Goal: Task Accomplishment & Management: Manage account settings

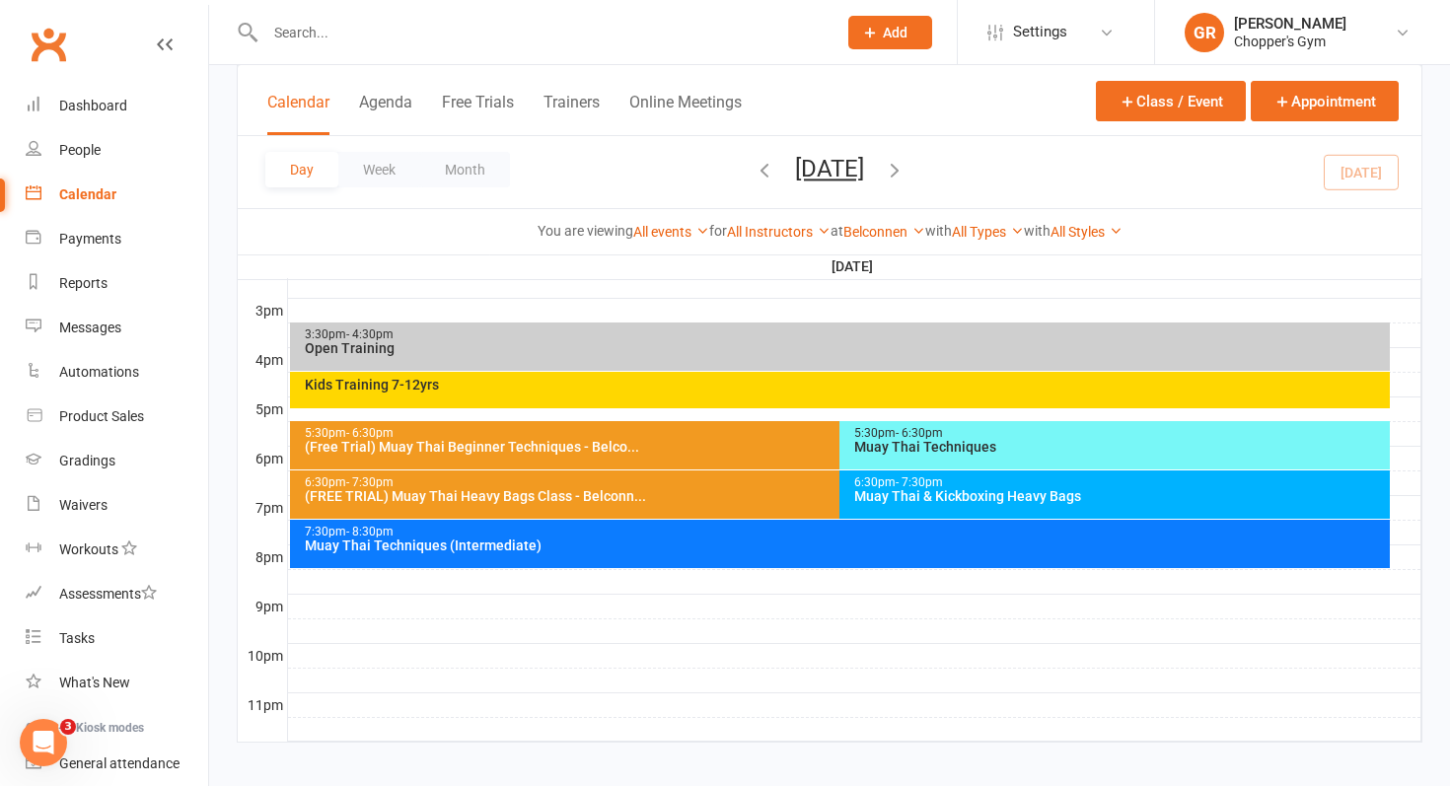
click at [1018, 483] on div "6:30pm - 7:30pm" at bounding box center [1119, 482] width 533 height 13
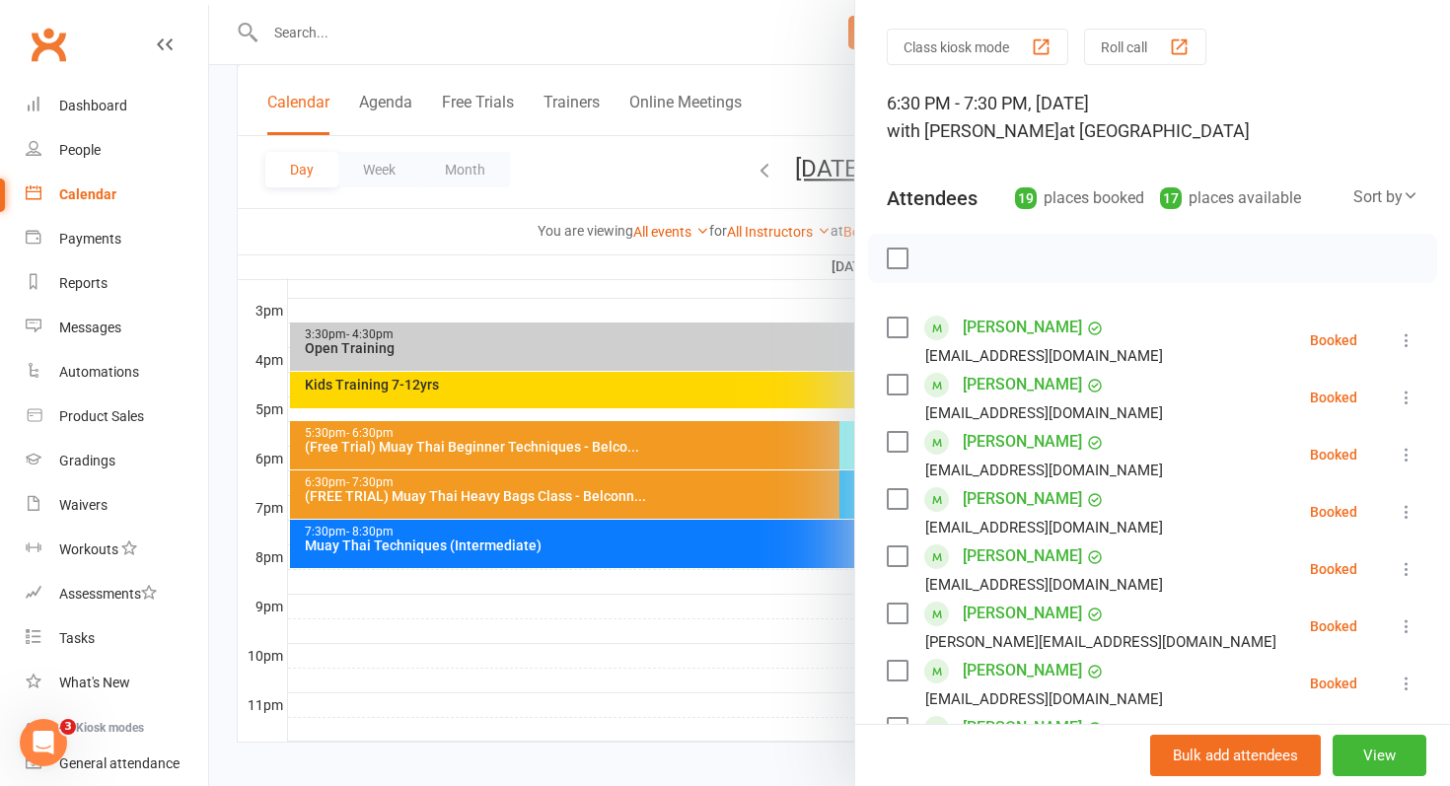
scroll to position [56, 0]
click at [1410, 450] on icon at bounding box center [1407, 454] width 20 height 20
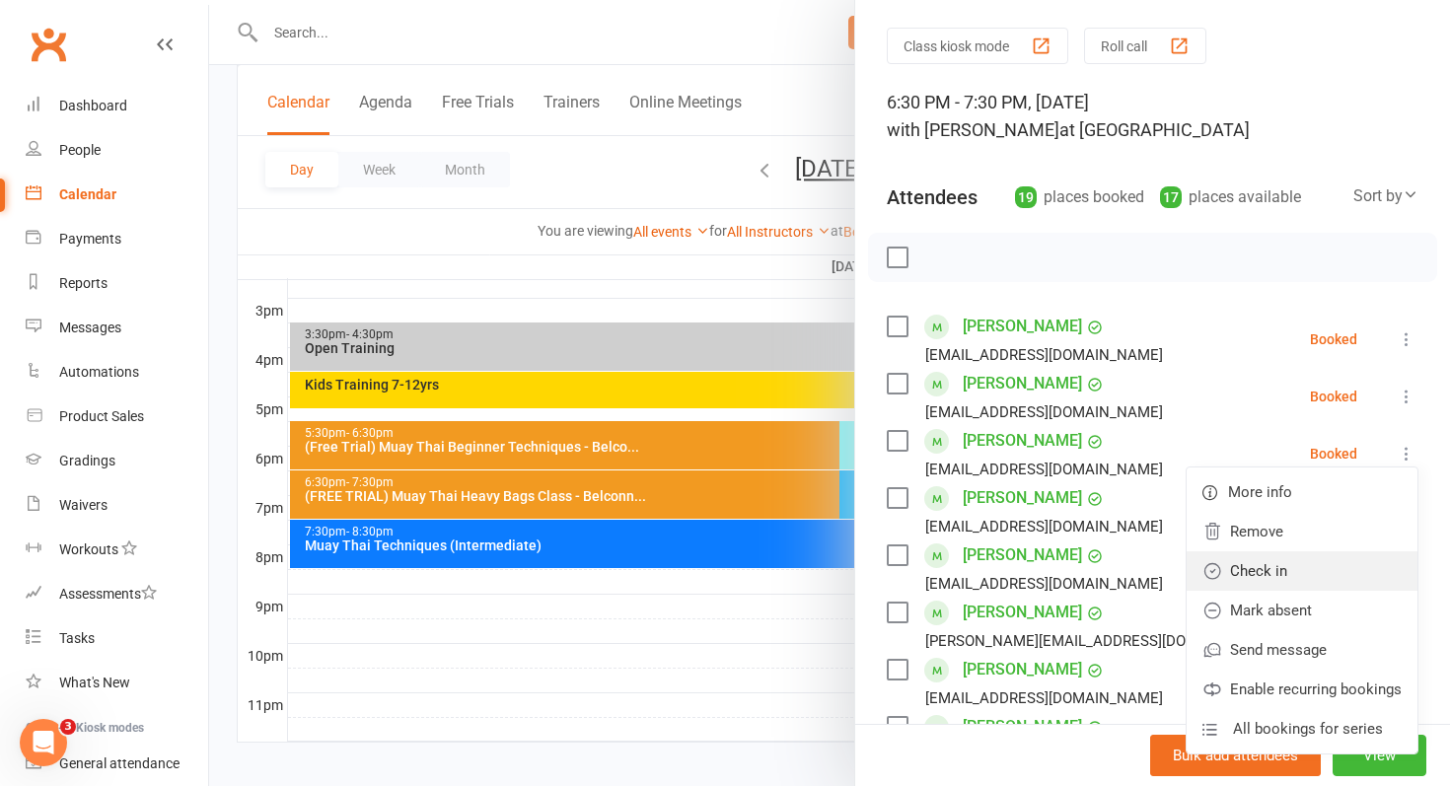
click at [1333, 583] on link "Check in" at bounding box center [1302, 570] width 231 height 39
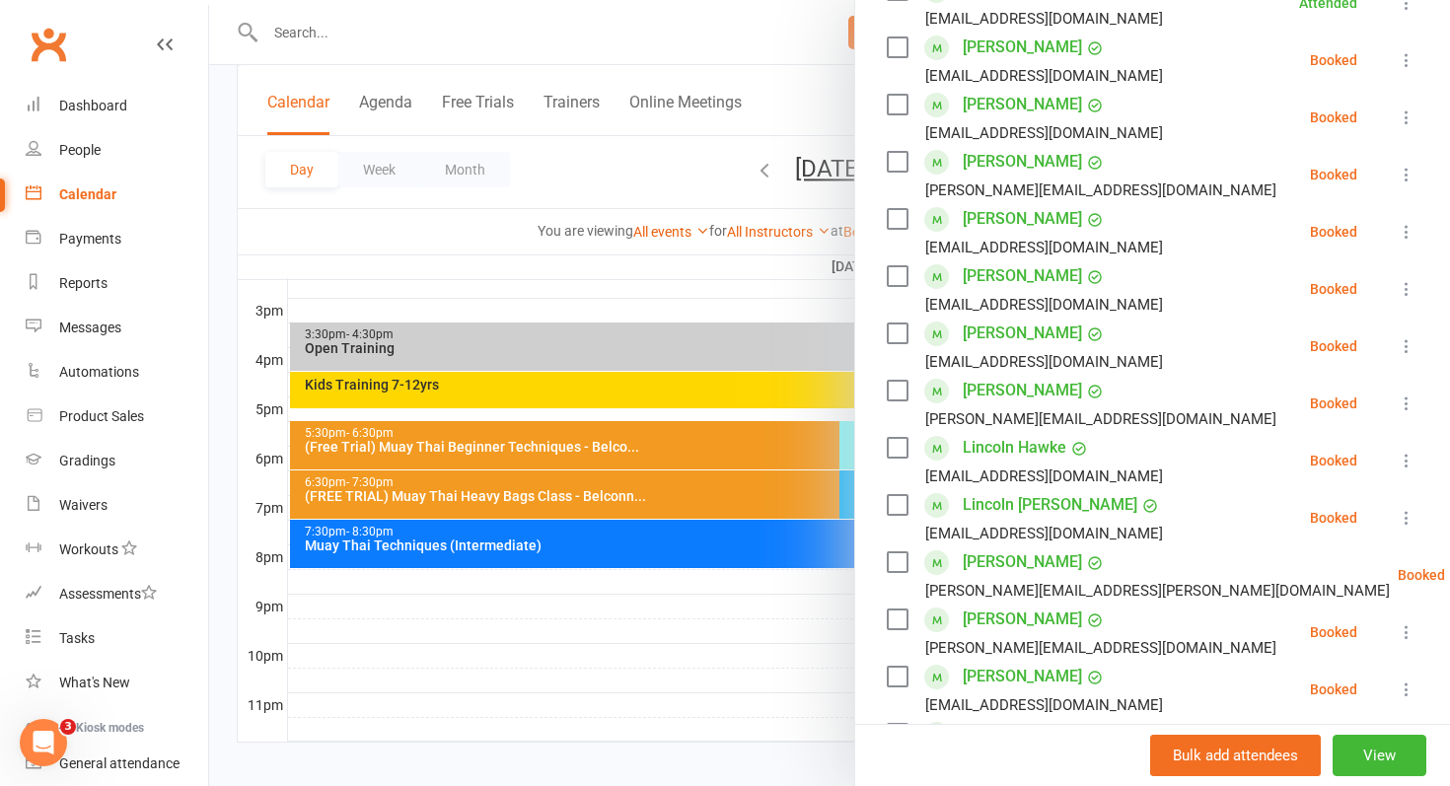
scroll to position [512, 0]
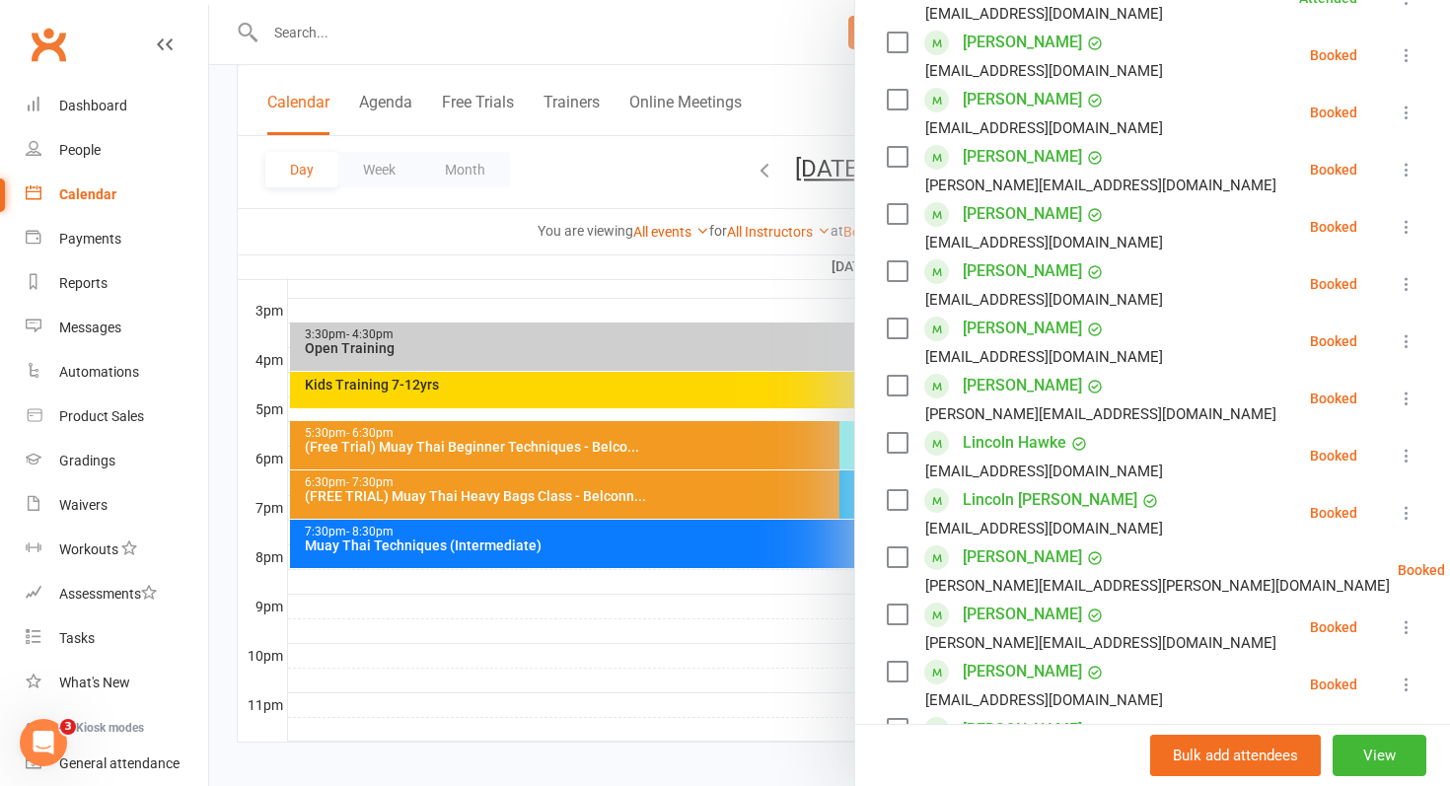
click at [1004, 501] on link "Lincoln [PERSON_NAME]" at bounding box center [1050, 500] width 175 height 32
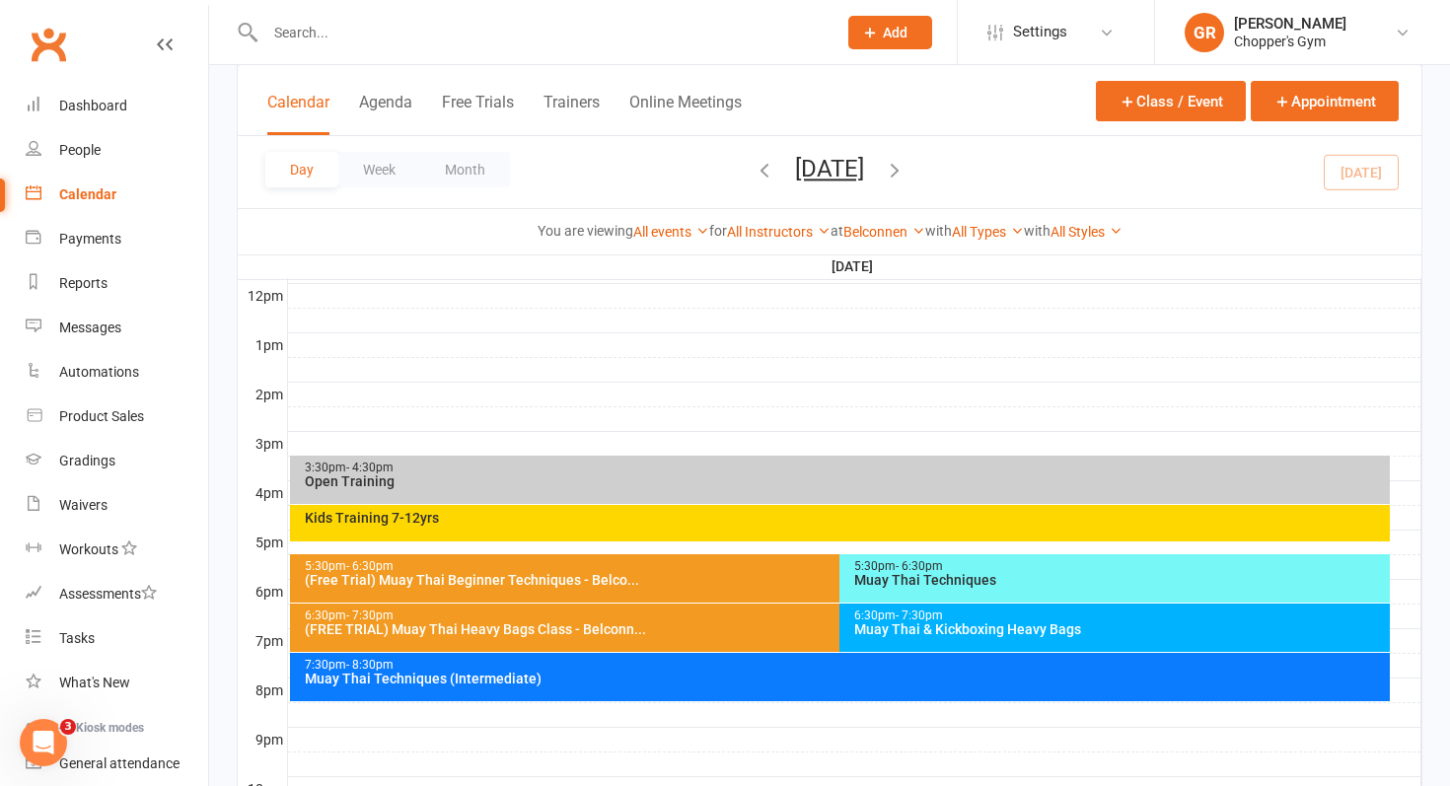
scroll to position [708, 0]
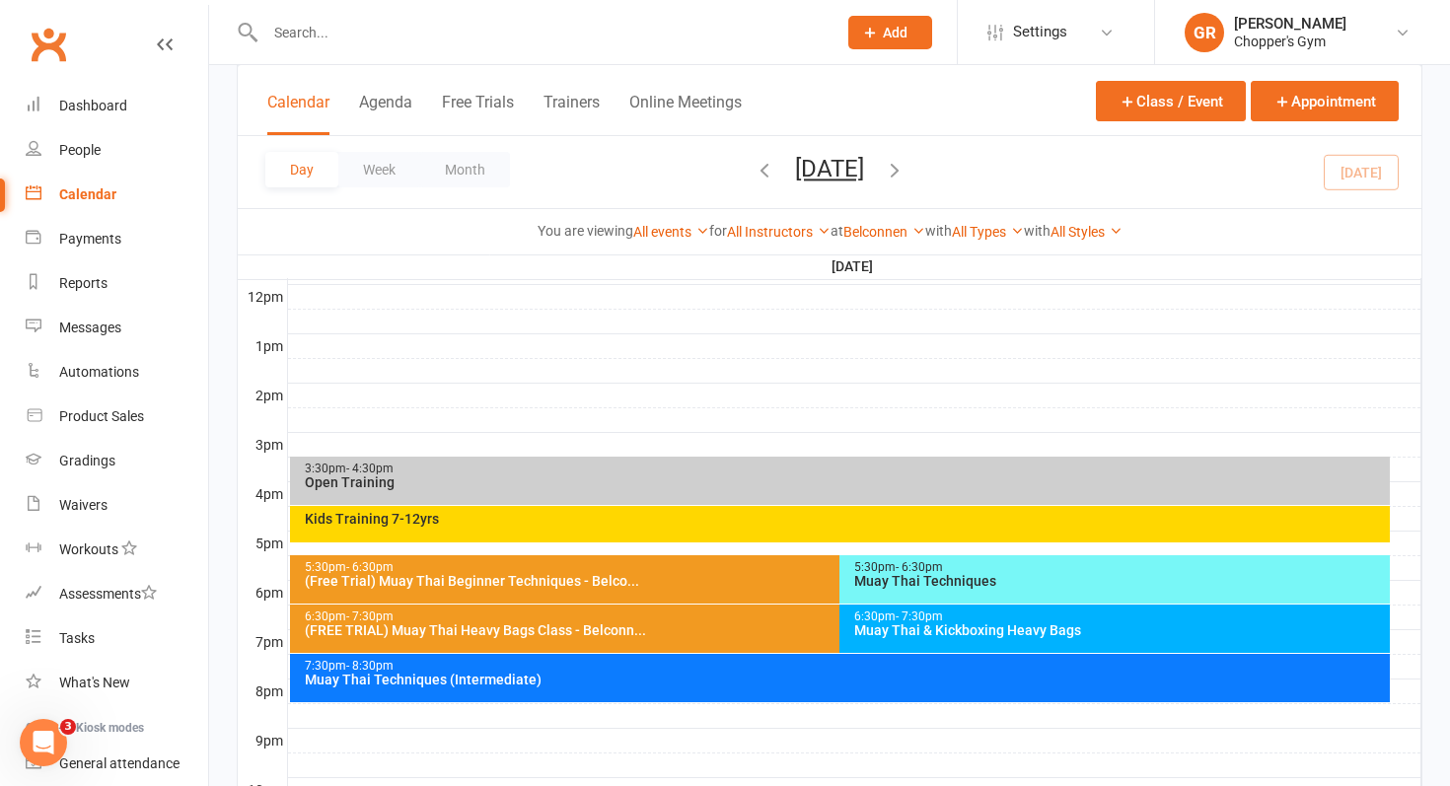
click at [1002, 629] on div "Muay Thai & Kickboxing Heavy Bags" at bounding box center [1119, 630] width 533 height 14
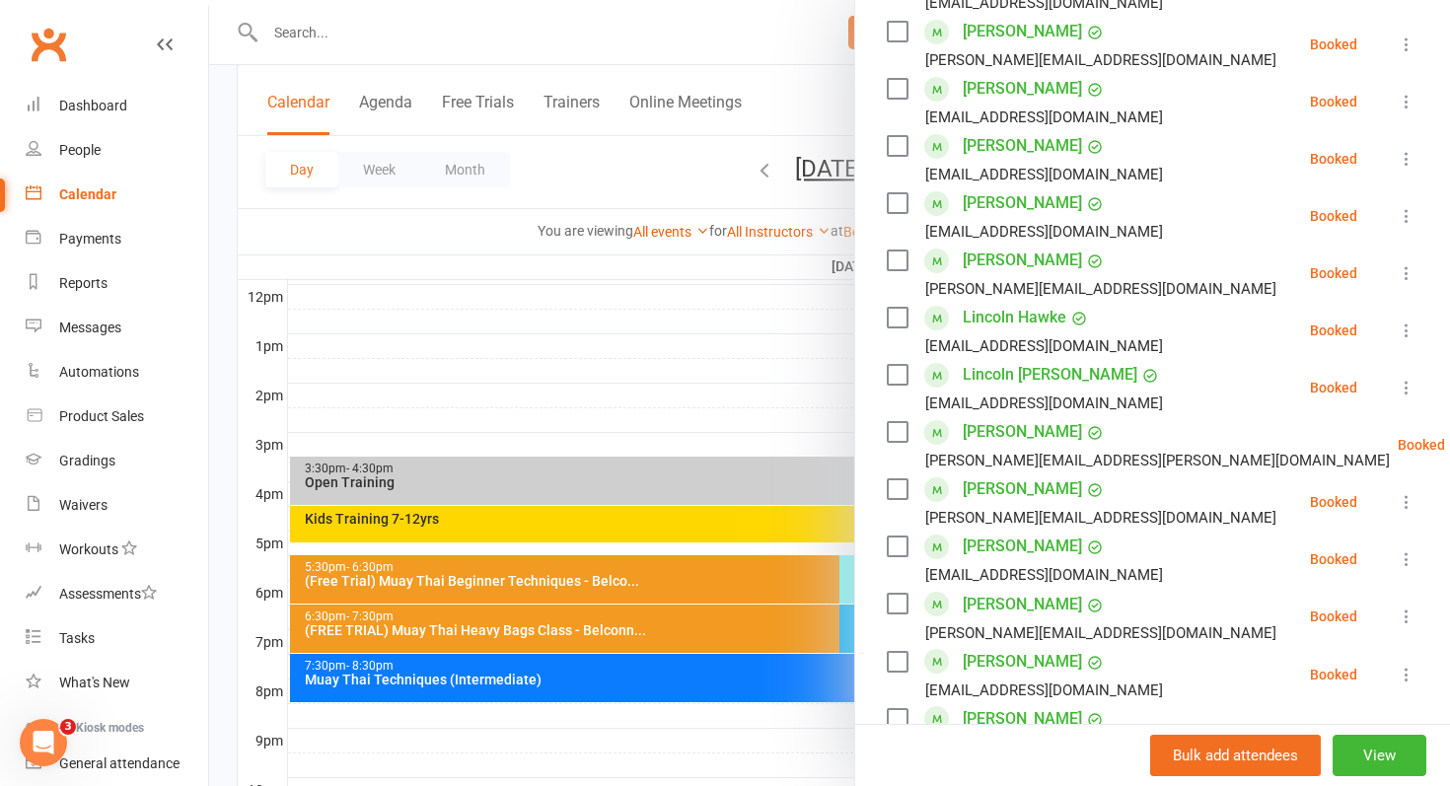
scroll to position [636, 0]
click at [1406, 390] on icon at bounding box center [1407, 389] width 20 height 20
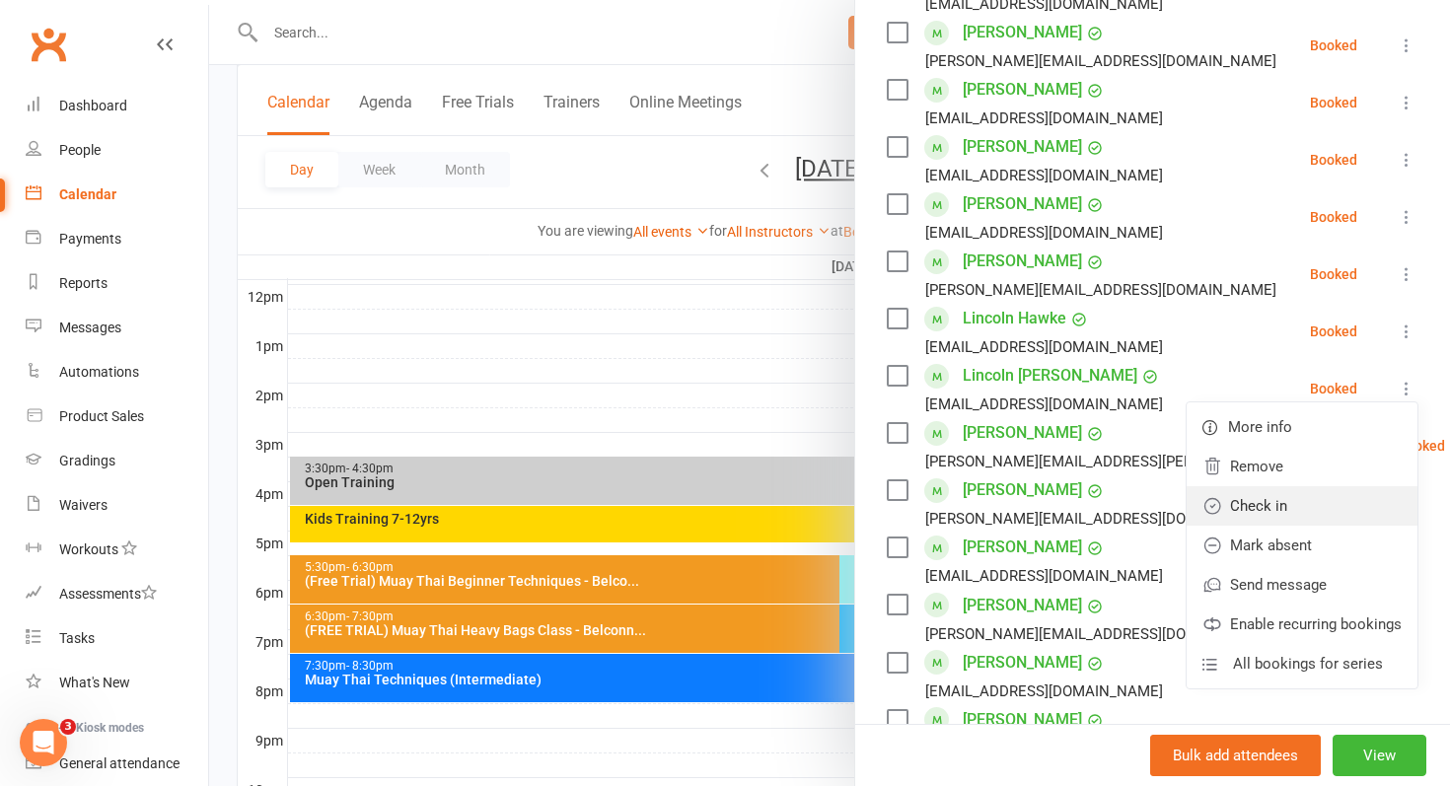
click at [1346, 498] on link "Check in" at bounding box center [1302, 505] width 231 height 39
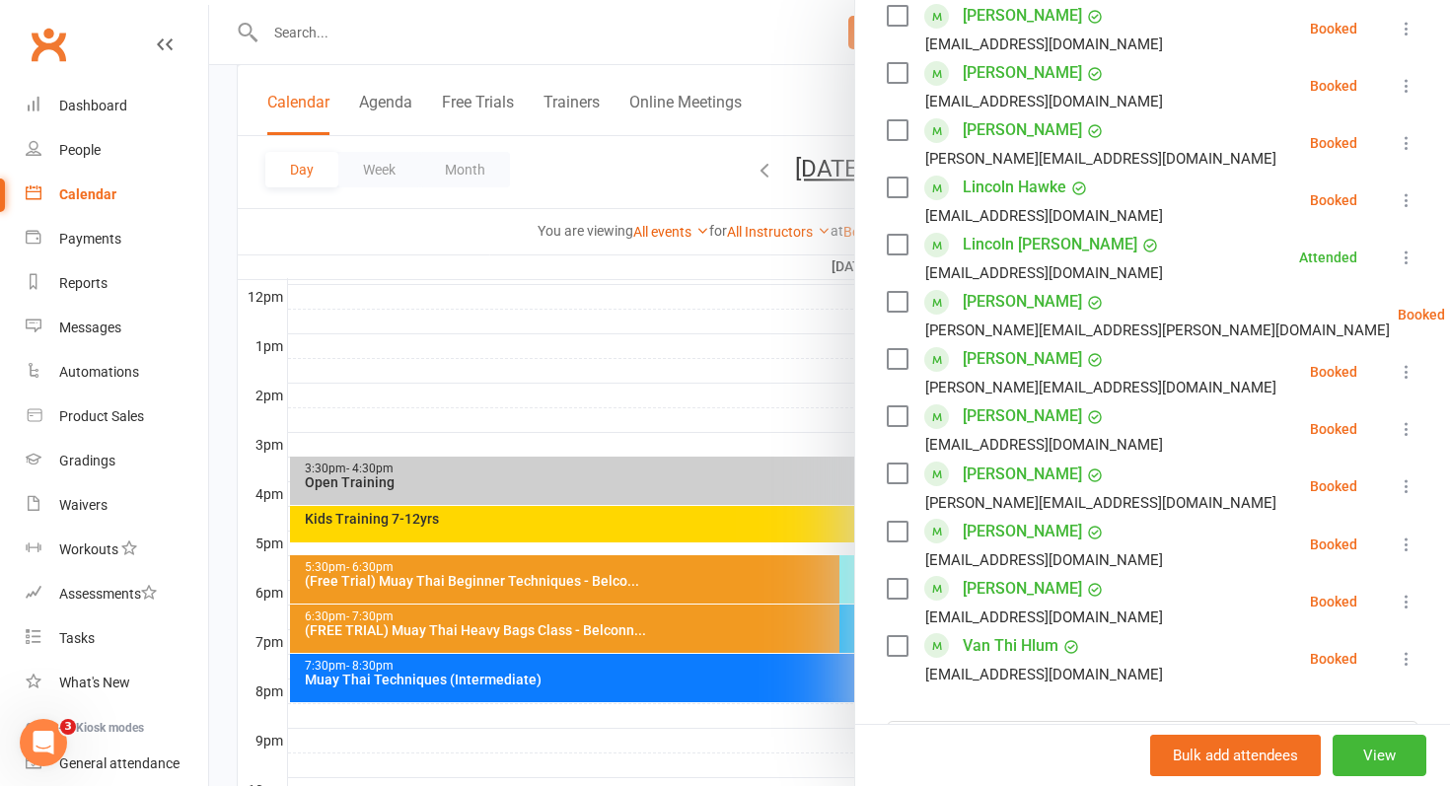
scroll to position [798, 0]
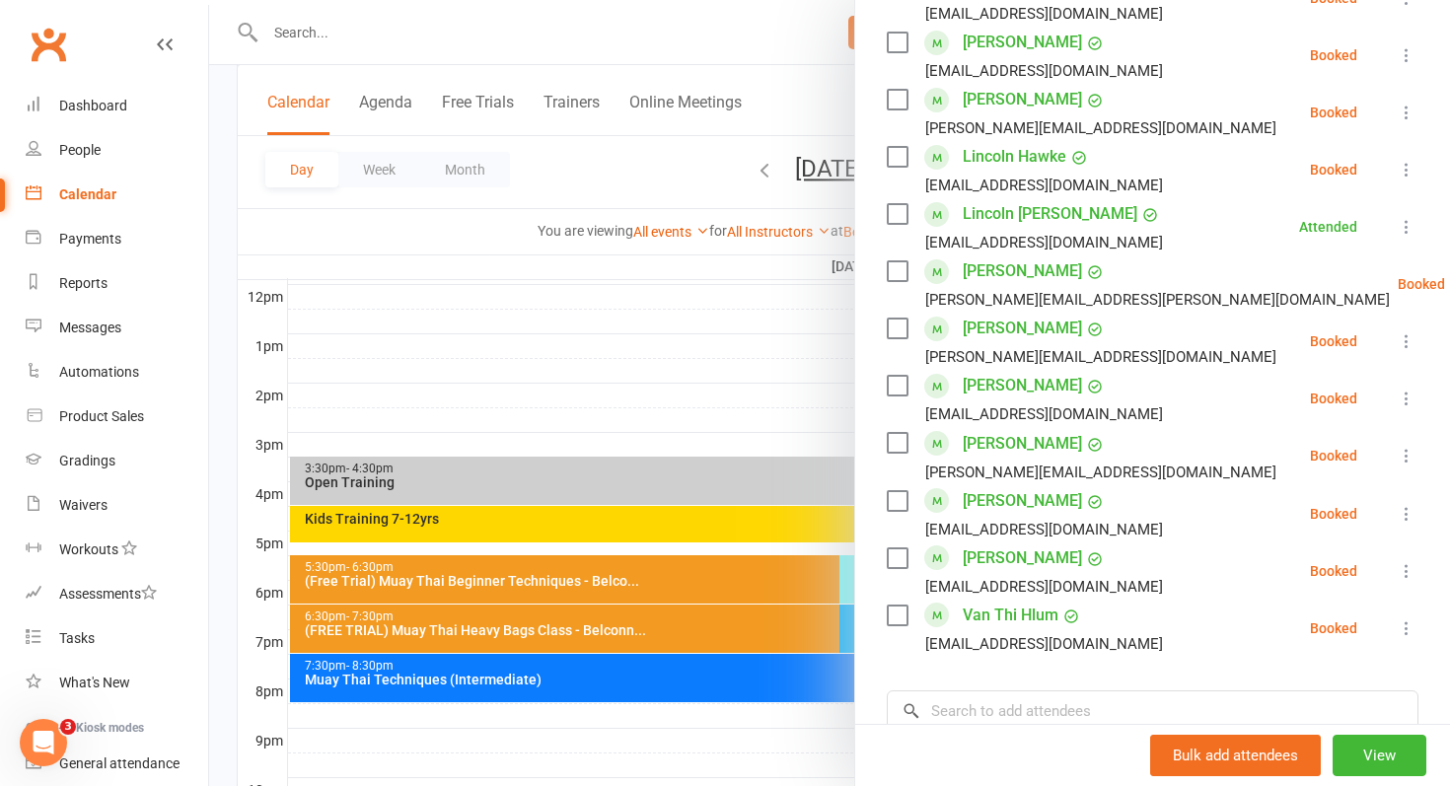
click at [1410, 512] on icon at bounding box center [1407, 514] width 20 height 20
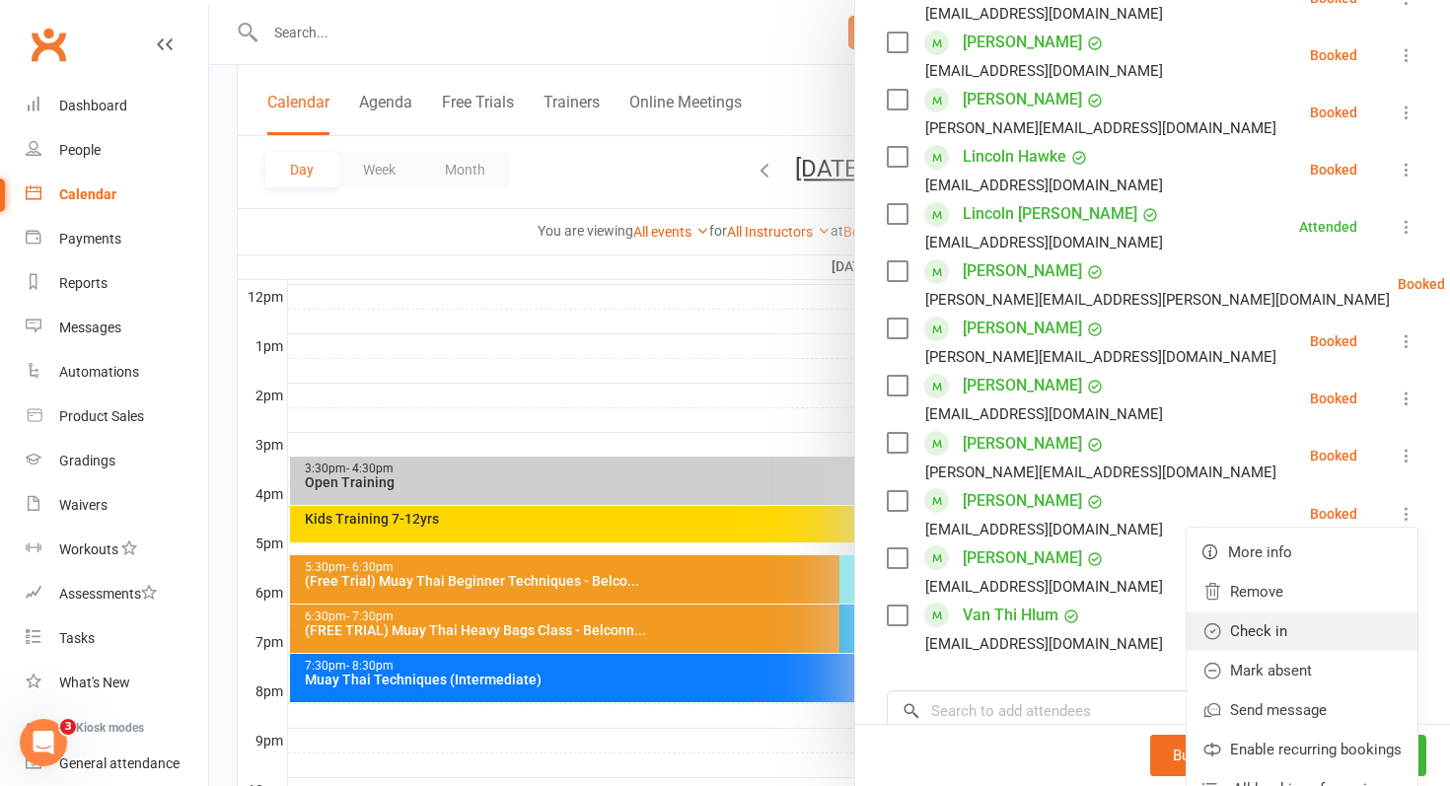
click at [1316, 626] on link "Check in" at bounding box center [1302, 631] width 231 height 39
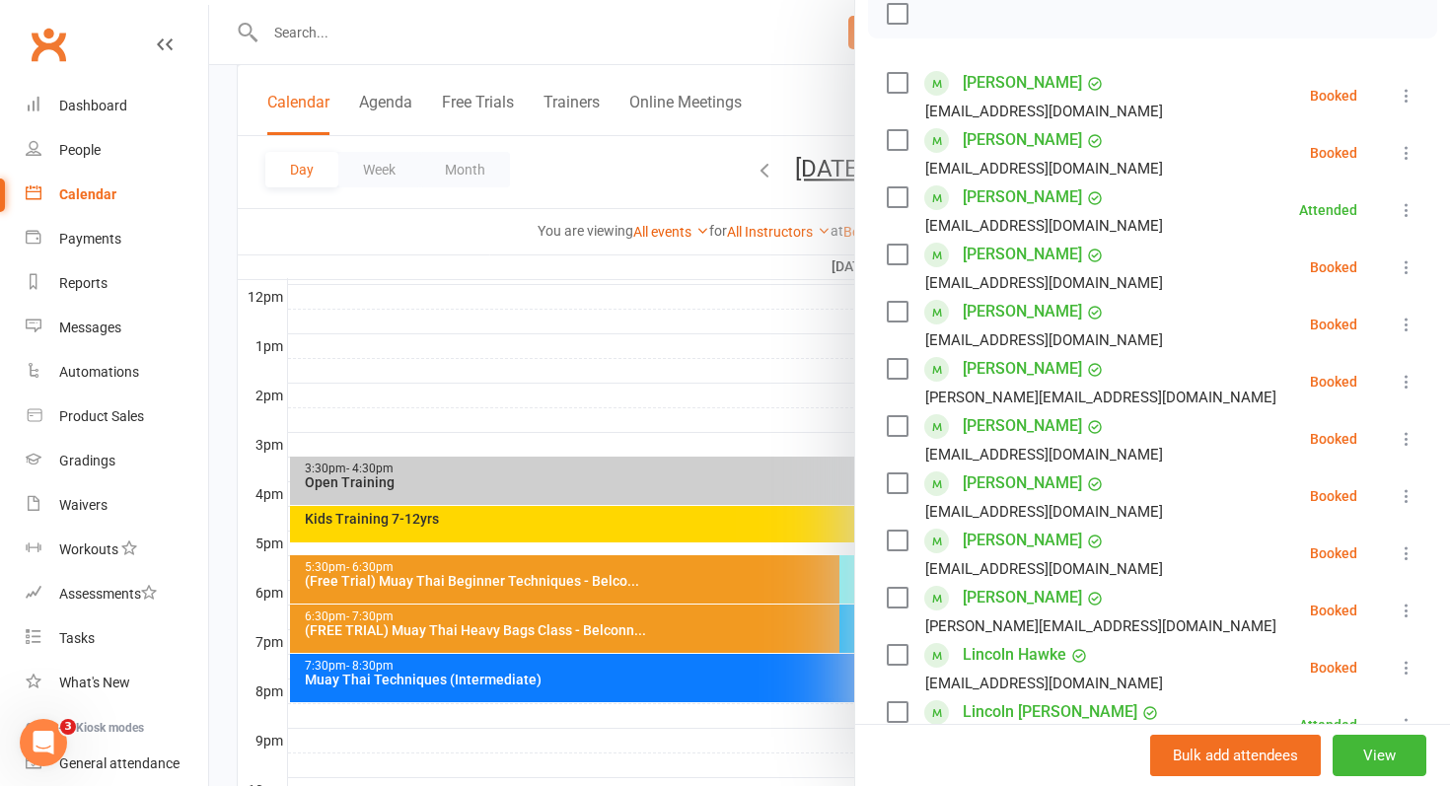
scroll to position [284, 0]
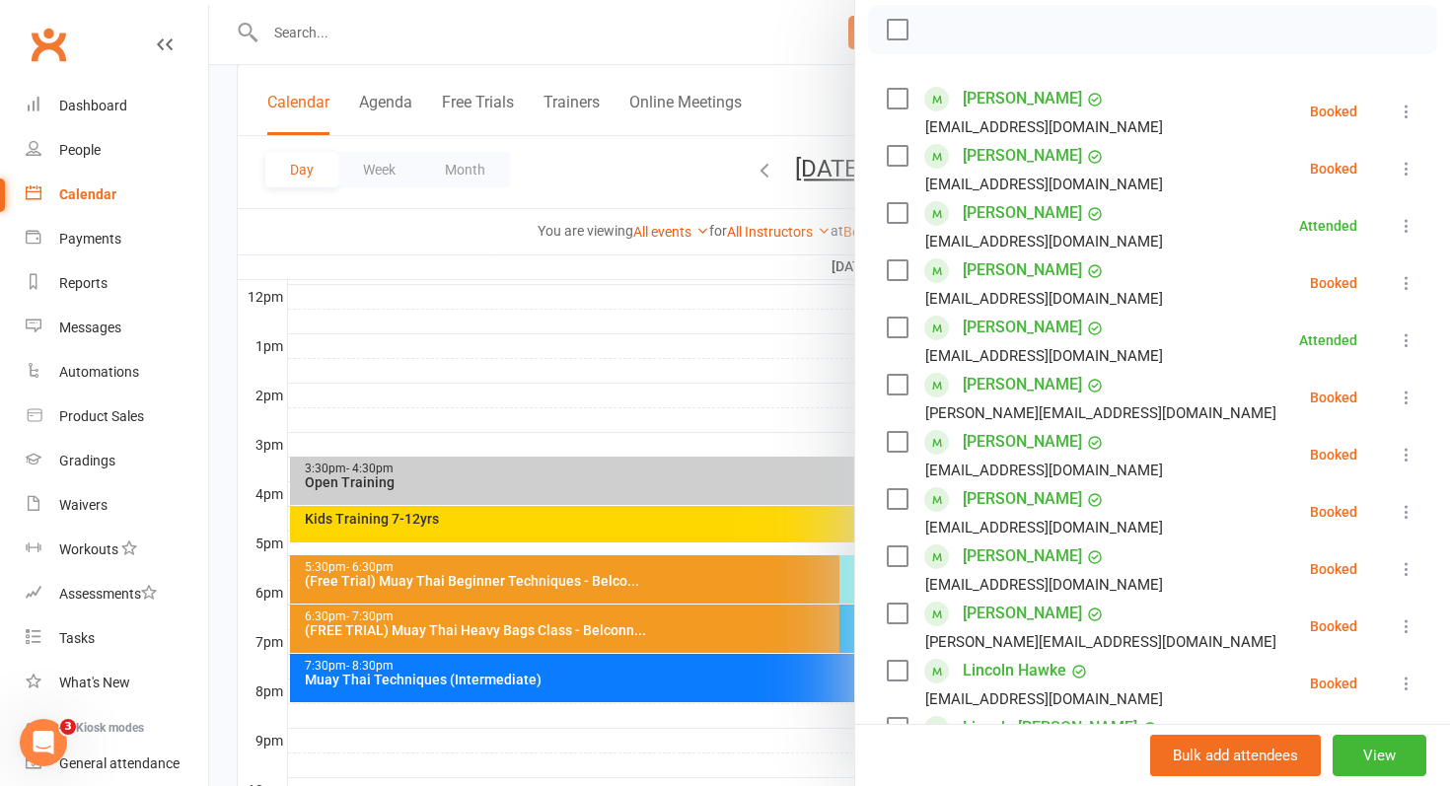
click at [739, 522] on div at bounding box center [829, 393] width 1241 height 786
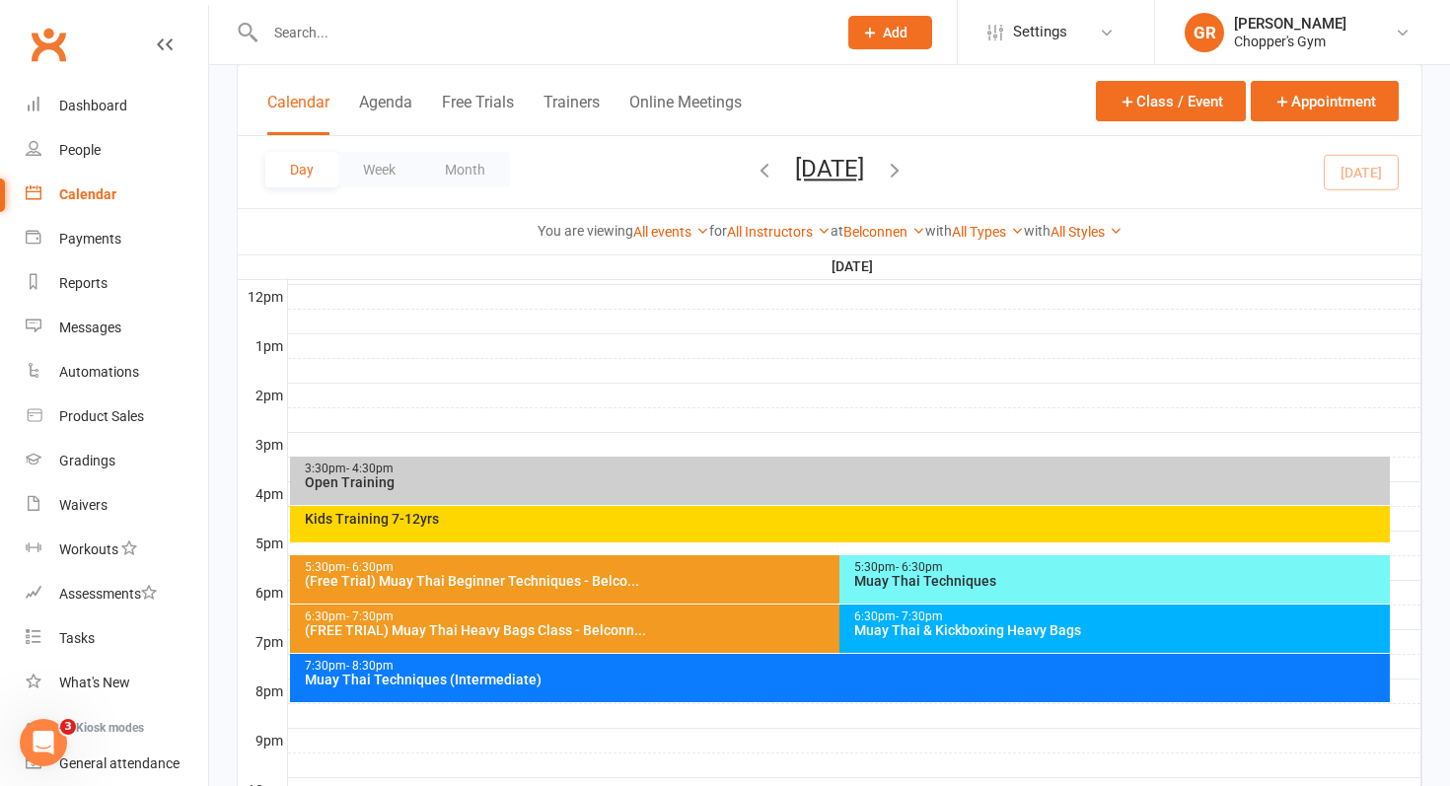
click at [887, 567] on div "5:30pm - 6:30pm" at bounding box center [1119, 567] width 533 height 13
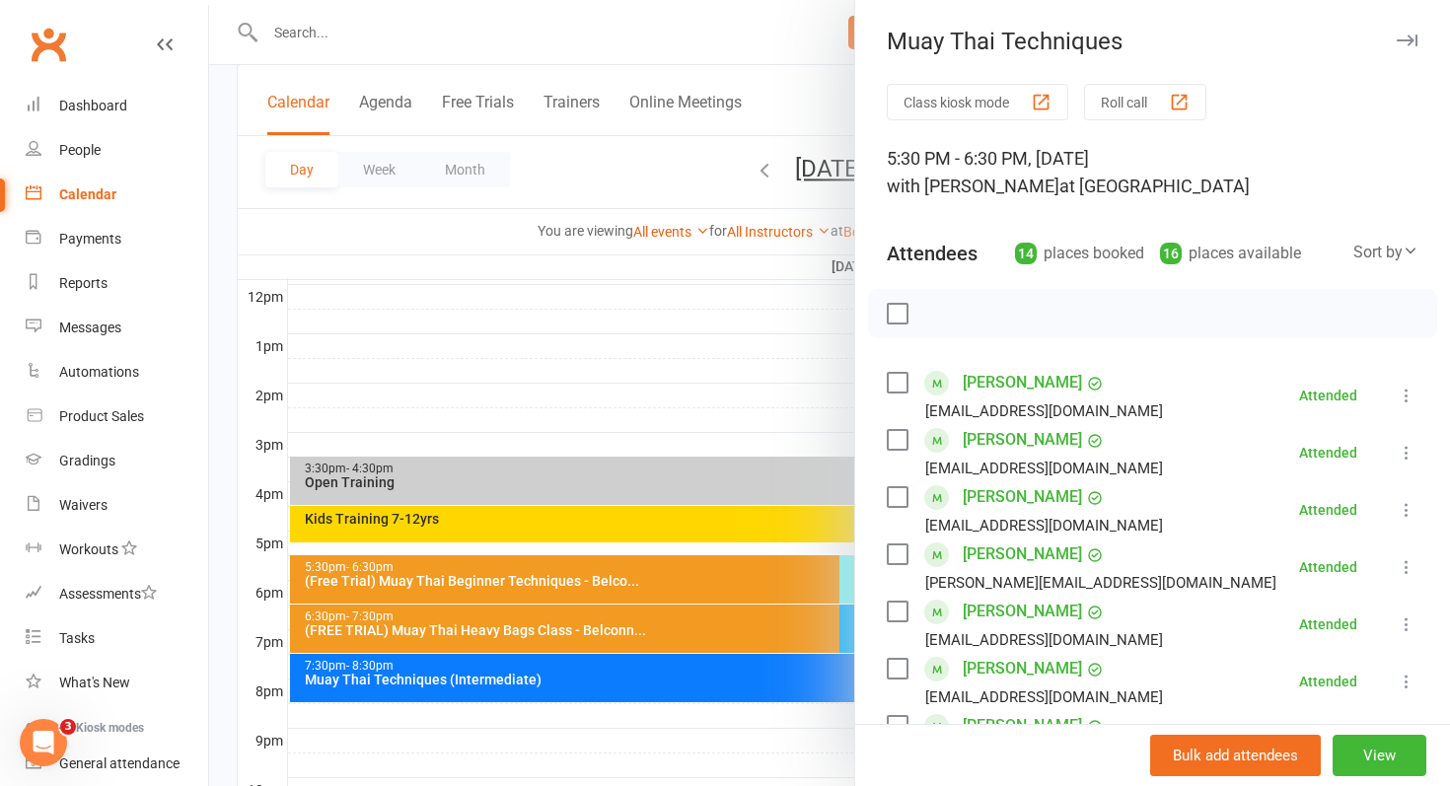
click at [727, 600] on div at bounding box center [829, 393] width 1241 height 786
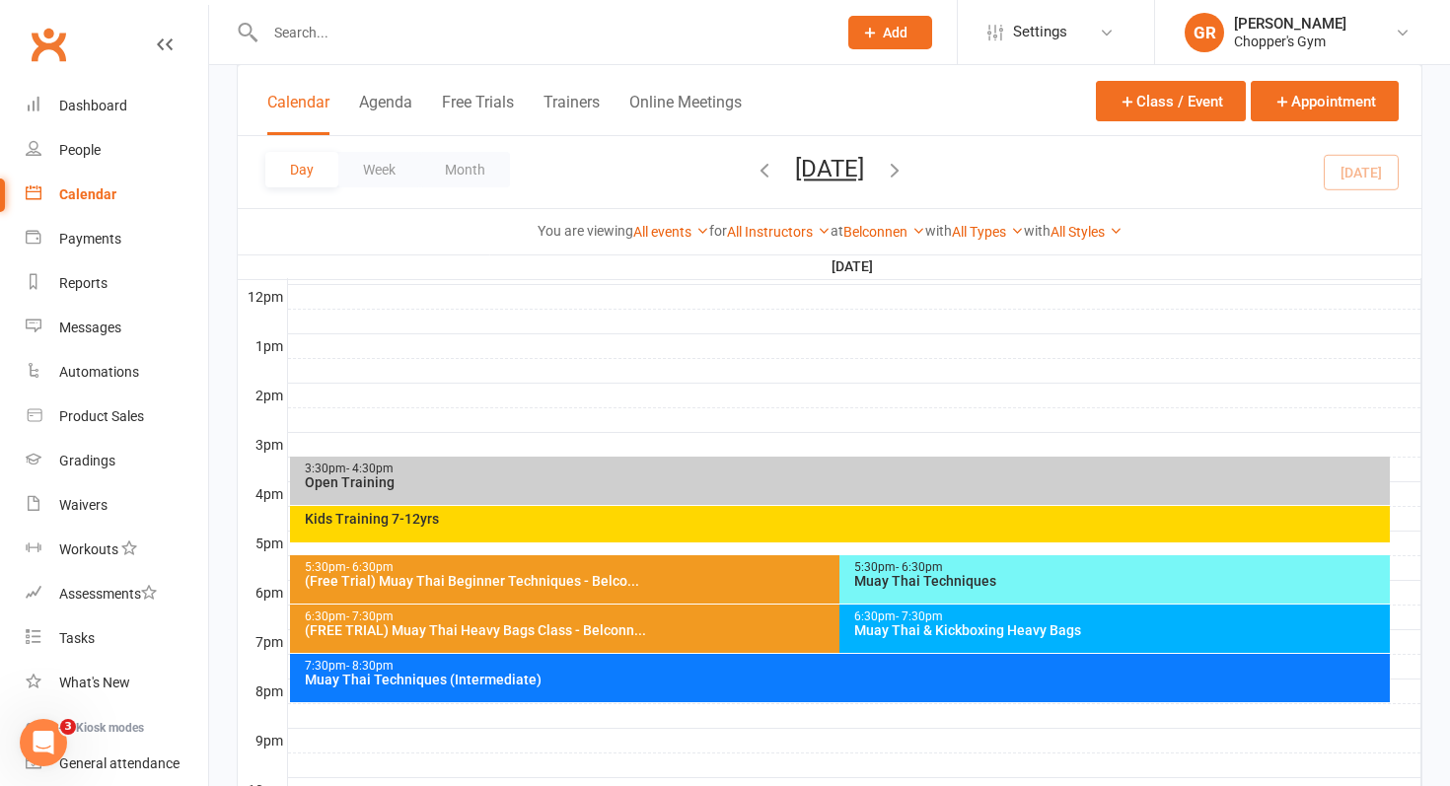
click at [897, 636] on div "Muay Thai & Kickboxing Heavy Bags" at bounding box center [1119, 630] width 533 height 14
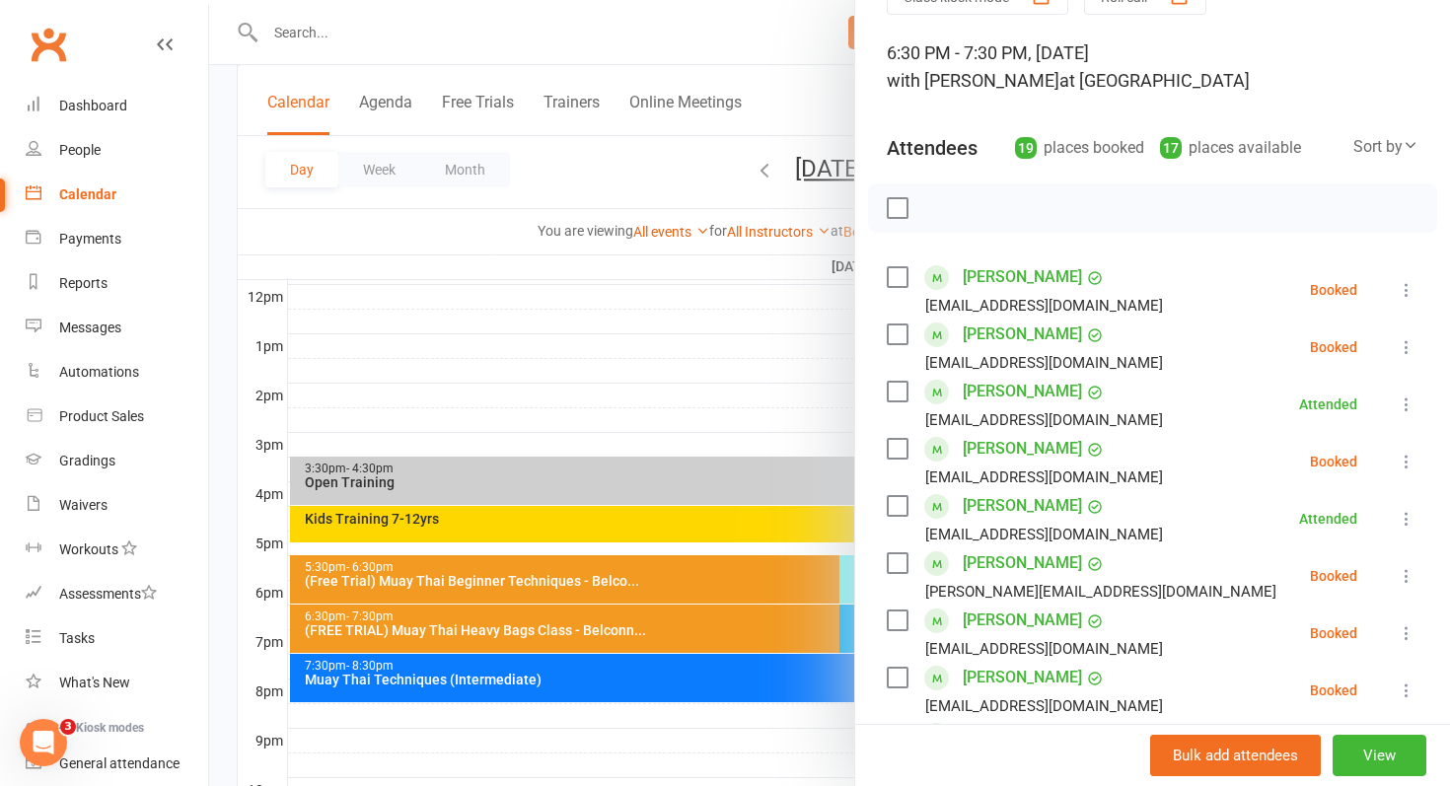
scroll to position [107, 0]
click at [1413, 467] on icon at bounding box center [1407, 461] width 20 height 20
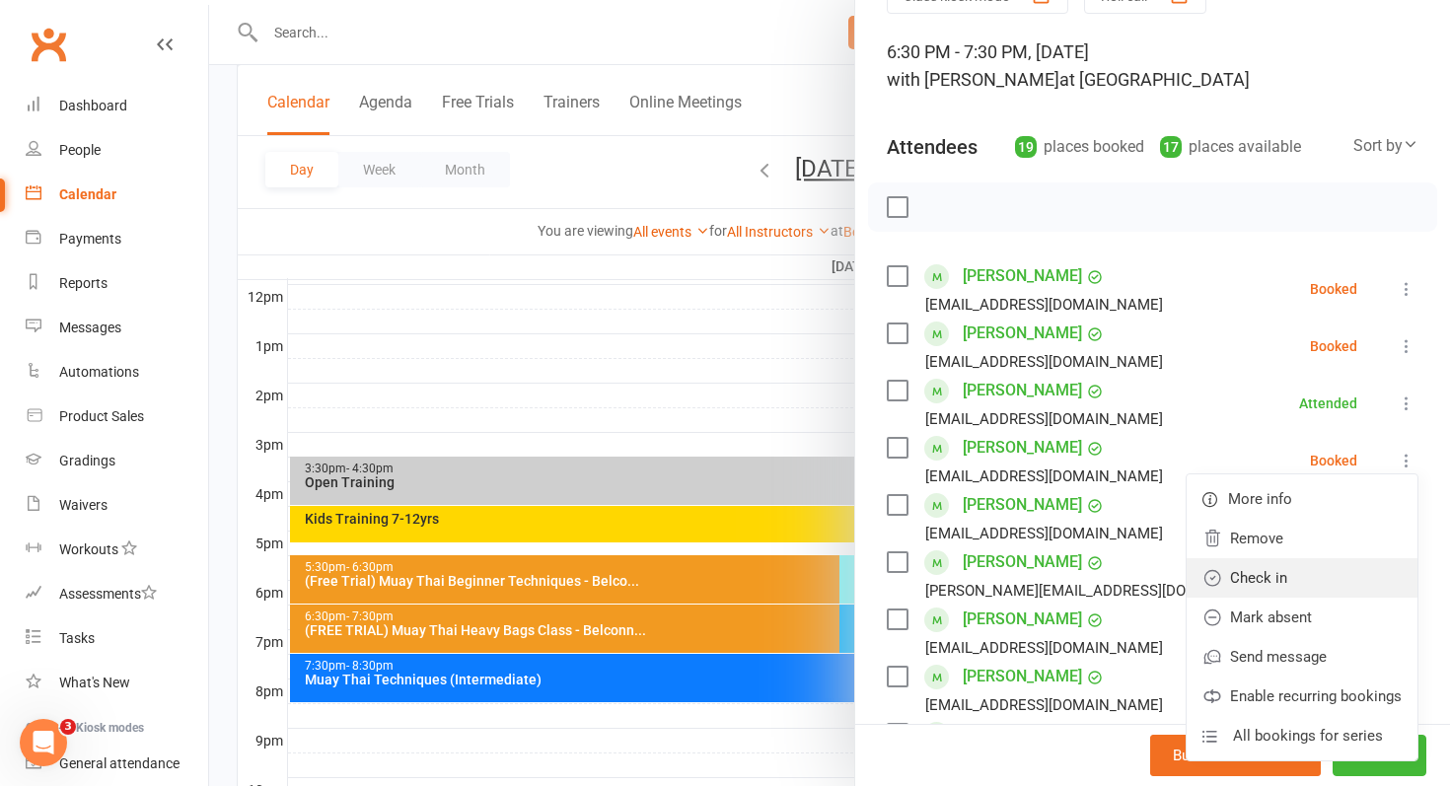
click at [1310, 581] on link "Check in" at bounding box center [1302, 577] width 231 height 39
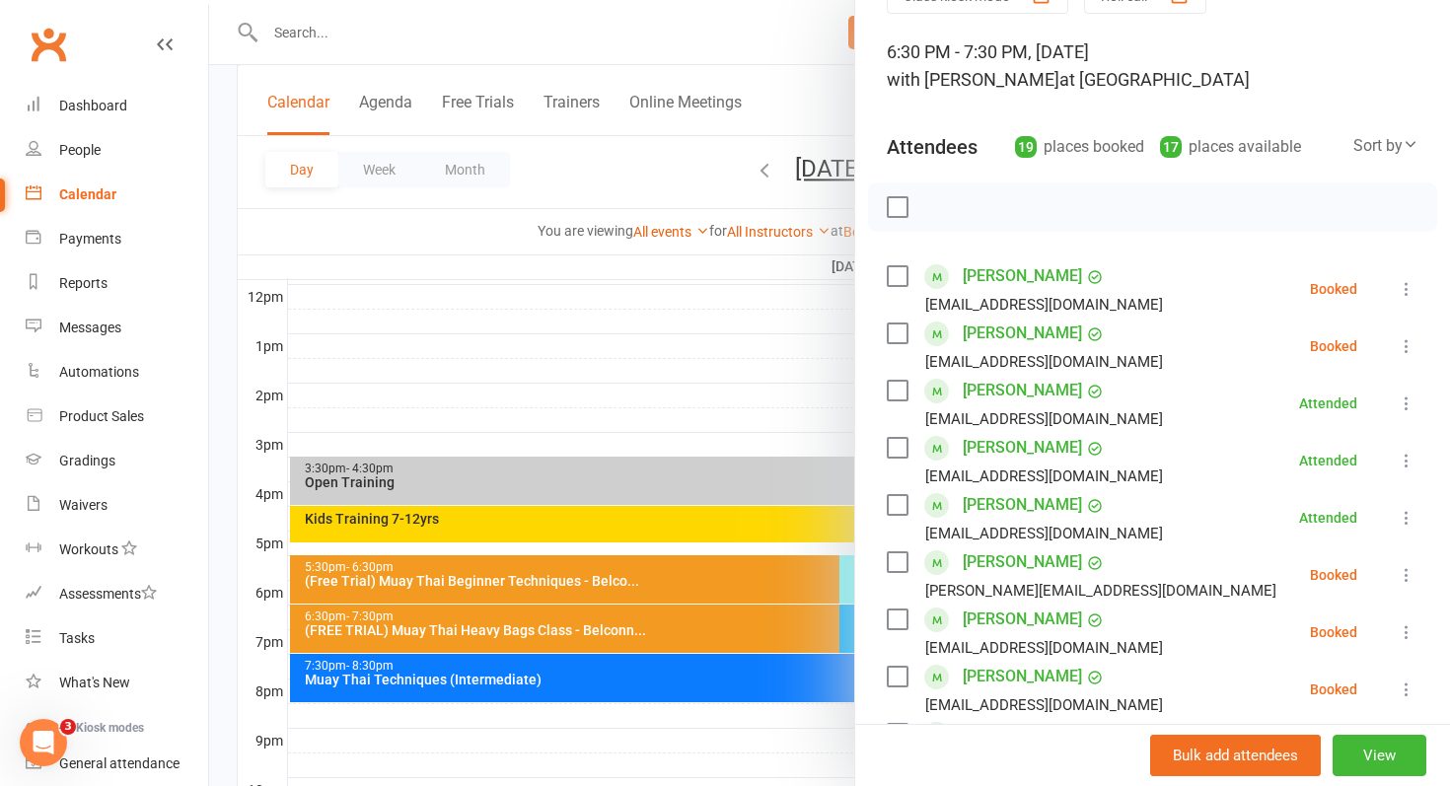
click at [491, 661] on div at bounding box center [829, 393] width 1241 height 786
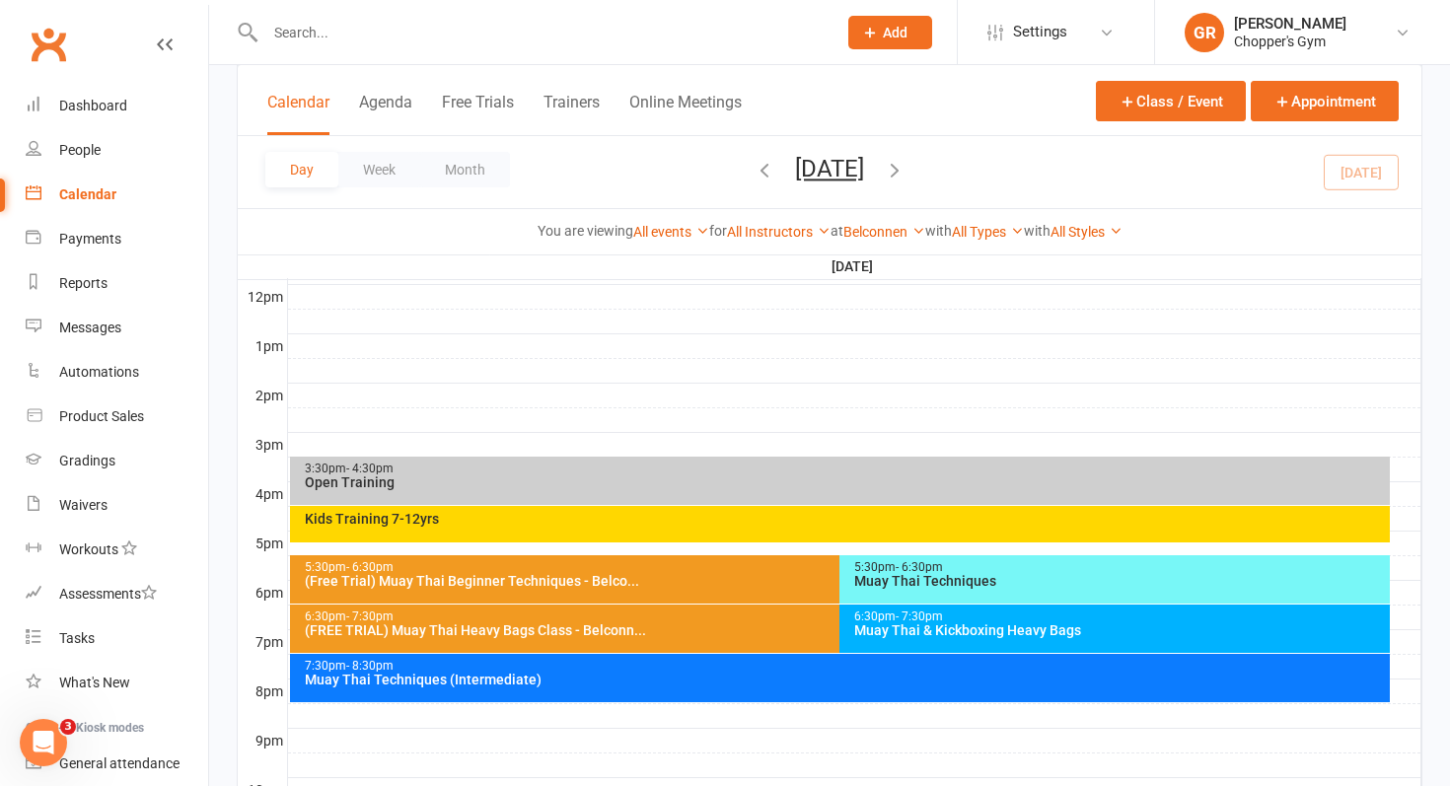
click at [953, 615] on div "6:30pm - 7:30pm" at bounding box center [1119, 617] width 533 height 13
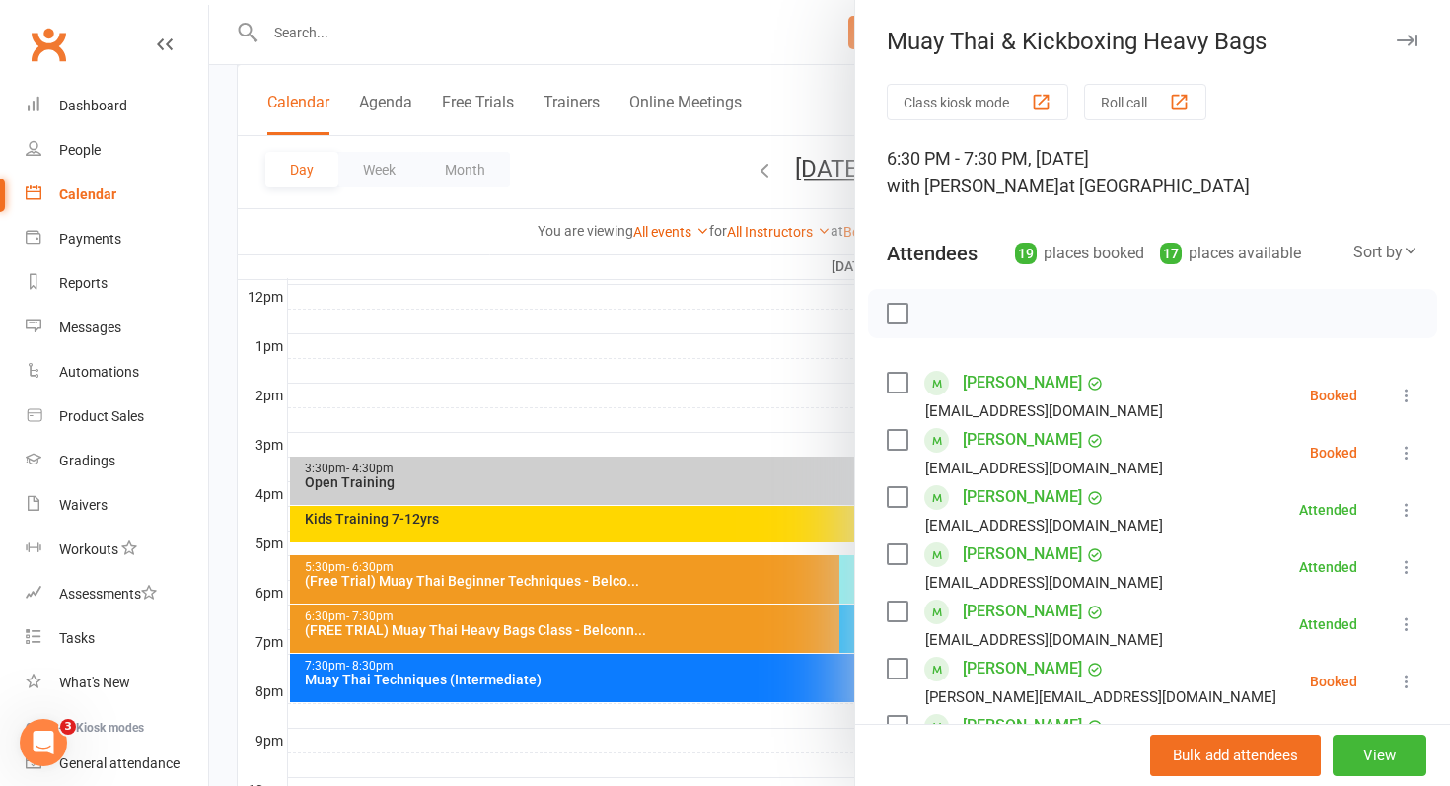
click at [777, 609] on div at bounding box center [829, 393] width 1241 height 786
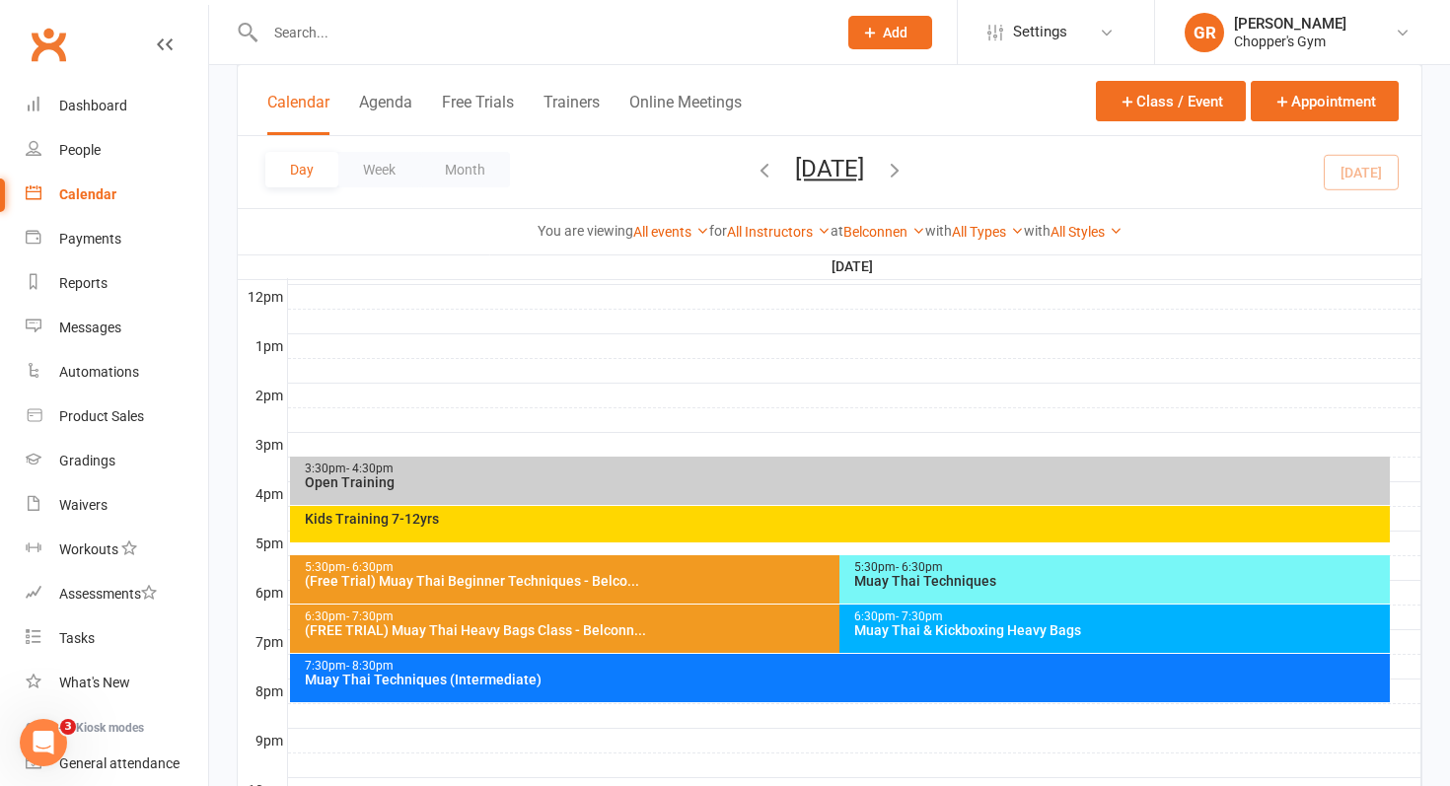
click at [895, 583] on div "Muay Thai Techniques" at bounding box center [1119, 581] width 533 height 14
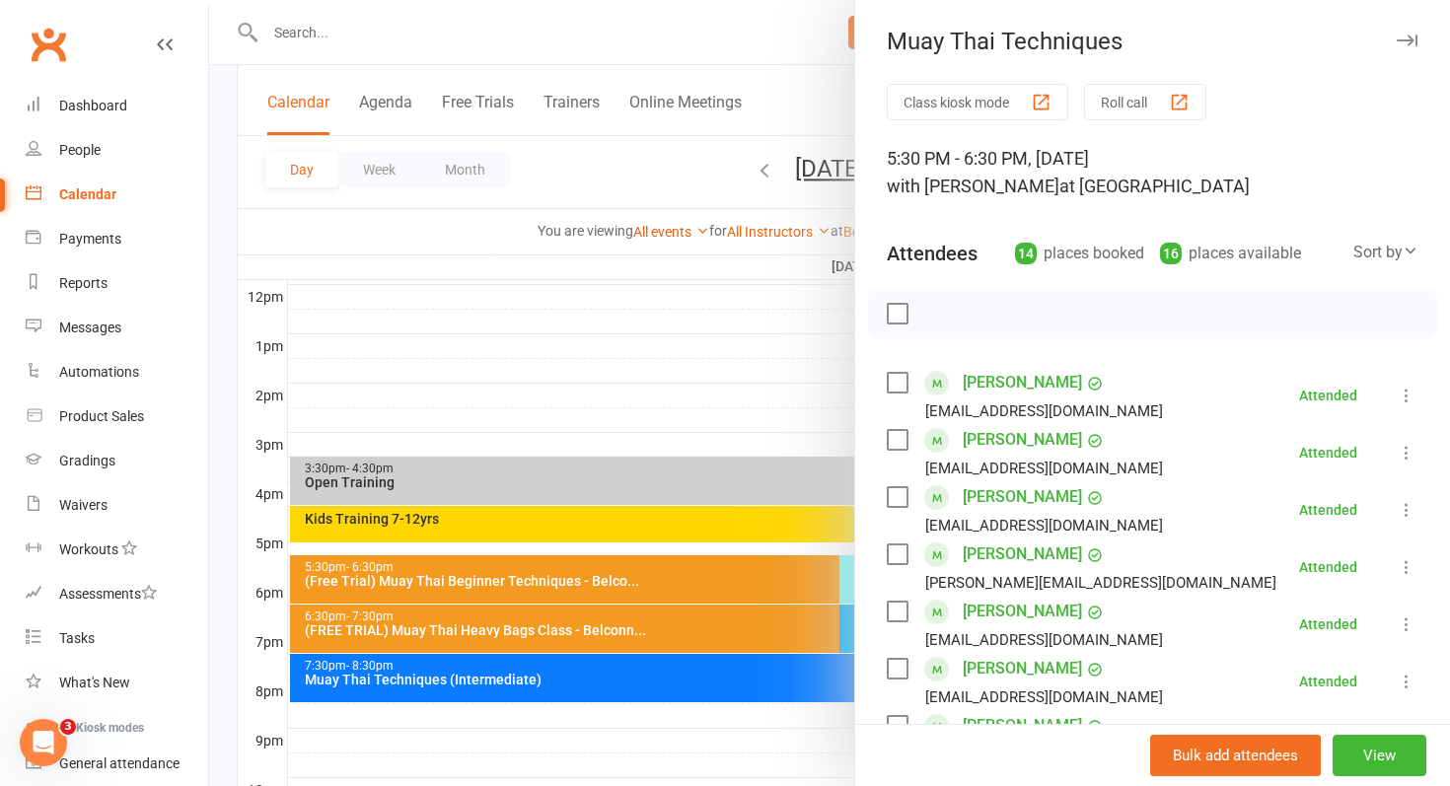
click at [796, 605] on div at bounding box center [829, 393] width 1241 height 786
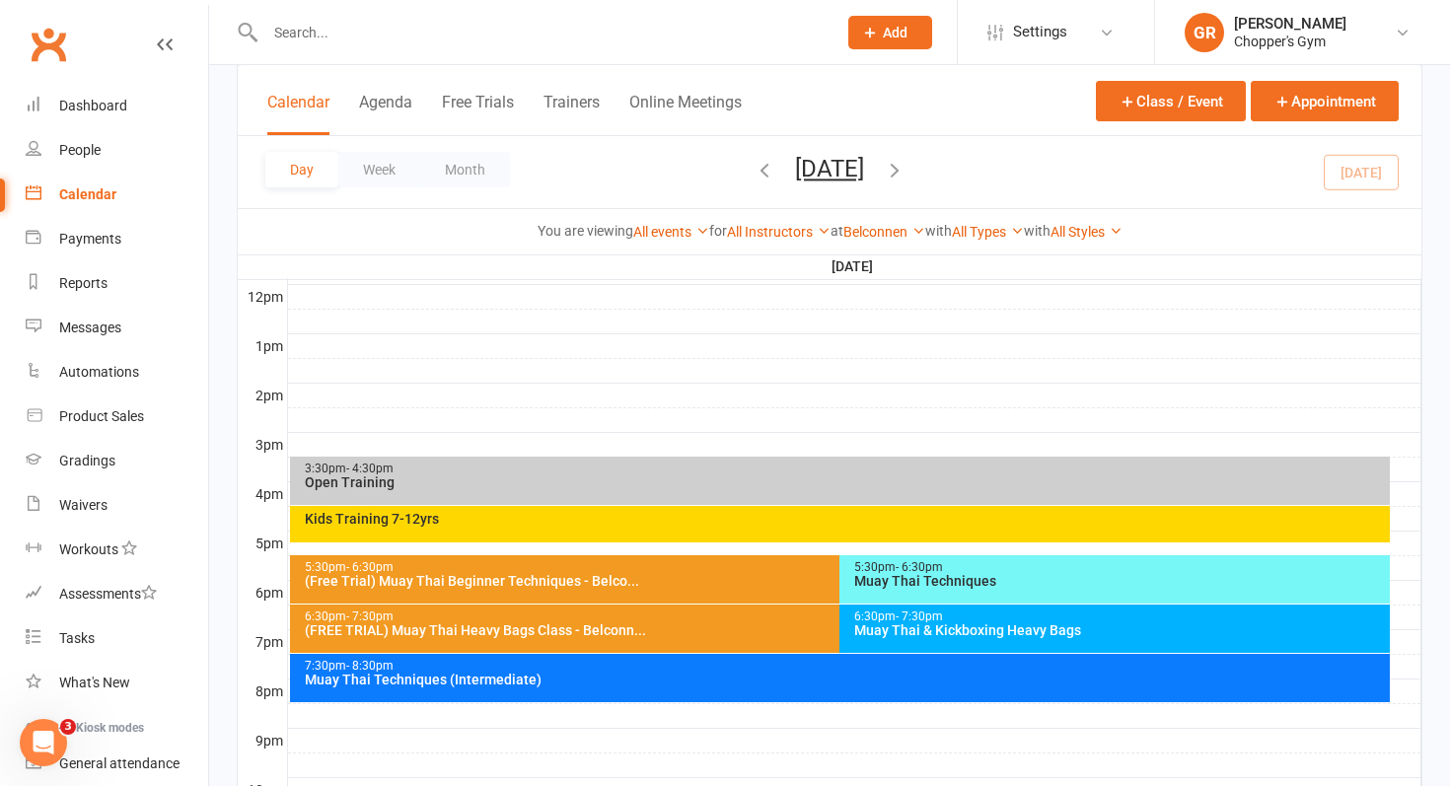
click at [905, 615] on span "- 7:30pm" at bounding box center [919, 617] width 47 height 14
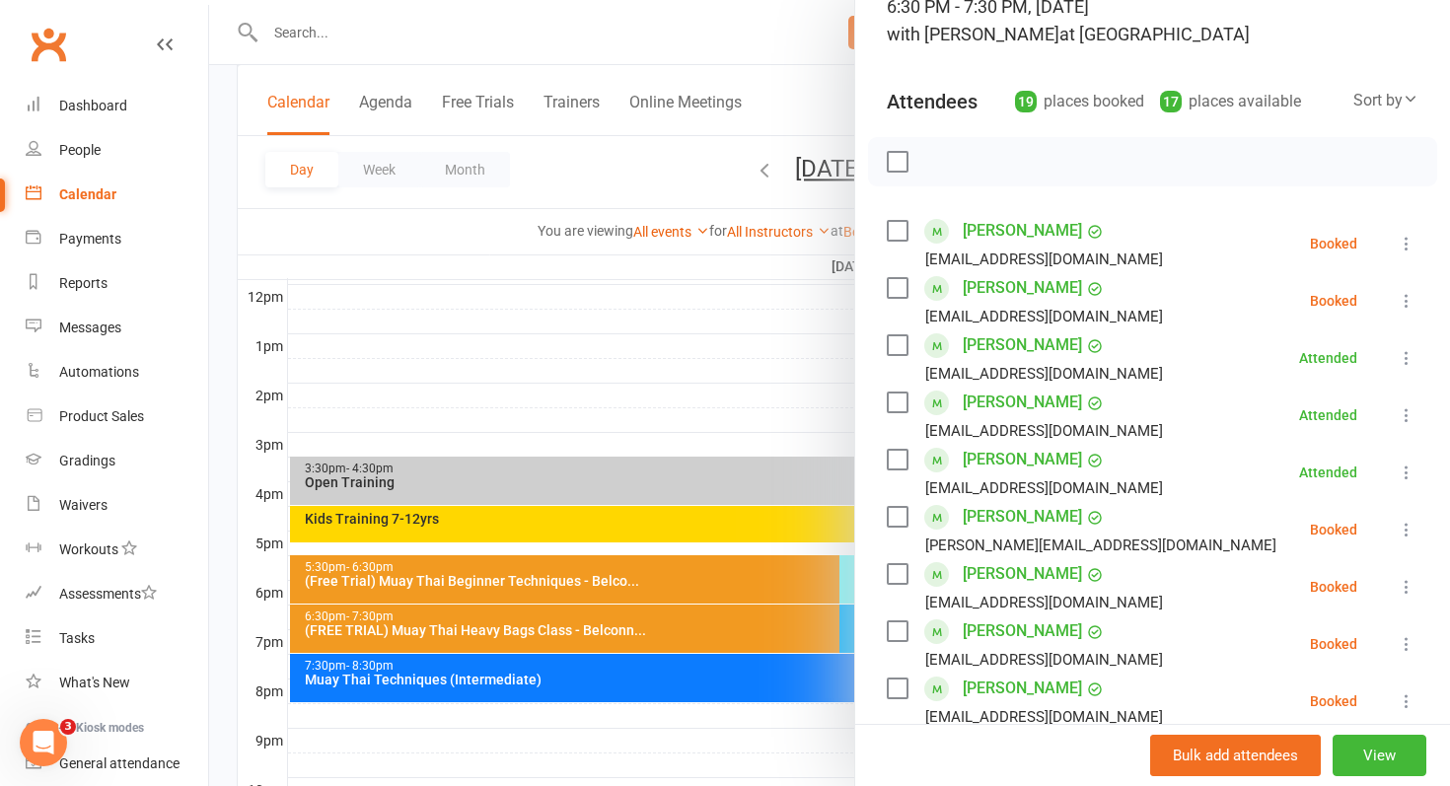
scroll to position [164, 0]
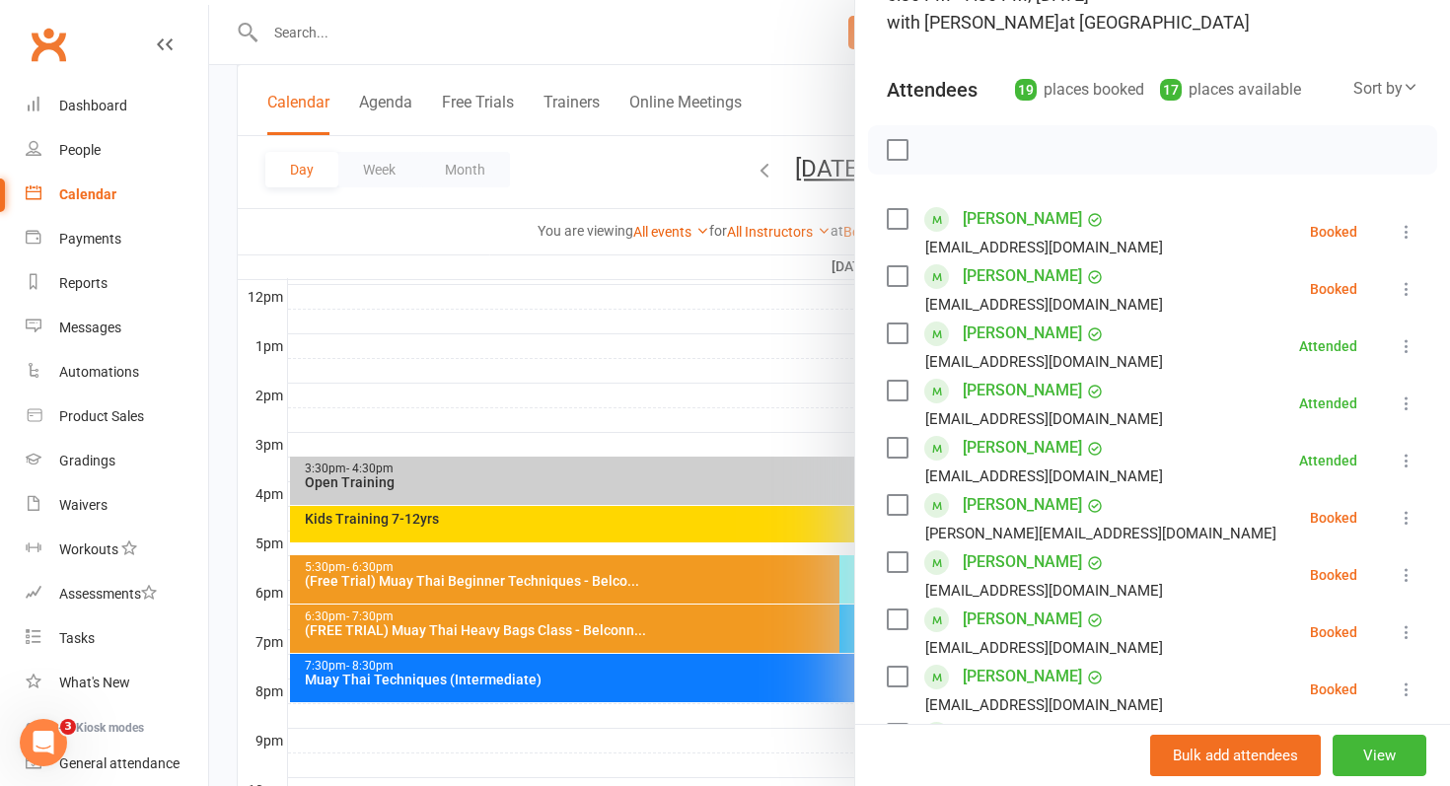
click at [1403, 521] on icon at bounding box center [1407, 518] width 20 height 20
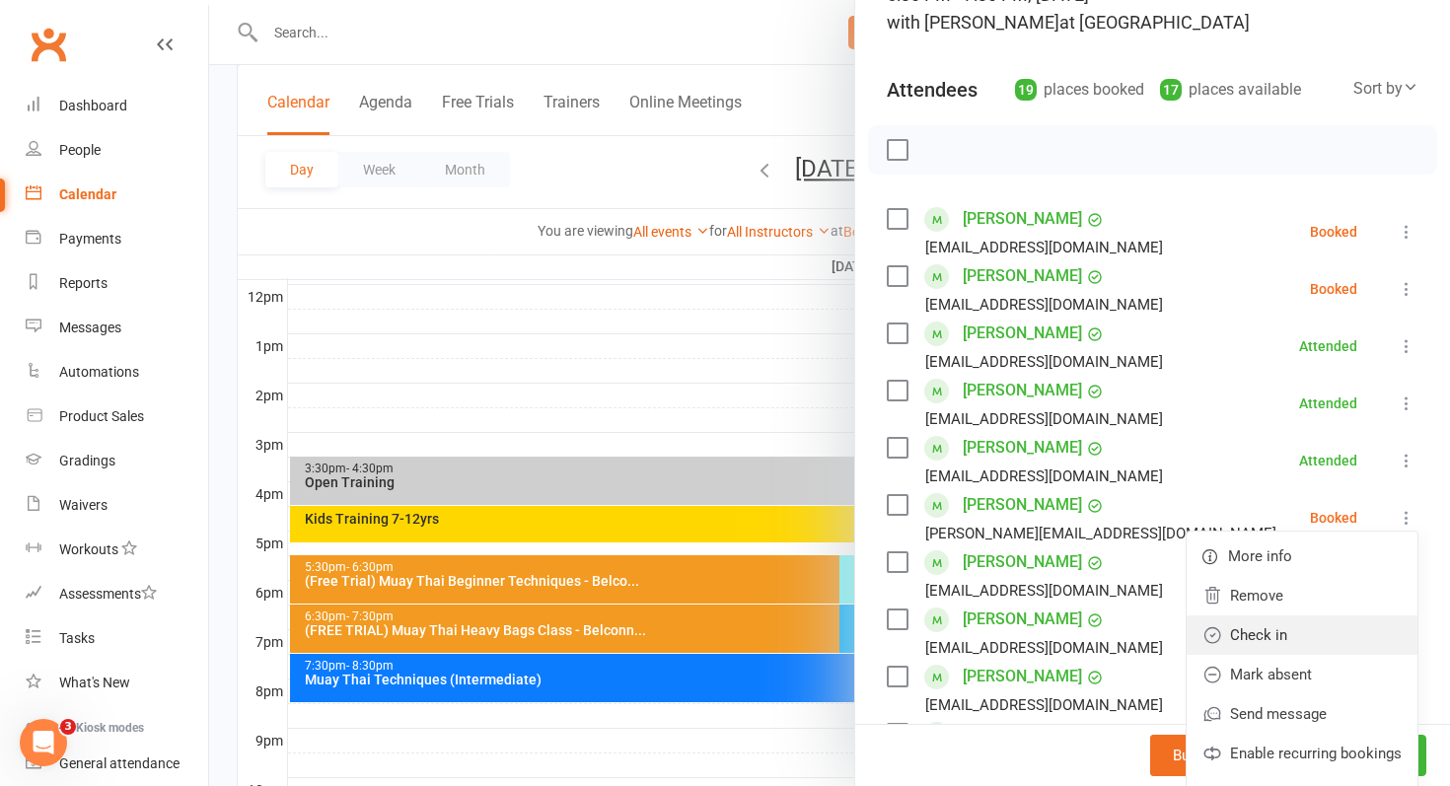
click at [1276, 644] on link "Check in" at bounding box center [1302, 635] width 231 height 39
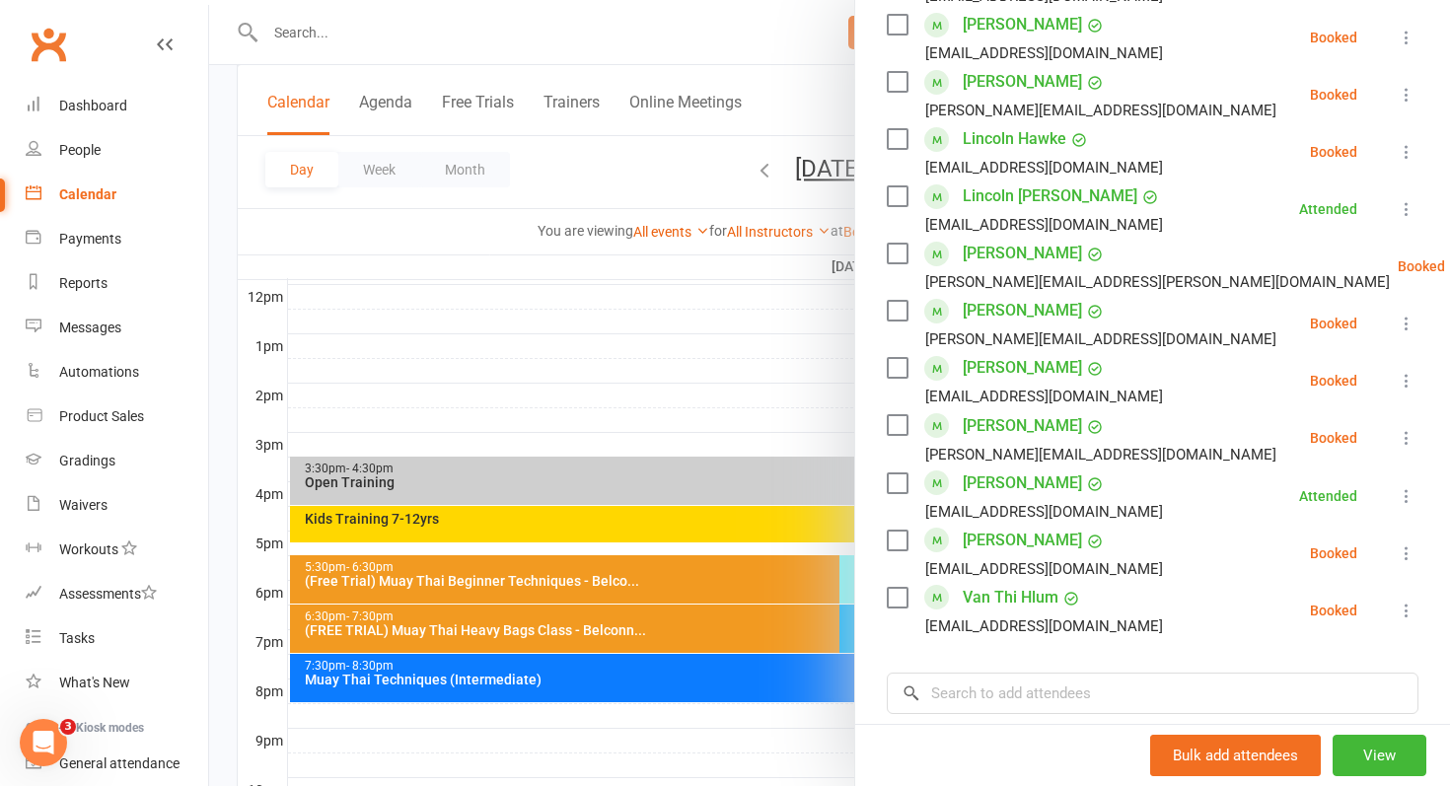
scroll to position [824, 0]
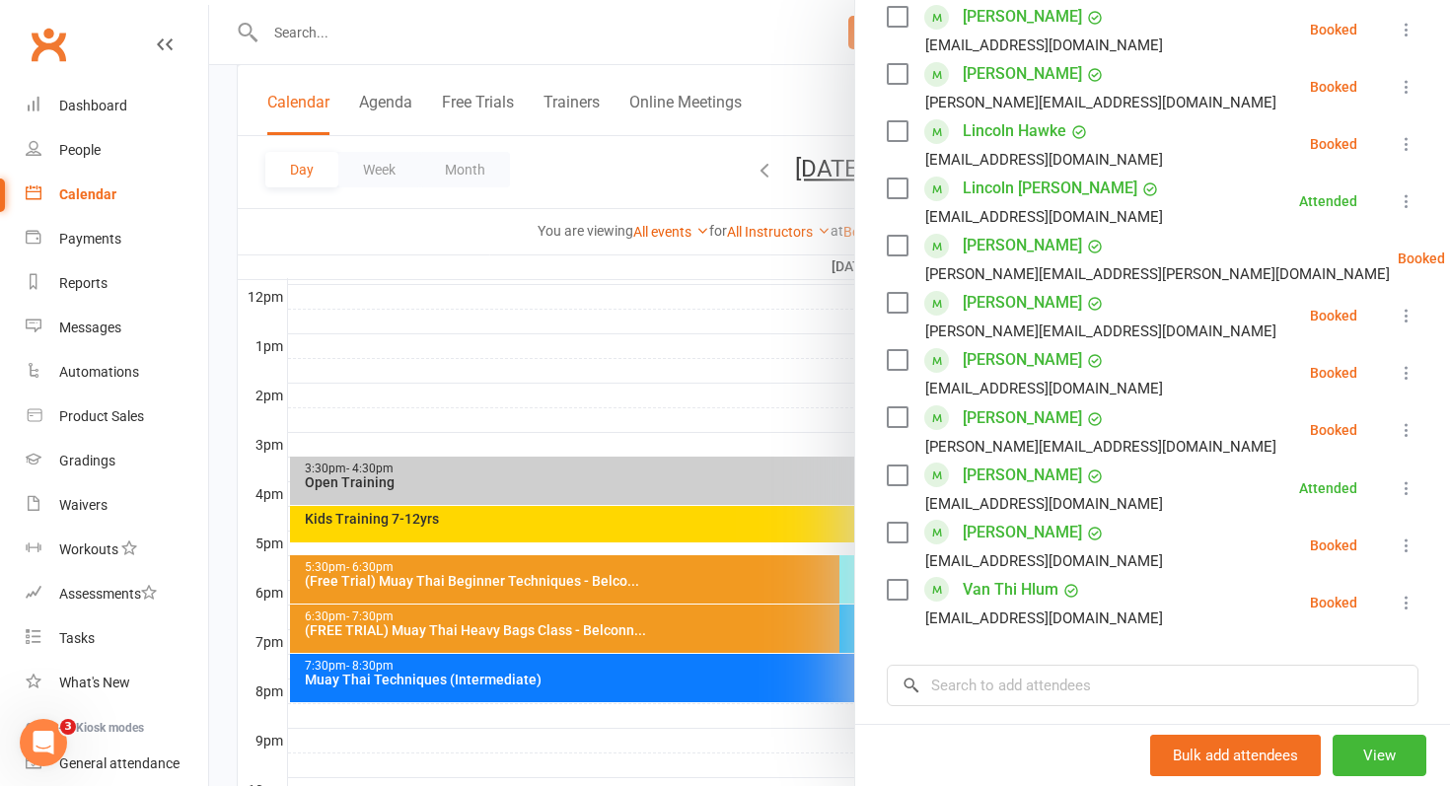
click at [1409, 599] on icon at bounding box center [1407, 603] width 20 height 20
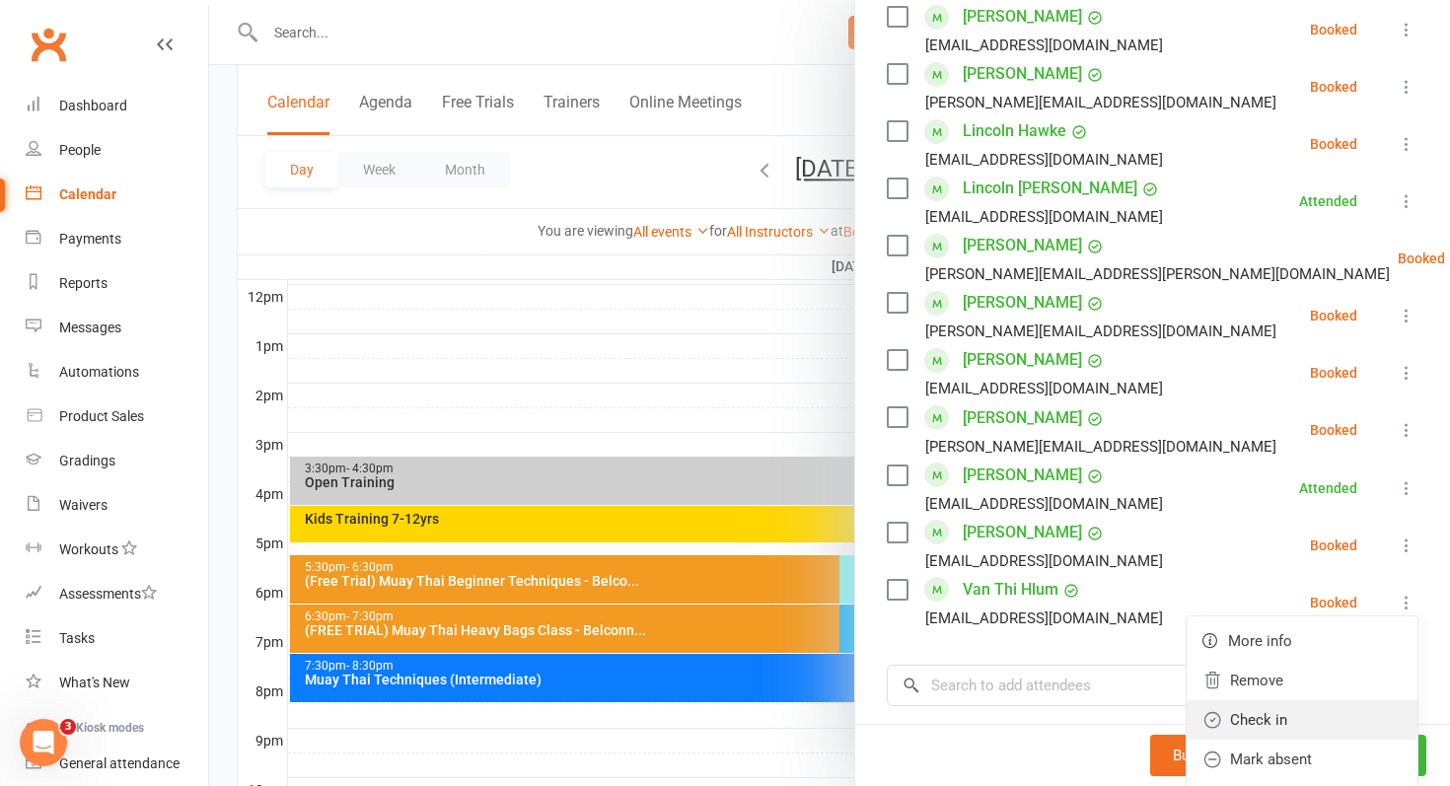
click at [1324, 706] on link "Check in" at bounding box center [1302, 719] width 231 height 39
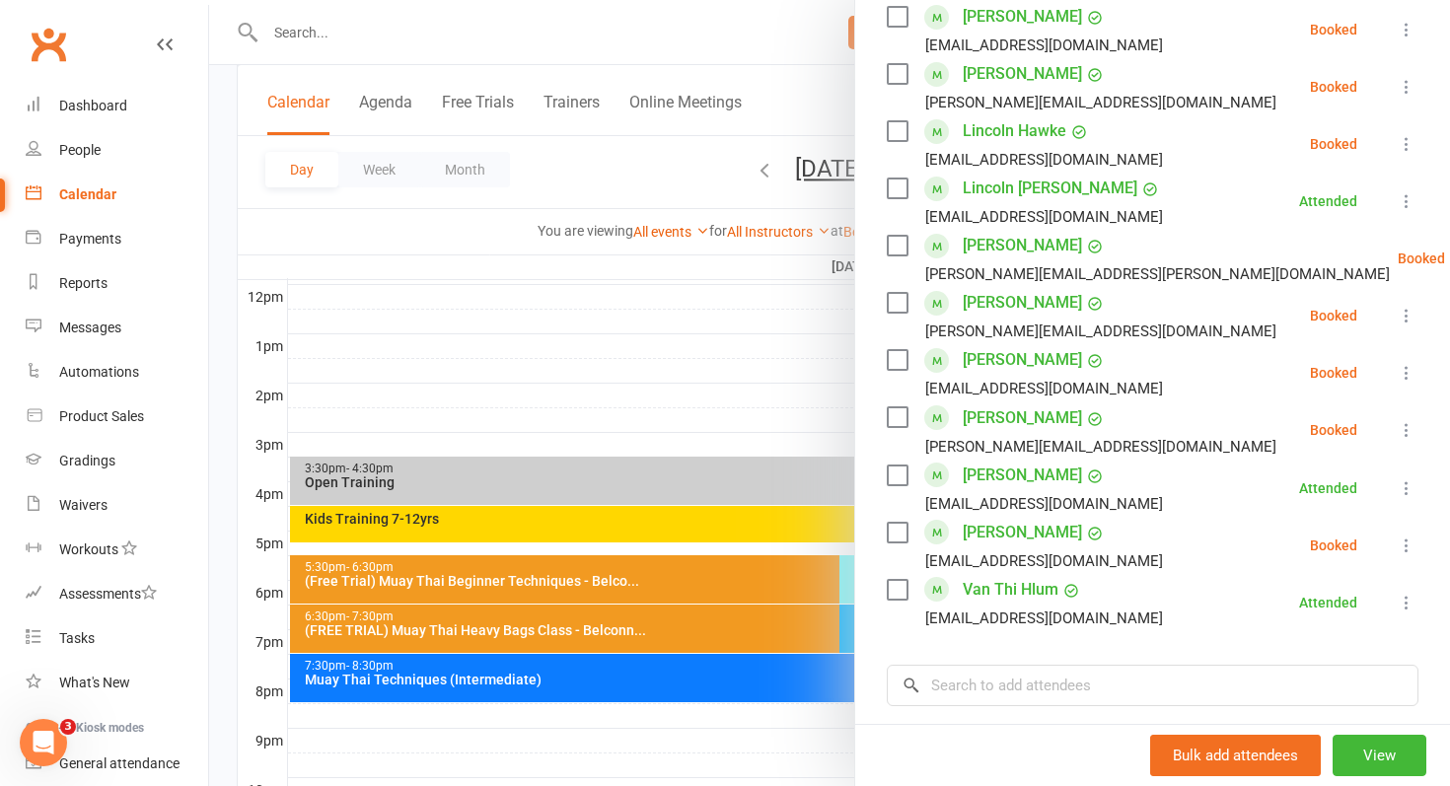
click at [1402, 541] on icon at bounding box center [1407, 546] width 20 height 20
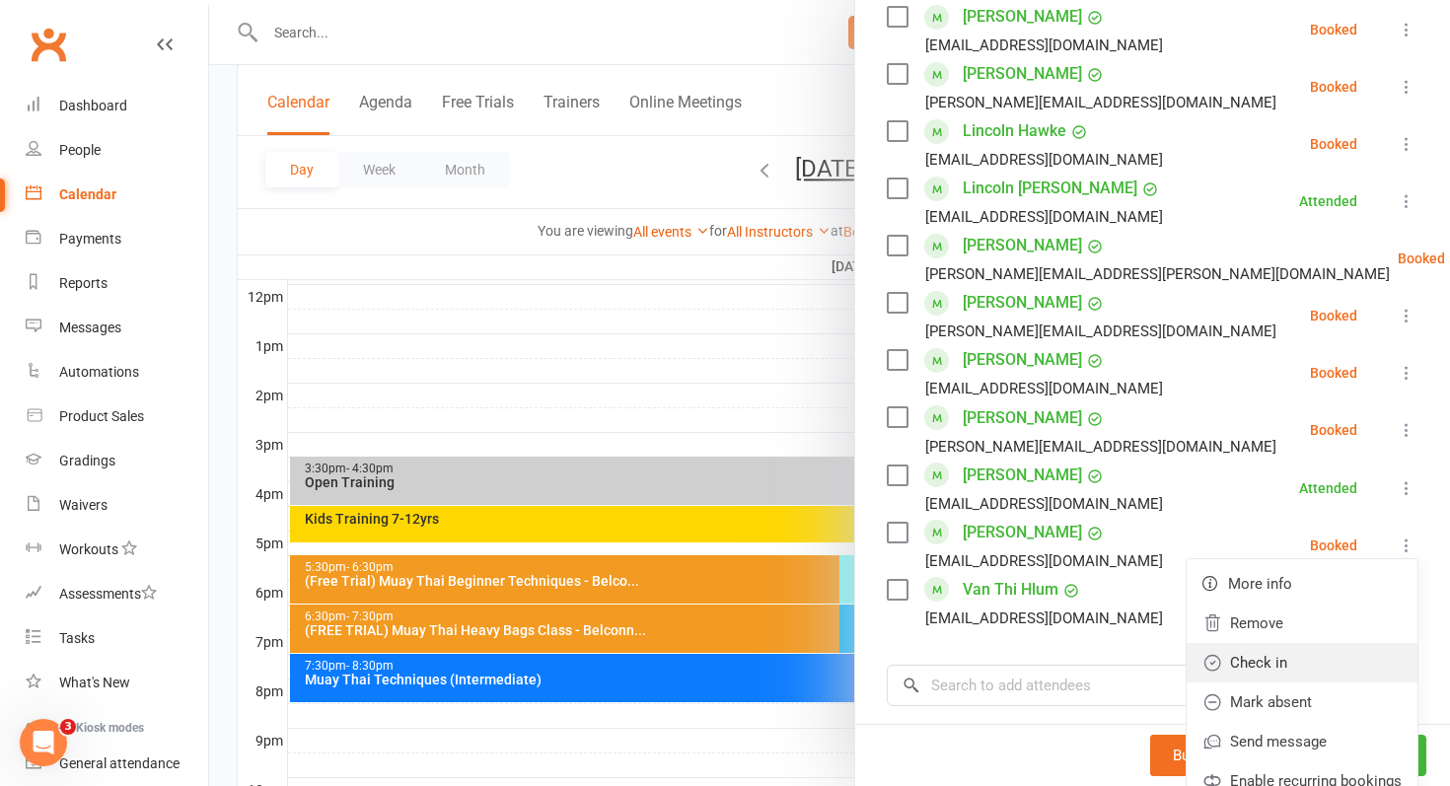
click at [1335, 666] on link "Check in" at bounding box center [1302, 662] width 231 height 39
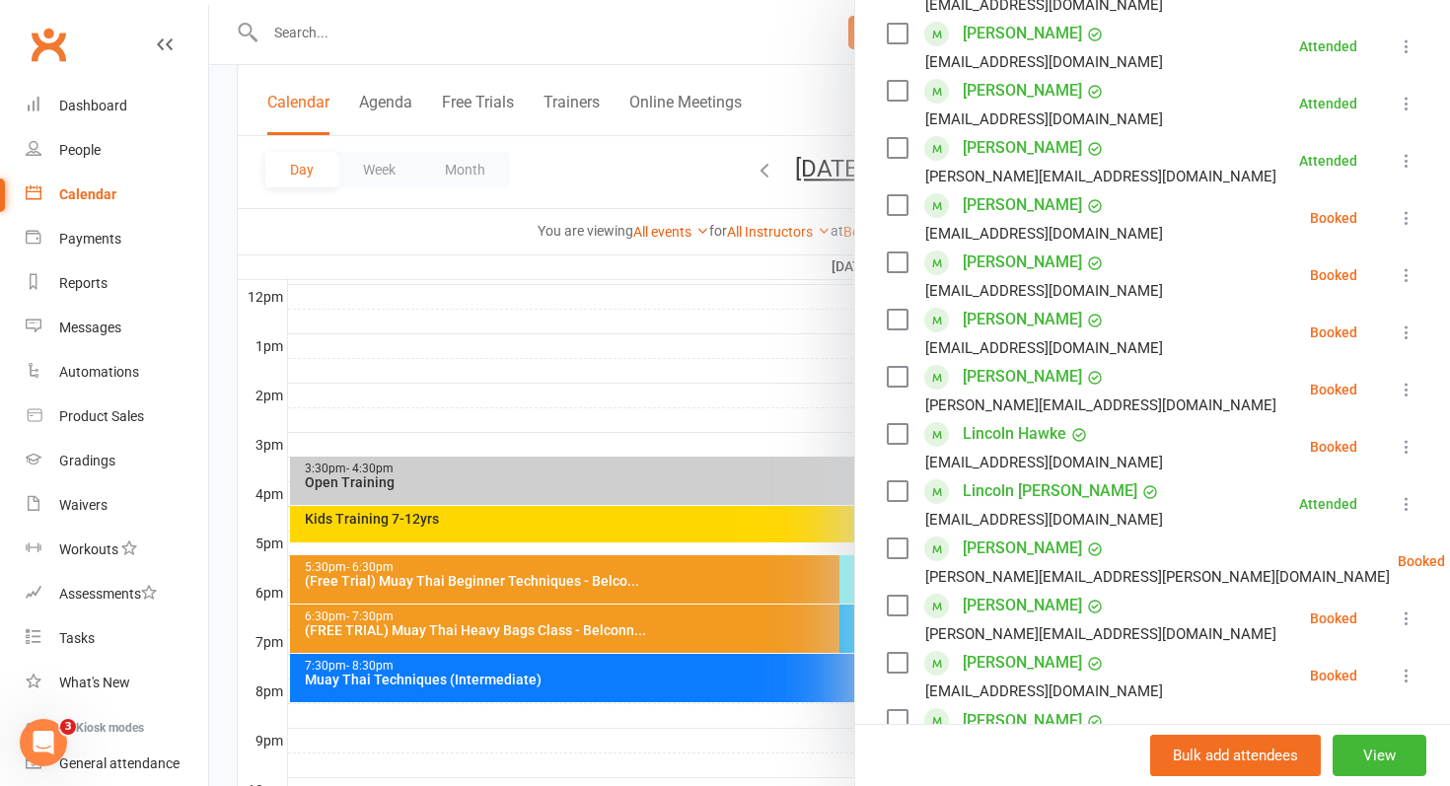
scroll to position [516, 0]
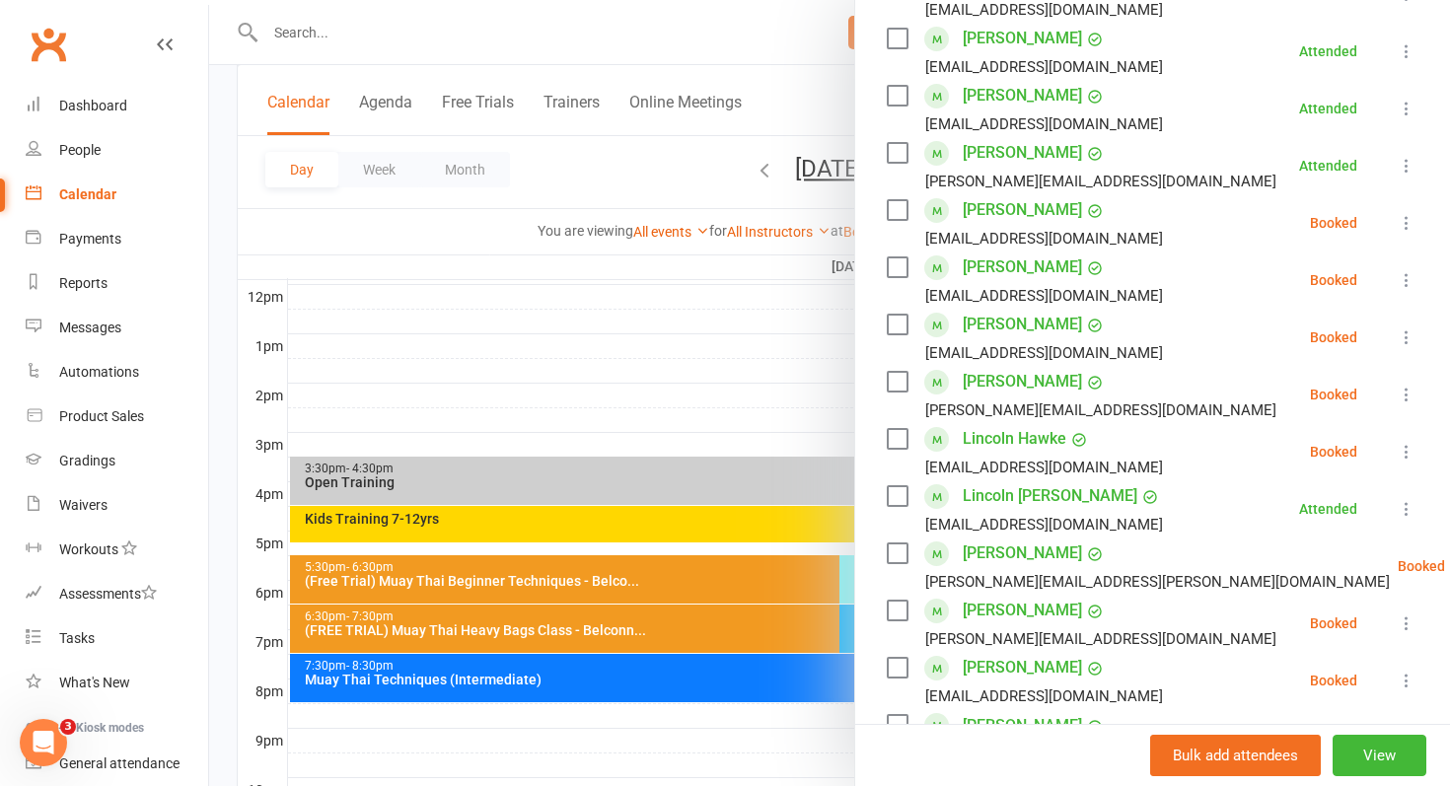
click at [1407, 218] on icon at bounding box center [1407, 223] width 20 height 20
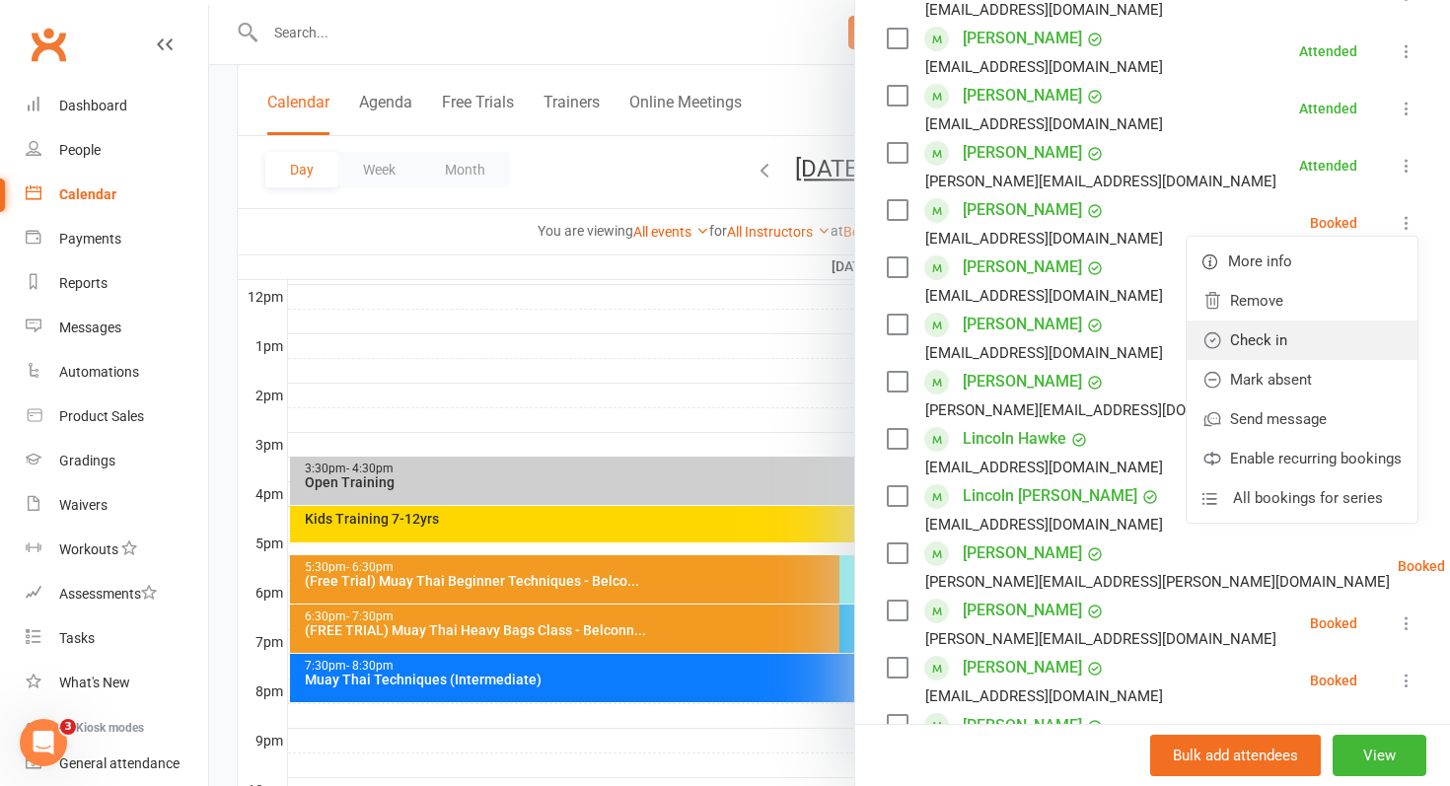
click at [1341, 333] on link "Check in" at bounding box center [1302, 340] width 231 height 39
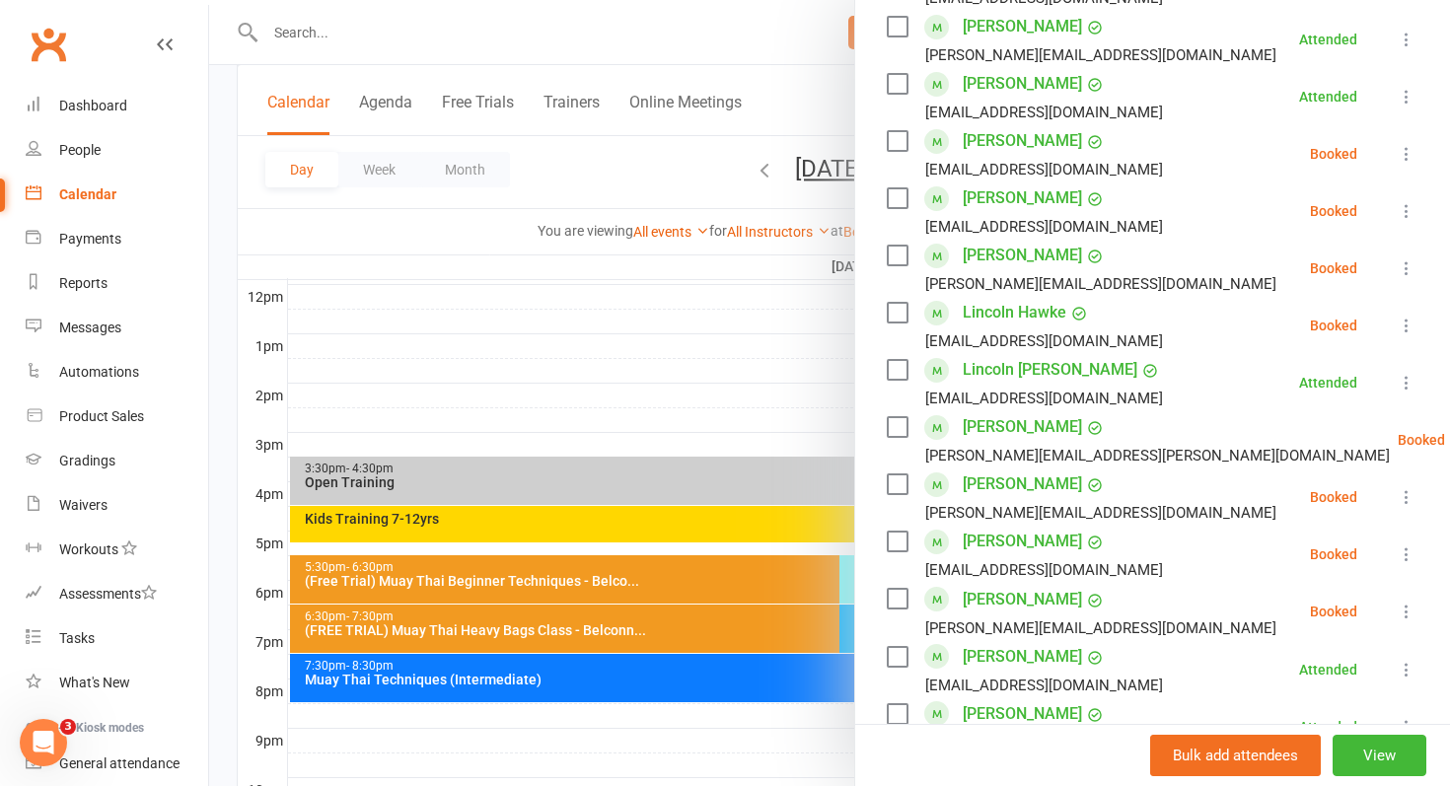
scroll to position [667, 0]
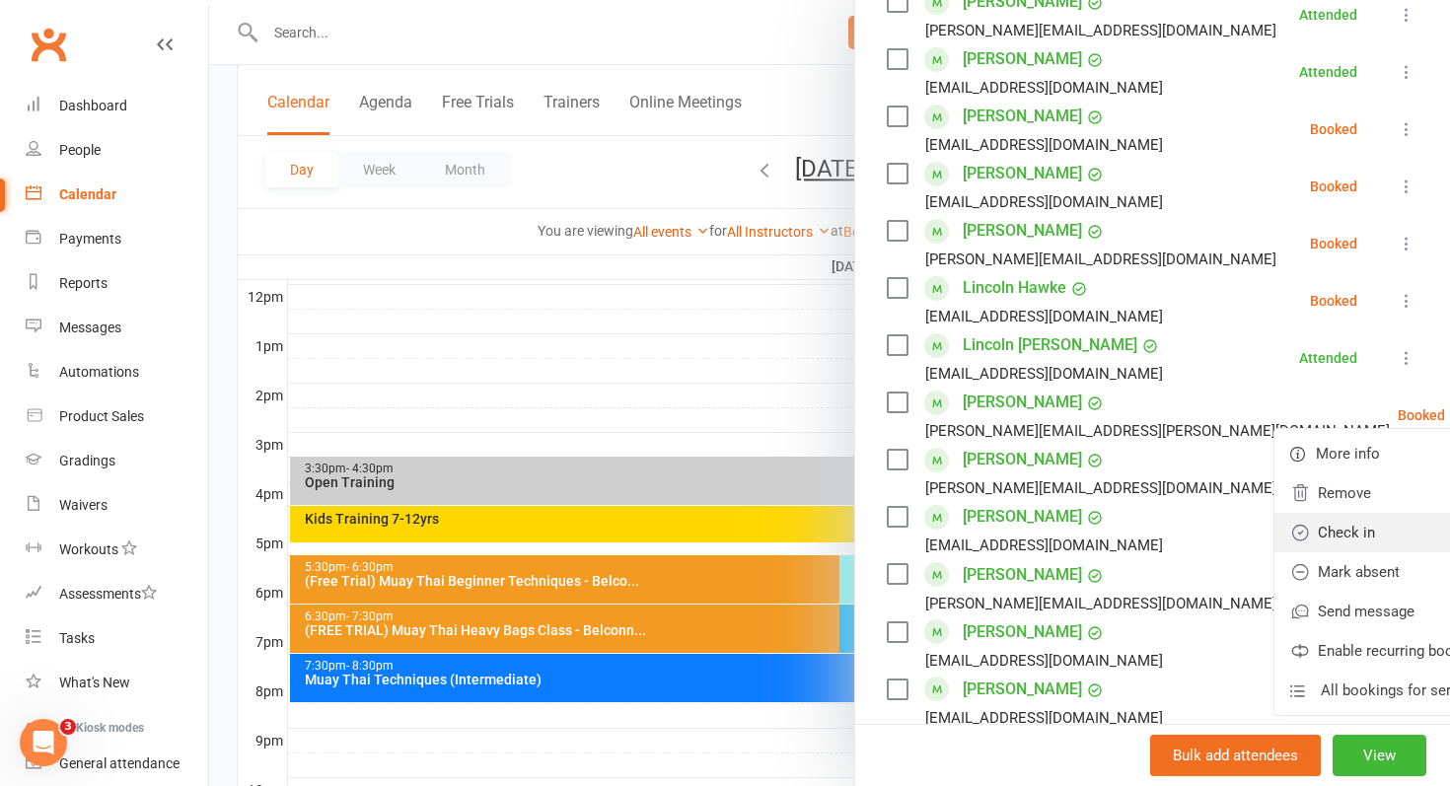
click at [1324, 546] on link "Check in" at bounding box center [1389, 532] width 231 height 39
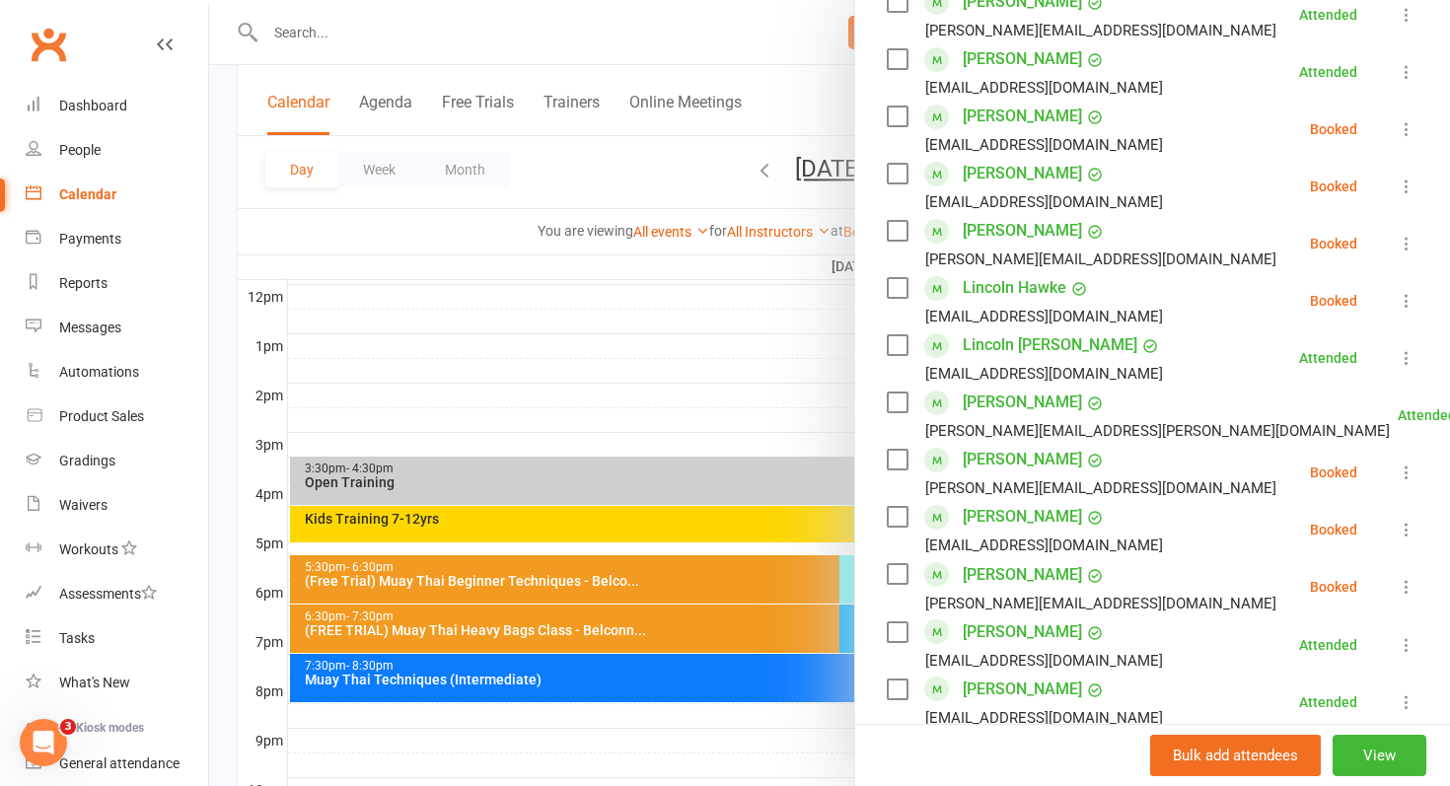
click at [1404, 249] on icon at bounding box center [1407, 244] width 20 height 20
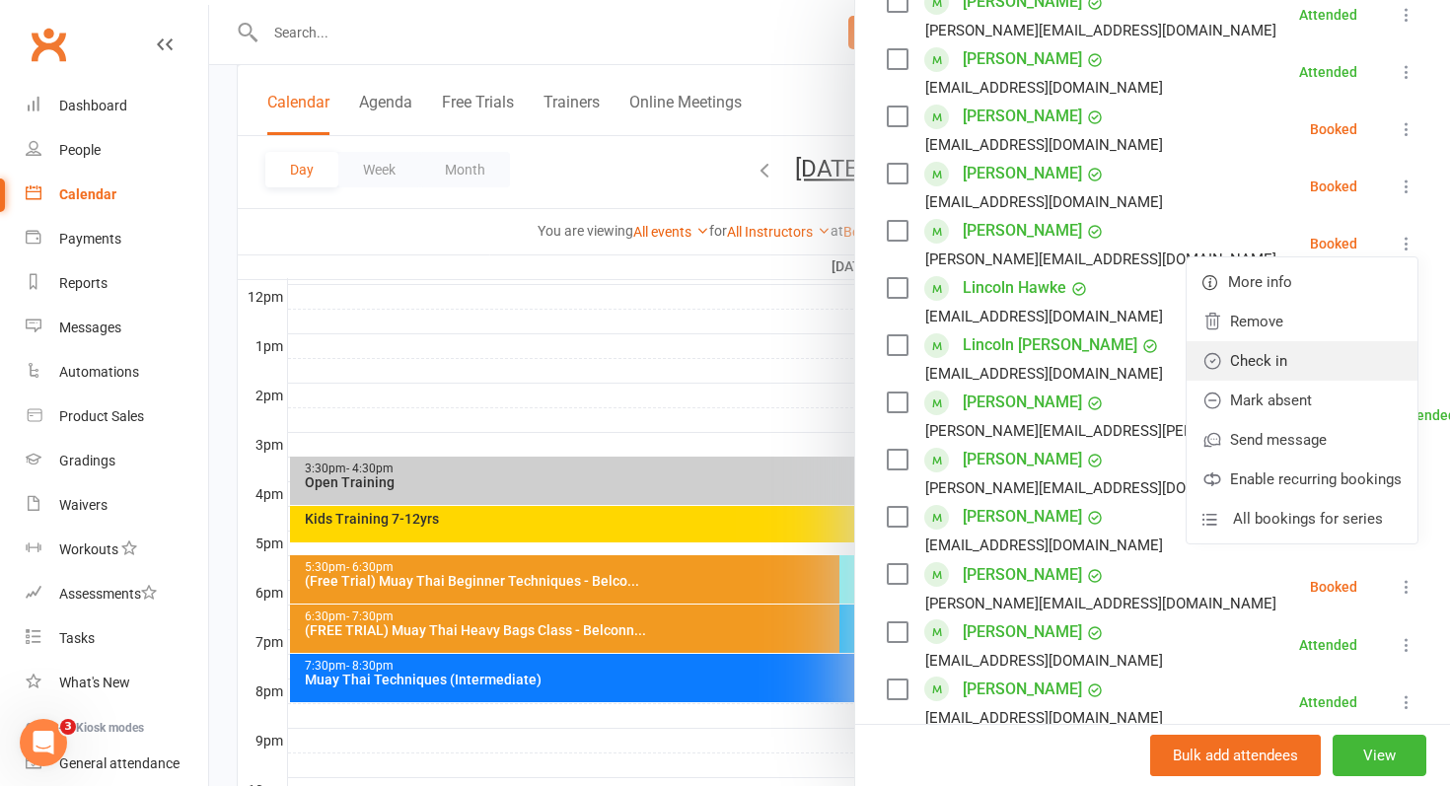
click at [1360, 352] on link "Check in" at bounding box center [1302, 360] width 231 height 39
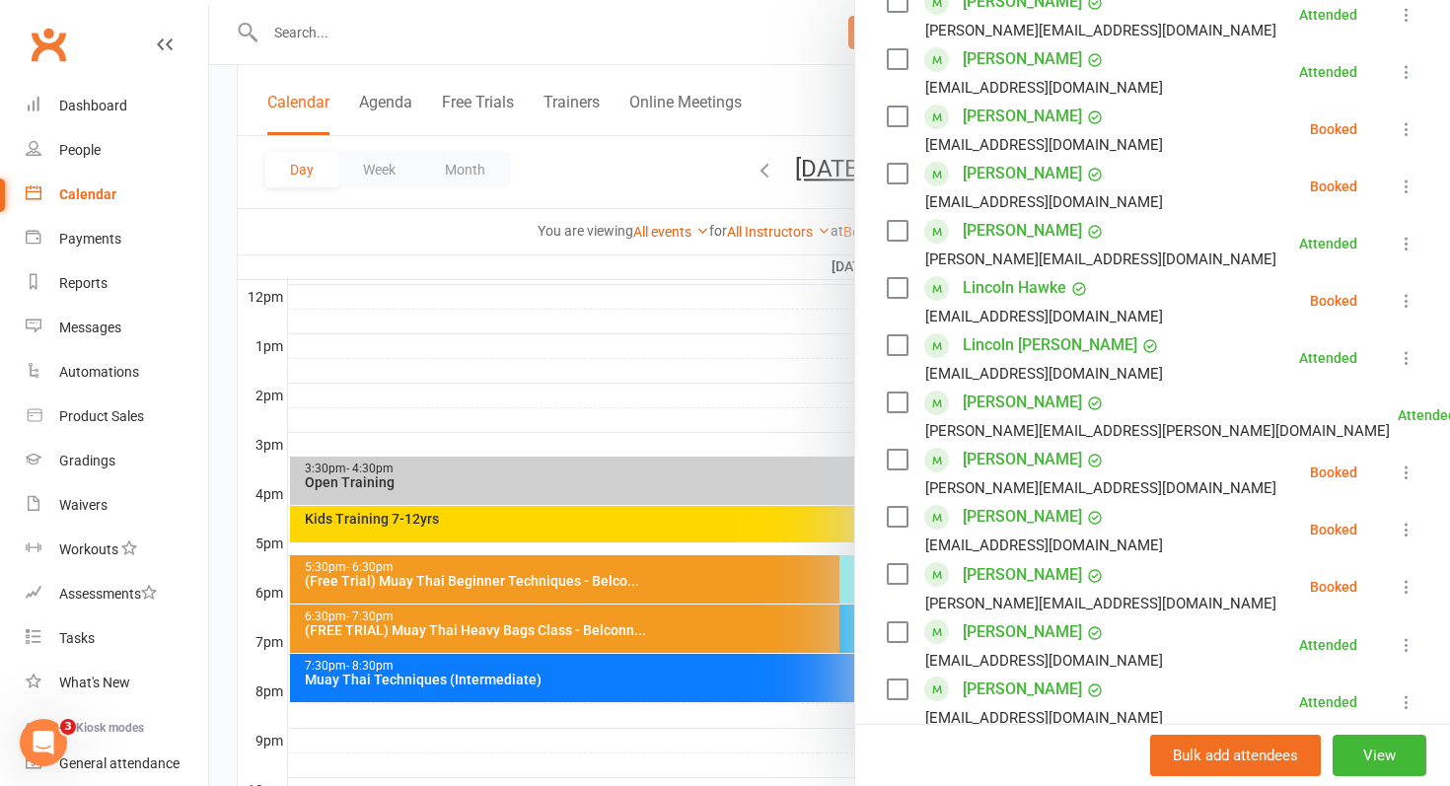
click at [797, 386] on div at bounding box center [829, 393] width 1241 height 786
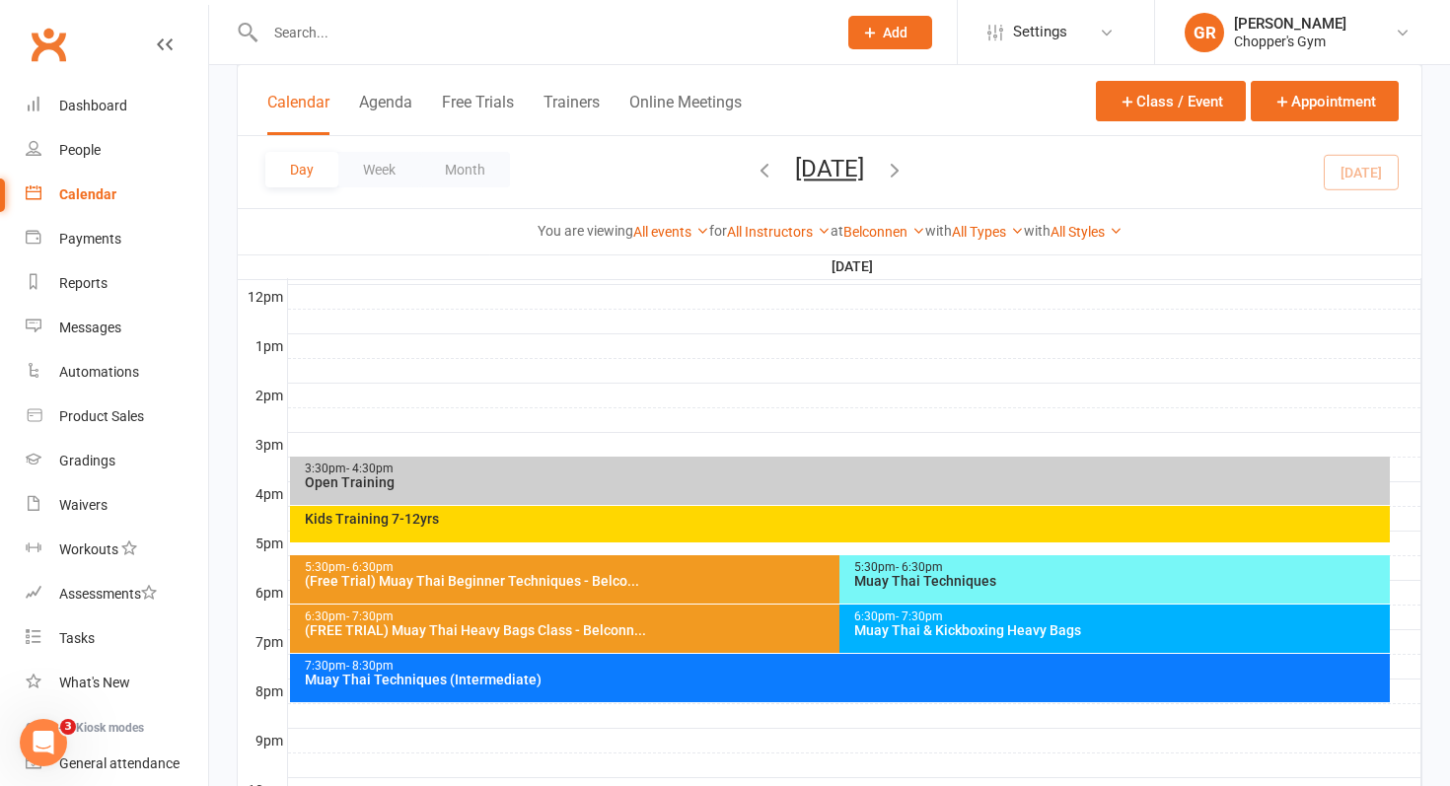
click at [873, 691] on div "7:30pm - 8:30pm Muay Thai Techniques (Intermediate)" at bounding box center [840, 678] width 1101 height 48
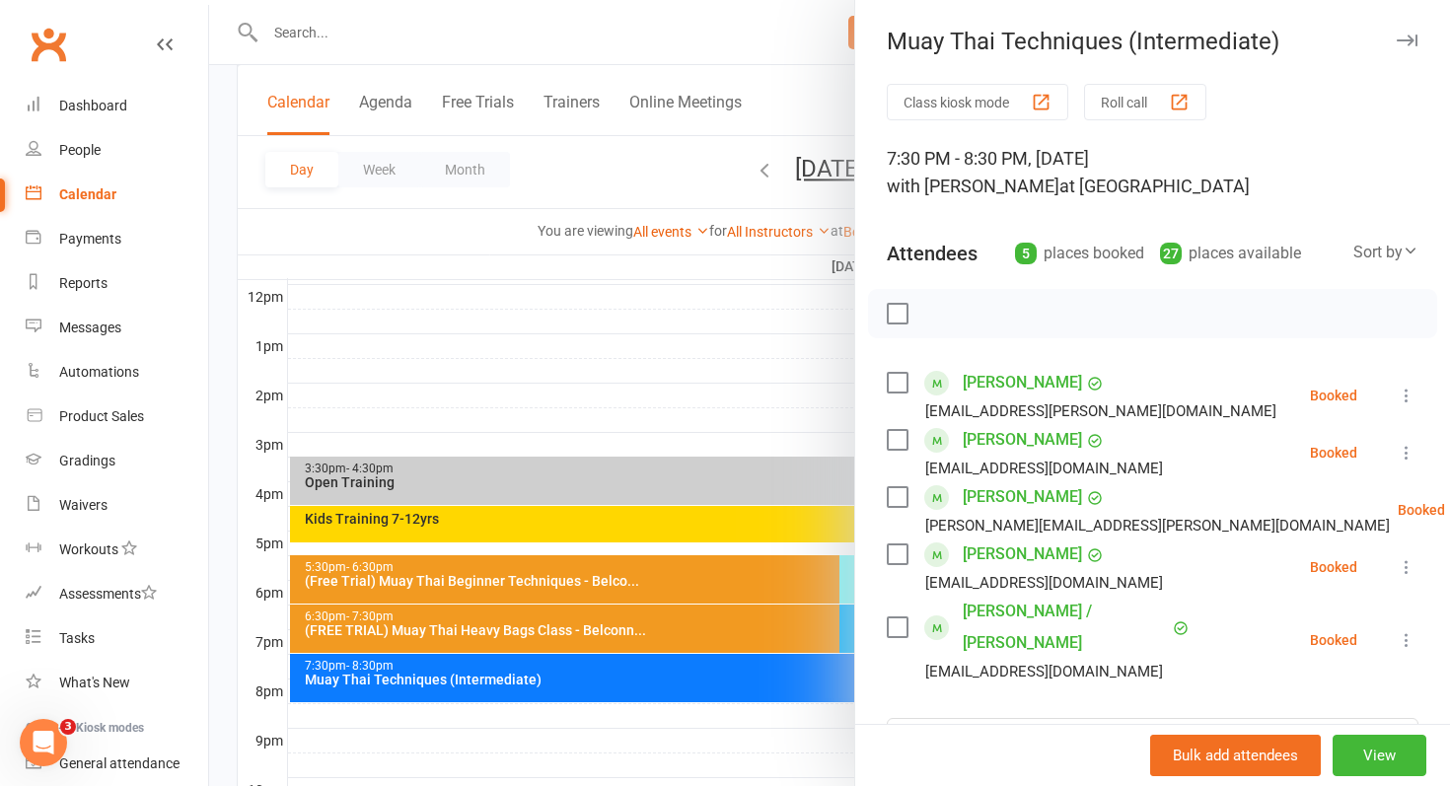
click at [798, 661] on div at bounding box center [829, 393] width 1241 height 786
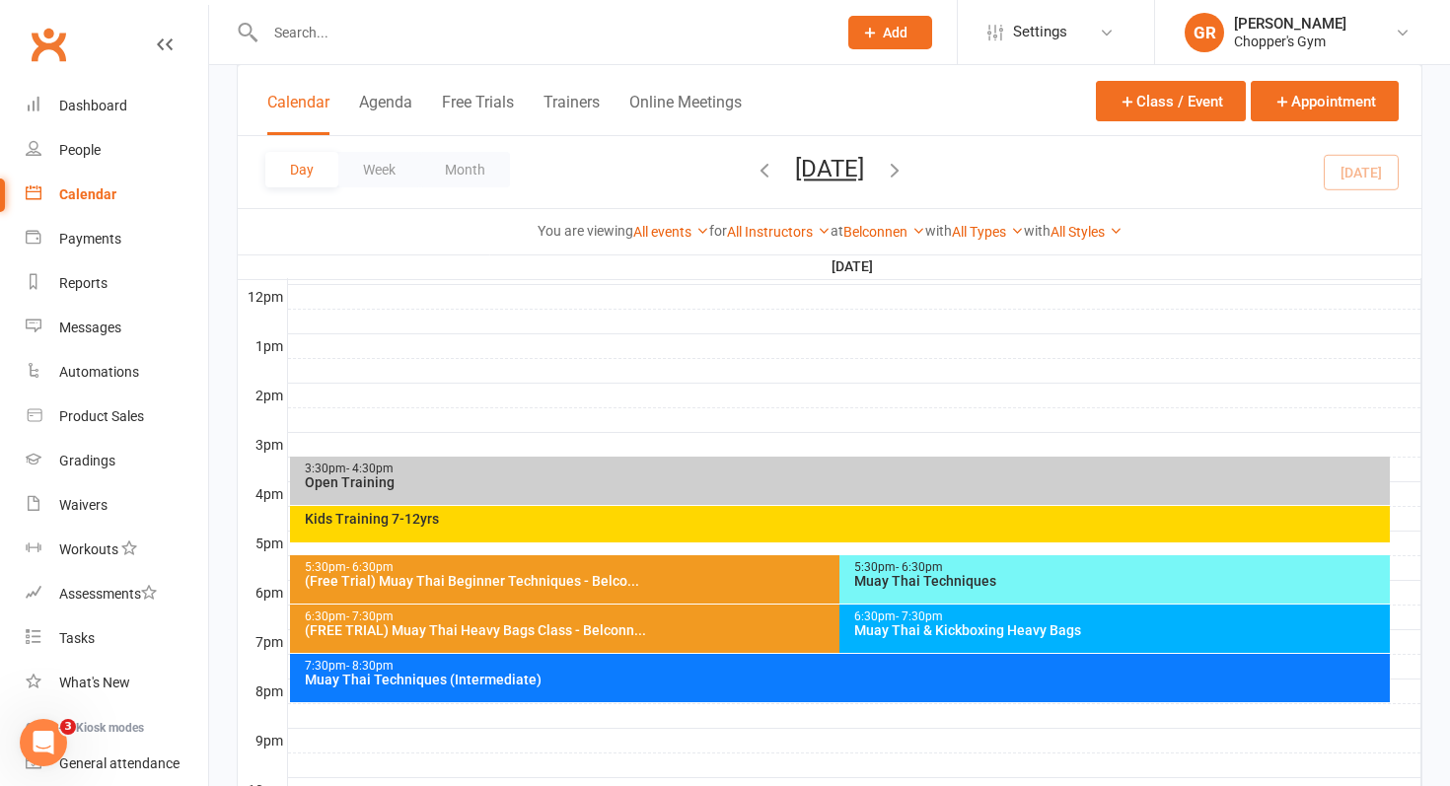
click at [900, 628] on div "Muay Thai & Kickboxing Heavy Bags" at bounding box center [1119, 630] width 533 height 14
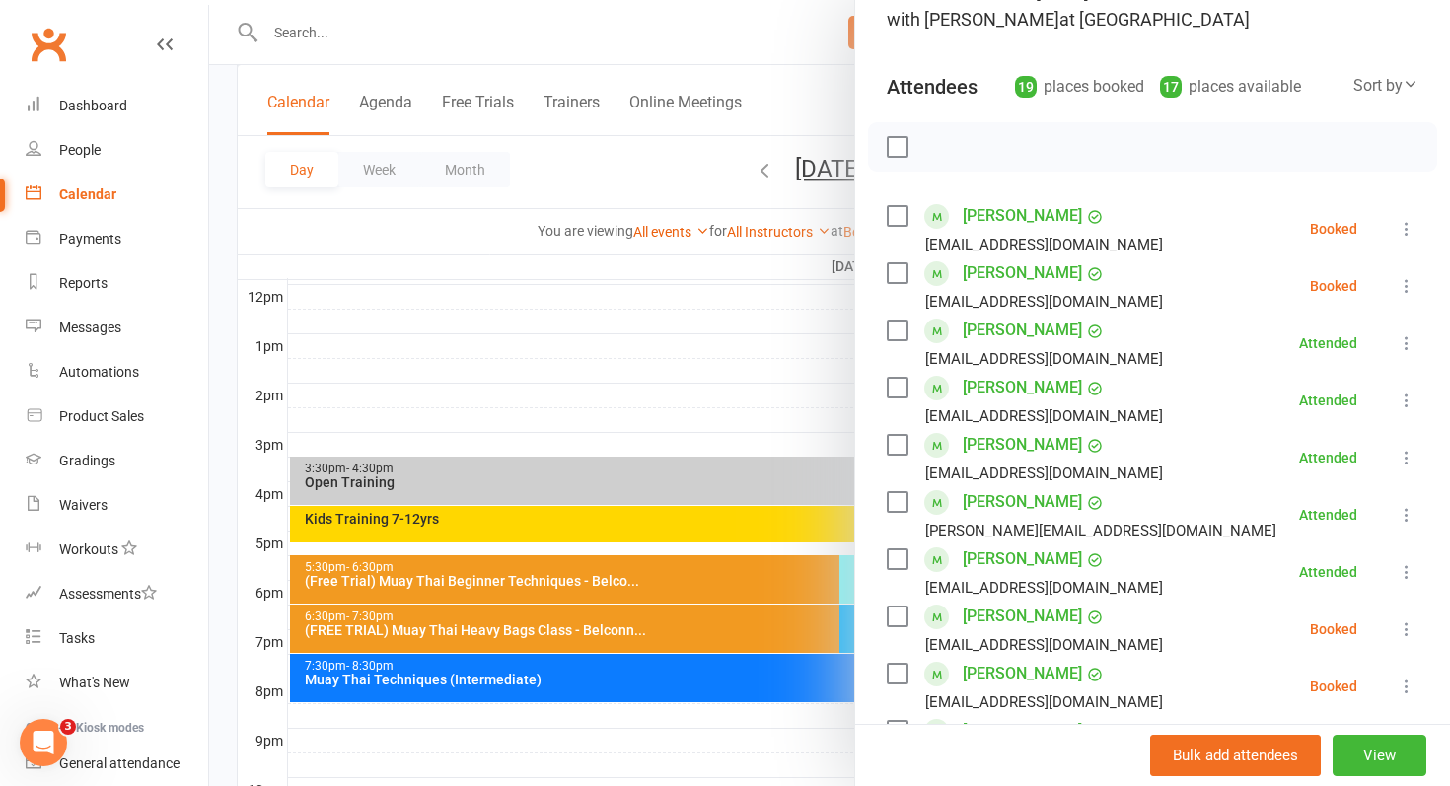
scroll to position [170, 0]
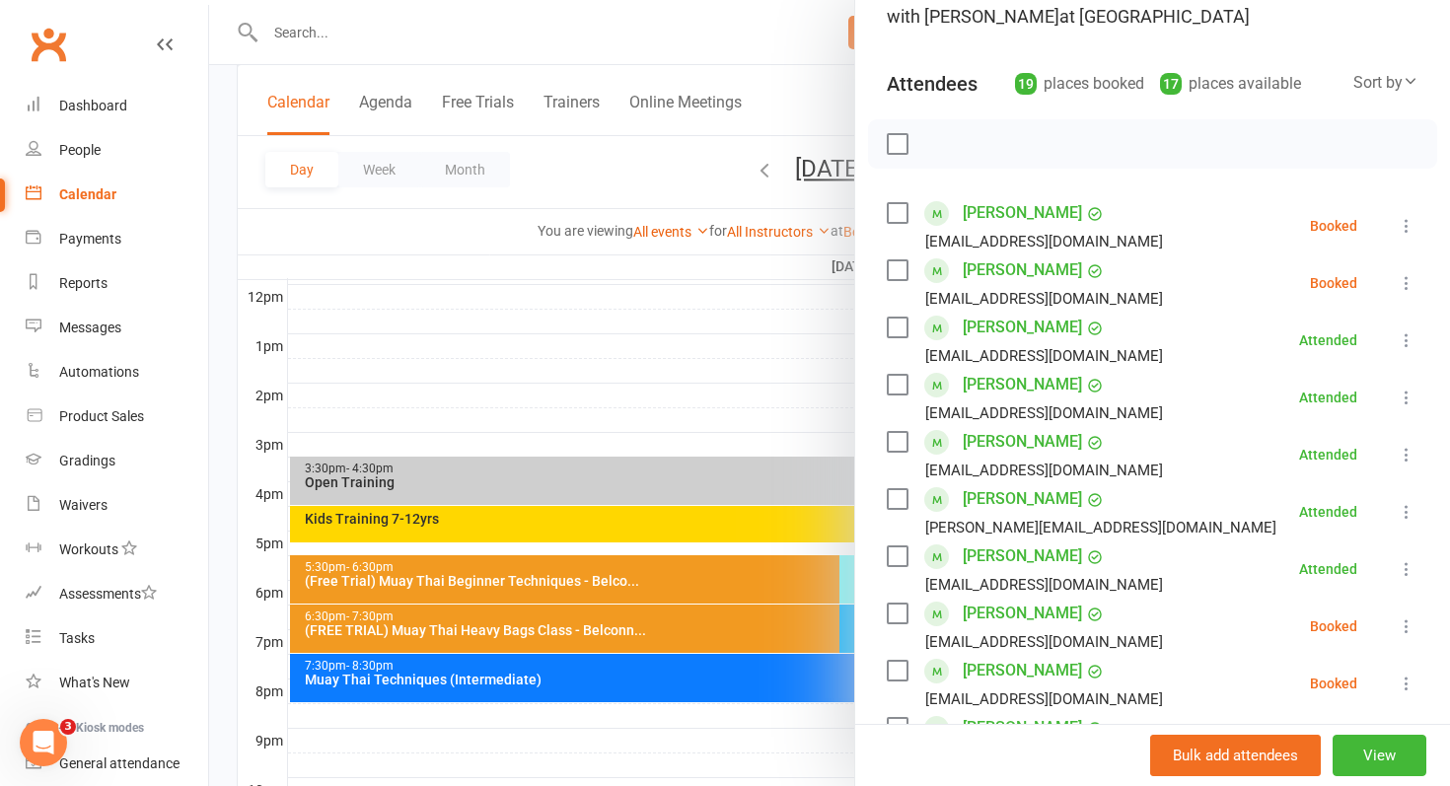
click at [1029, 270] on link "[PERSON_NAME]" at bounding box center [1022, 271] width 119 height 32
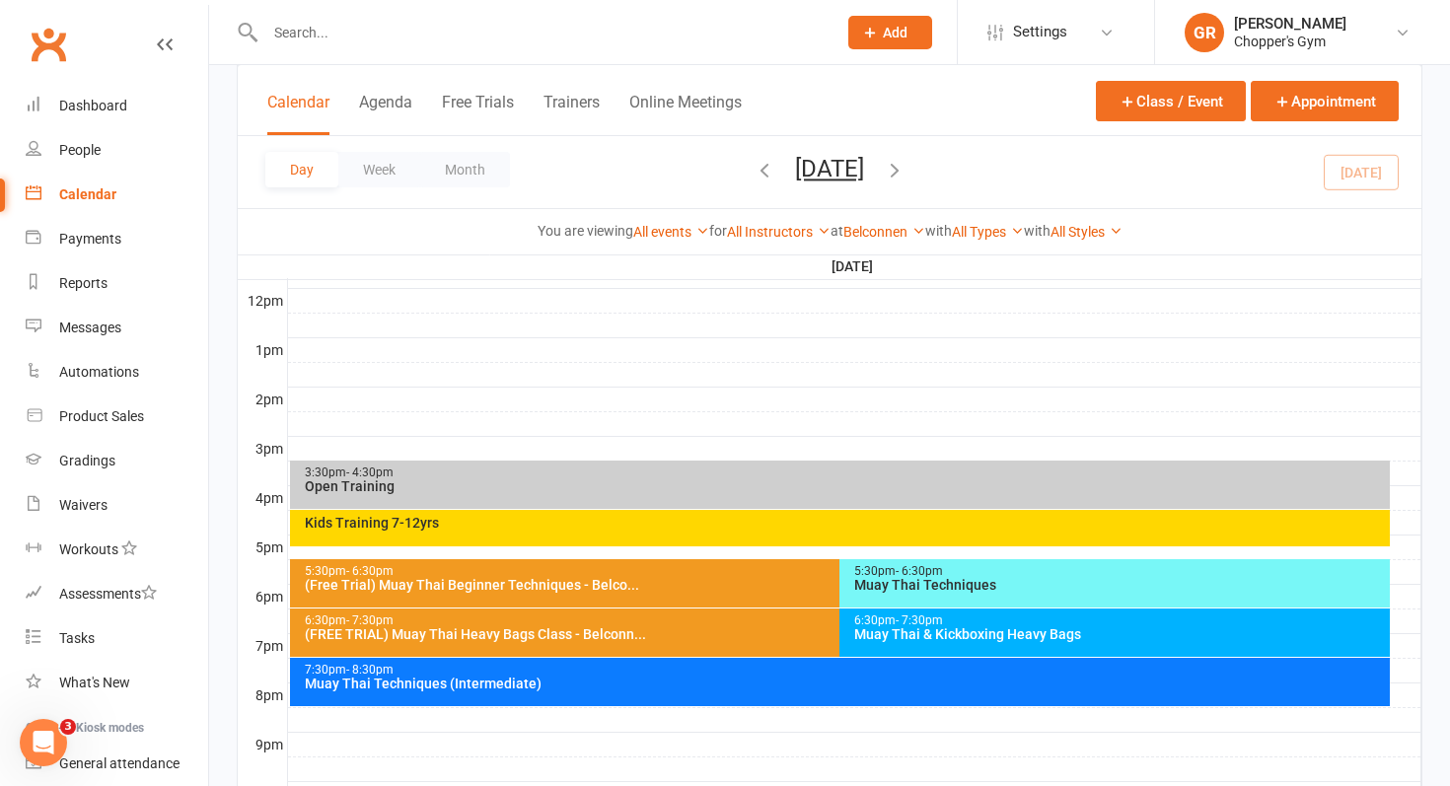
scroll to position [855, 0]
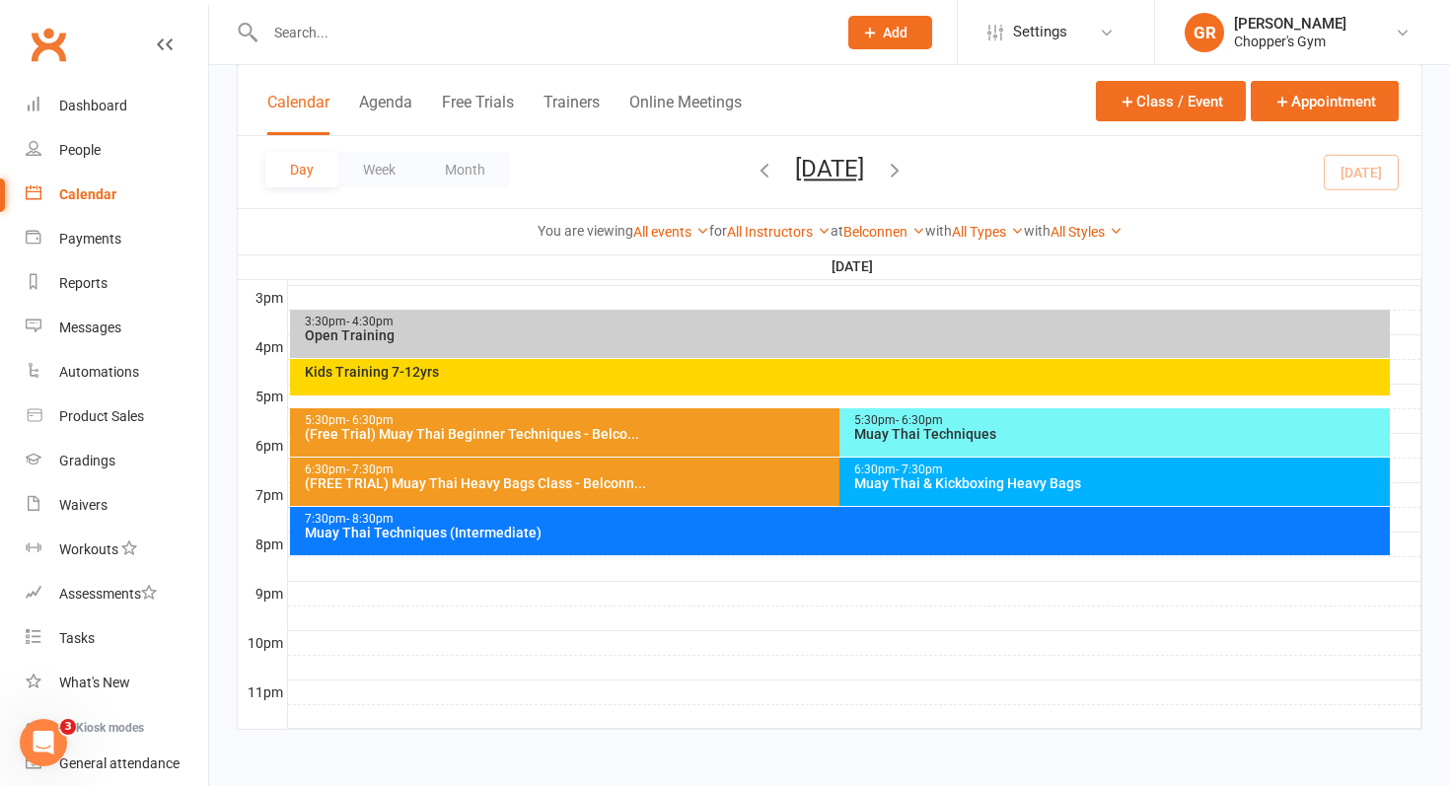
click at [1091, 479] on div "Muay Thai & Kickboxing Heavy Bags" at bounding box center [1119, 483] width 533 height 14
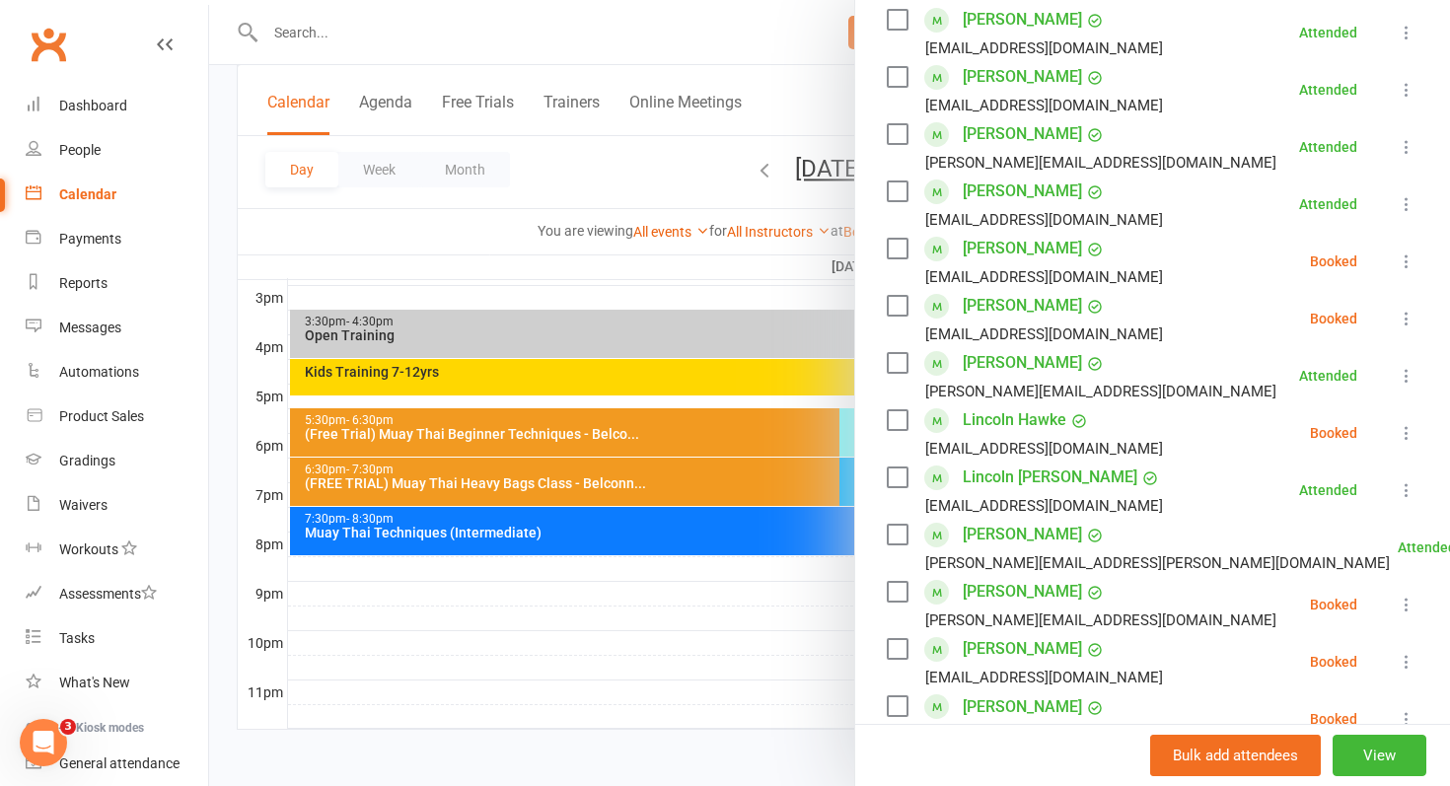
scroll to position [537, 0]
click at [1404, 265] on icon at bounding box center [1407, 260] width 20 height 20
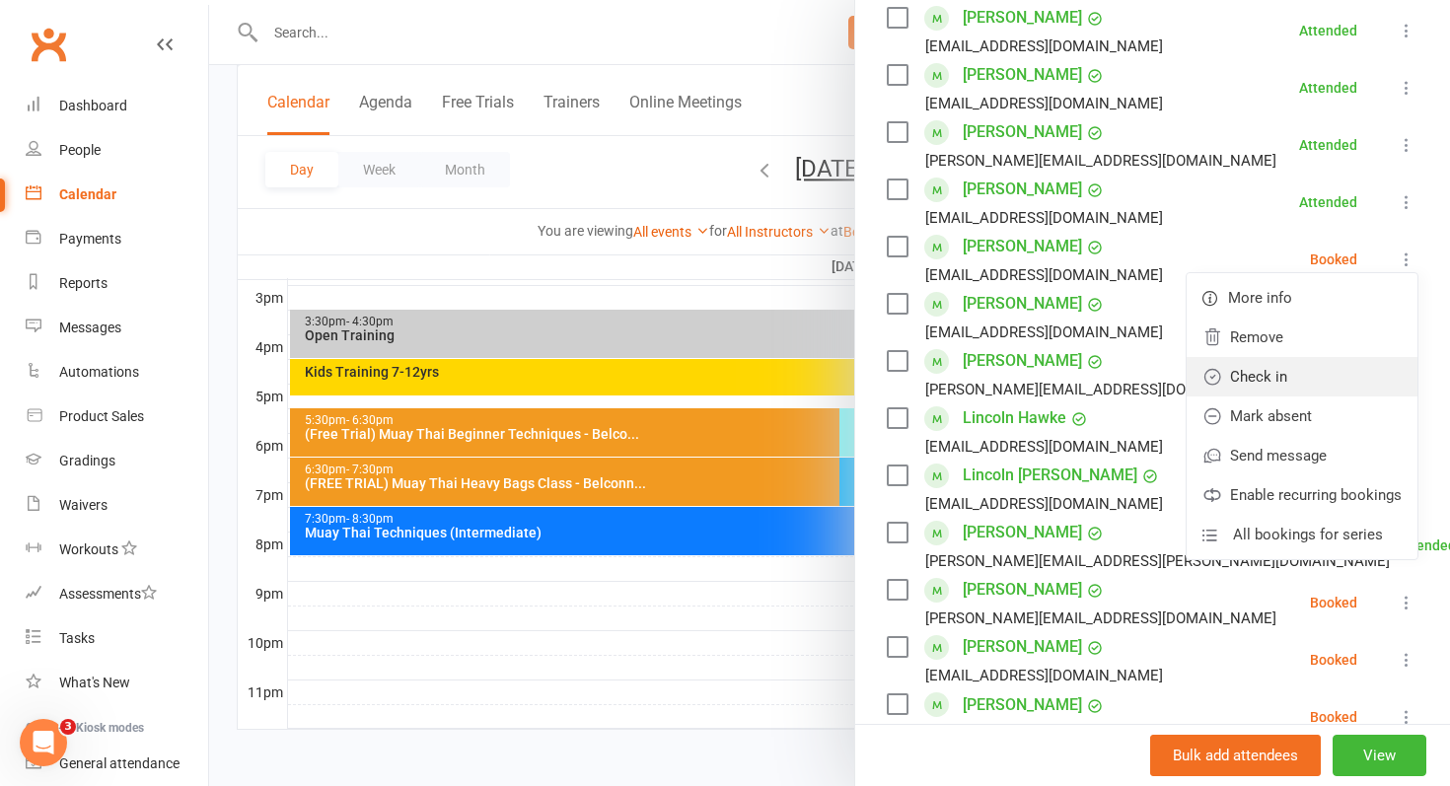
click at [1332, 385] on link "Check in" at bounding box center [1302, 376] width 231 height 39
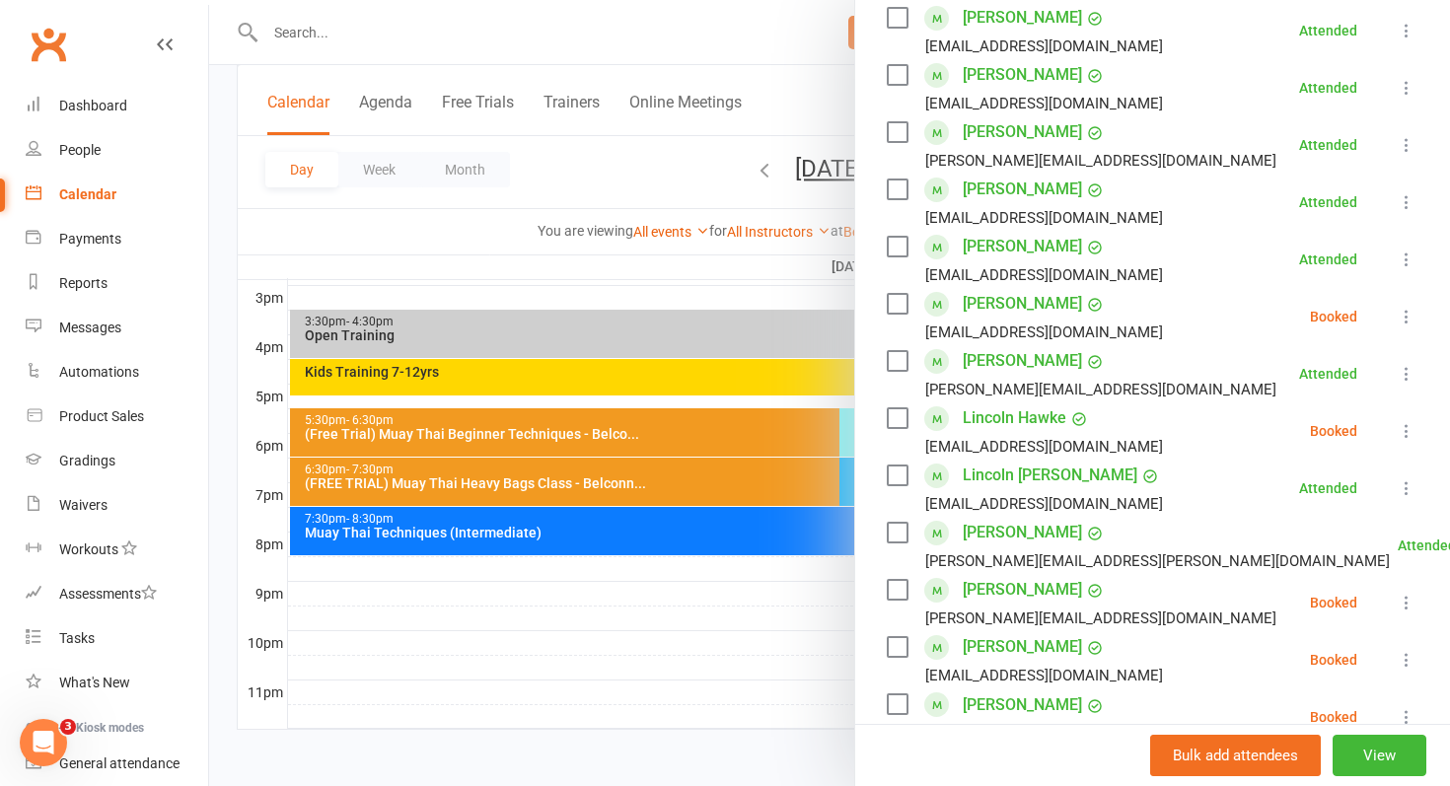
click at [1413, 317] on icon at bounding box center [1407, 317] width 20 height 20
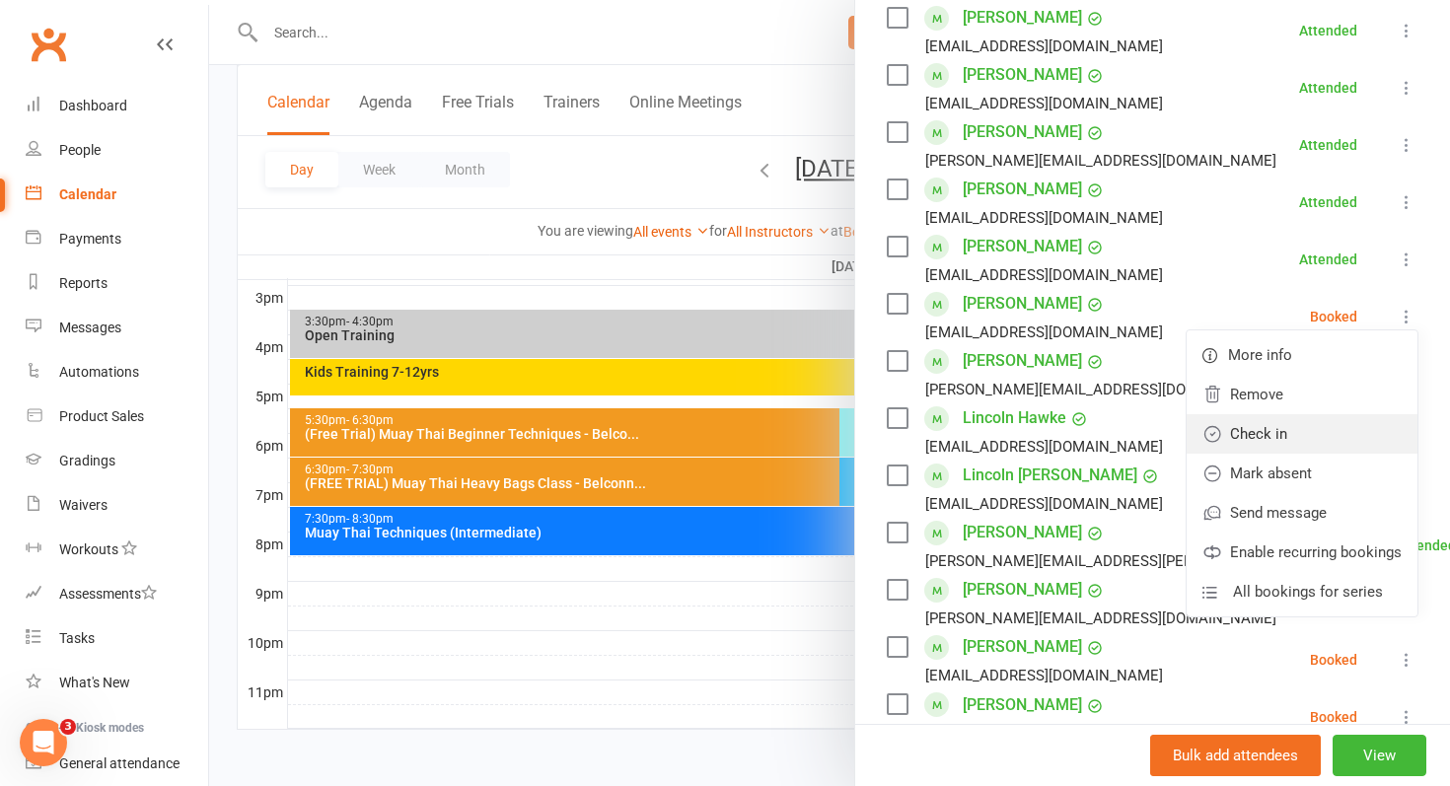
click at [1357, 421] on link "Check in" at bounding box center [1302, 433] width 231 height 39
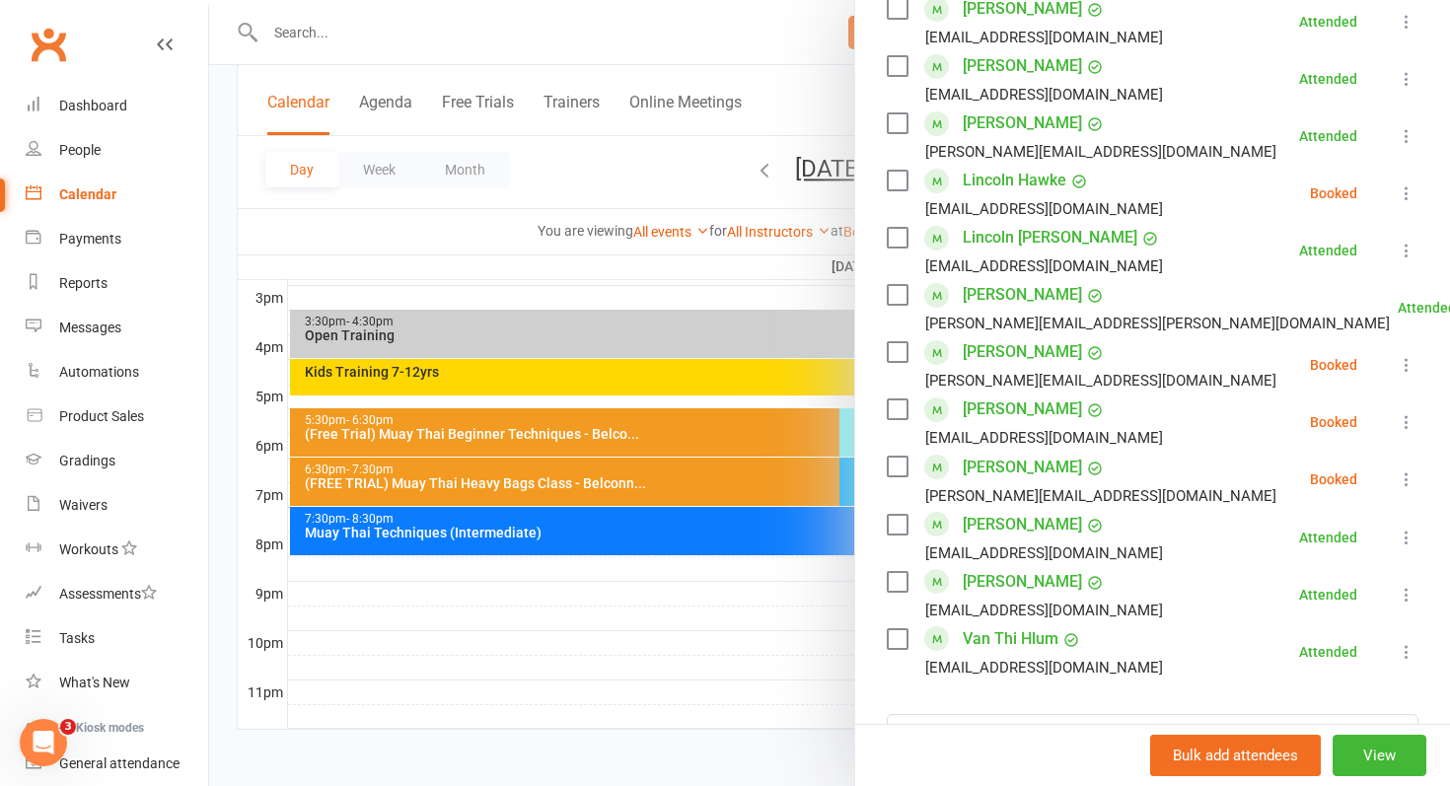
scroll to position [723, 0]
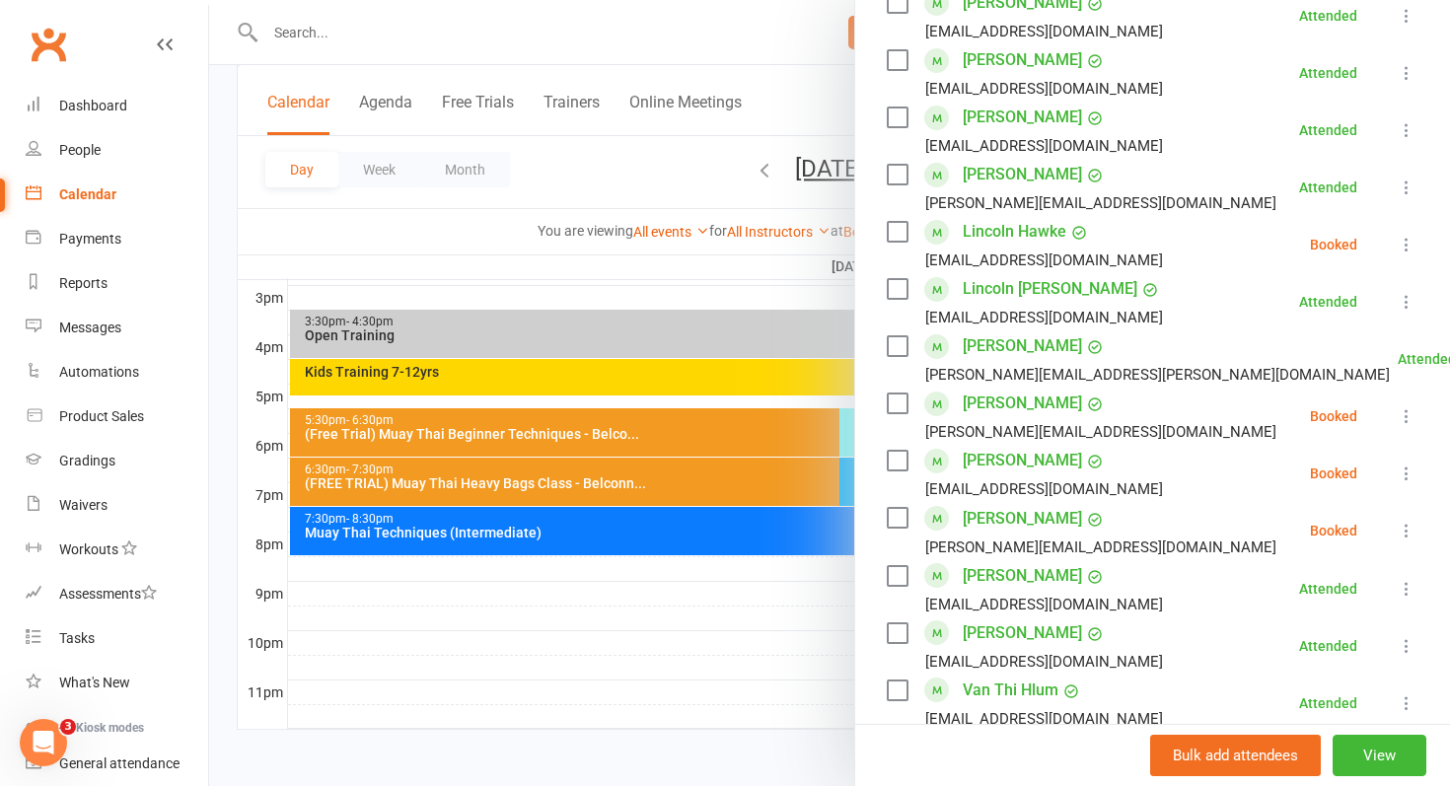
click at [694, 652] on div at bounding box center [829, 393] width 1241 height 786
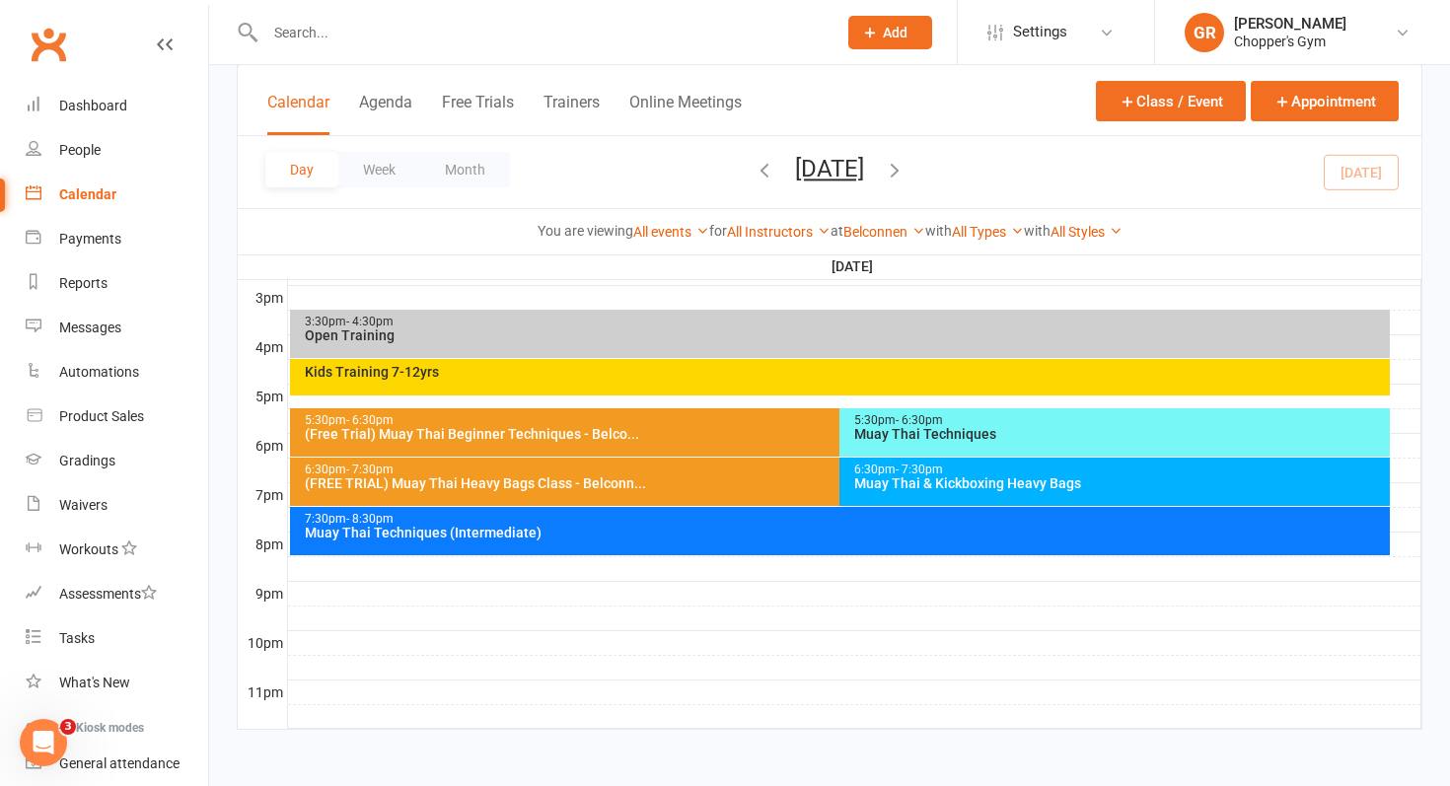
click at [933, 478] on div "Muay Thai & Kickboxing Heavy Bags" at bounding box center [1119, 483] width 533 height 14
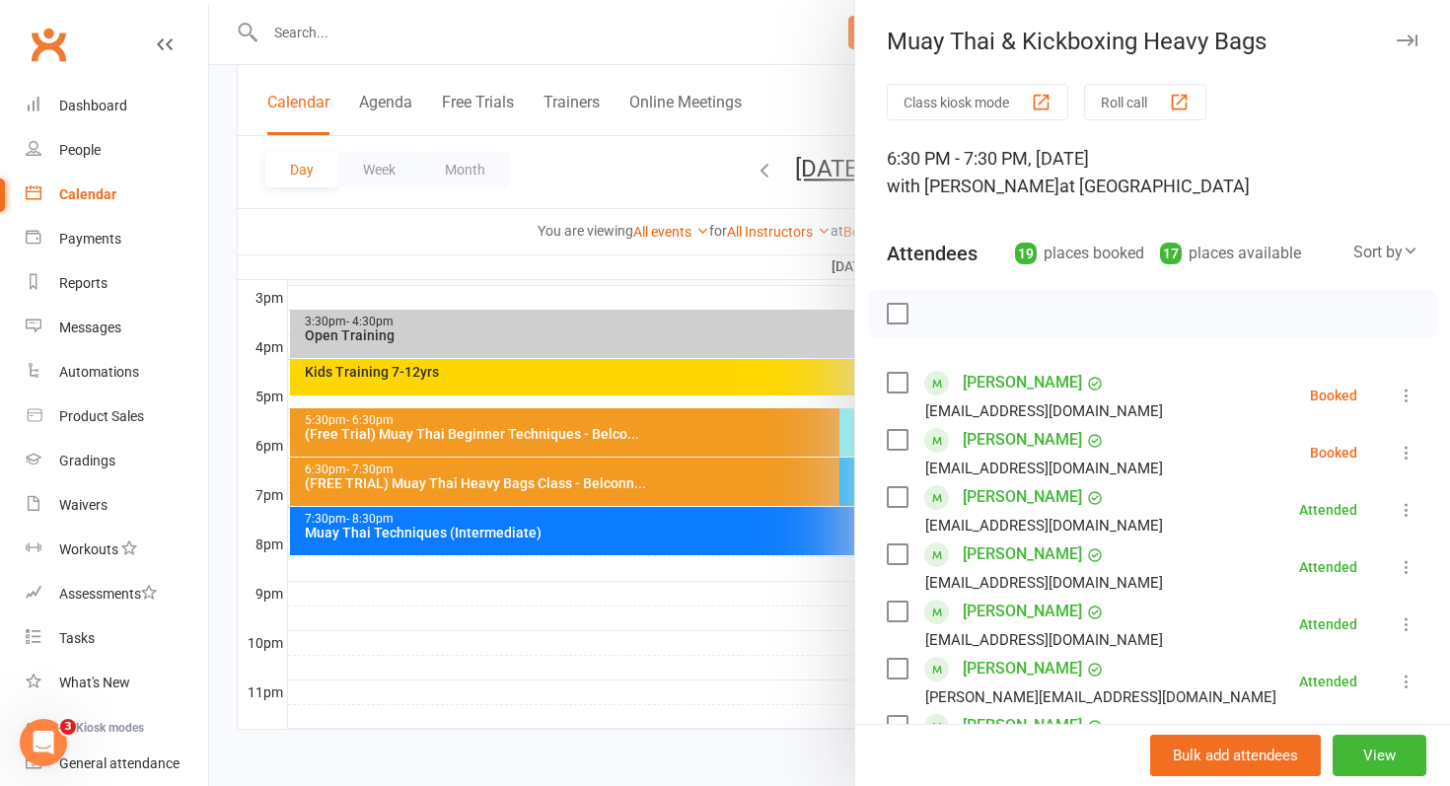
click at [791, 495] on div at bounding box center [829, 393] width 1241 height 786
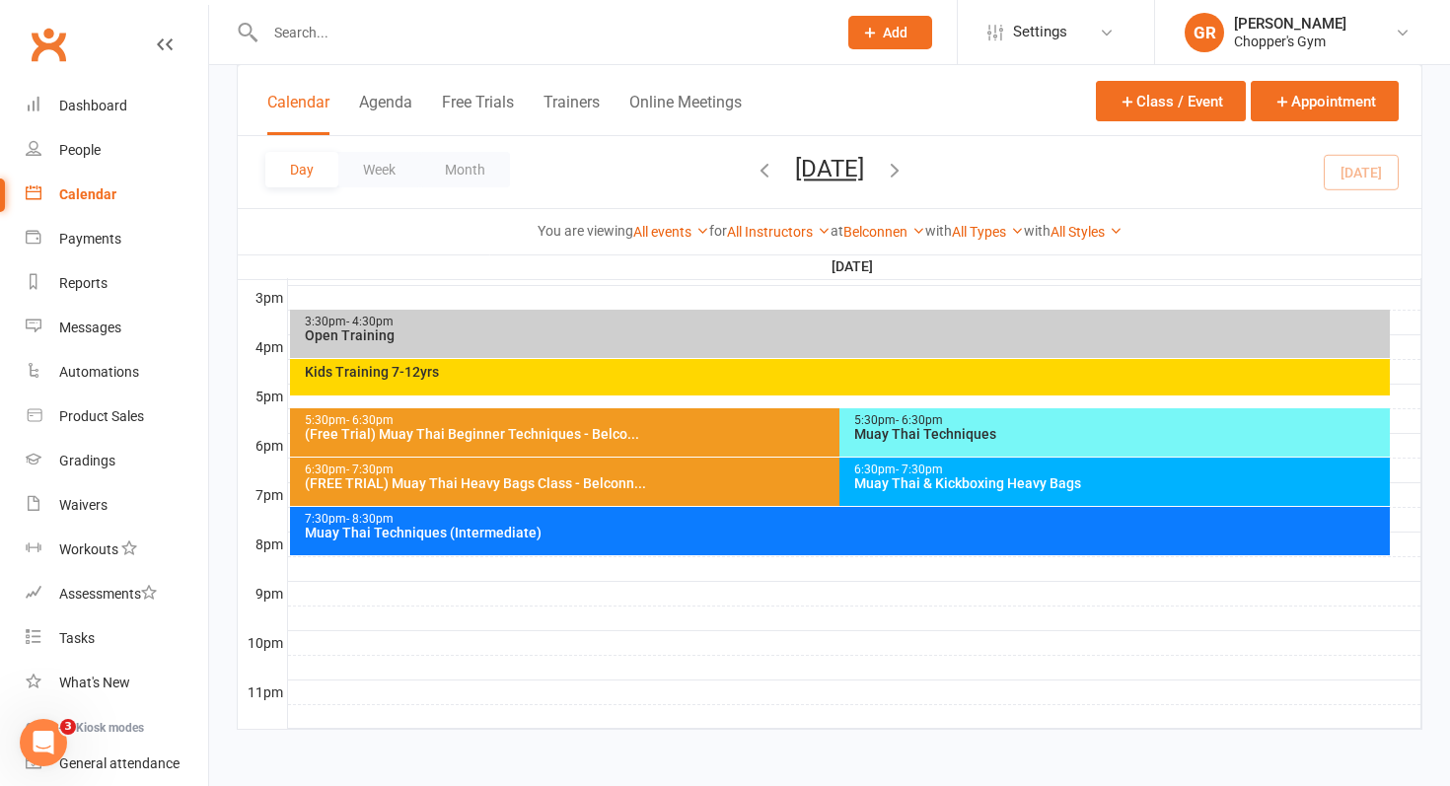
click at [917, 424] on span "- 6:30pm" at bounding box center [919, 420] width 47 height 14
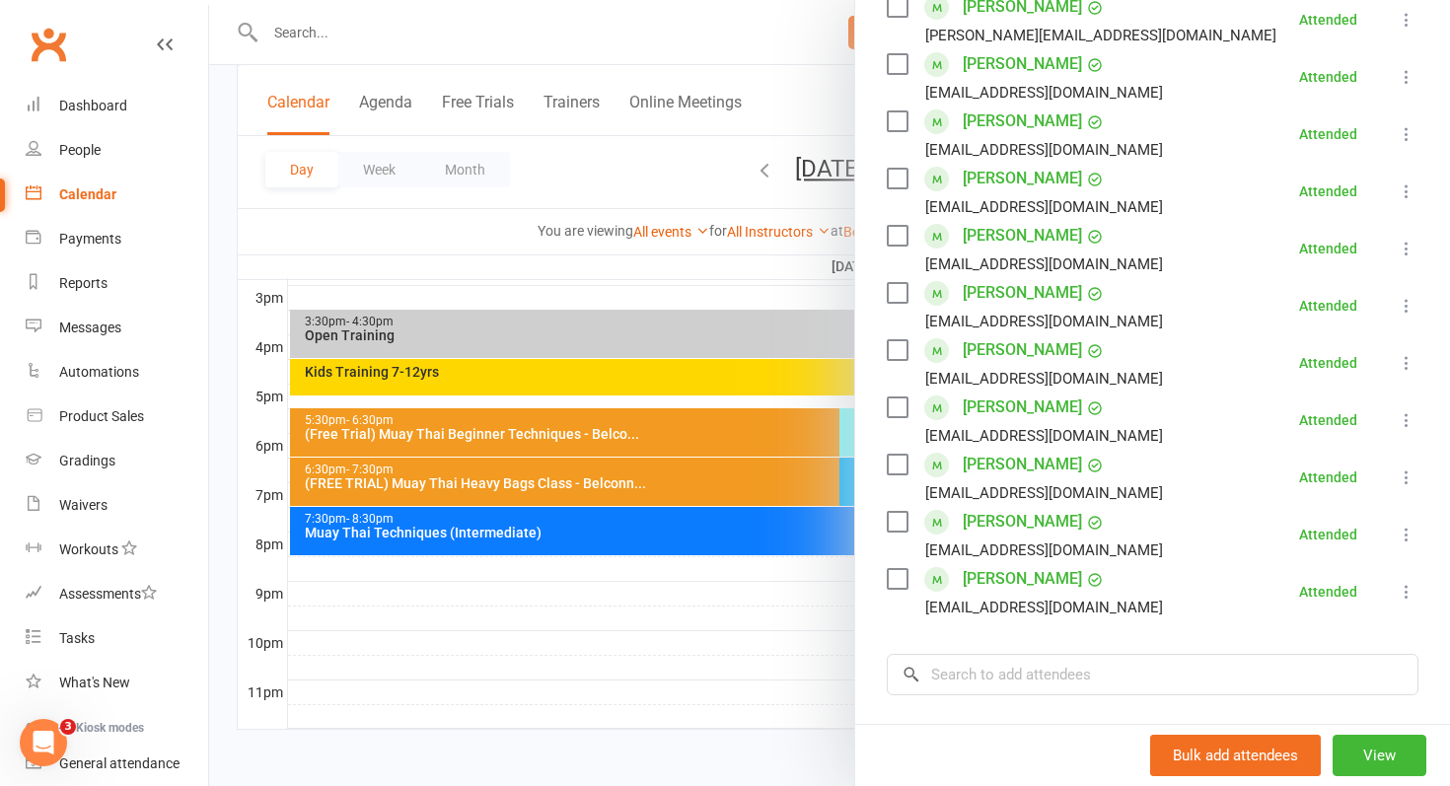
scroll to position [798, 0]
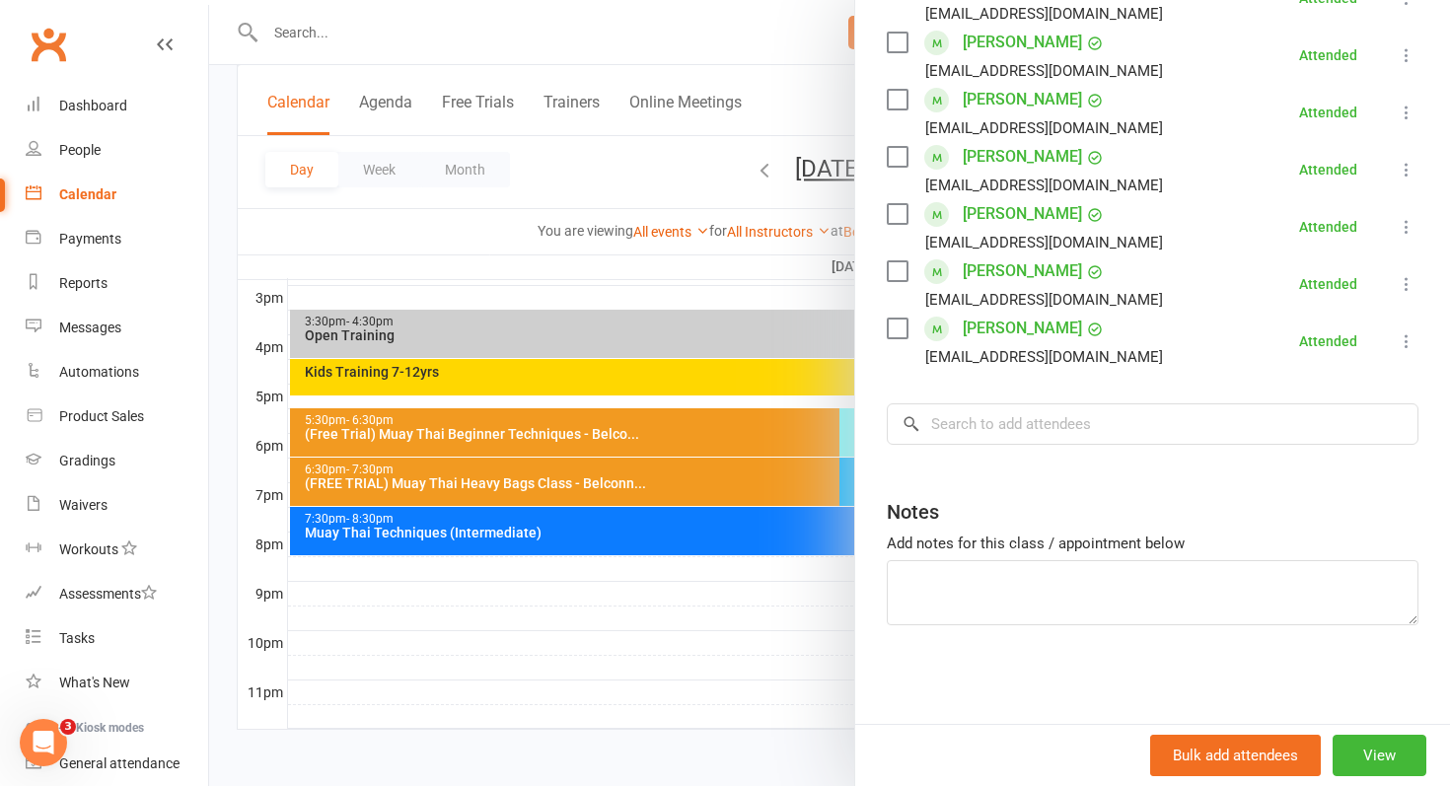
click at [603, 677] on div at bounding box center [829, 393] width 1241 height 786
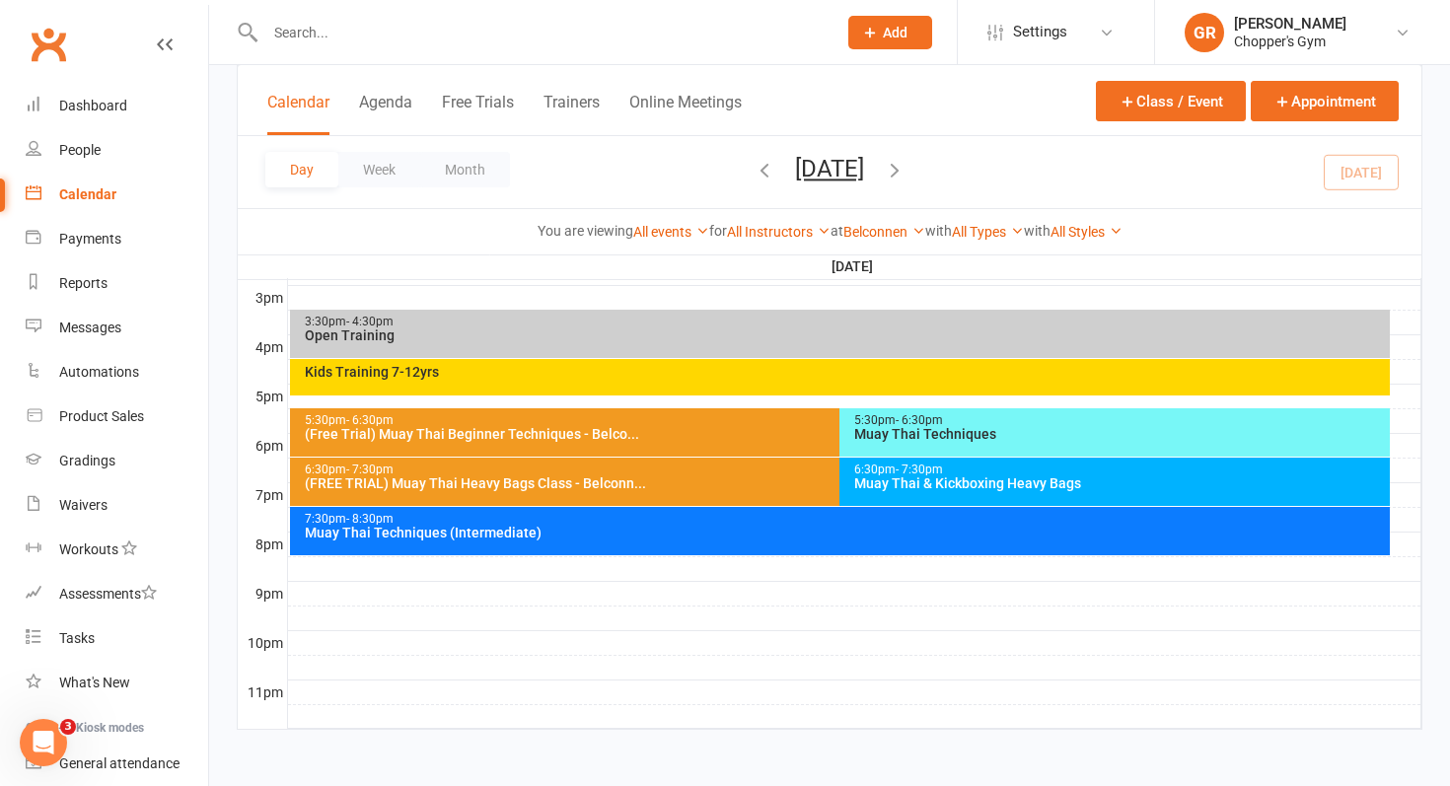
click at [974, 478] on div "Muay Thai & Kickboxing Heavy Bags" at bounding box center [1119, 483] width 533 height 14
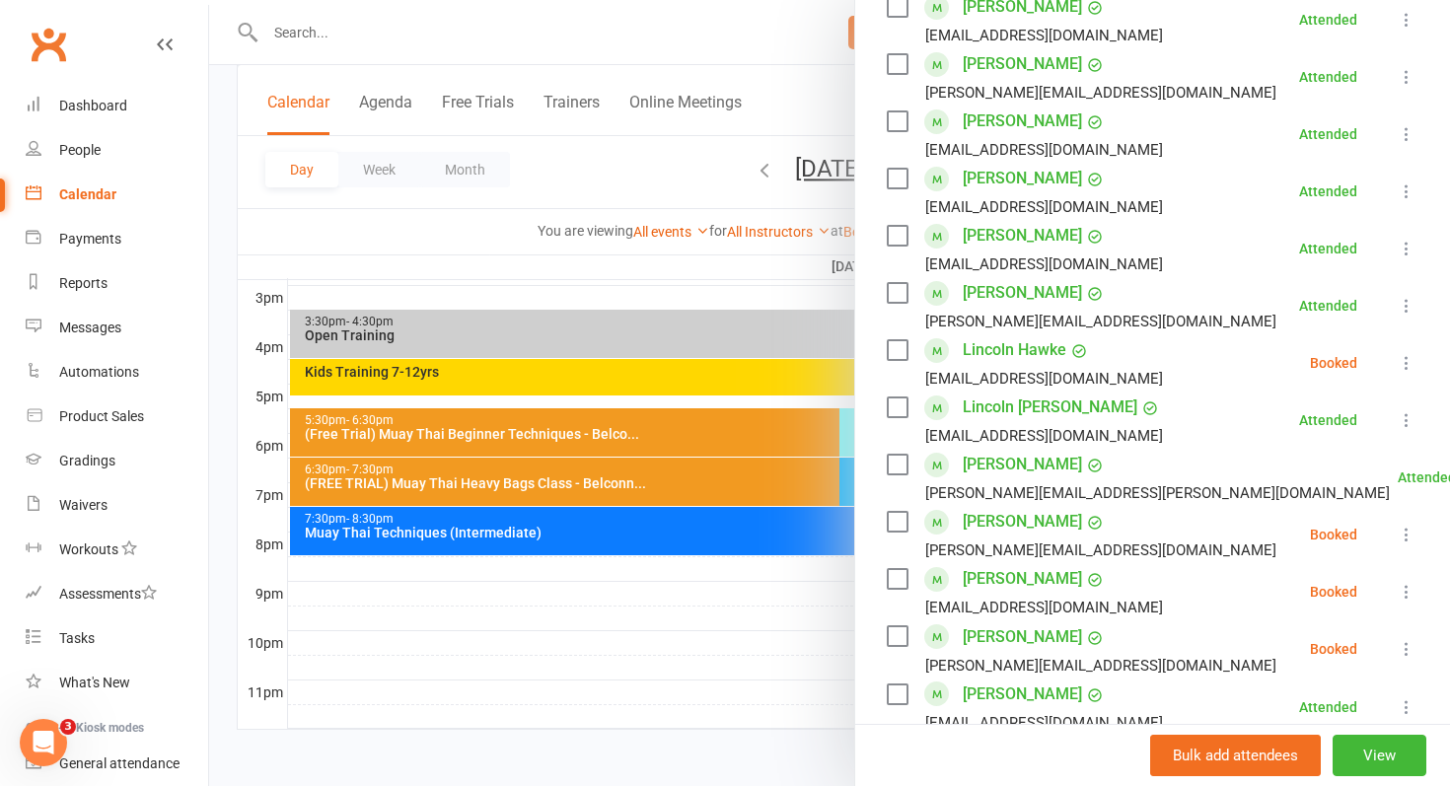
scroll to position [608, 0]
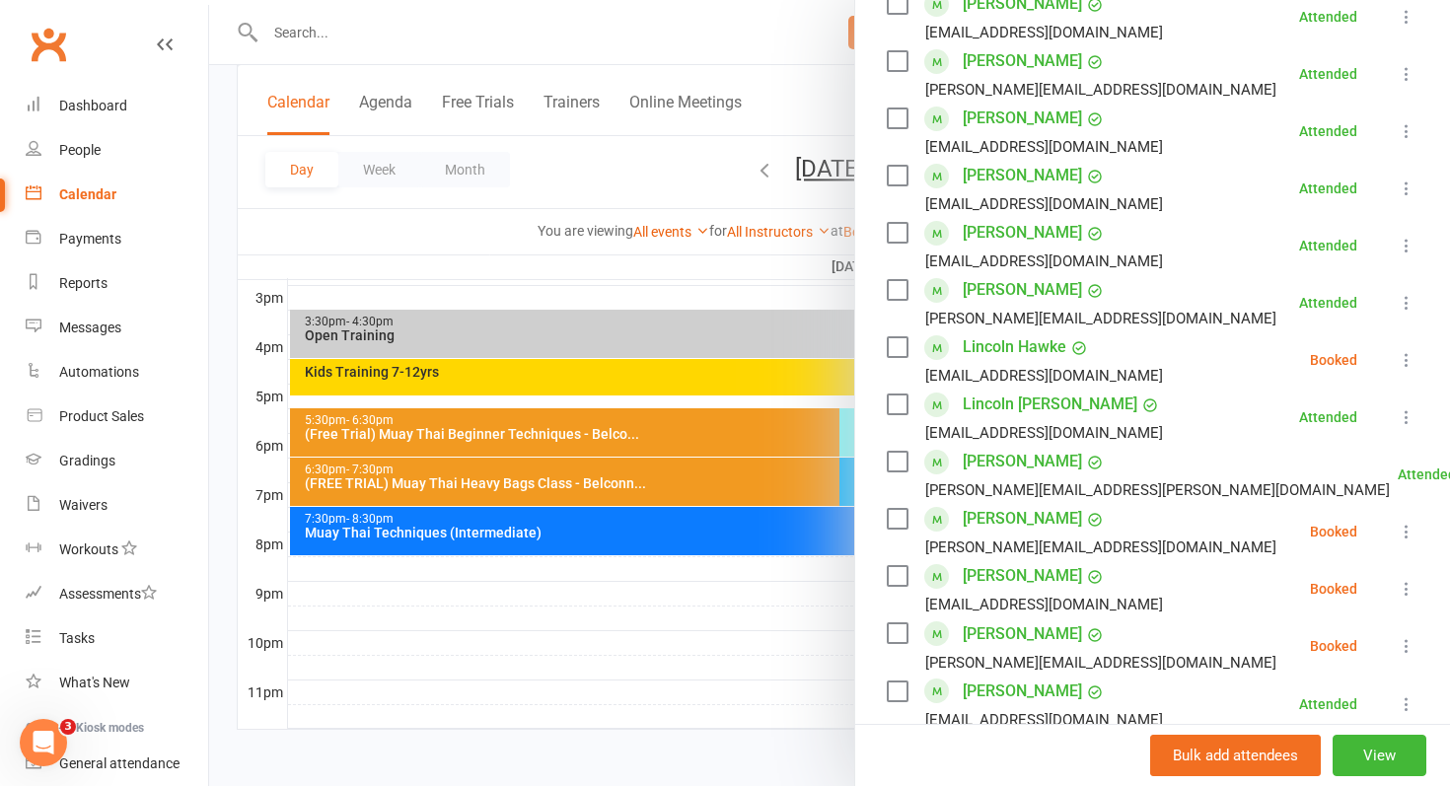
click at [1411, 363] on icon at bounding box center [1407, 360] width 20 height 20
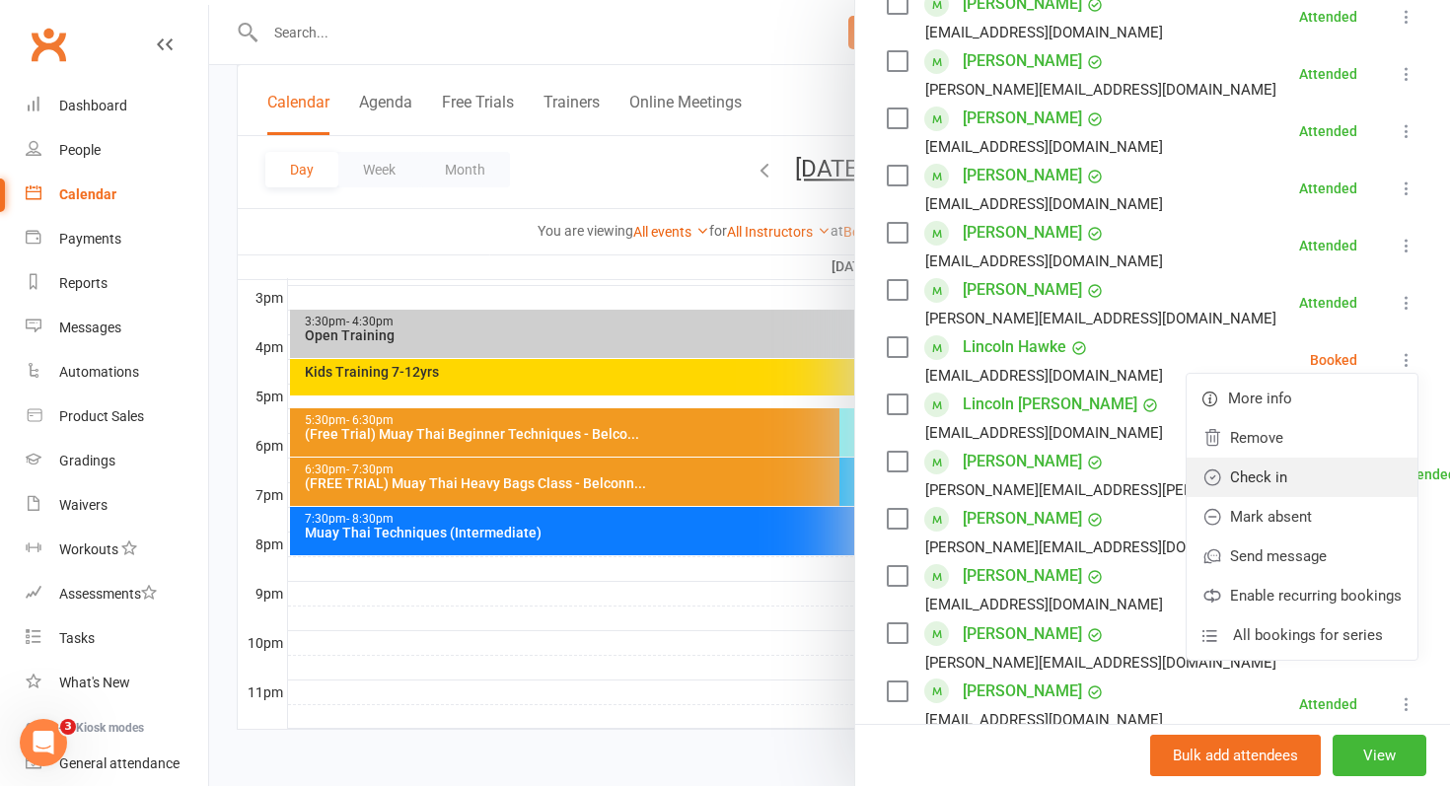
click at [1279, 480] on link "Check in" at bounding box center [1302, 477] width 231 height 39
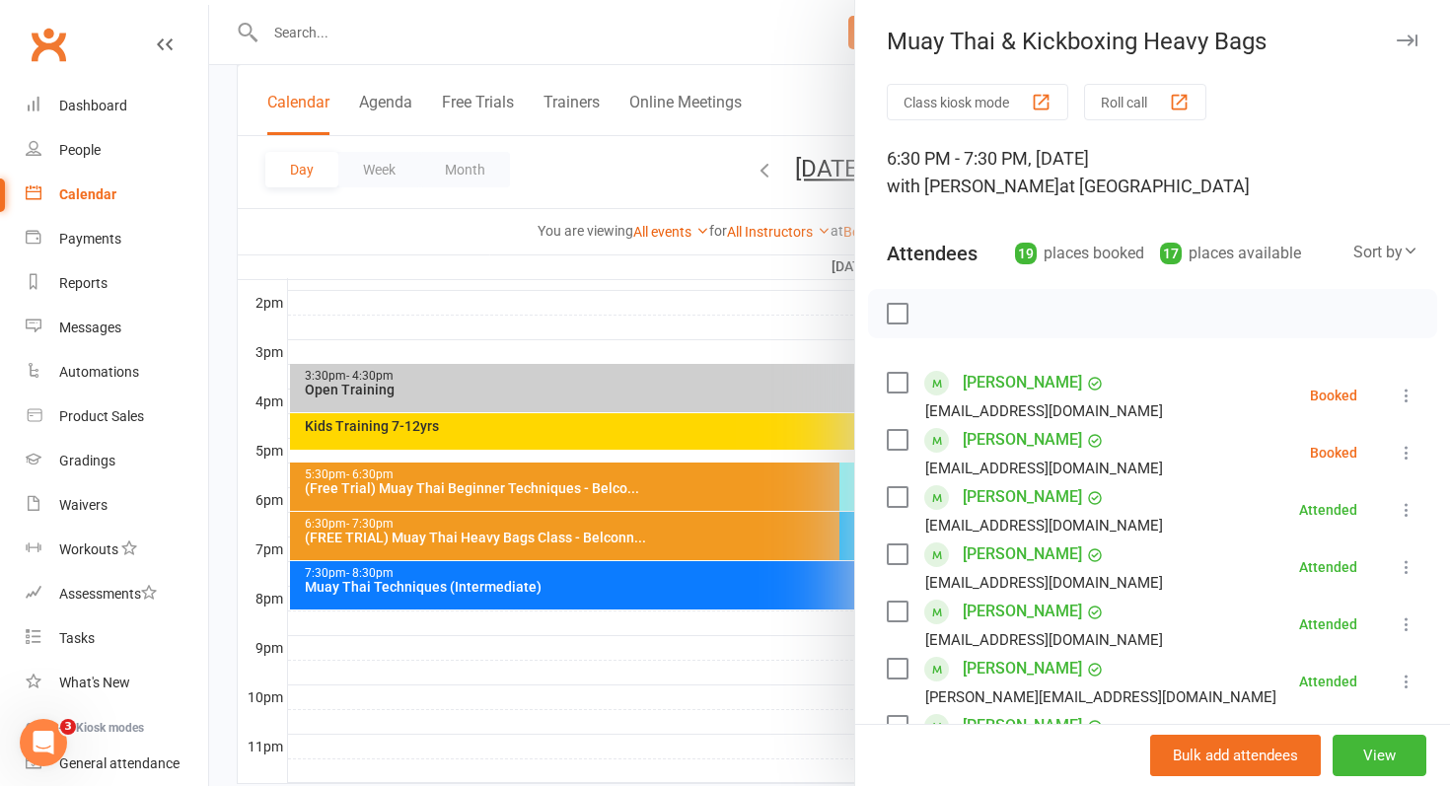
scroll to position [796, 0]
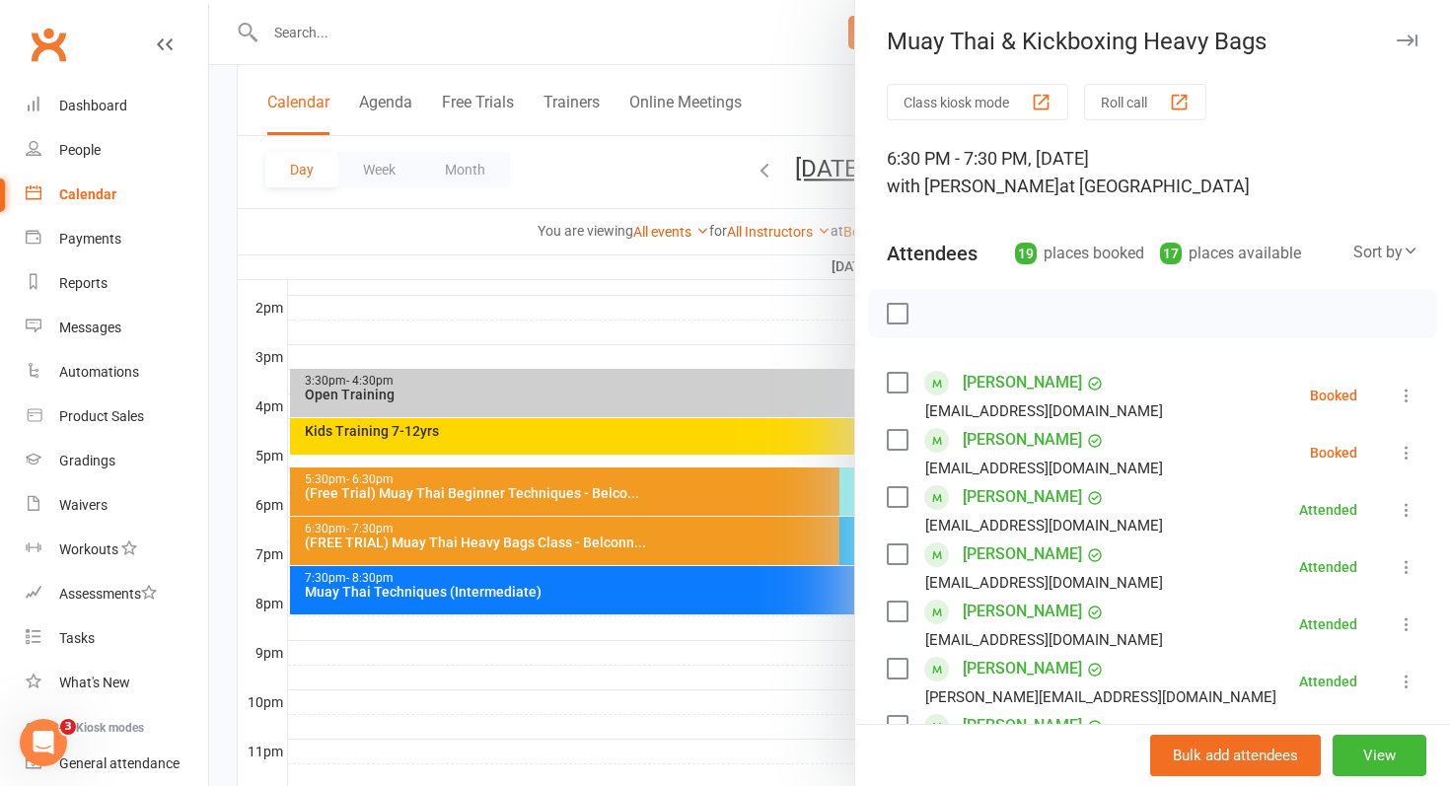
click at [642, 573] on div at bounding box center [829, 393] width 1241 height 786
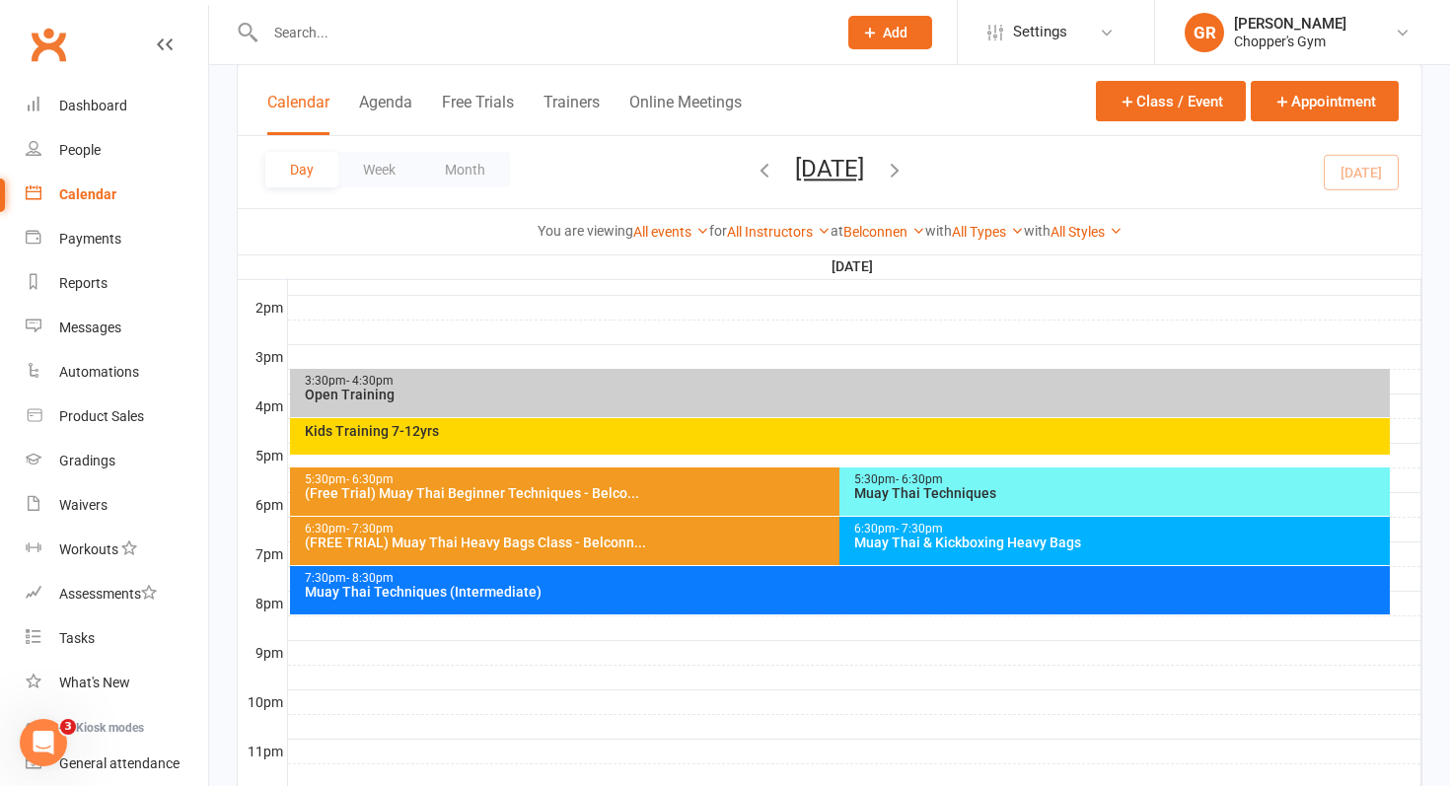
click at [649, 533] on div "6:30pm - 7:30pm" at bounding box center [835, 529] width 1063 height 13
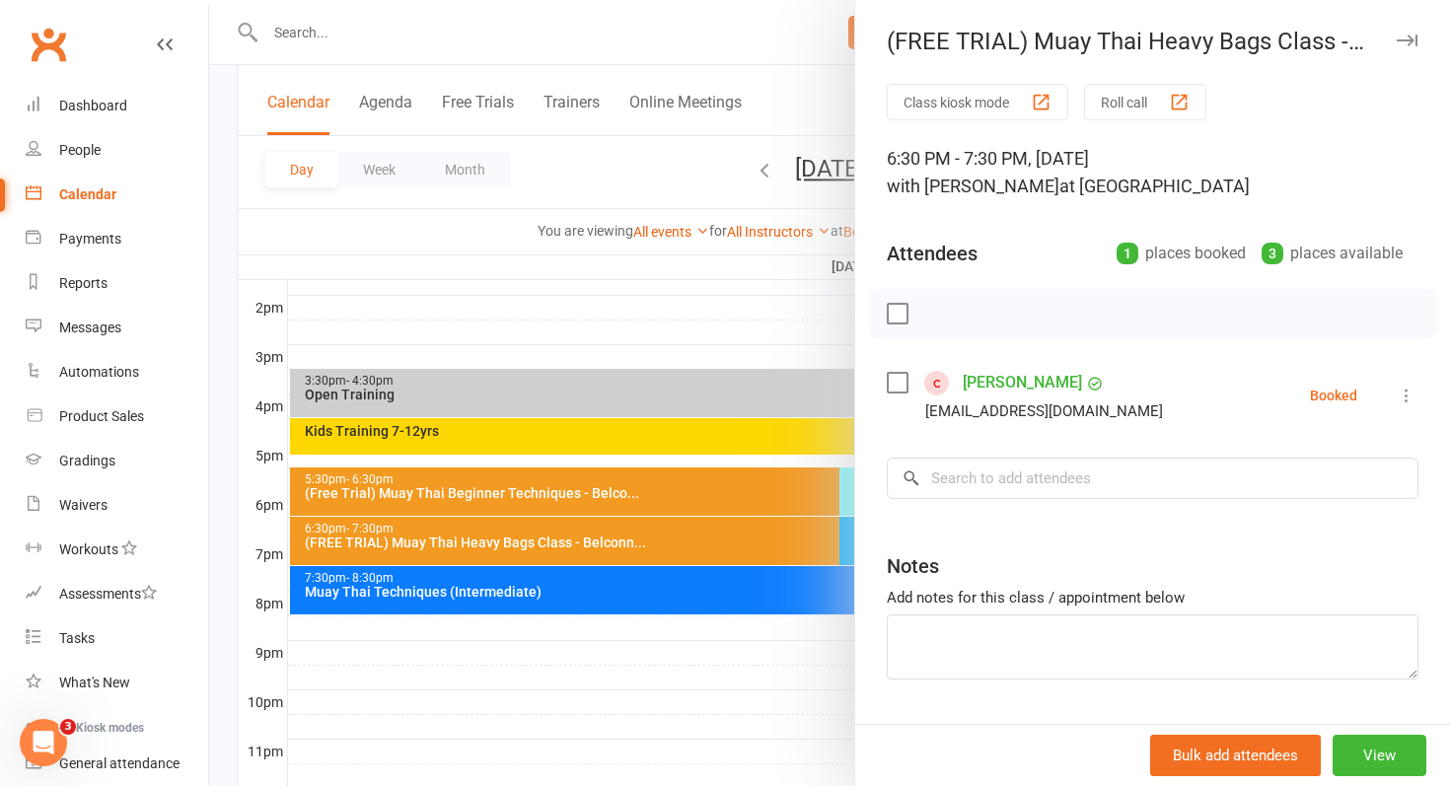
click at [1403, 388] on icon at bounding box center [1407, 396] width 20 height 20
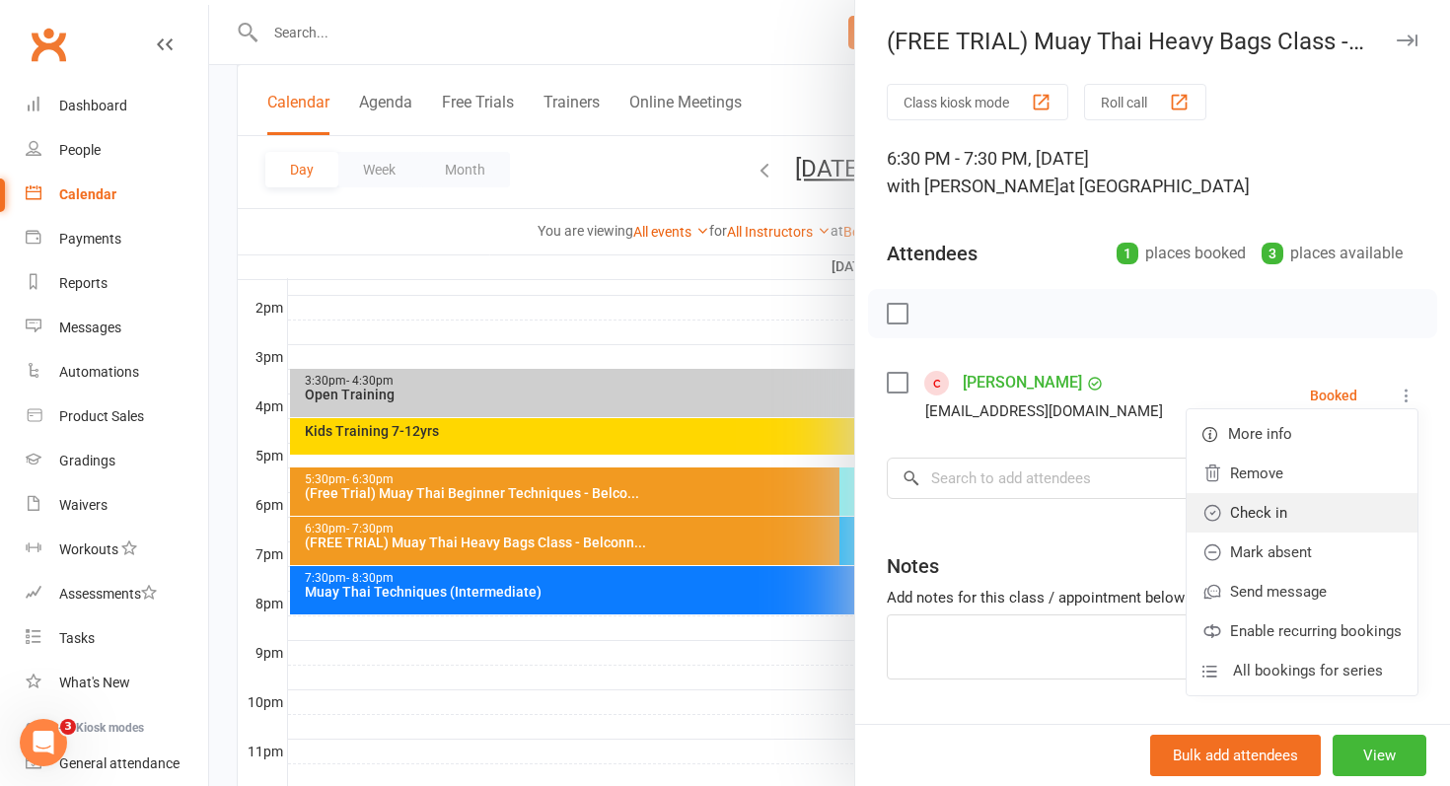
click at [1344, 528] on link "Check in" at bounding box center [1302, 512] width 231 height 39
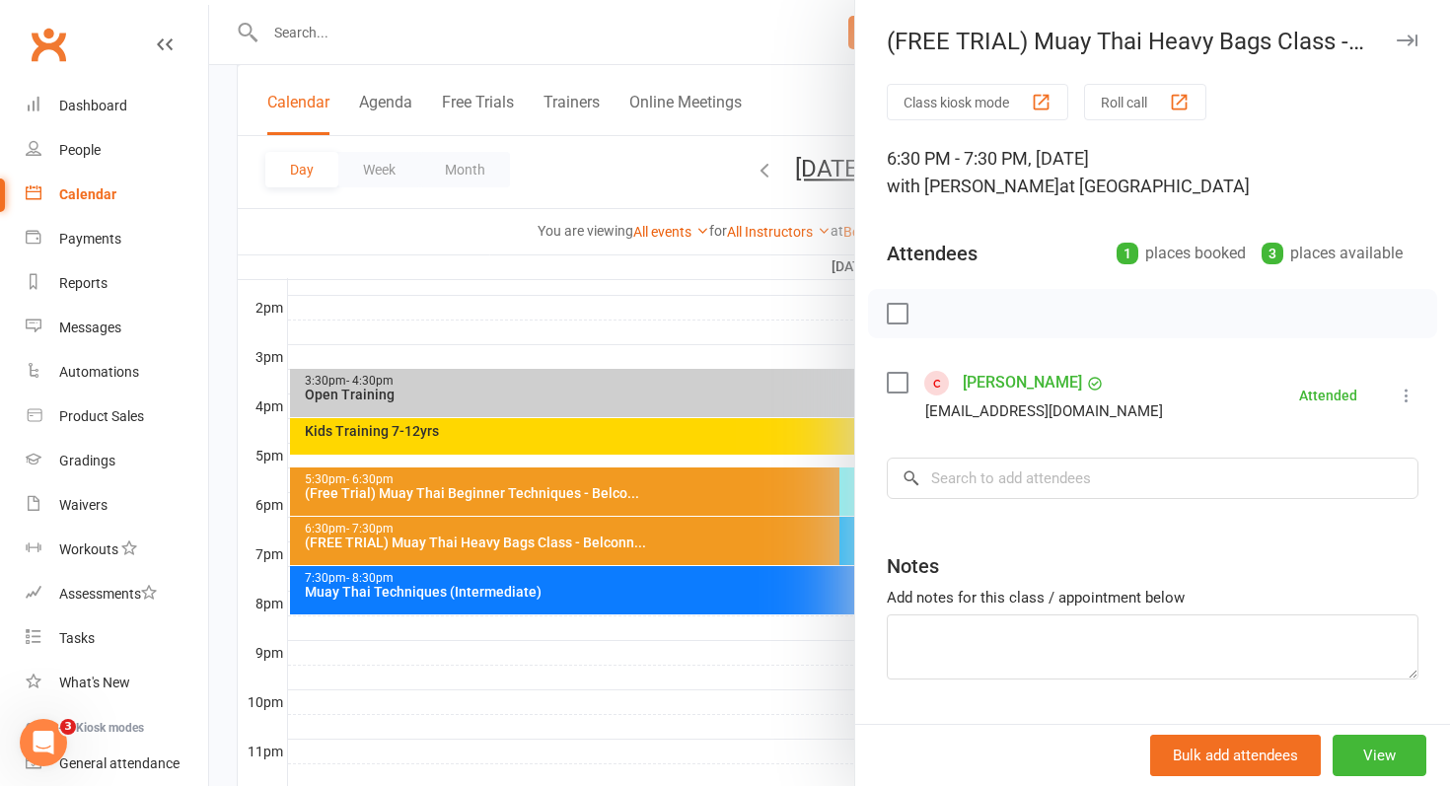
click at [711, 528] on div at bounding box center [829, 393] width 1241 height 786
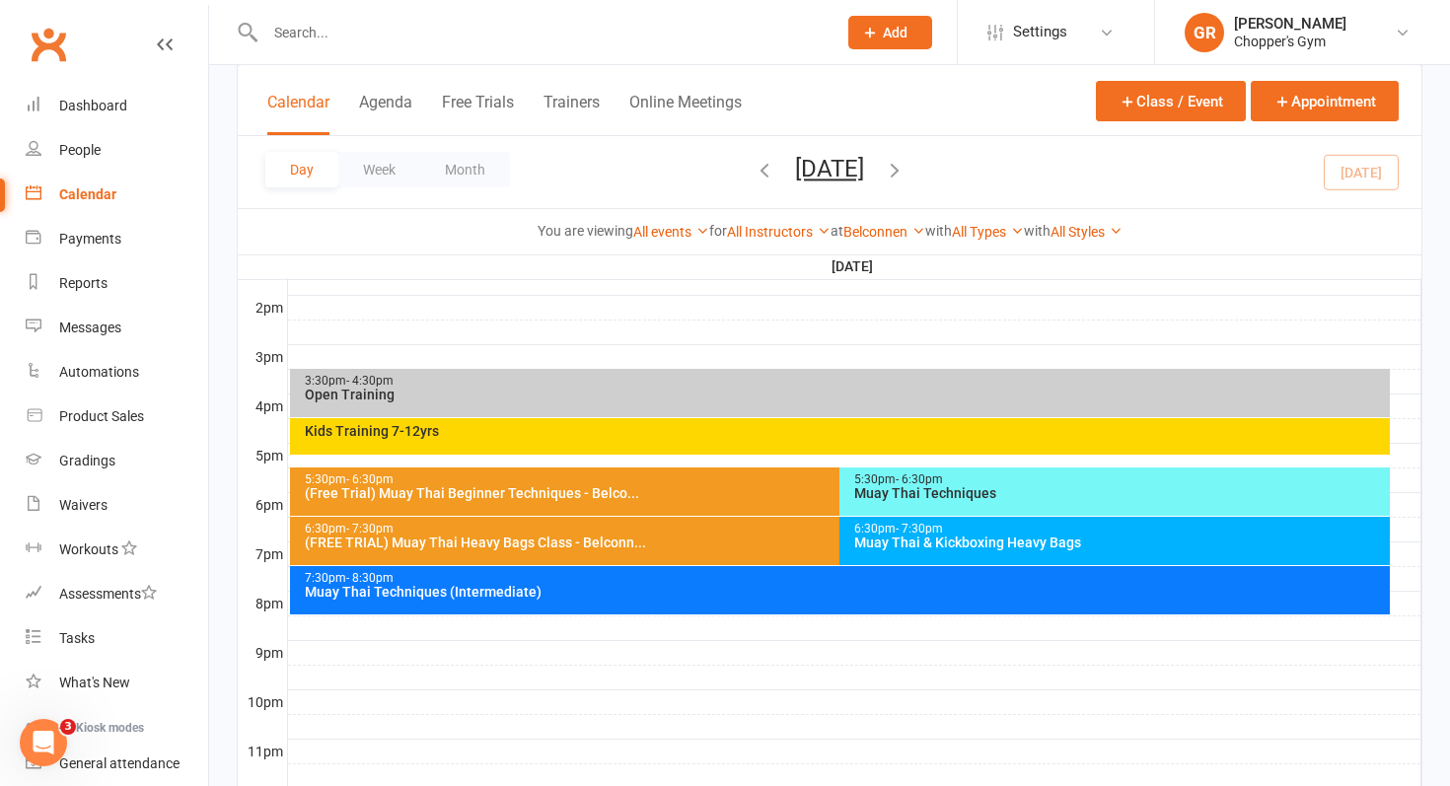
click at [959, 530] on div "6:30pm - 7:30pm" at bounding box center [1119, 529] width 533 height 13
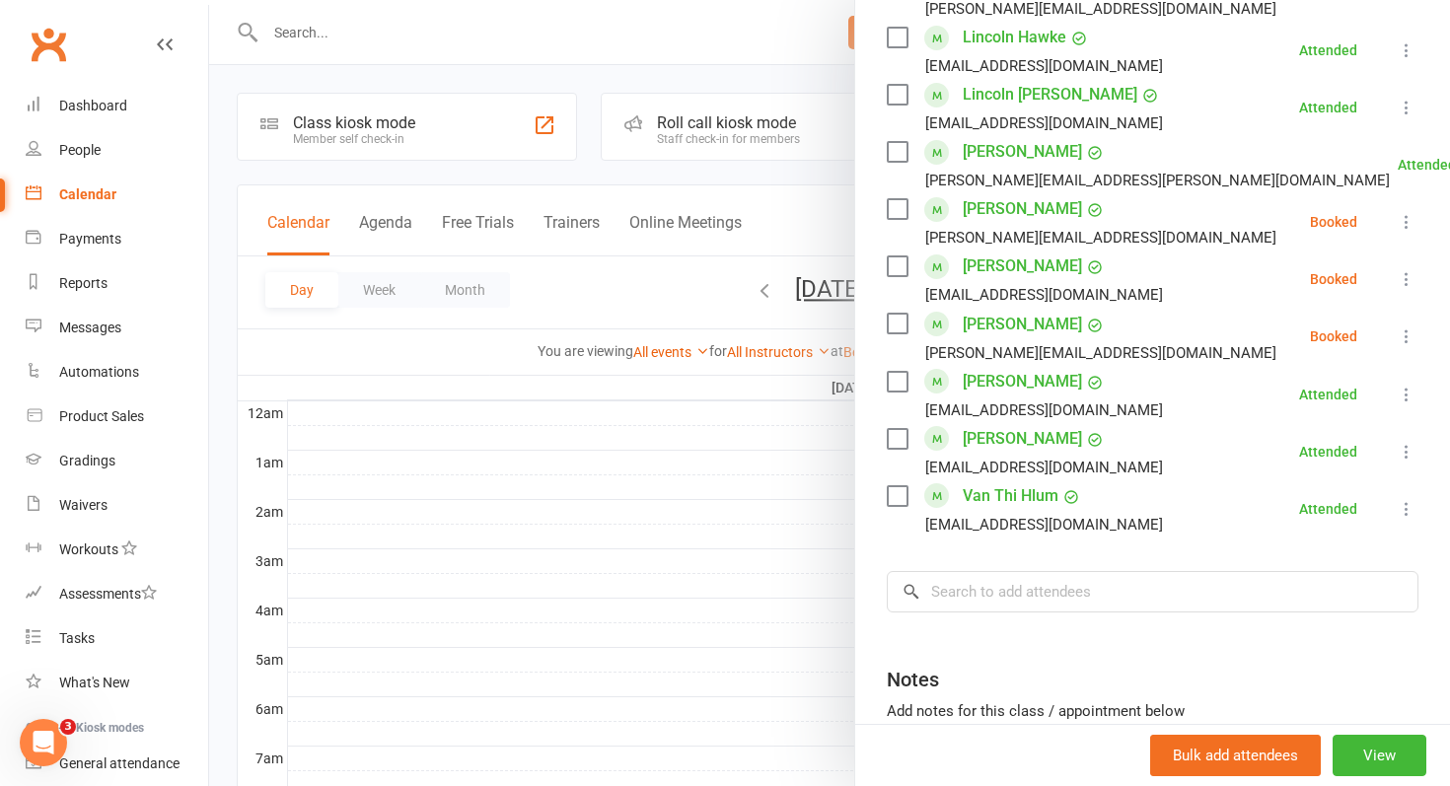
scroll to position [923, 0]
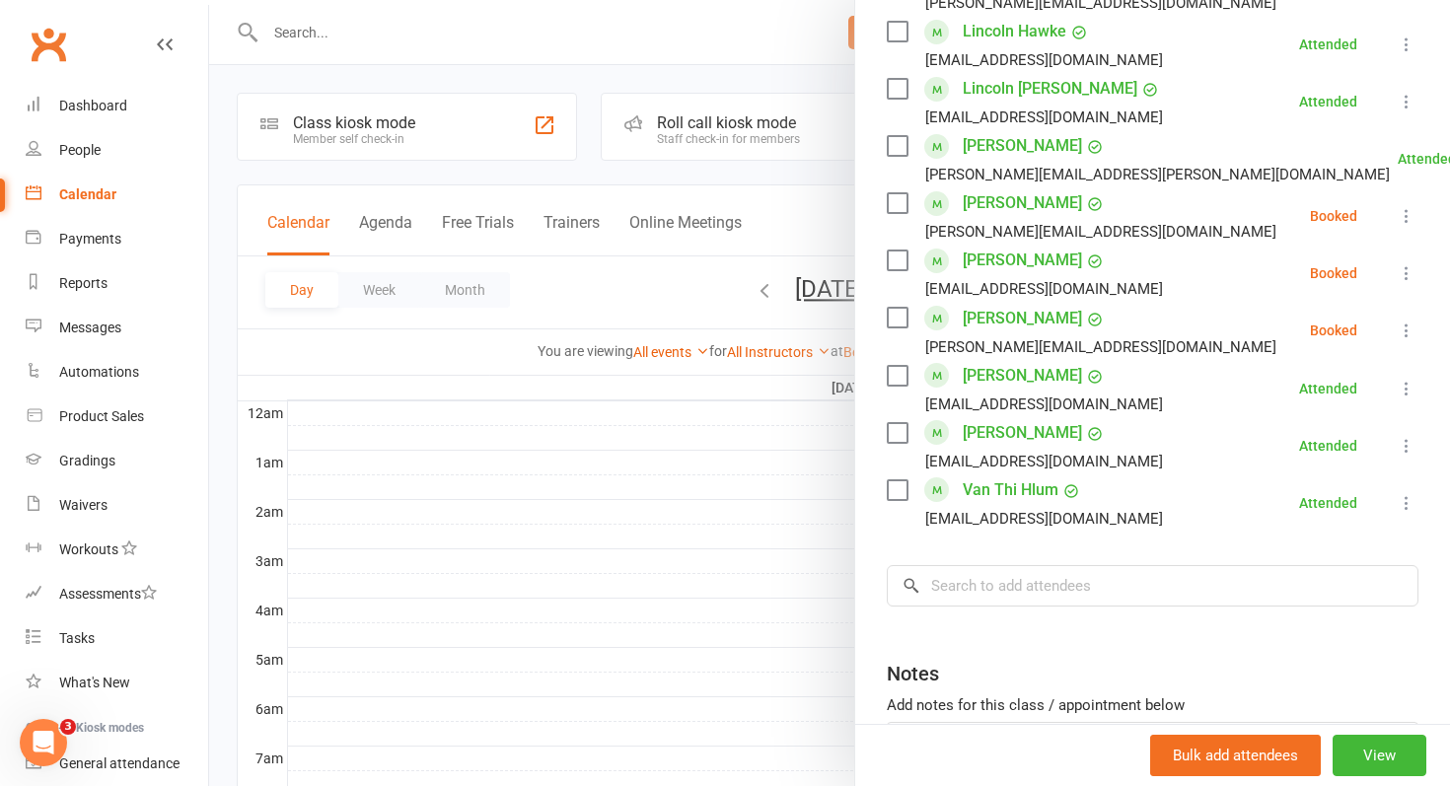
click at [1012, 265] on link "[PERSON_NAME]" at bounding box center [1022, 261] width 119 height 32
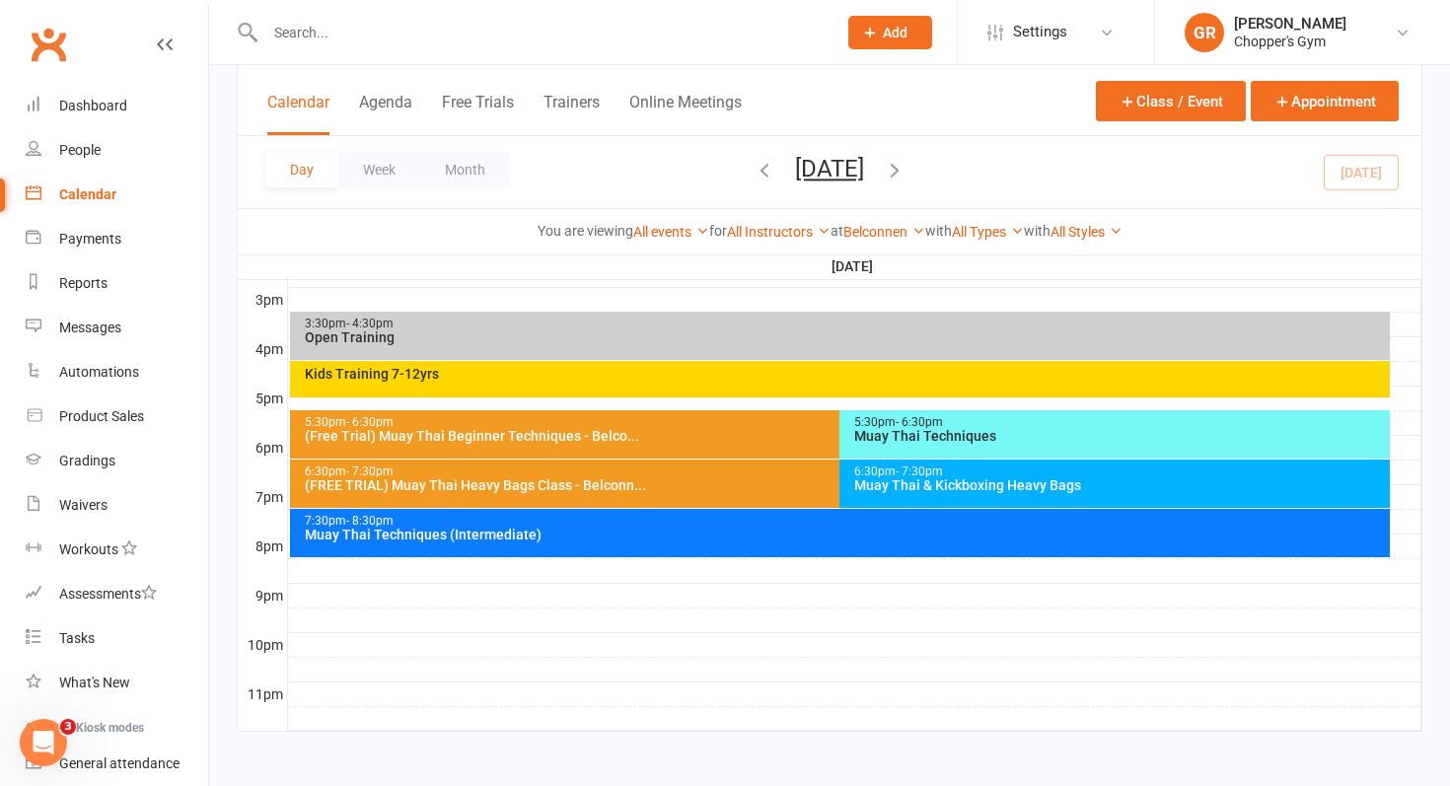
scroll to position [855, 0]
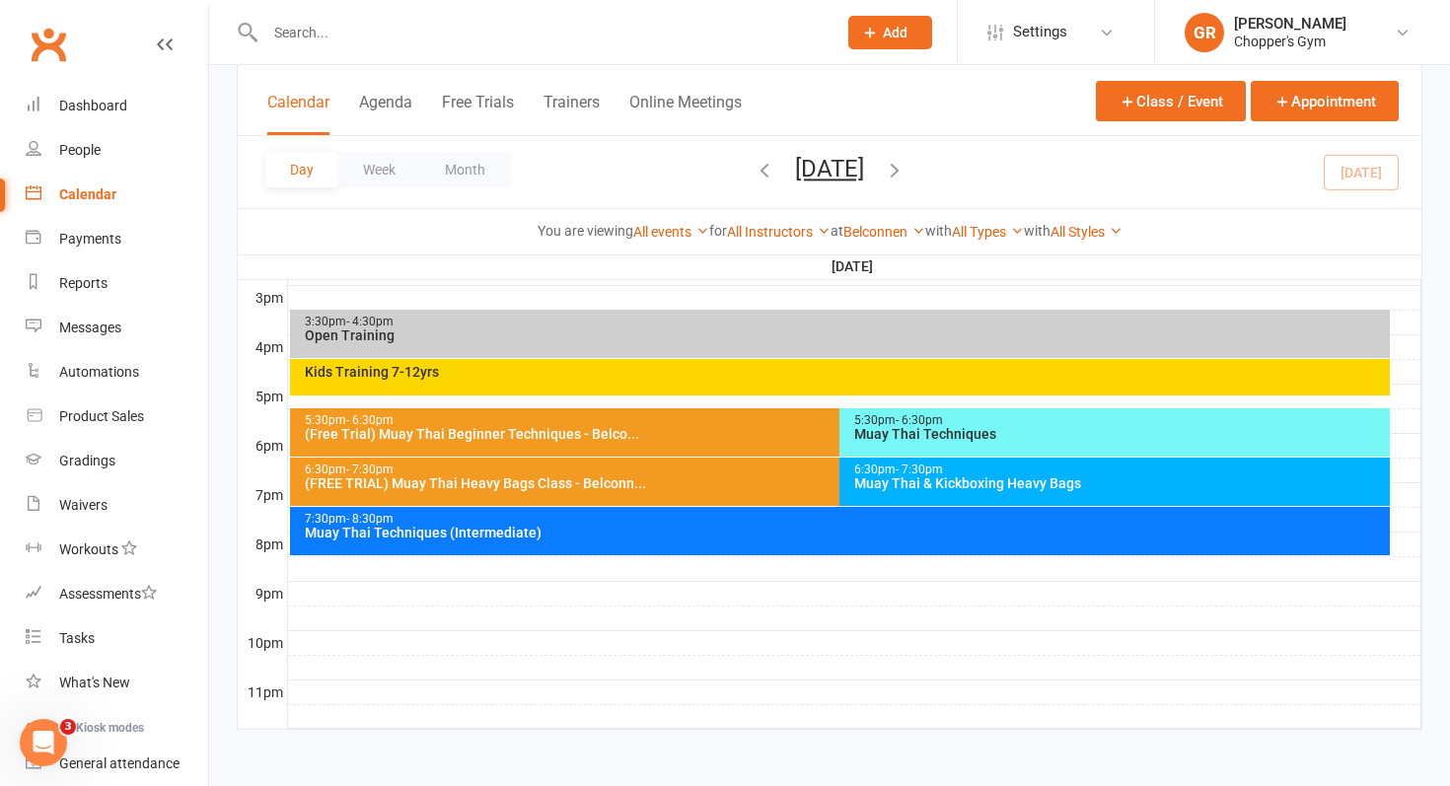
click at [1059, 486] on div "Muay Thai & Kickboxing Heavy Bags" at bounding box center [1119, 483] width 533 height 14
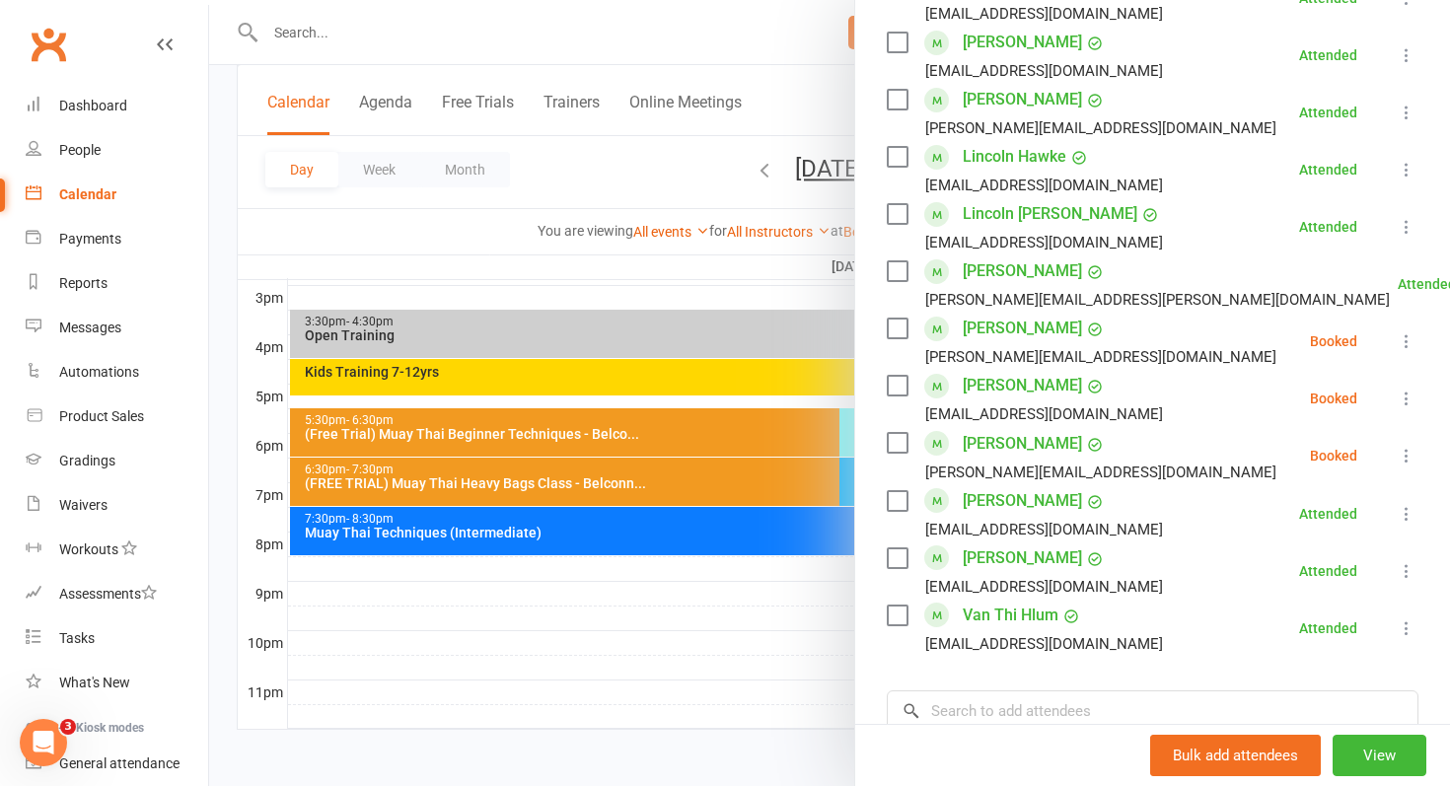
scroll to position [800, 0]
click at [1404, 400] on icon at bounding box center [1407, 397] width 20 height 20
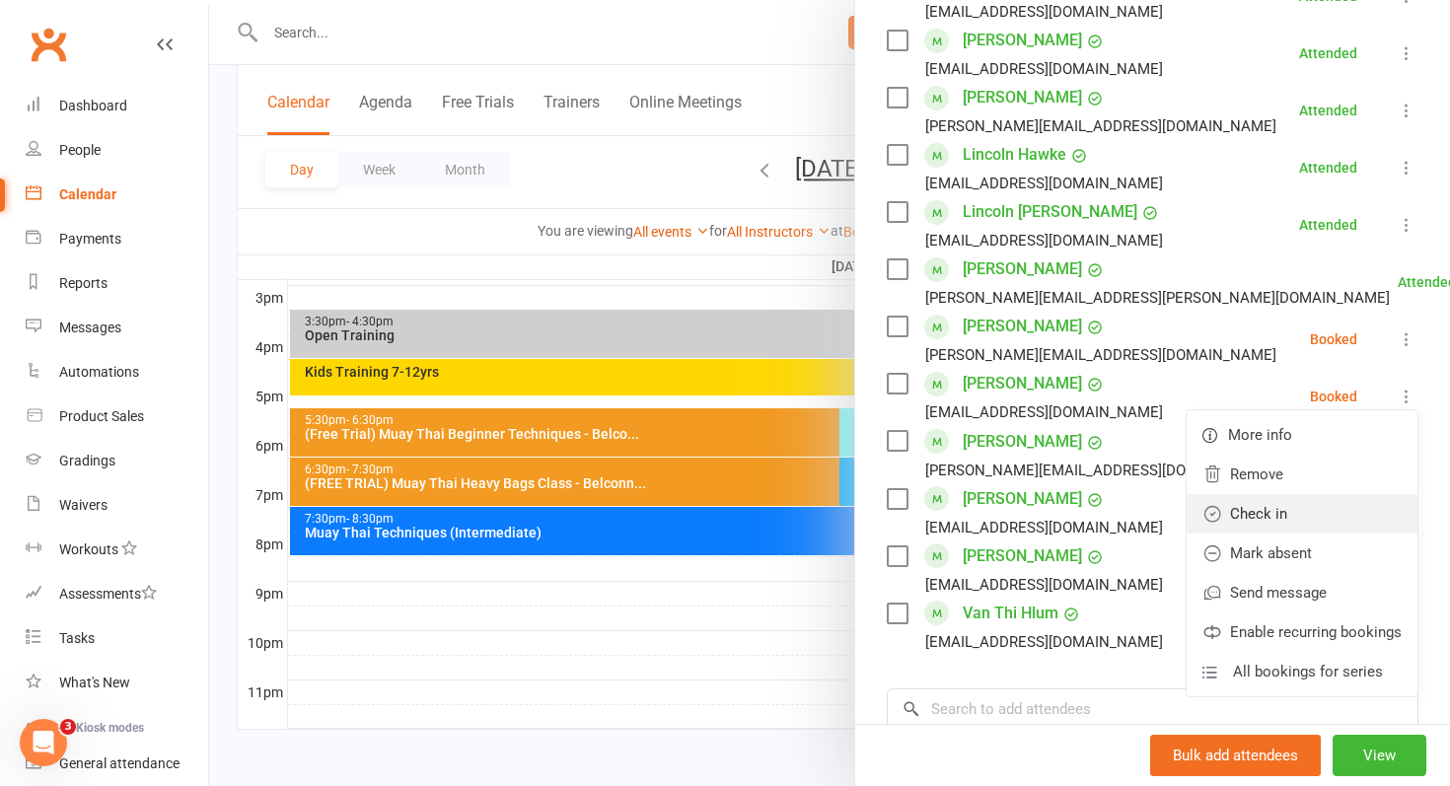
click at [1311, 524] on link "Check in" at bounding box center [1302, 513] width 231 height 39
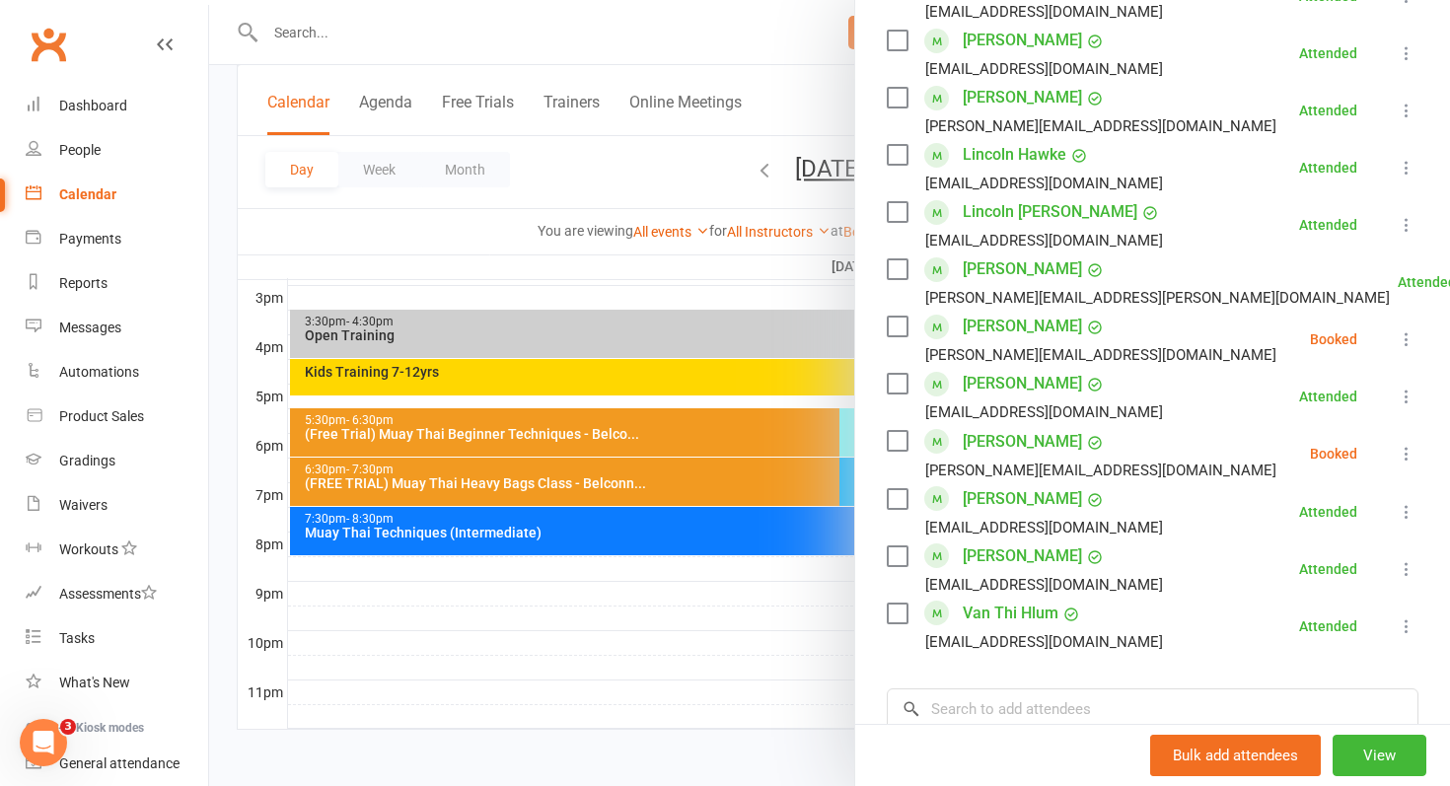
click at [1028, 442] on link "[PERSON_NAME]" at bounding box center [1022, 442] width 119 height 32
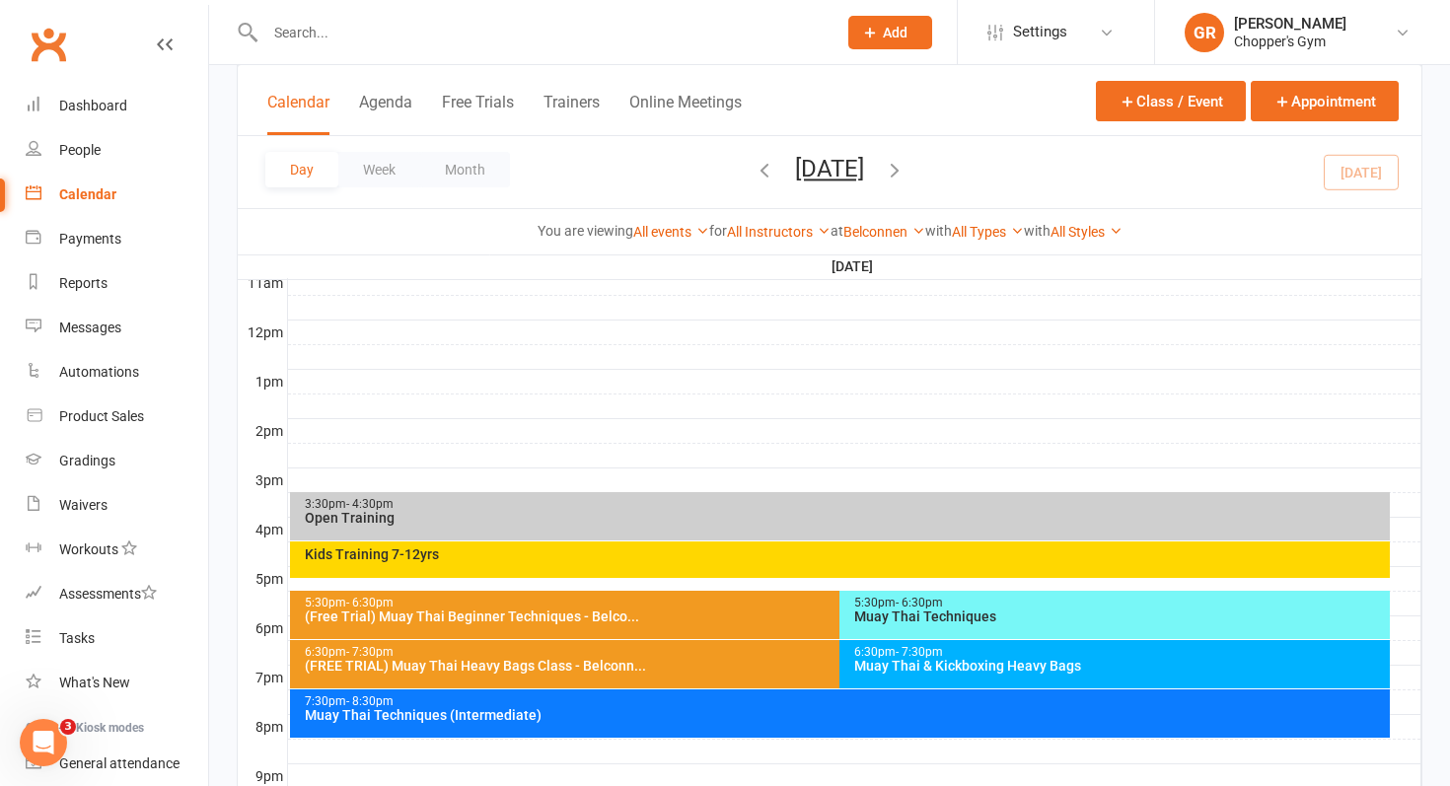
scroll to position [679, 0]
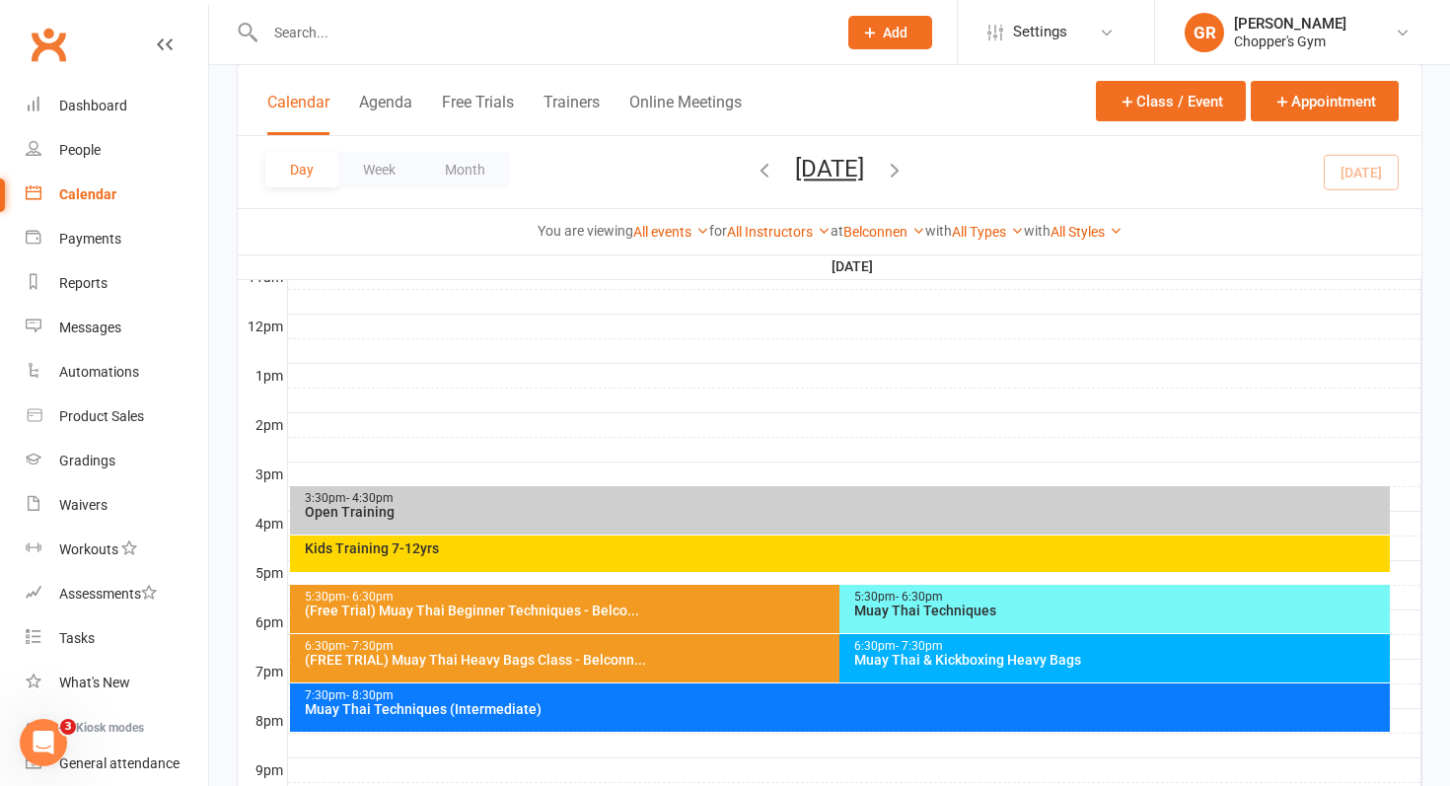
click at [1031, 656] on div "Muay Thai & Kickboxing Heavy Bags" at bounding box center [1119, 660] width 533 height 14
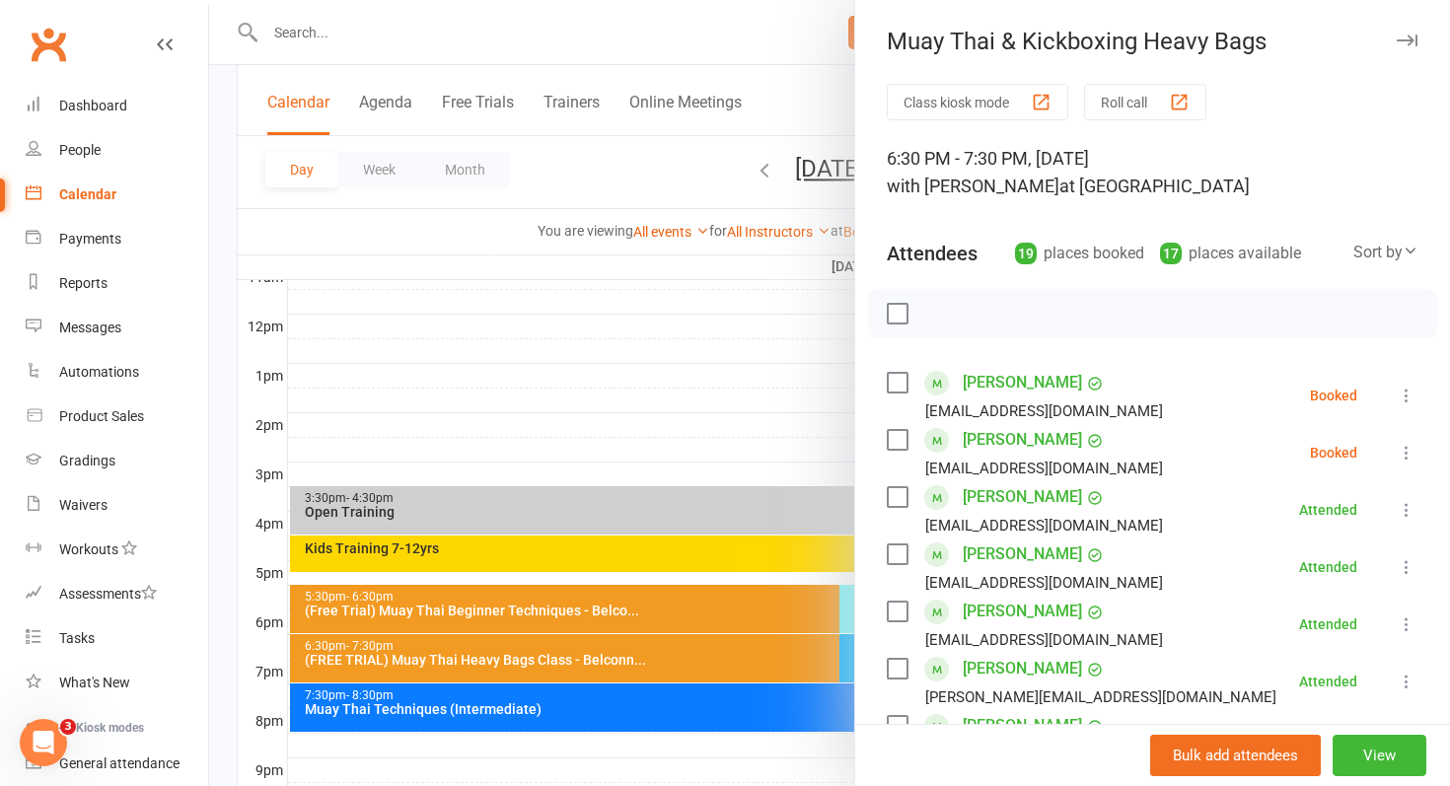
click at [1023, 389] on link "[PERSON_NAME]" at bounding box center [1022, 383] width 119 height 32
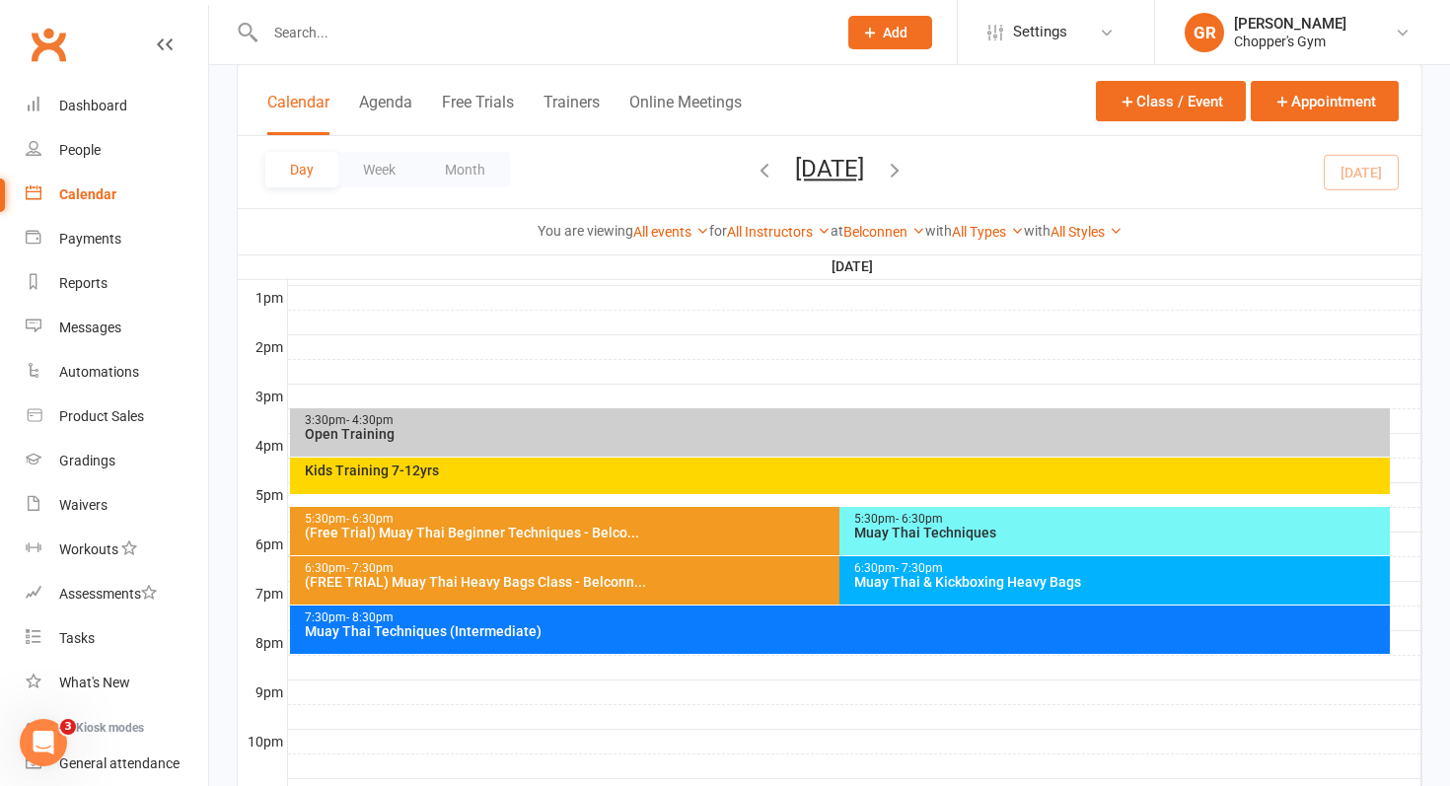
scroll to position [758, 0]
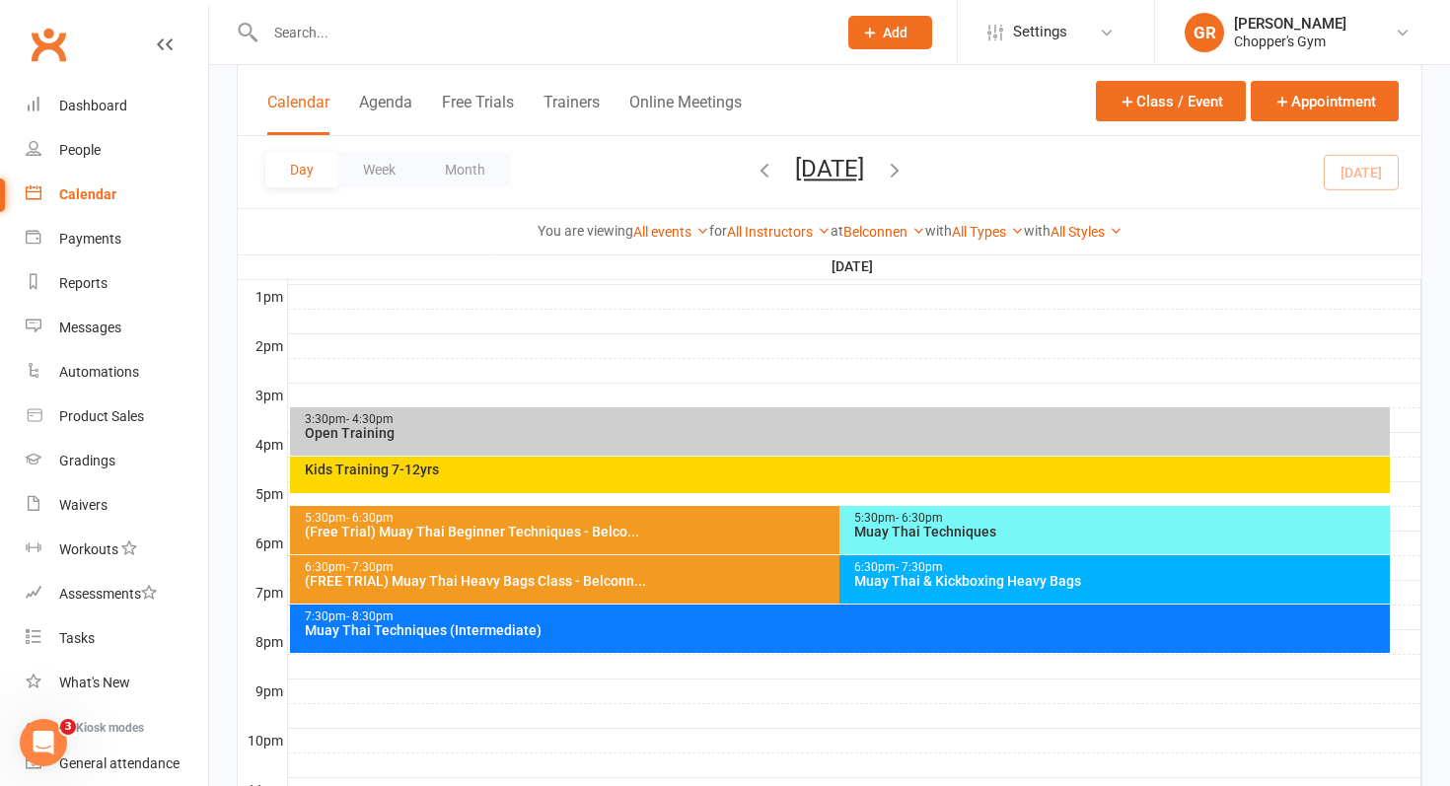
click at [897, 566] on span "- 7:30pm" at bounding box center [919, 567] width 47 height 14
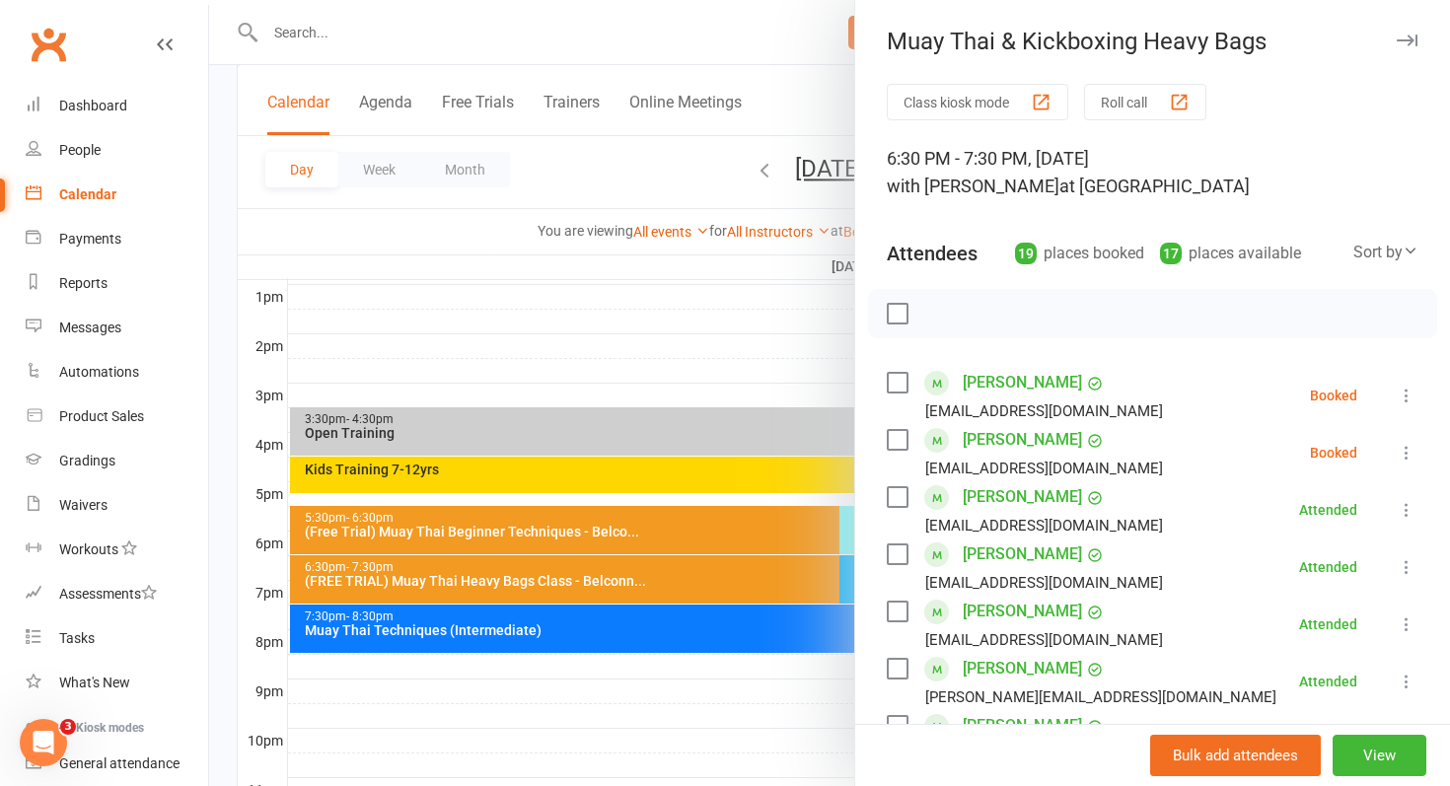
click at [1019, 441] on link "[PERSON_NAME]" at bounding box center [1022, 440] width 119 height 32
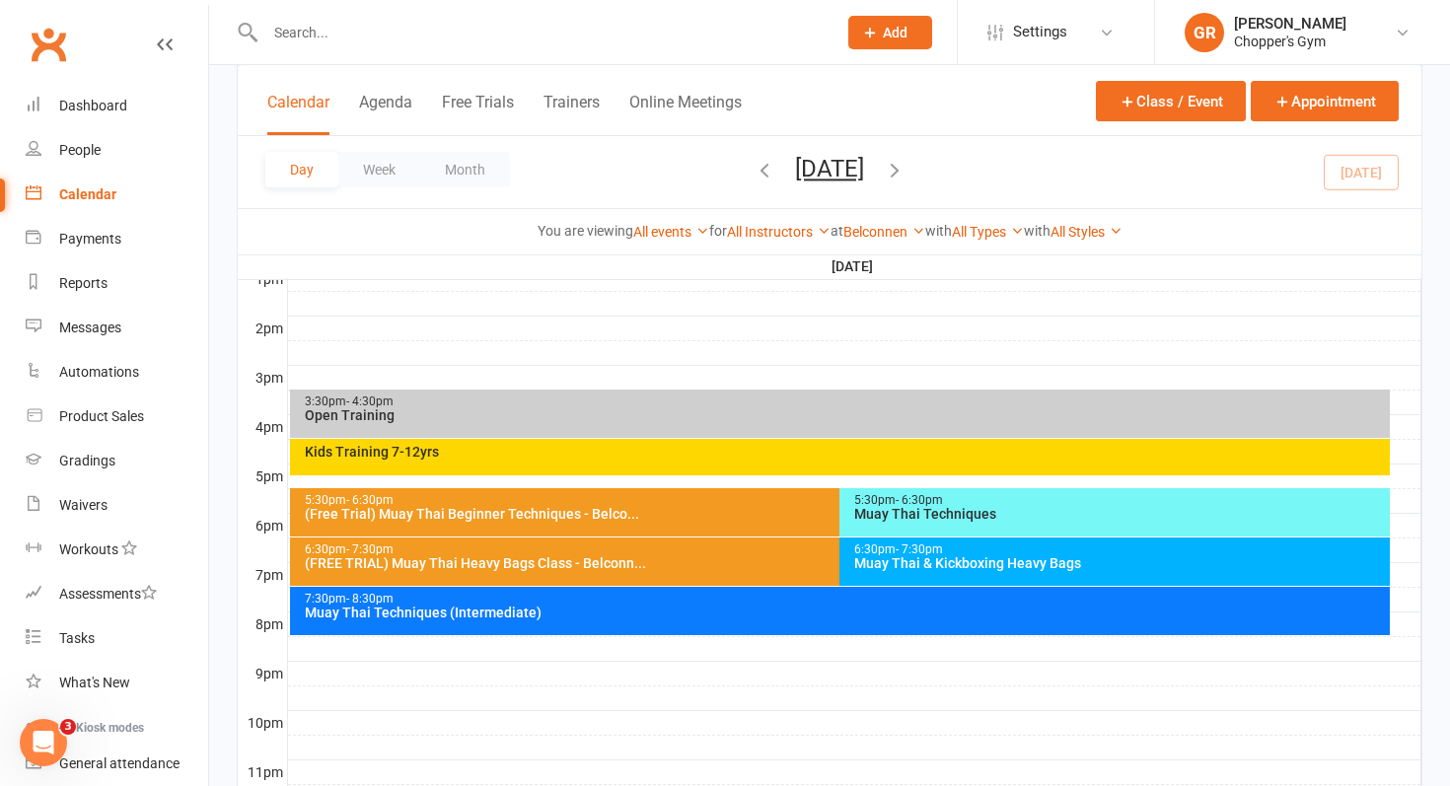
scroll to position [777, 0]
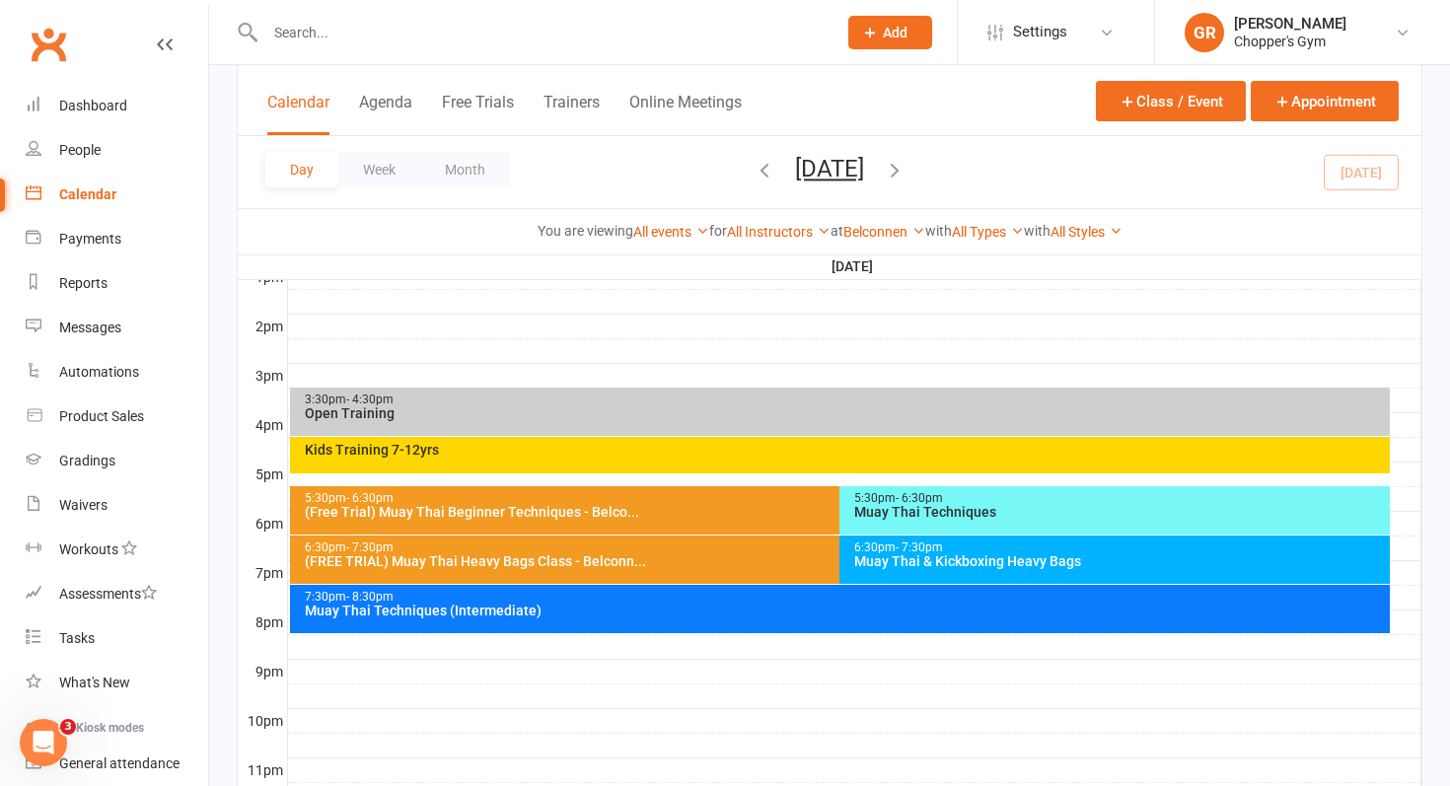
click at [458, 629] on div "7:30pm - 8:30pm Muay Thai Techniques (Intermediate)" at bounding box center [840, 609] width 1101 height 48
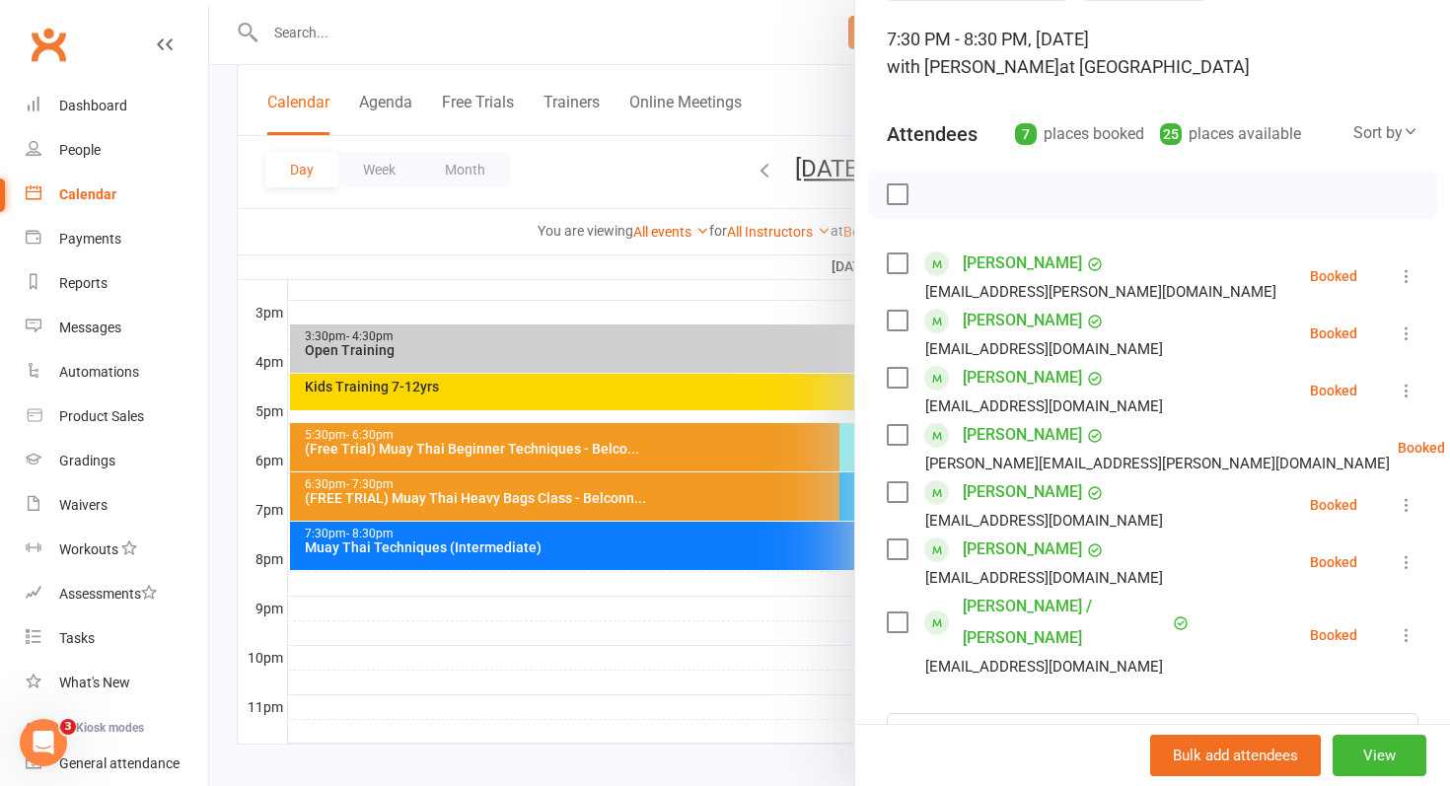
scroll to position [125, 0]
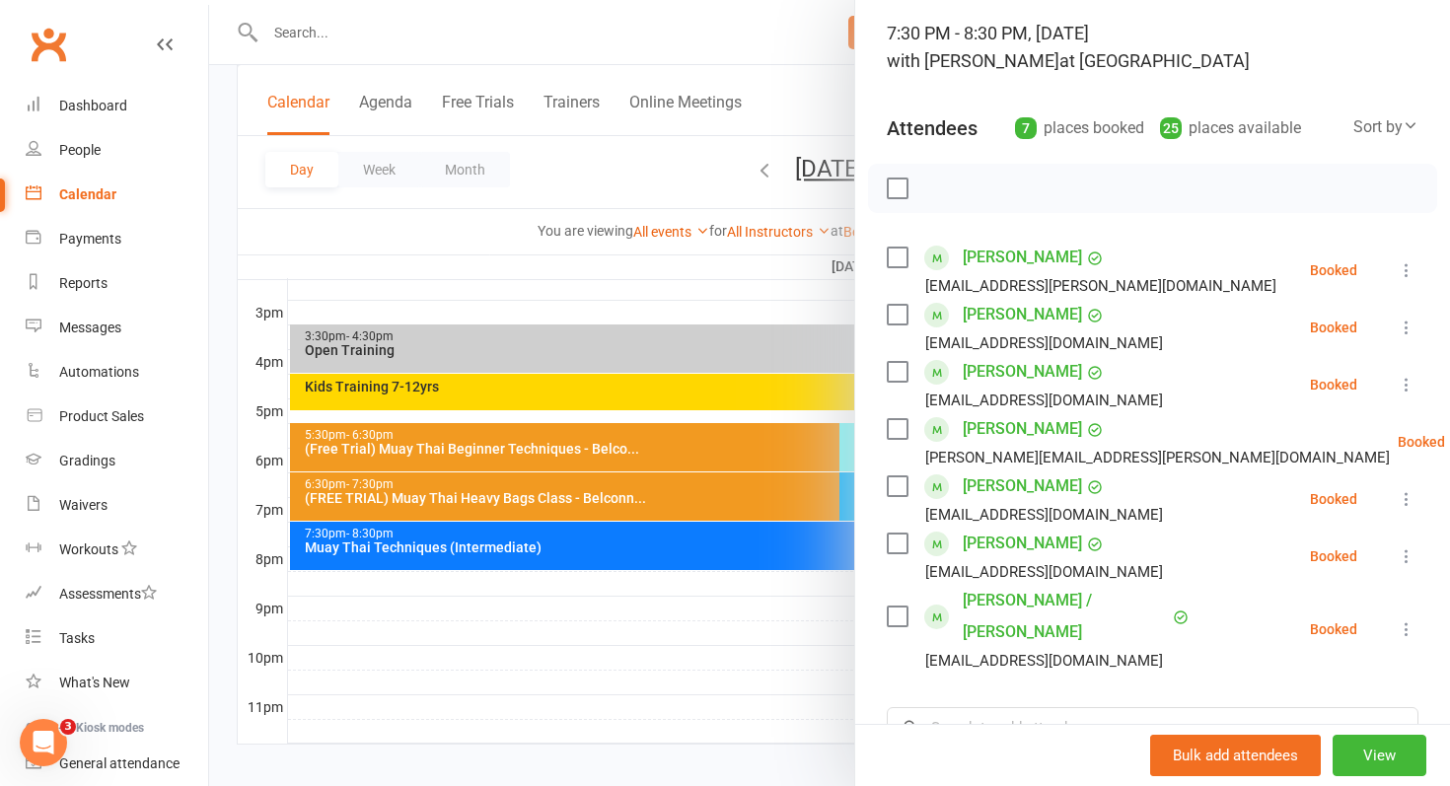
click at [727, 529] on div at bounding box center [829, 393] width 1241 height 786
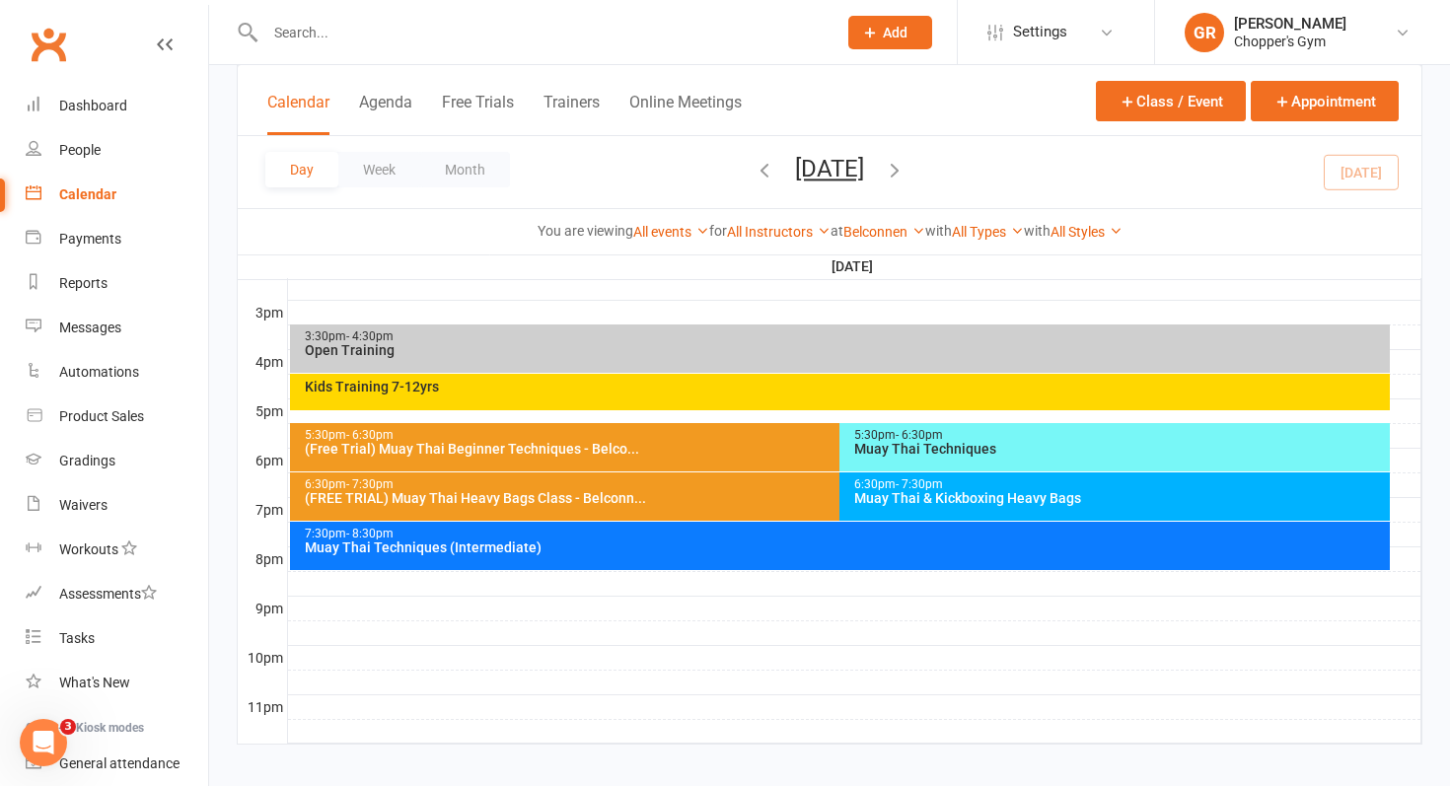
click at [797, 508] on div "6:30pm - 7:30pm (FREE TRIAL) Muay Thai Heavy Bags Class - Belconn..." at bounding box center [830, 497] width 1081 height 48
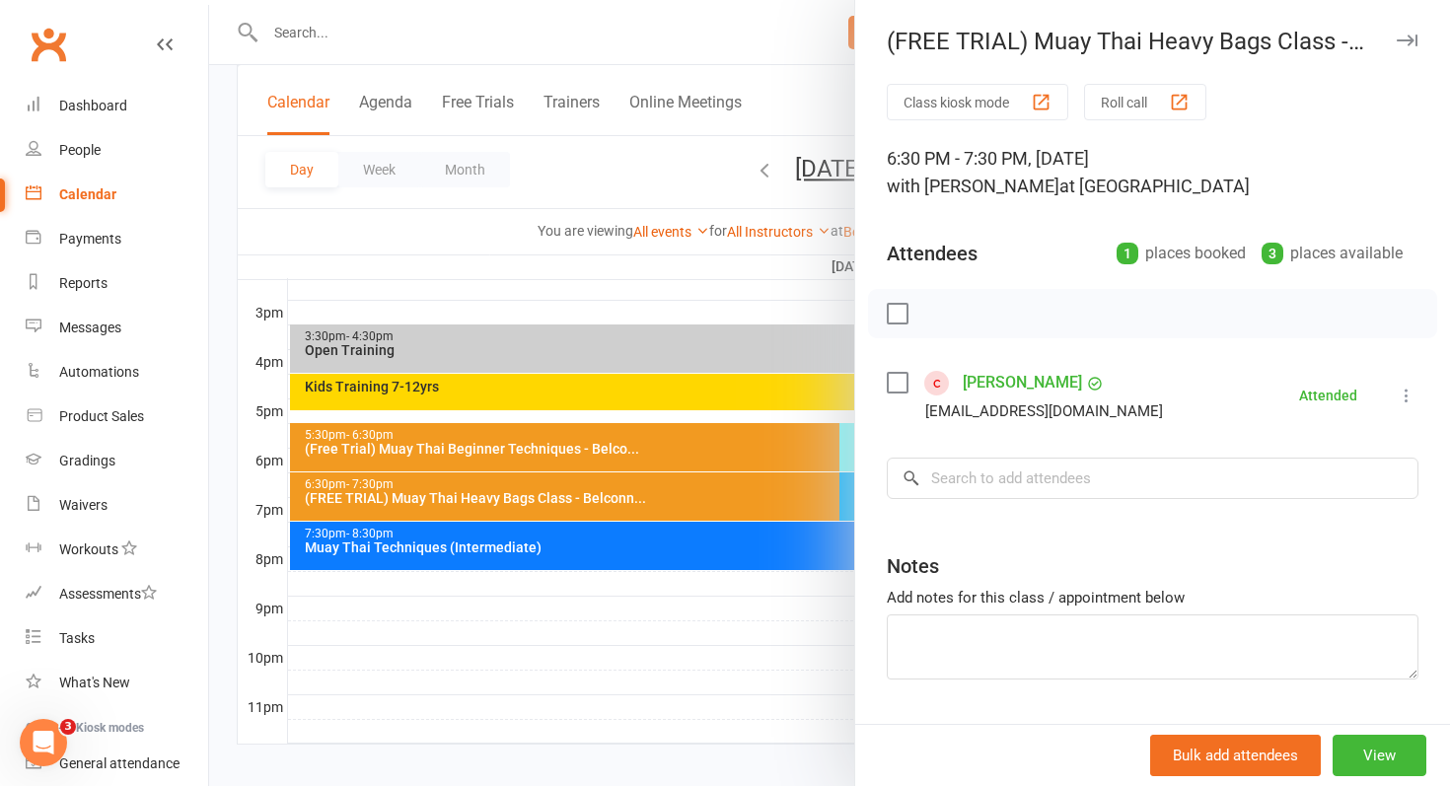
click at [703, 531] on div at bounding box center [829, 393] width 1241 height 786
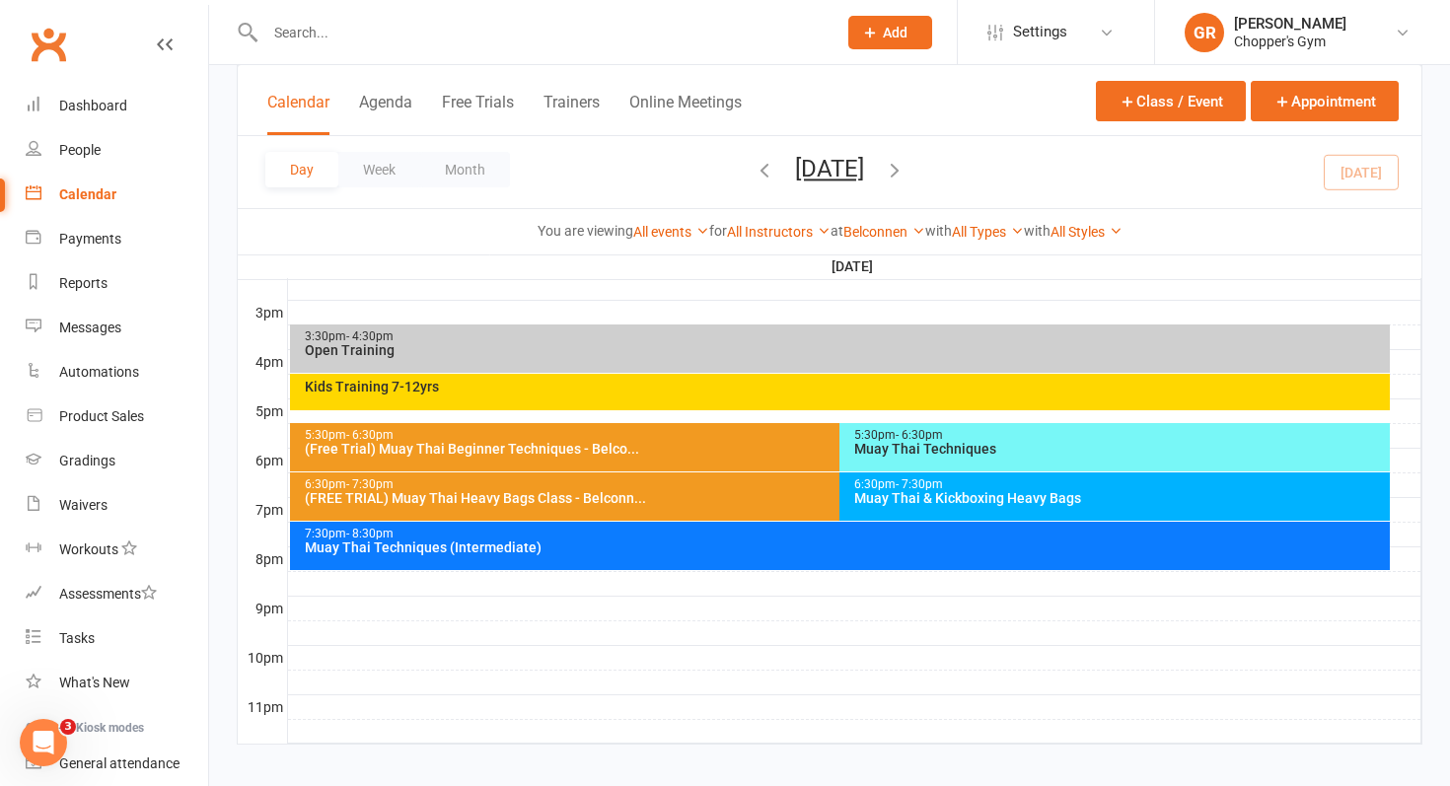
click at [715, 455] on div "5:30pm - 6:30pm (Free Trial) Muay Thai Beginner Techniques - Belco..." at bounding box center [830, 447] width 1081 height 48
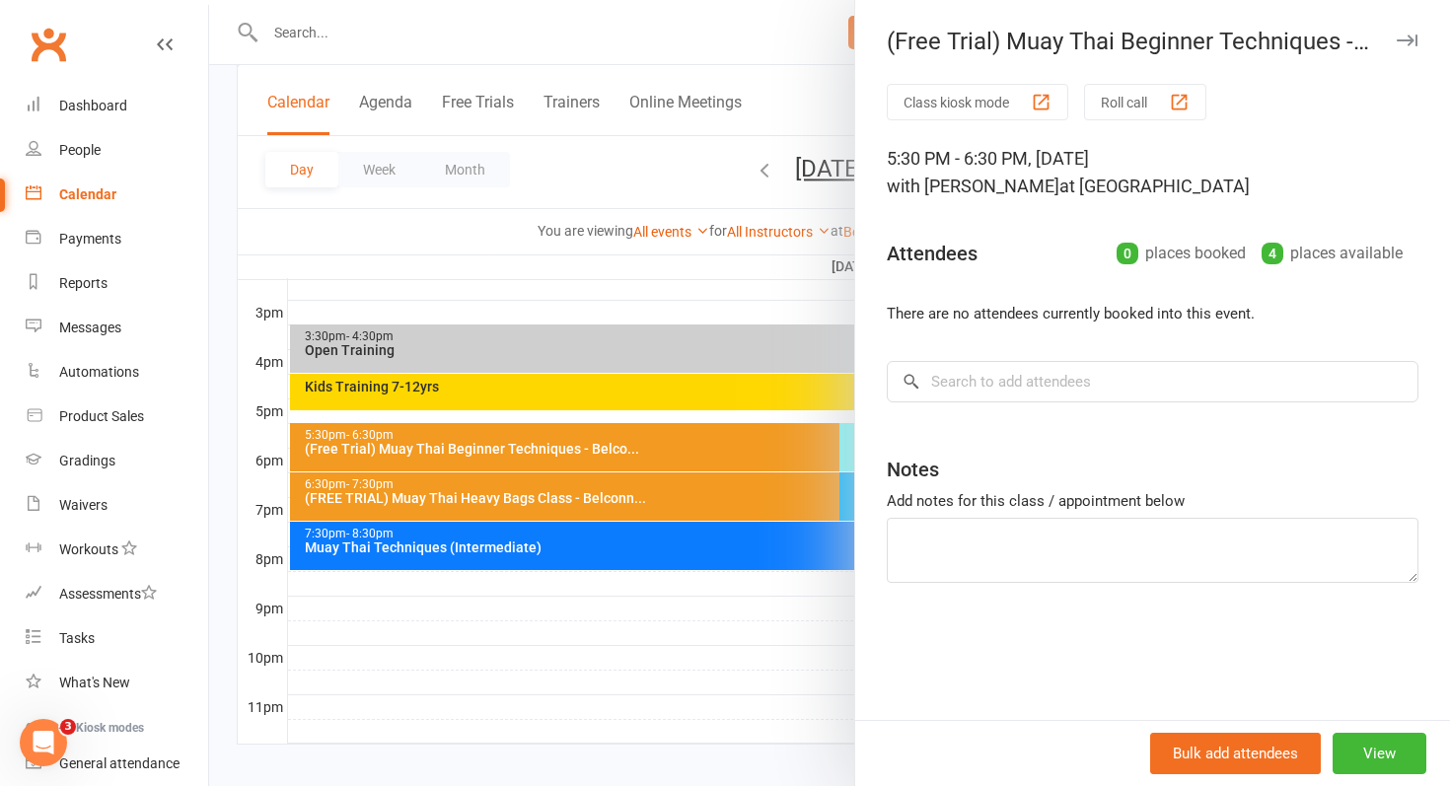
click at [715, 455] on div at bounding box center [829, 393] width 1241 height 786
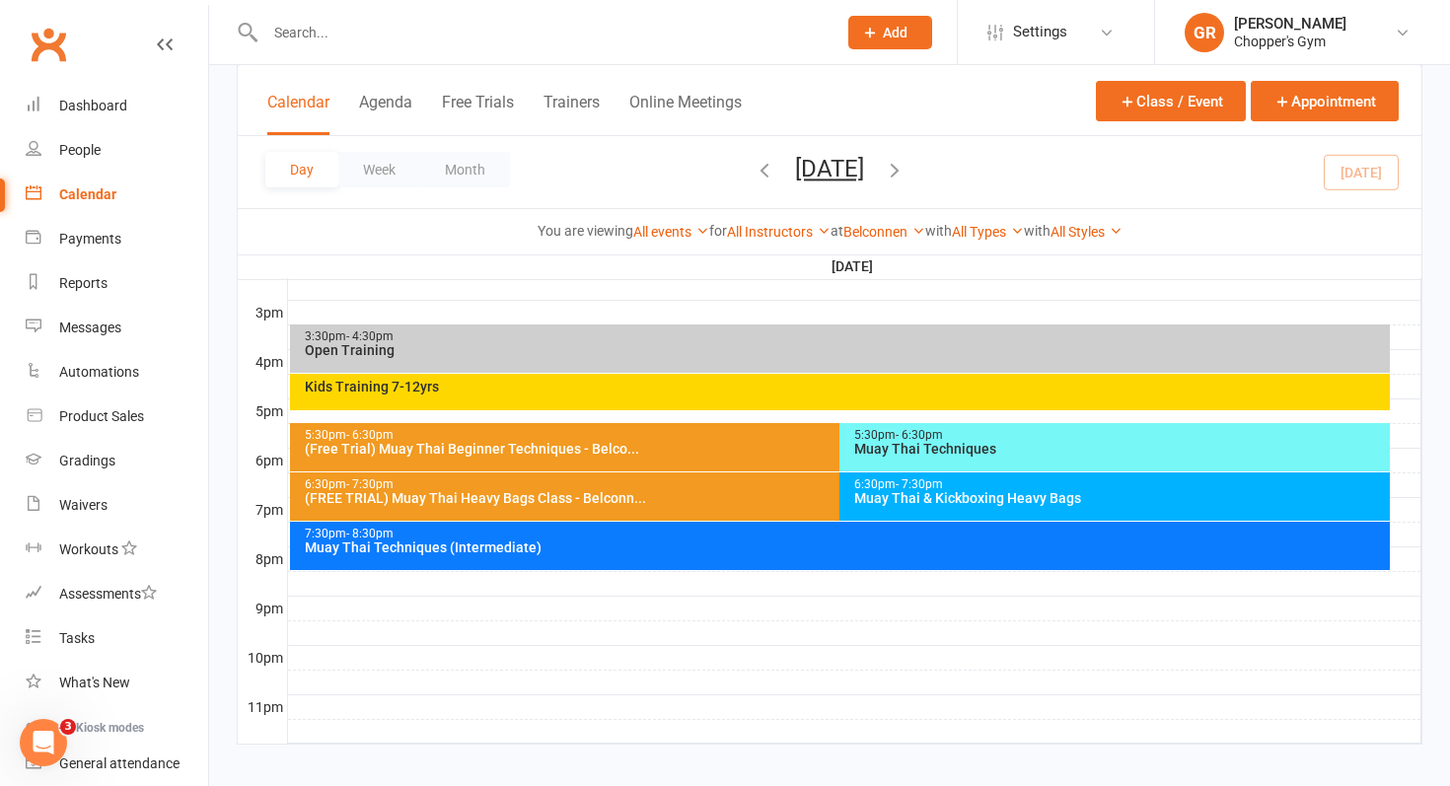
click at [758, 395] on div "Kids Training 7-12yrs" at bounding box center [840, 392] width 1101 height 36
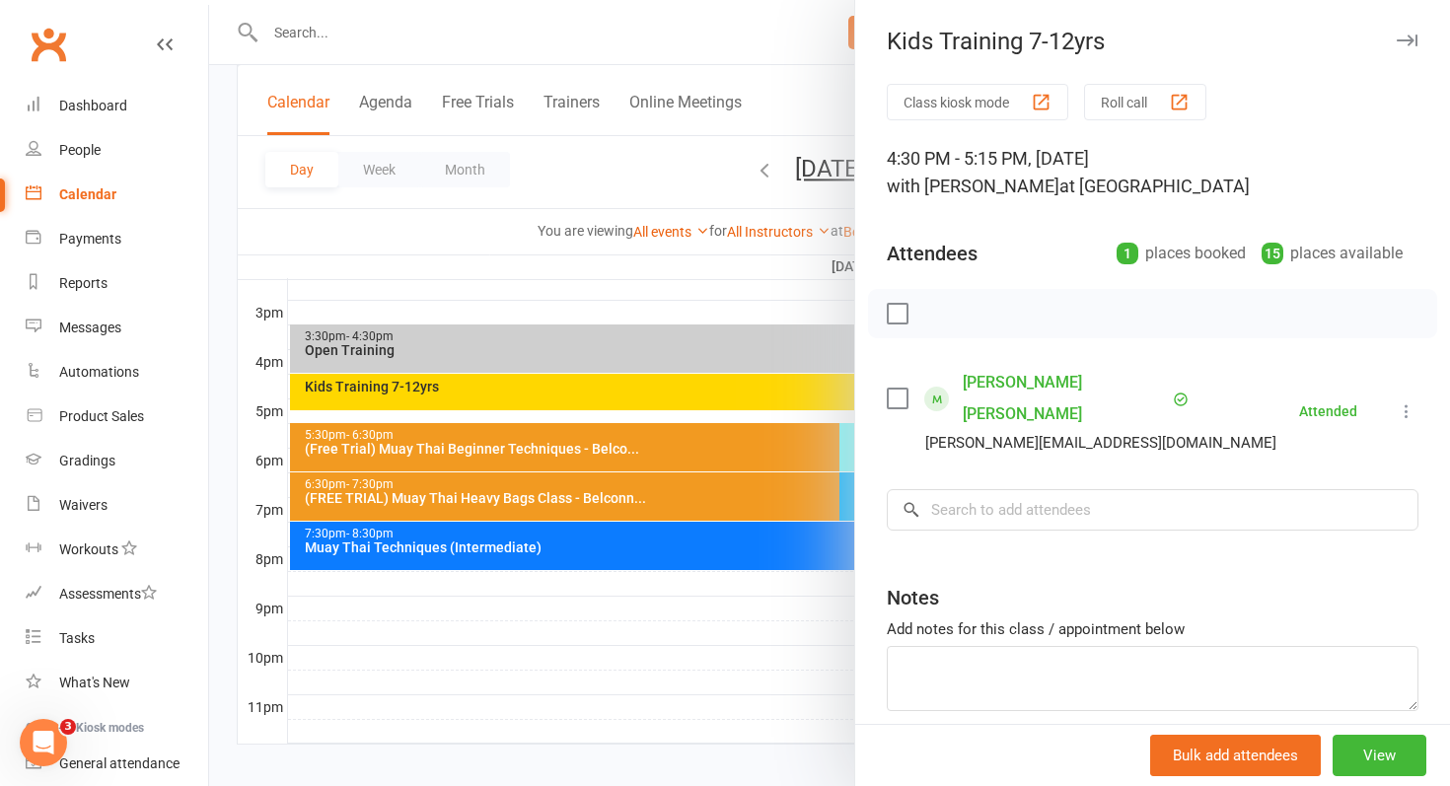
click at [715, 400] on div at bounding box center [829, 393] width 1241 height 786
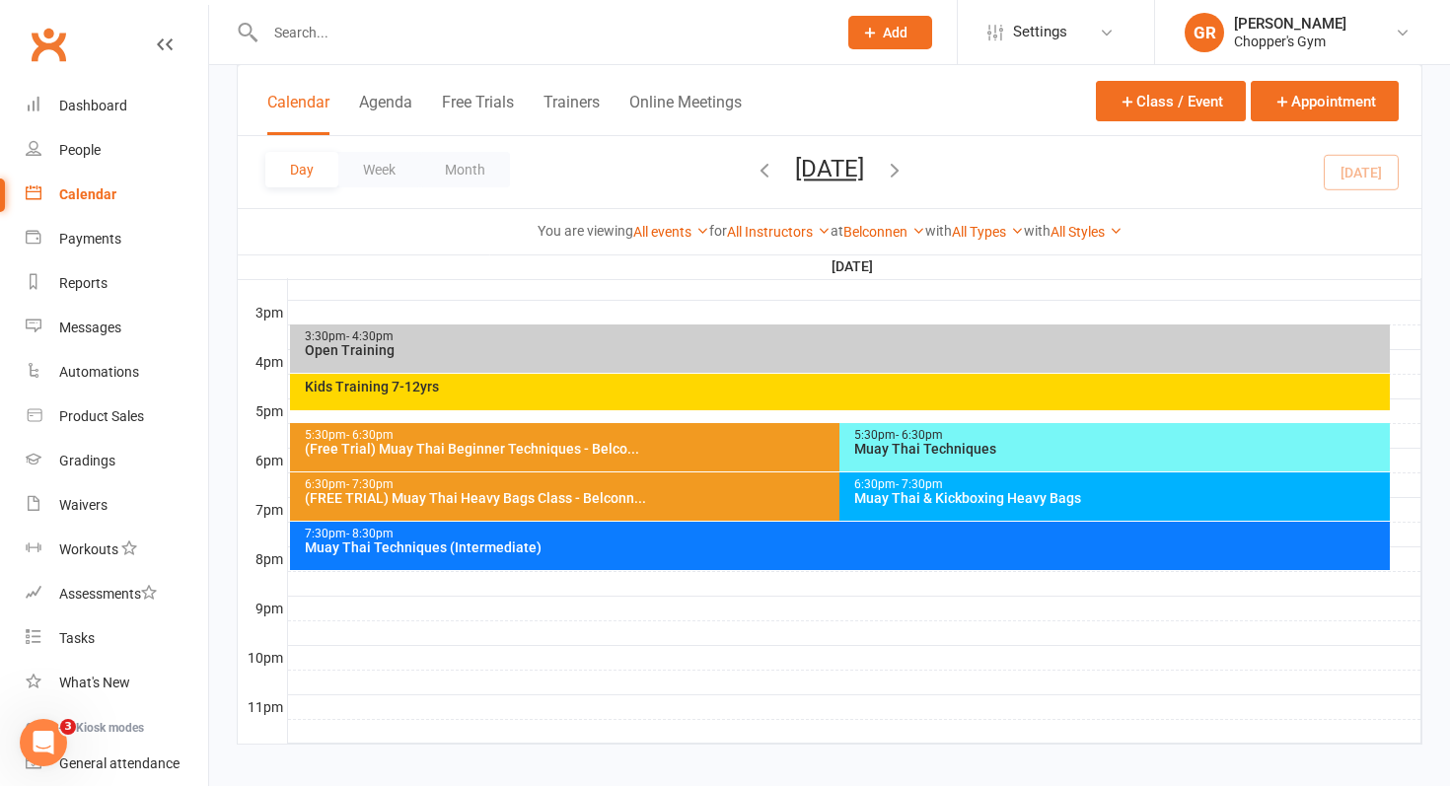
click at [878, 447] on div "Muay Thai Techniques" at bounding box center [1119, 449] width 533 height 14
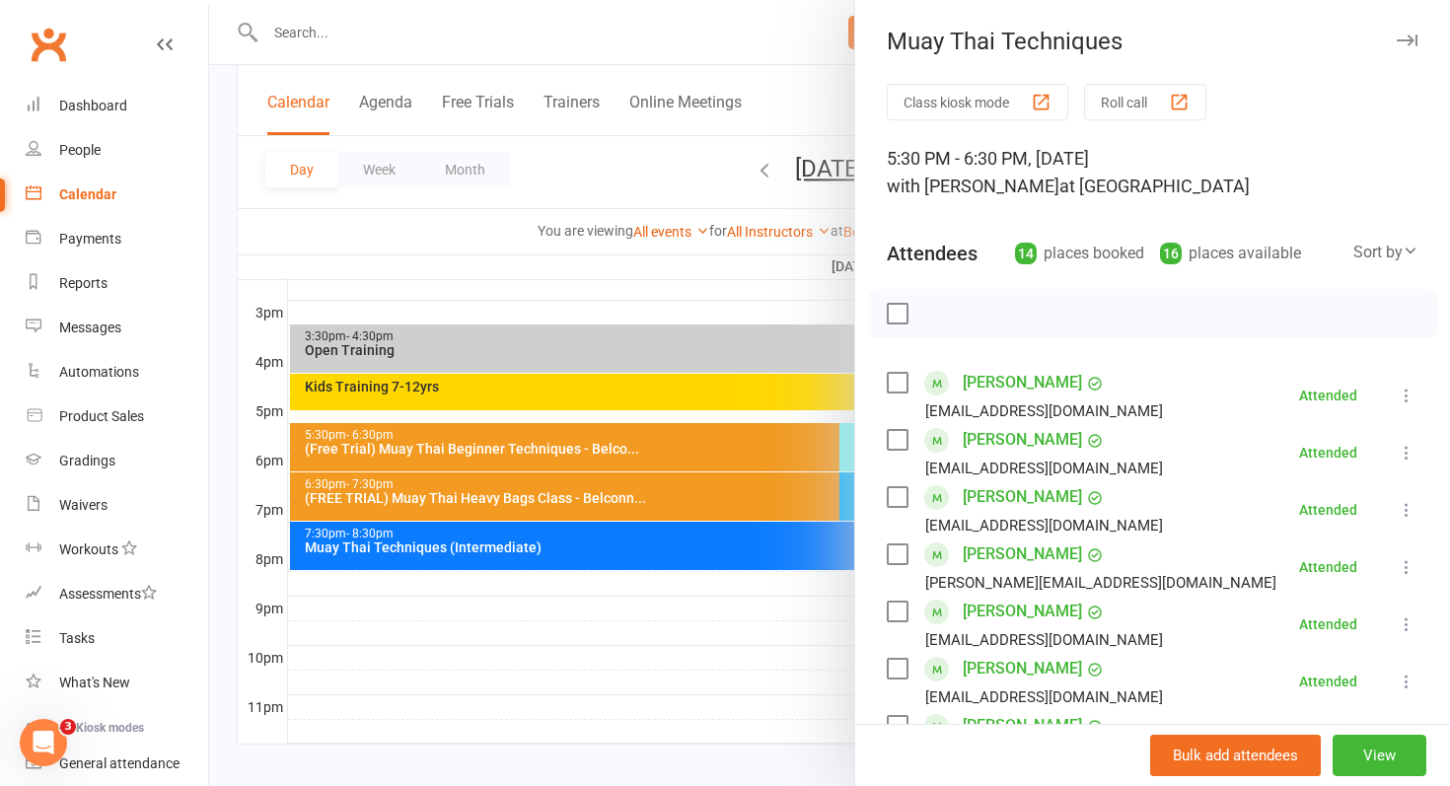
scroll to position [798, 0]
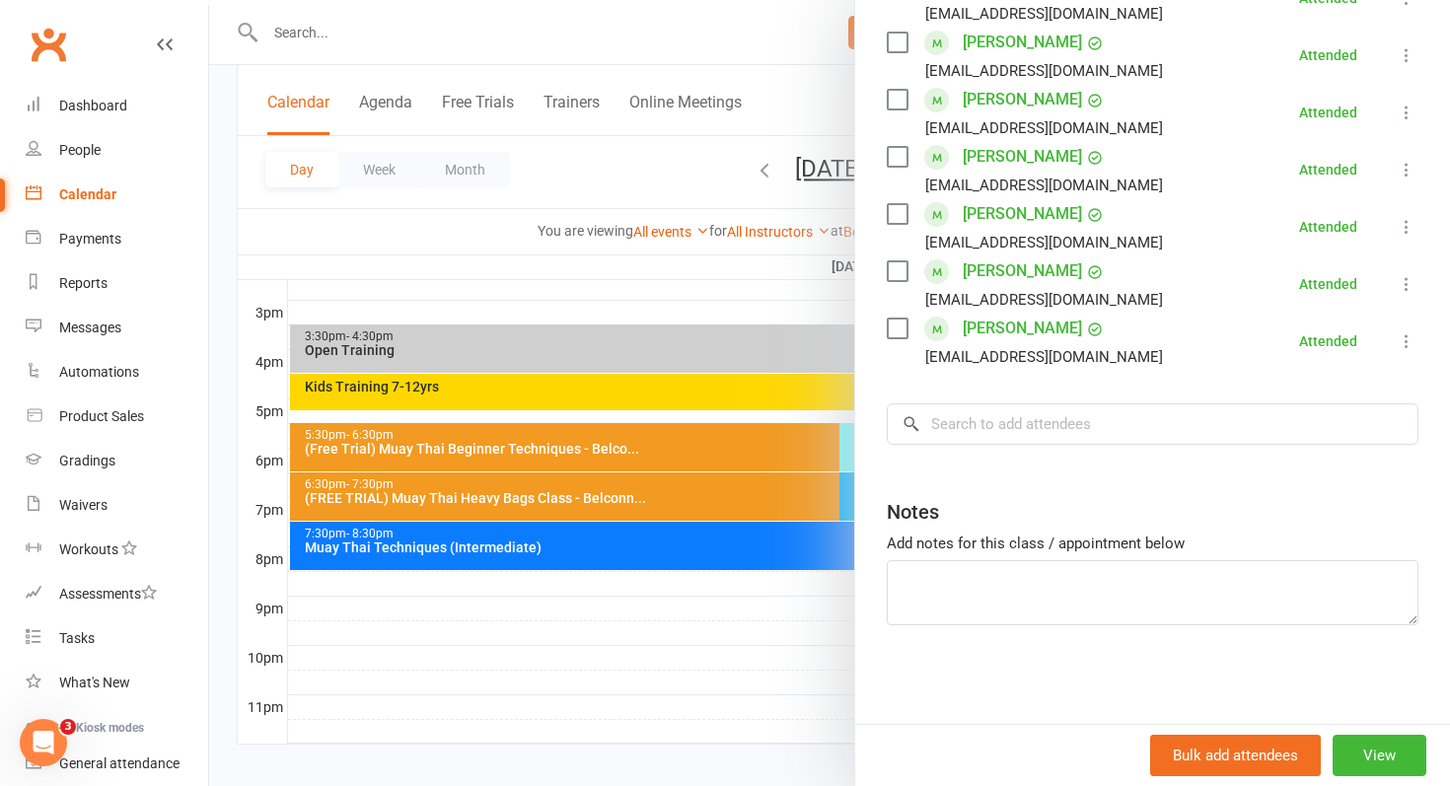
click at [691, 686] on div at bounding box center [829, 393] width 1241 height 786
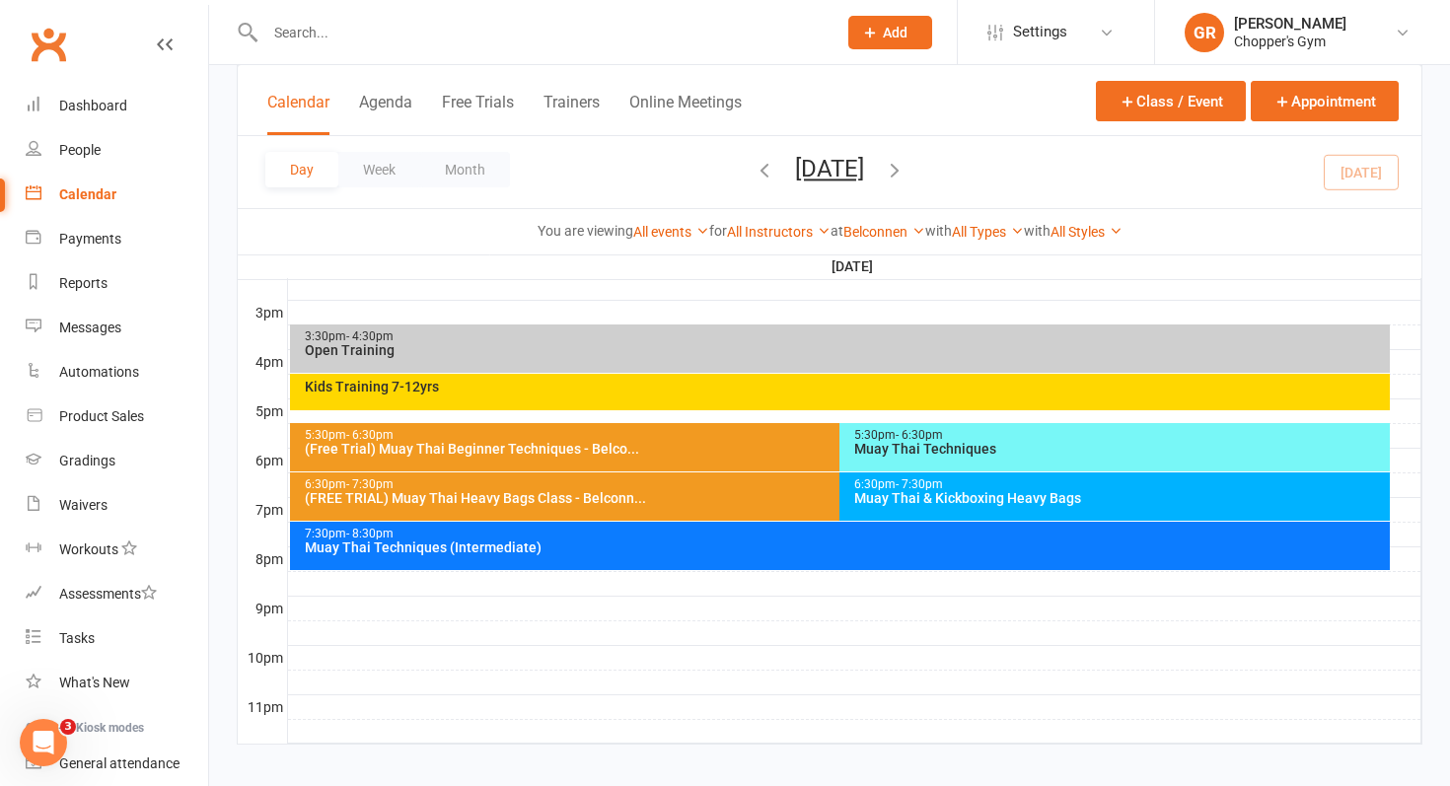
click at [885, 536] on div "7:30pm - 8:30pm" at bounding box center [845, 534] width 1083 height 13
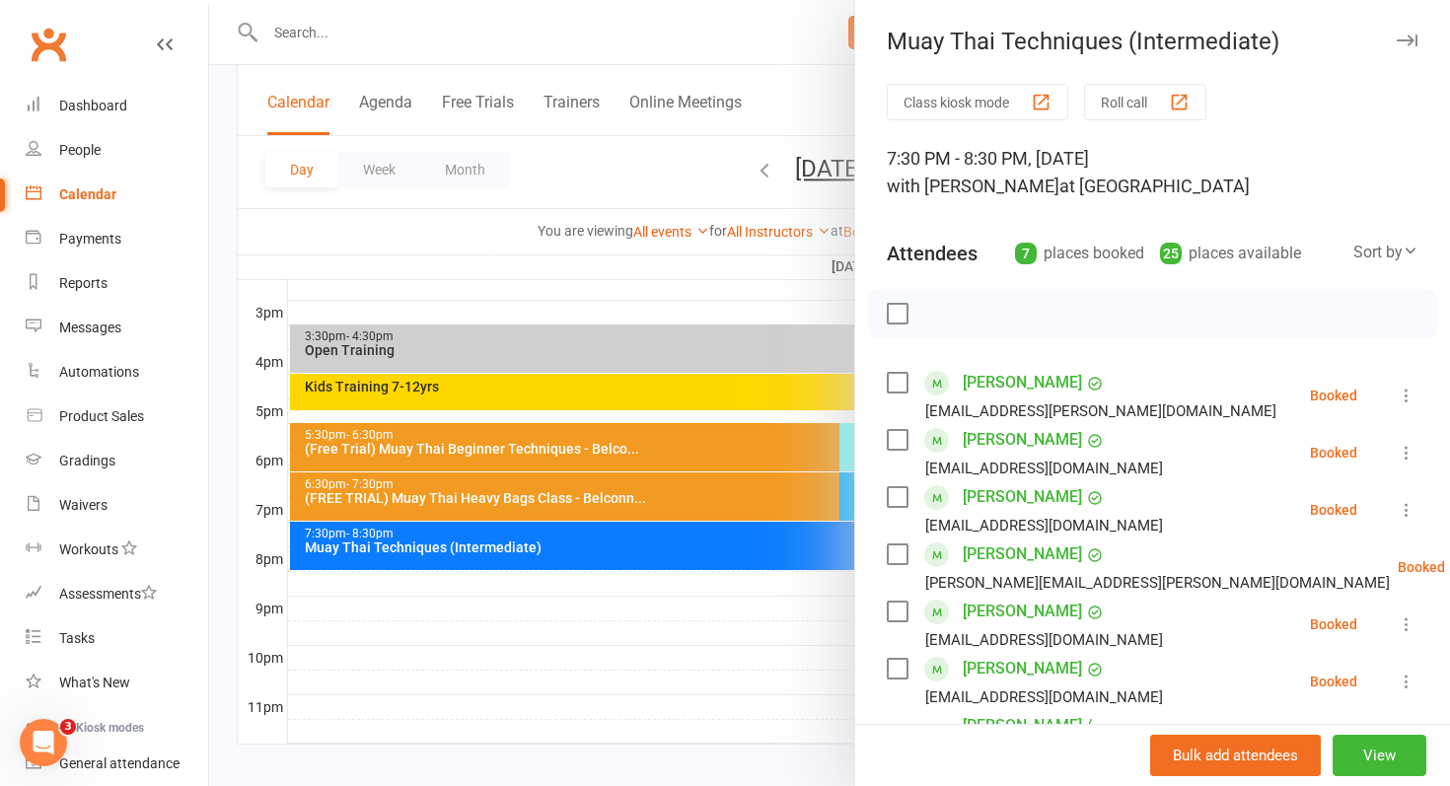
click at [746, 600] on div at bounding box center [829, 393] width 1241 height 786
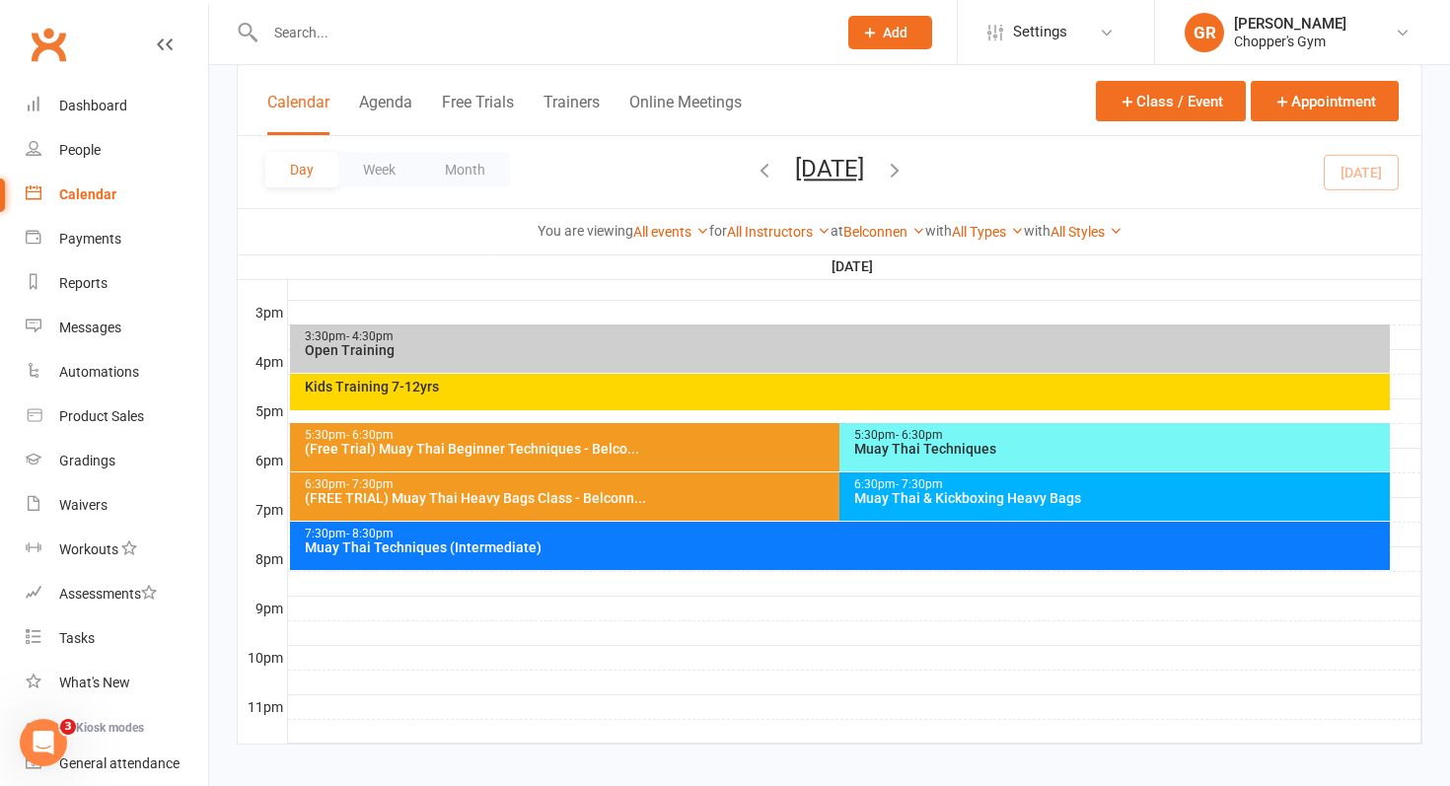
click at [946, 501] on div "Muay Thai & Kickboxing Heavy Bags" at bounding box center [1119, 498] width 533 height 14
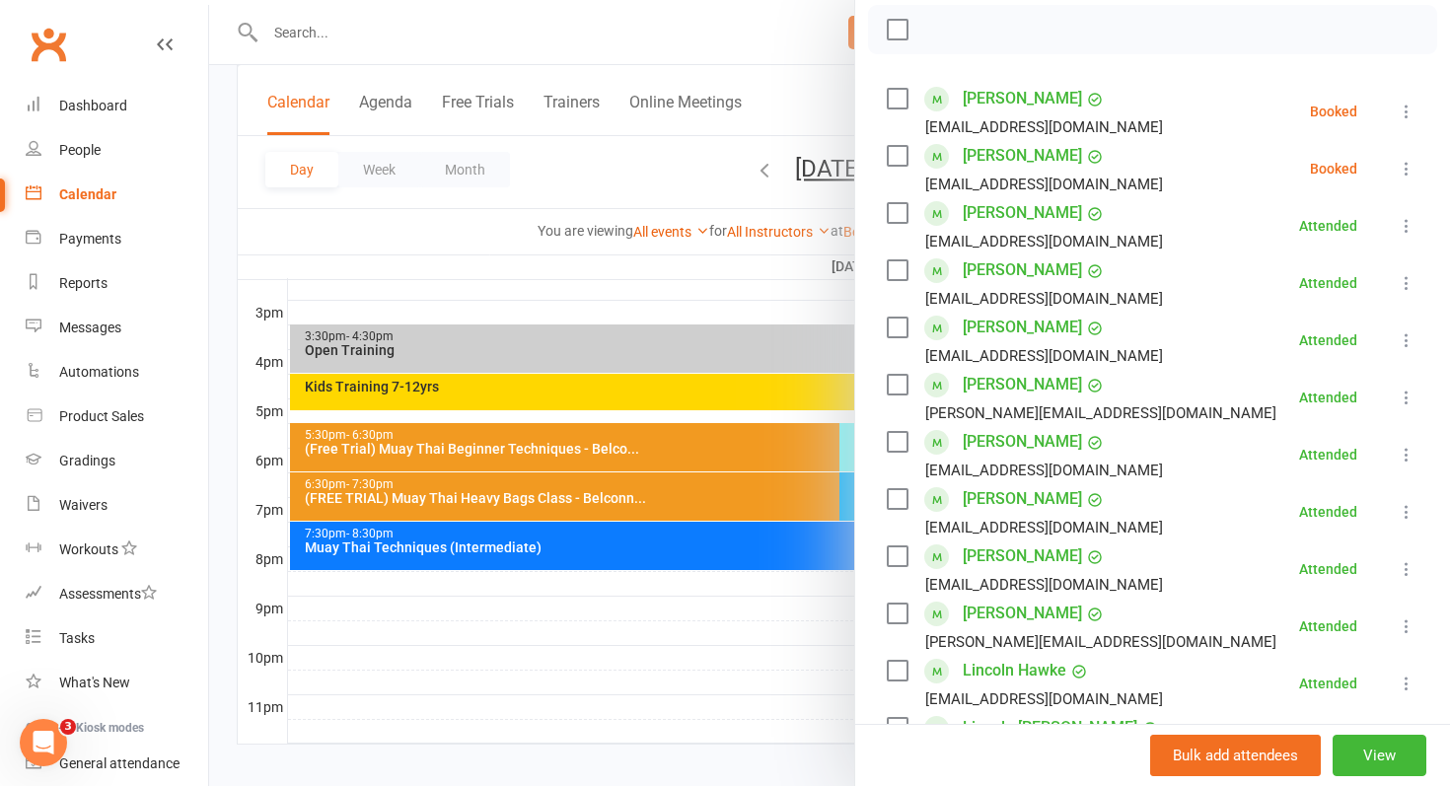
scroll to position [0, 0]
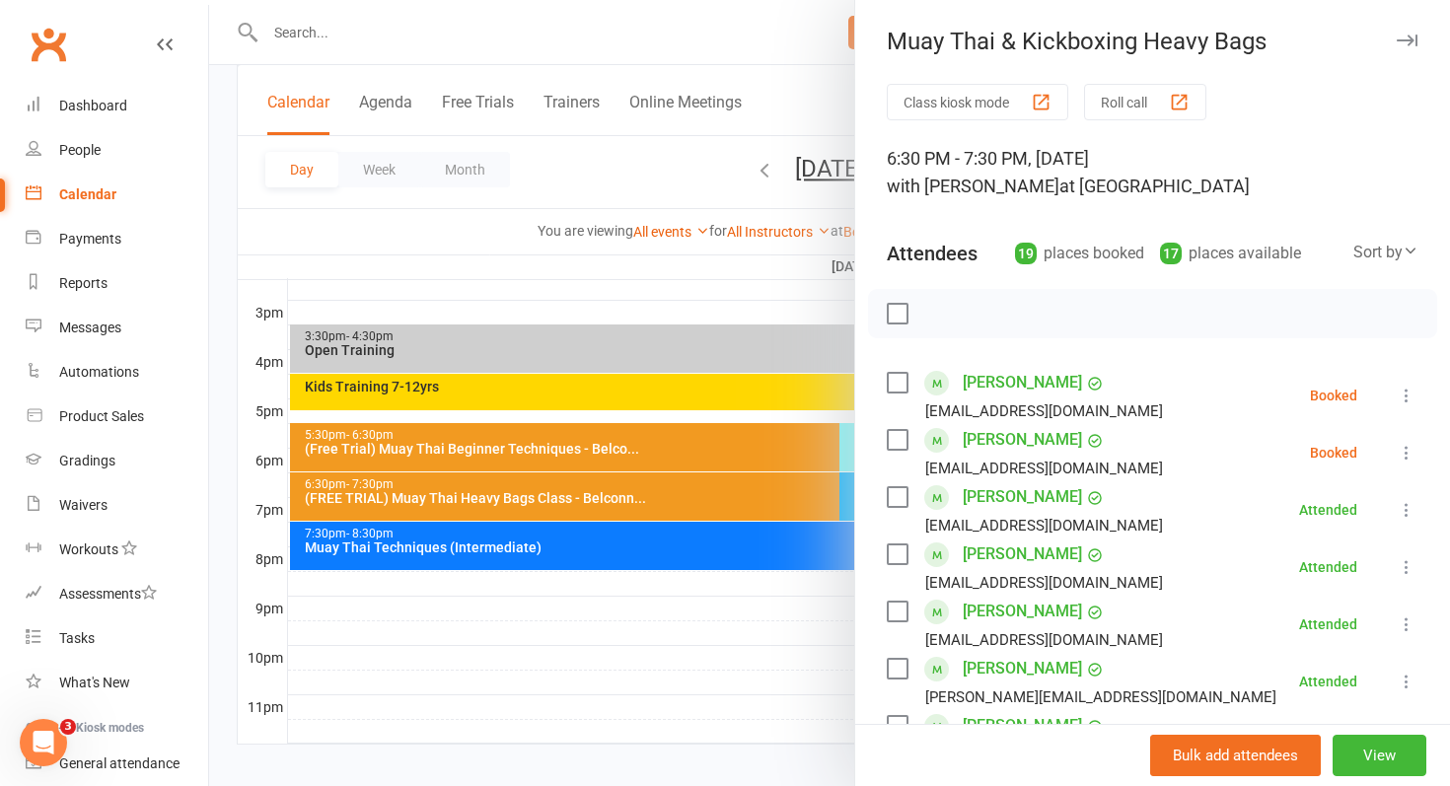
click at [679, 612] on div at bounding box center [829, 393] width 1241 height 786
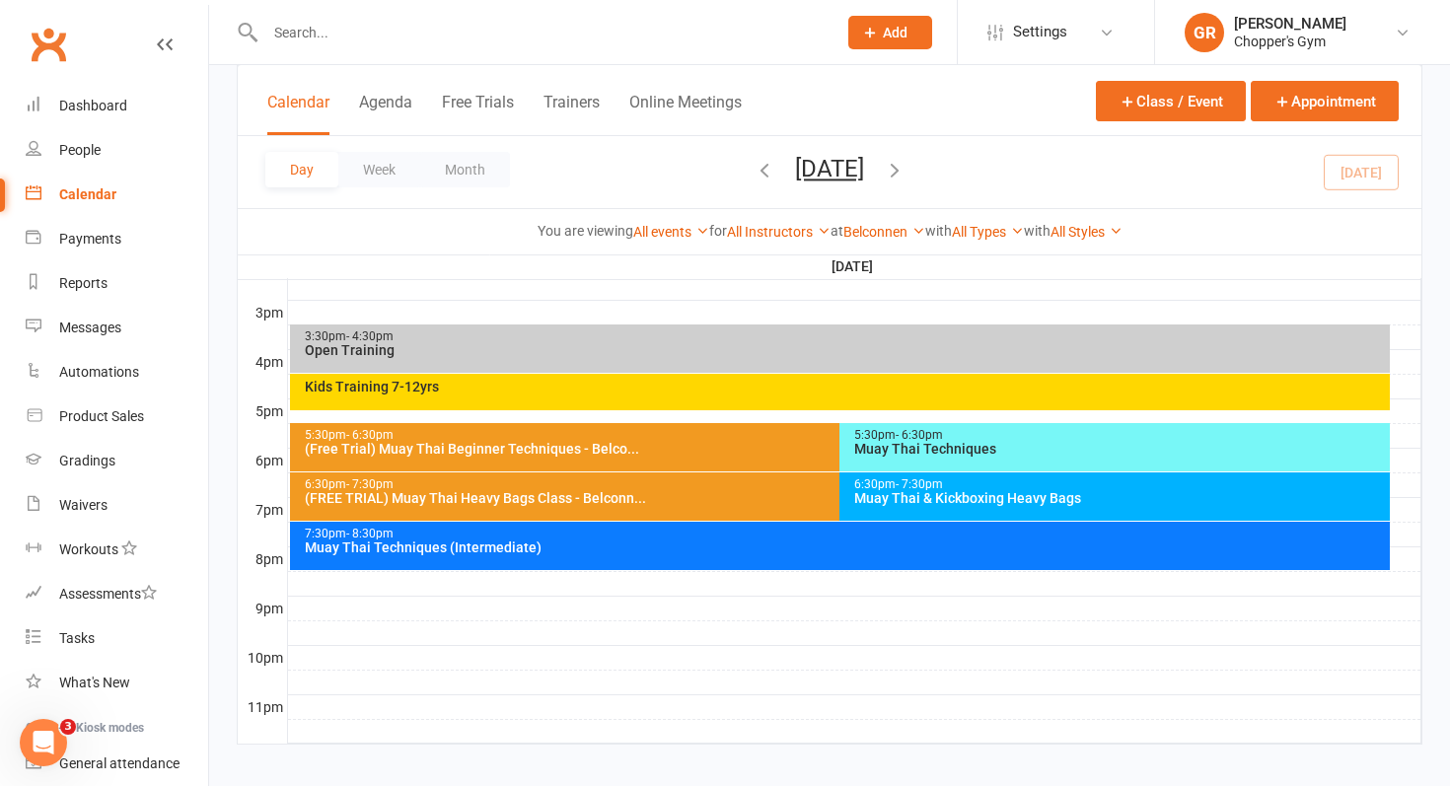
click at [968, 505] on div "Muay Thai & Kickboxing Heavy Bags" at bounding box center [1119, 498] width 533 height 14
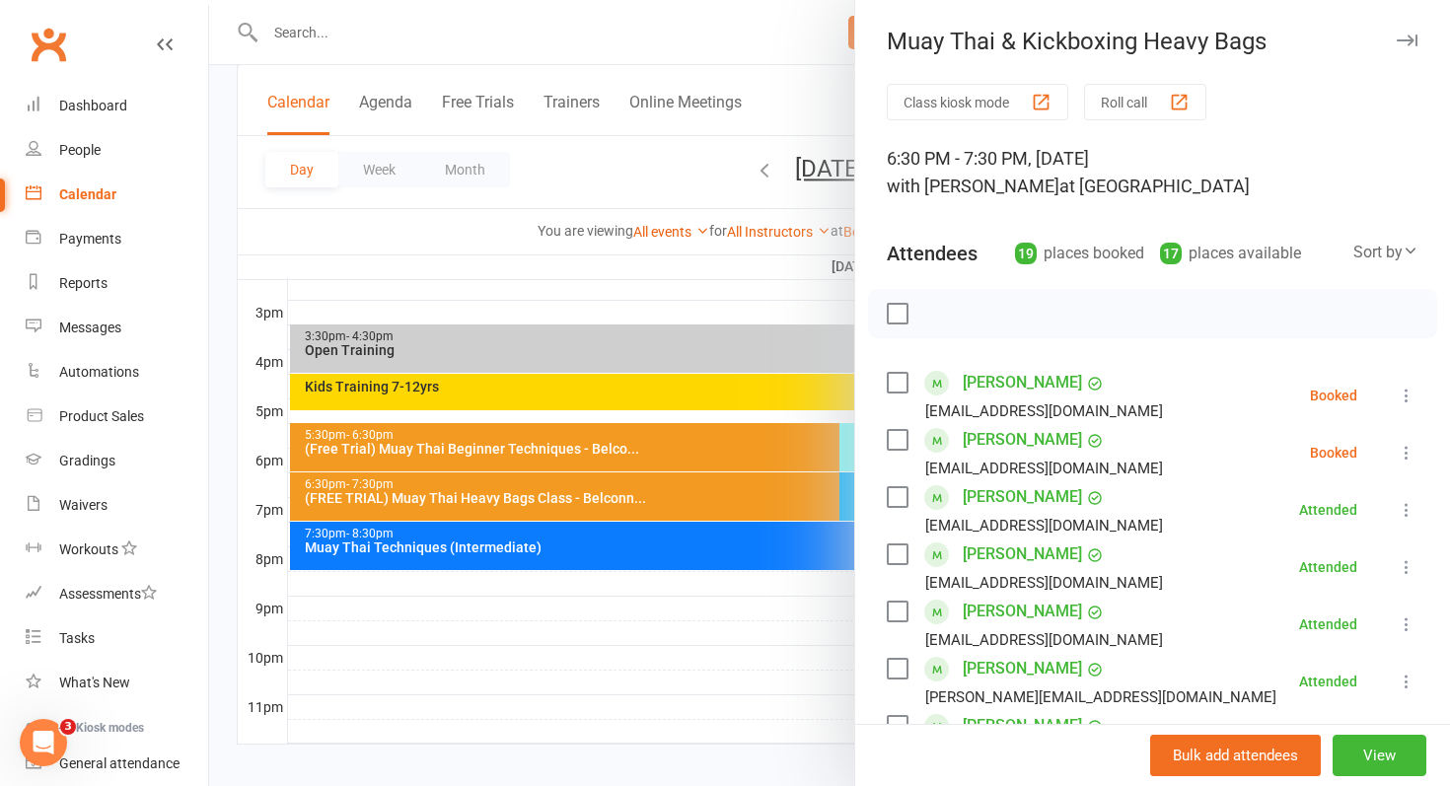
click at [611, 298] on div at bounding box center [829, 393] width 1241 height 786
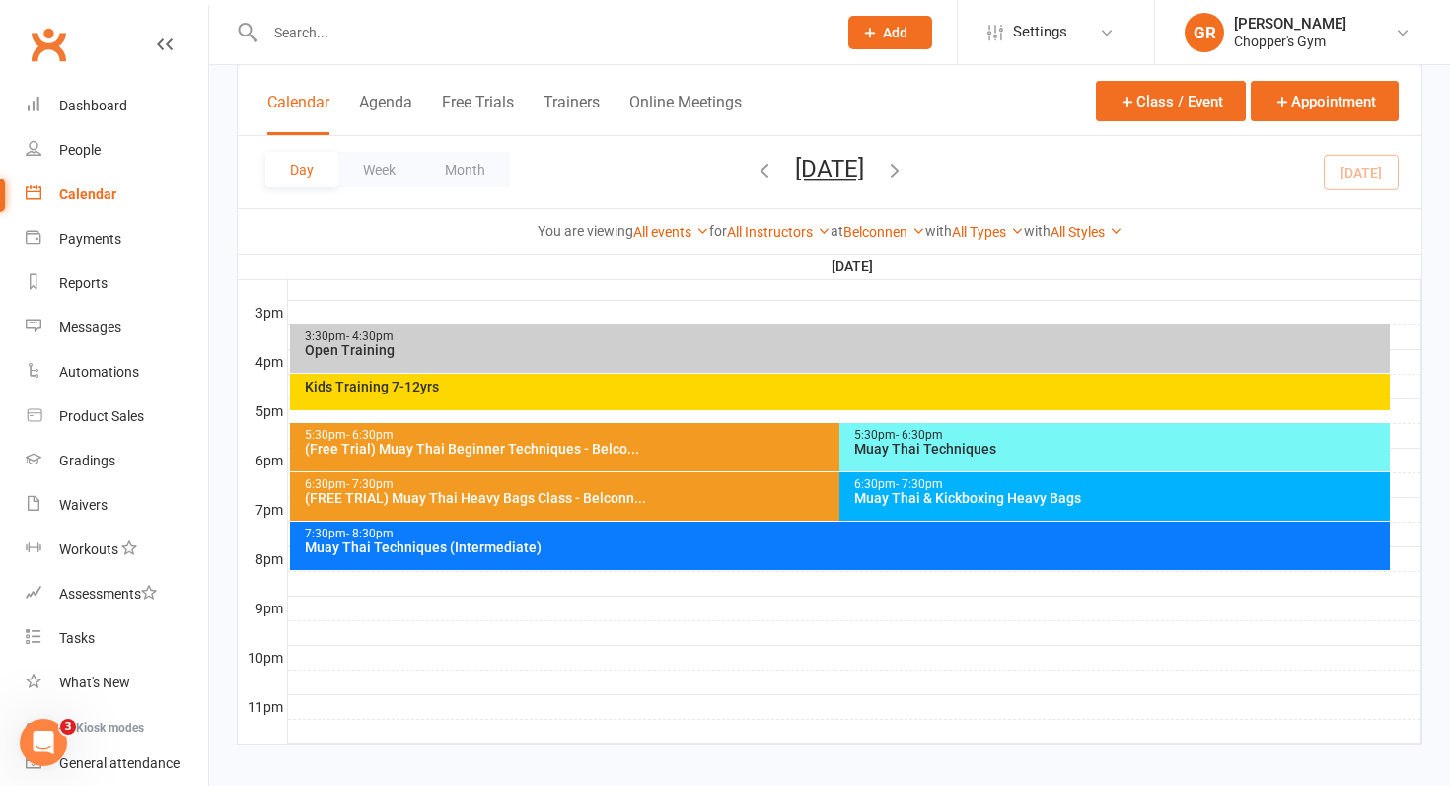
click at [917, 491] on div "Muay Thai & Kickboxing Heavy Bags" at bounding box center [1119, 498] width 533 height 14
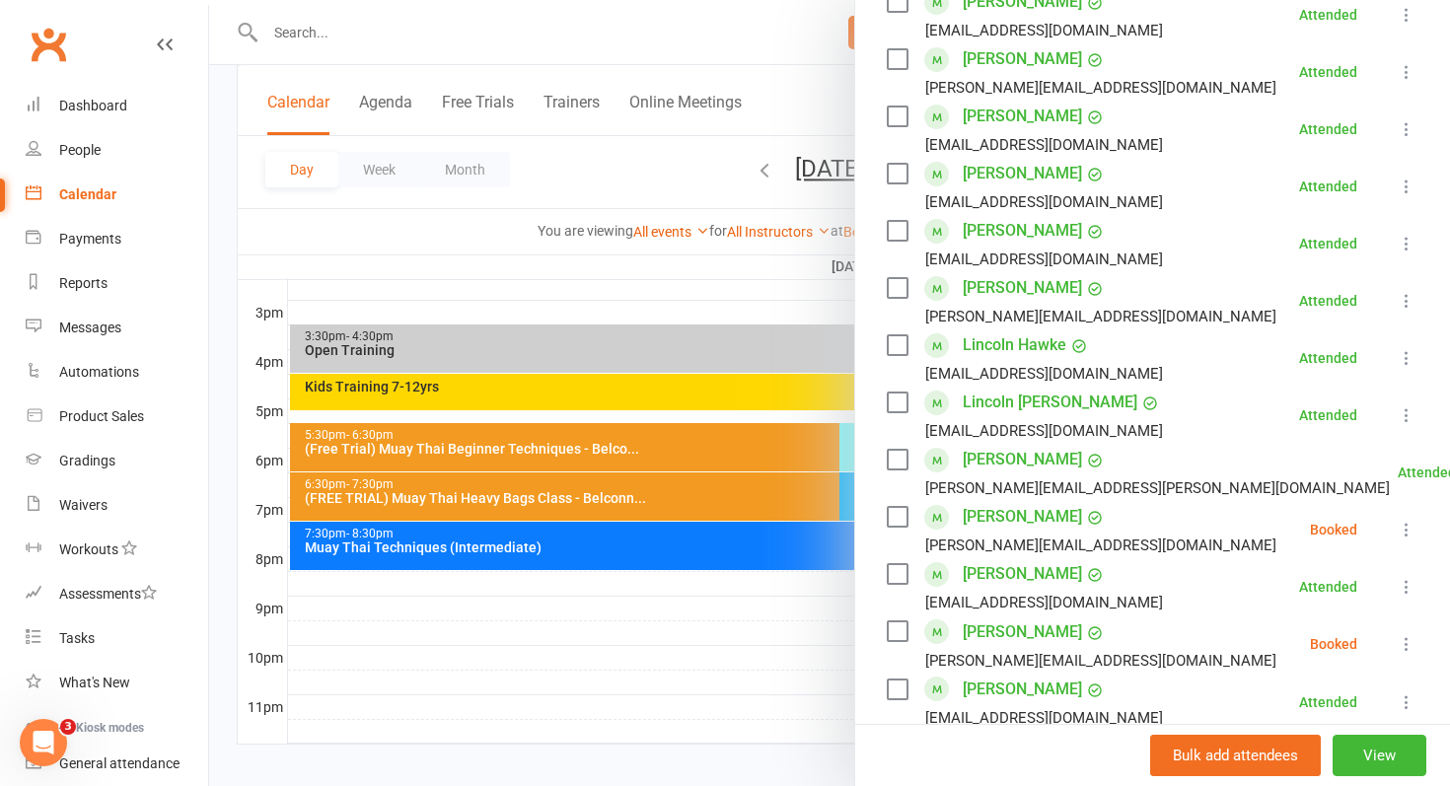
scroll to position [621, 0]
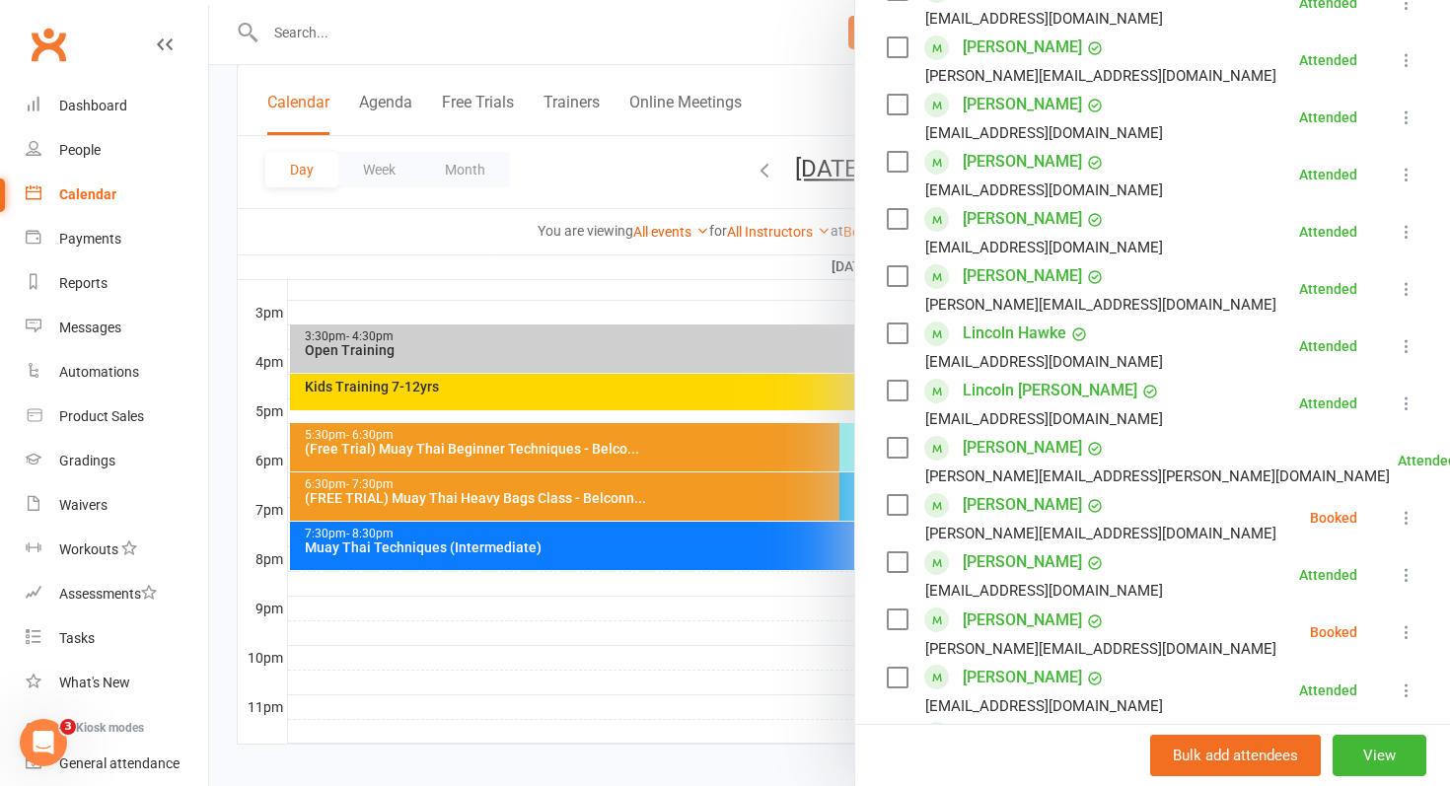
click at [569, 647] on div at bounding box center [829, 393] width 1241 height 786
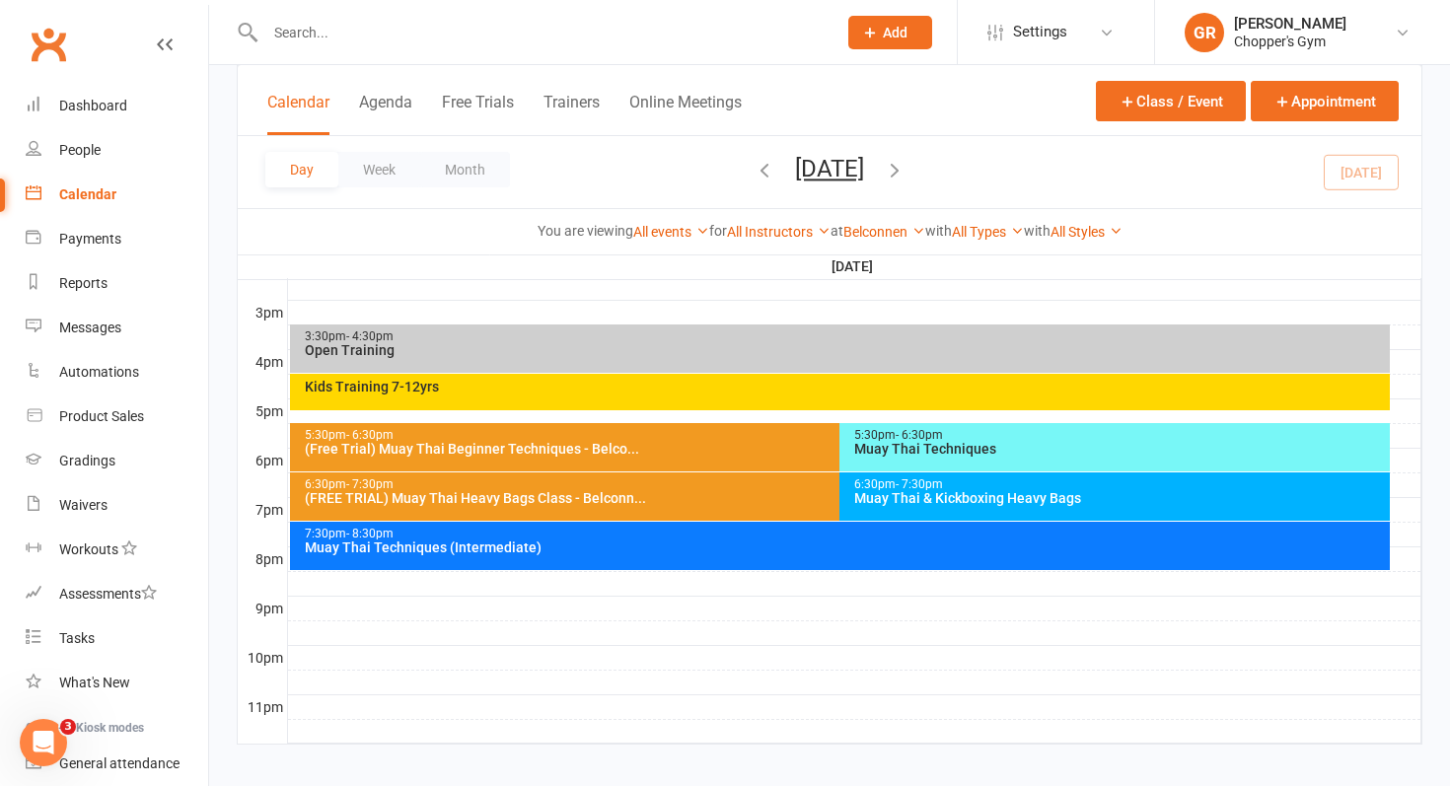
click at [1020, 493] on div "Muay Thai & Kickboxing Heavy Bags" at bounding box center [1119, 498] width 533 height 14
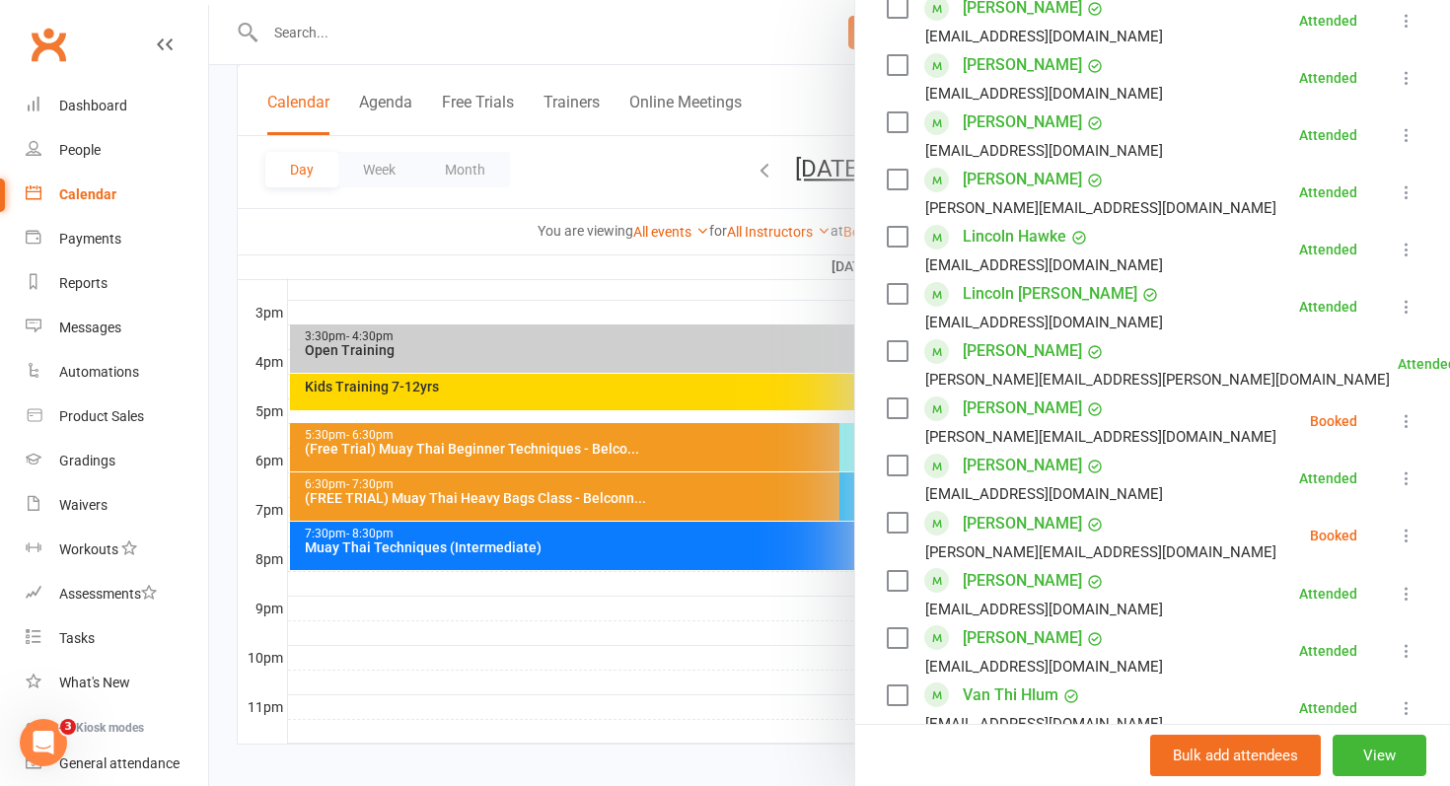
scroll to position [720, 0]
click at [1416, 541] on icon at bounding box center [1407, 534] width 20 height 20
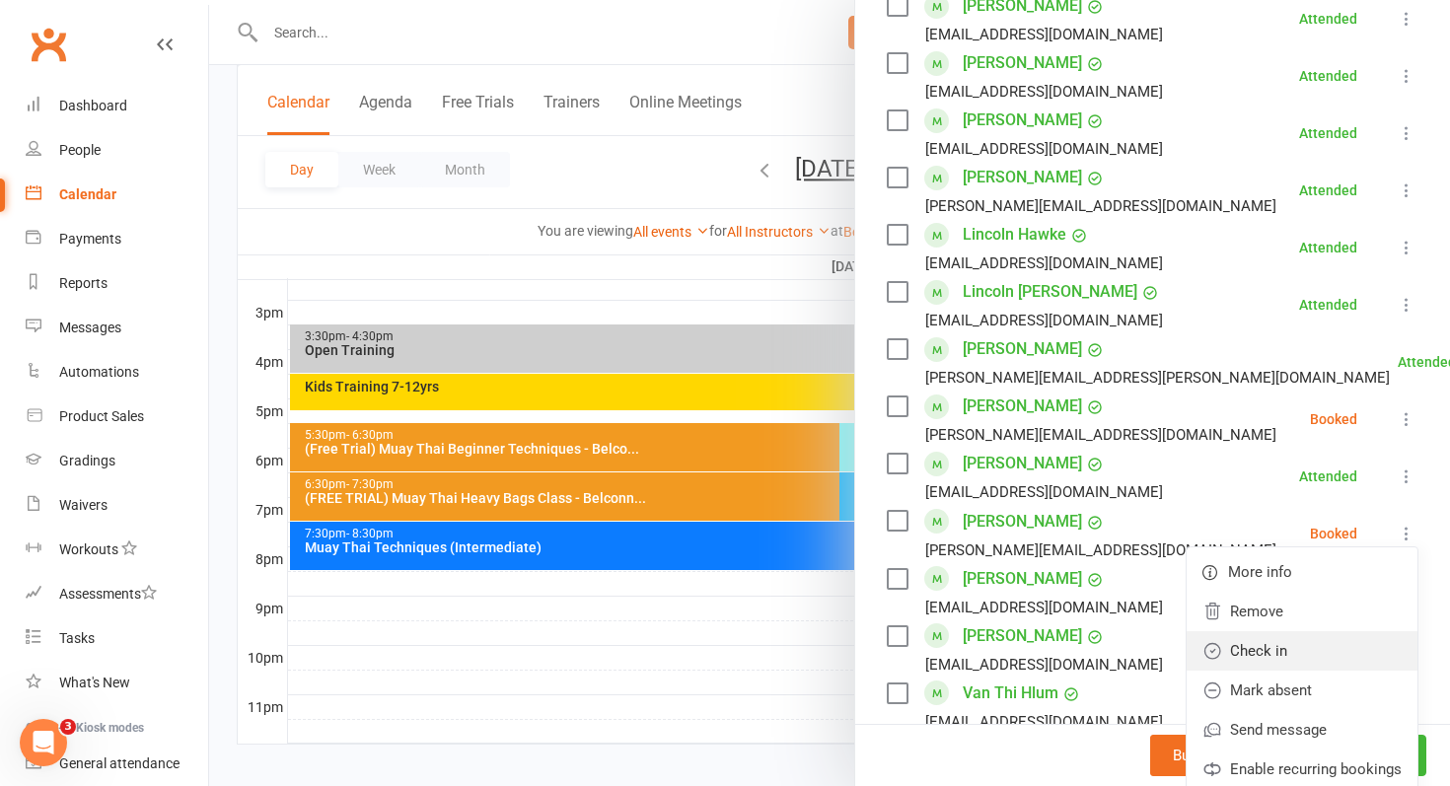
click at [1302, 654] on link "Check in" at bounding box center [1302, 650] width 231 height 39
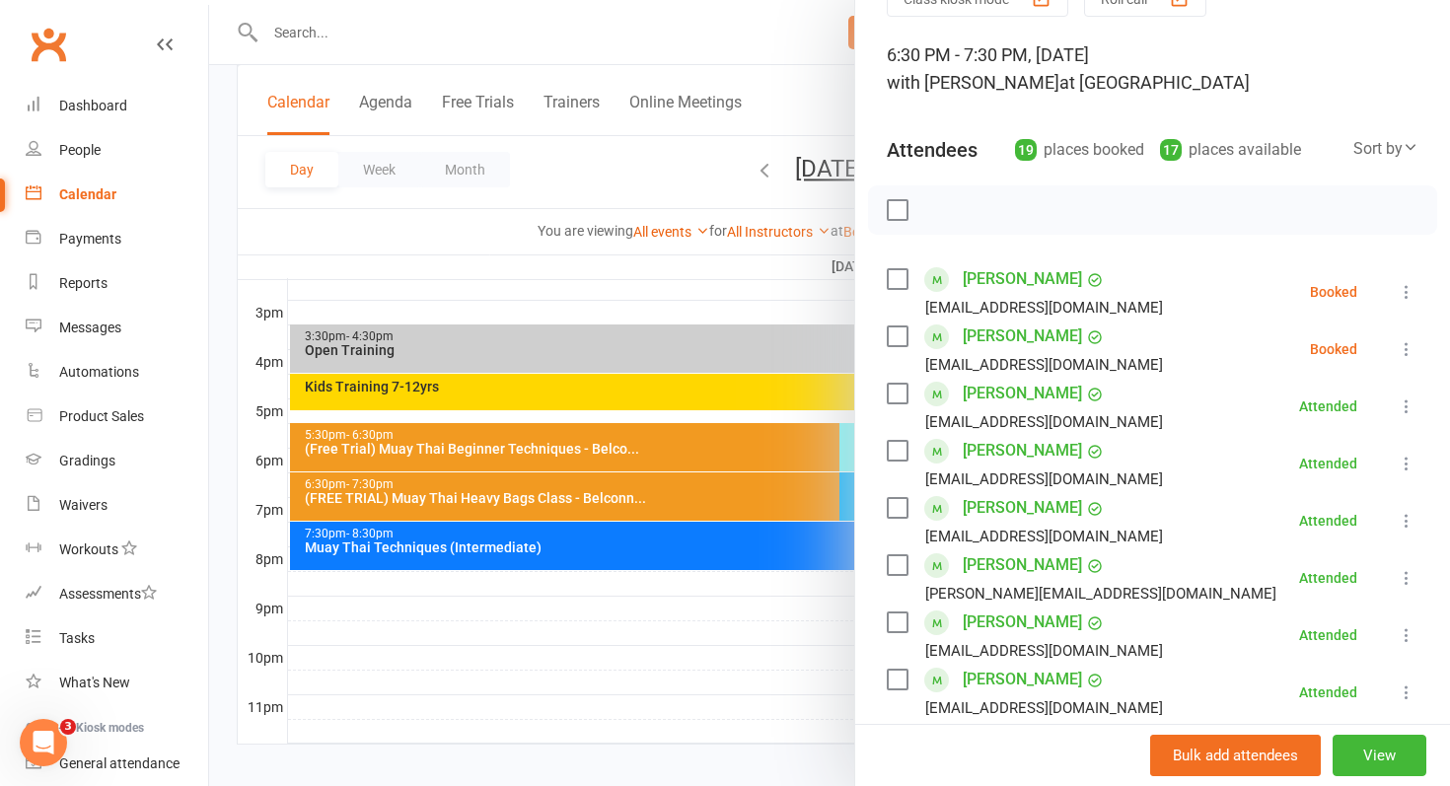
scroll to position [112, 0]
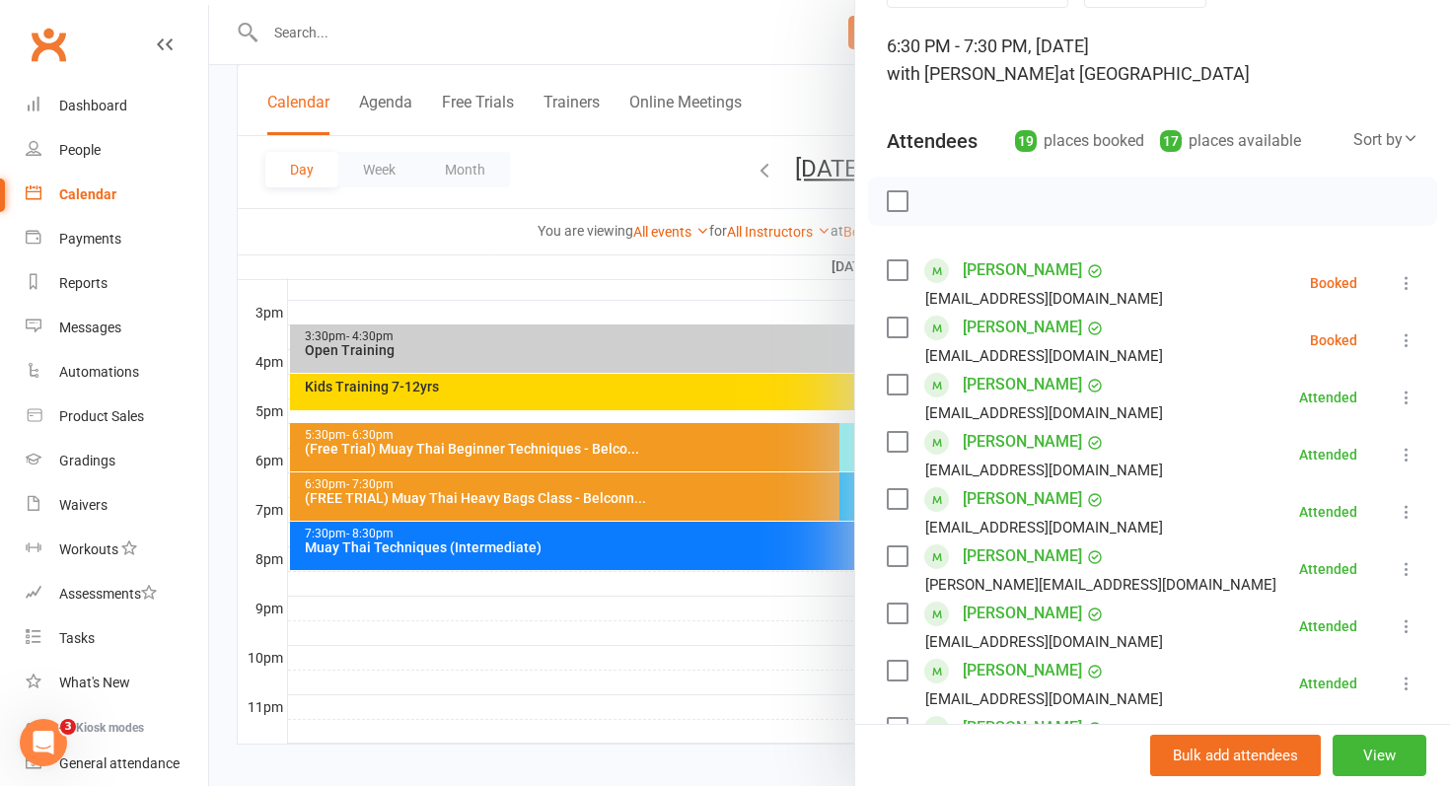
click at [1035, 257] on link "[PERSON_NAME]" at bounding box center [1022, 271] width 119 height 32
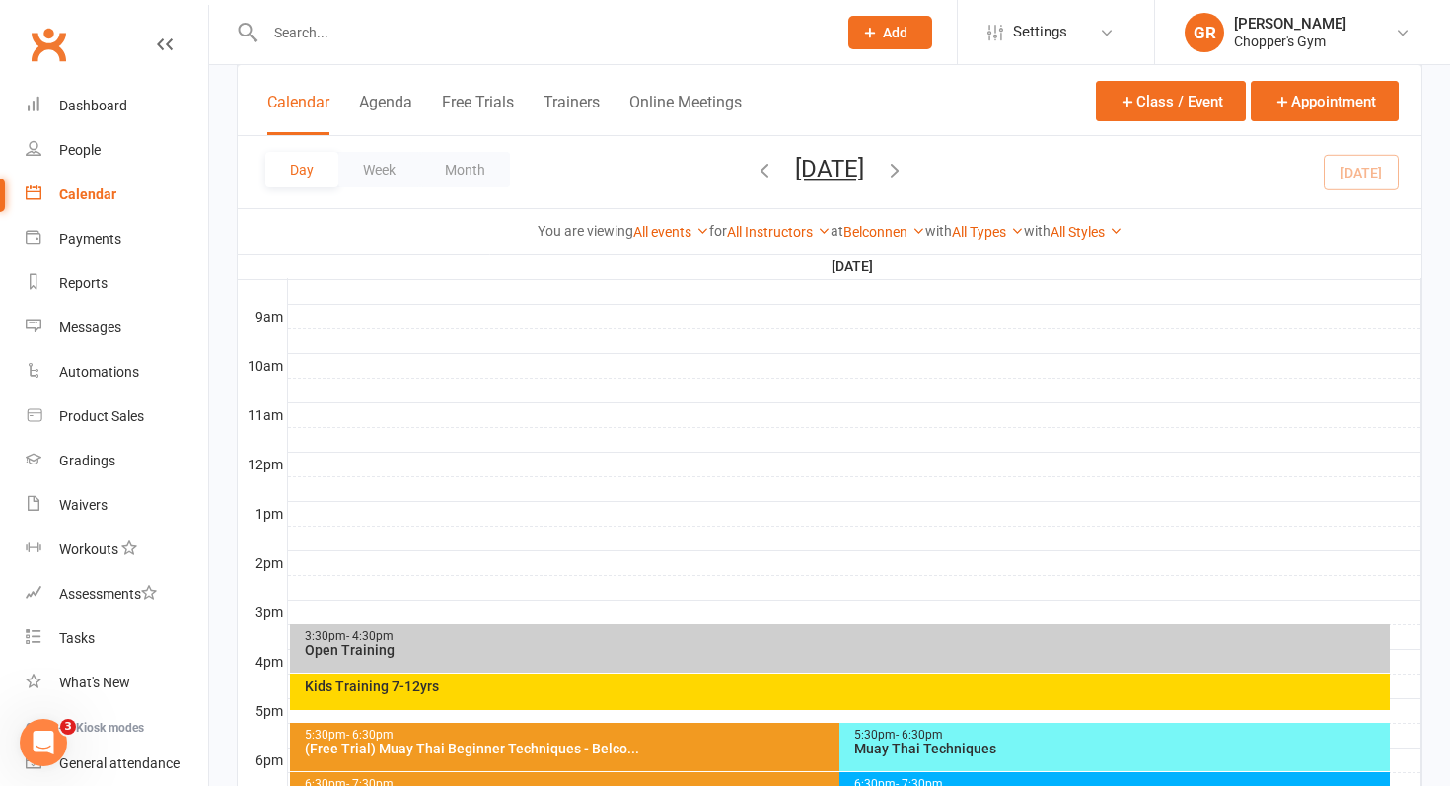
scroll to position [855, 0]
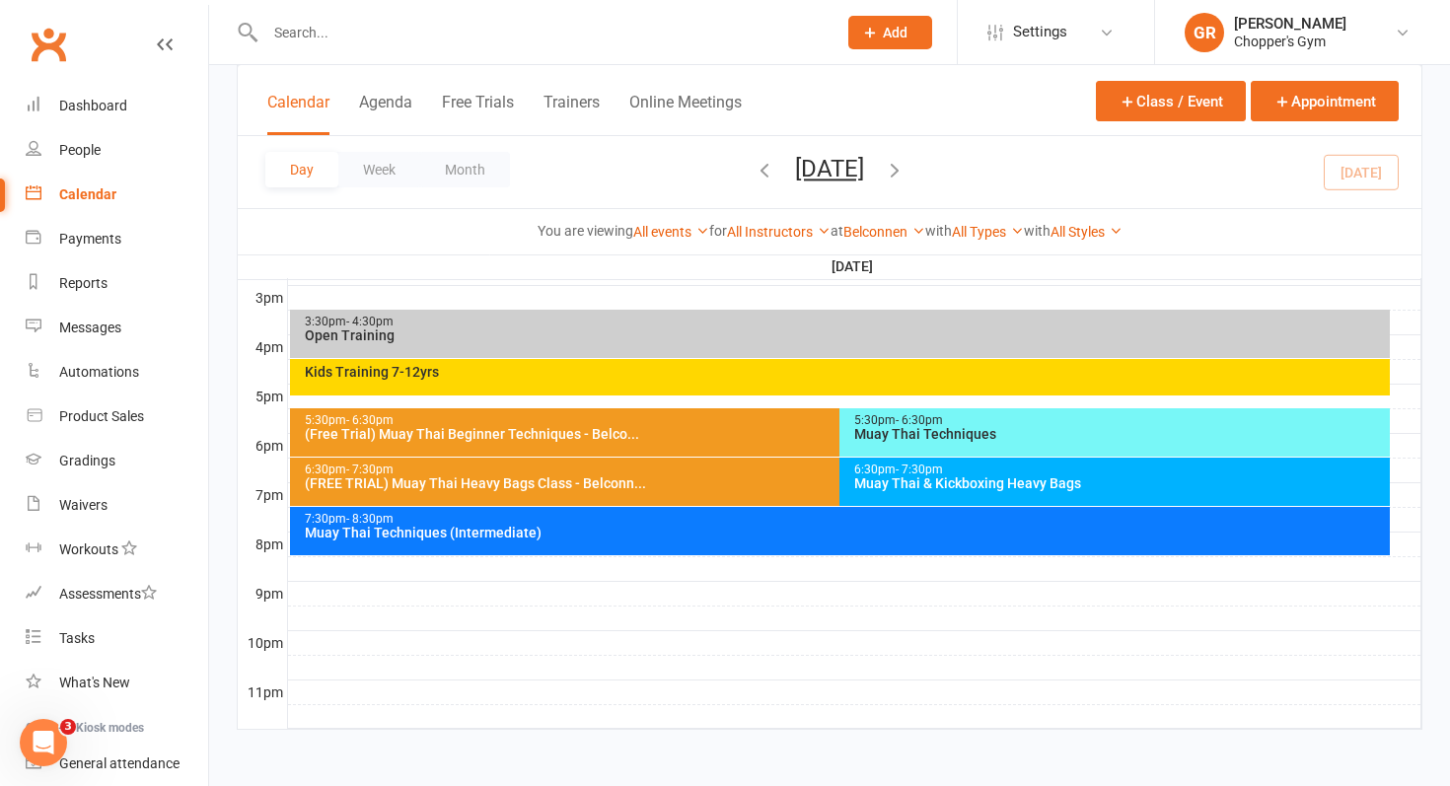
click at [1030, 479] on div "Muay Thai & Kickboxing Heavy Bags" at bounding box center [1119, 483] width 533 height 14
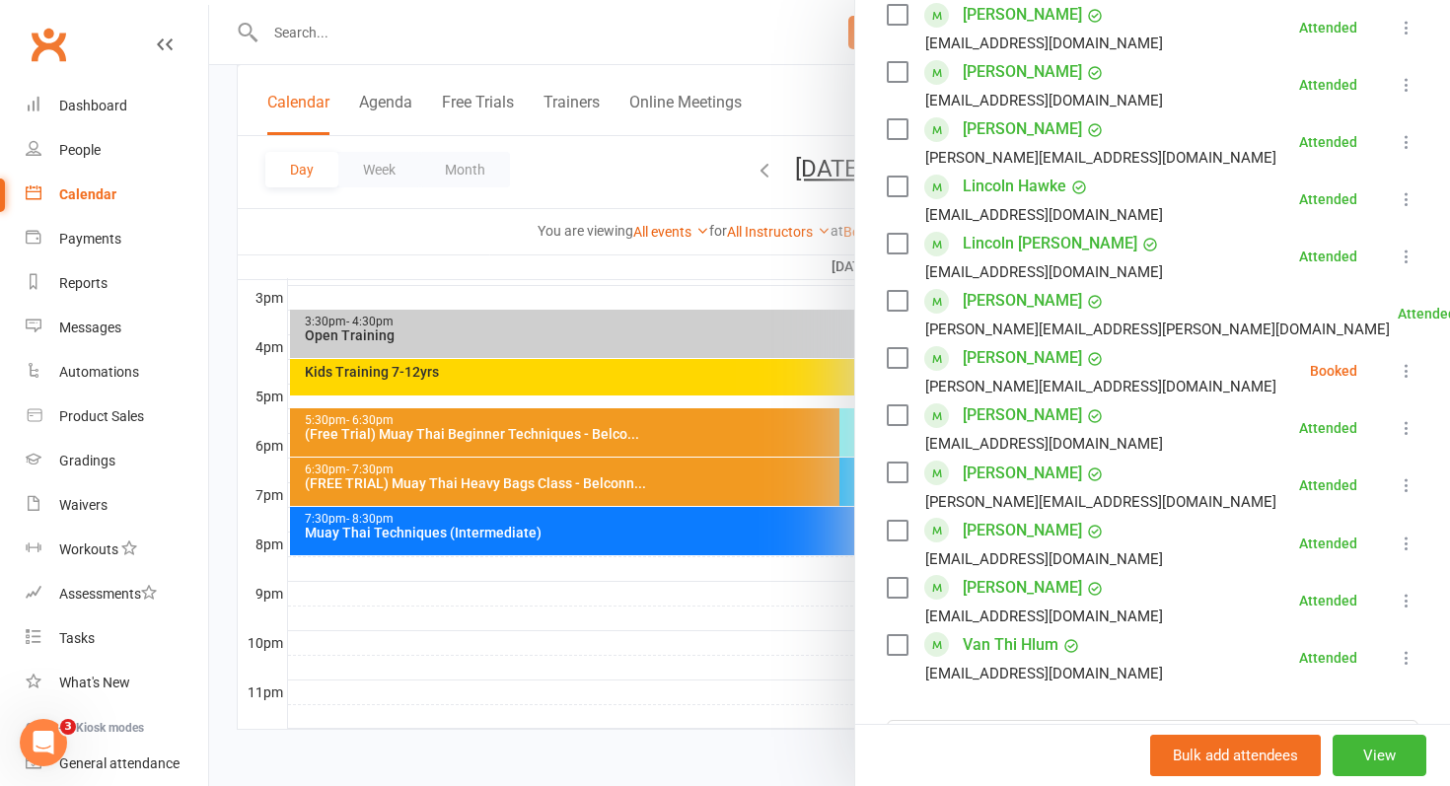
scroll to position [778, 0]
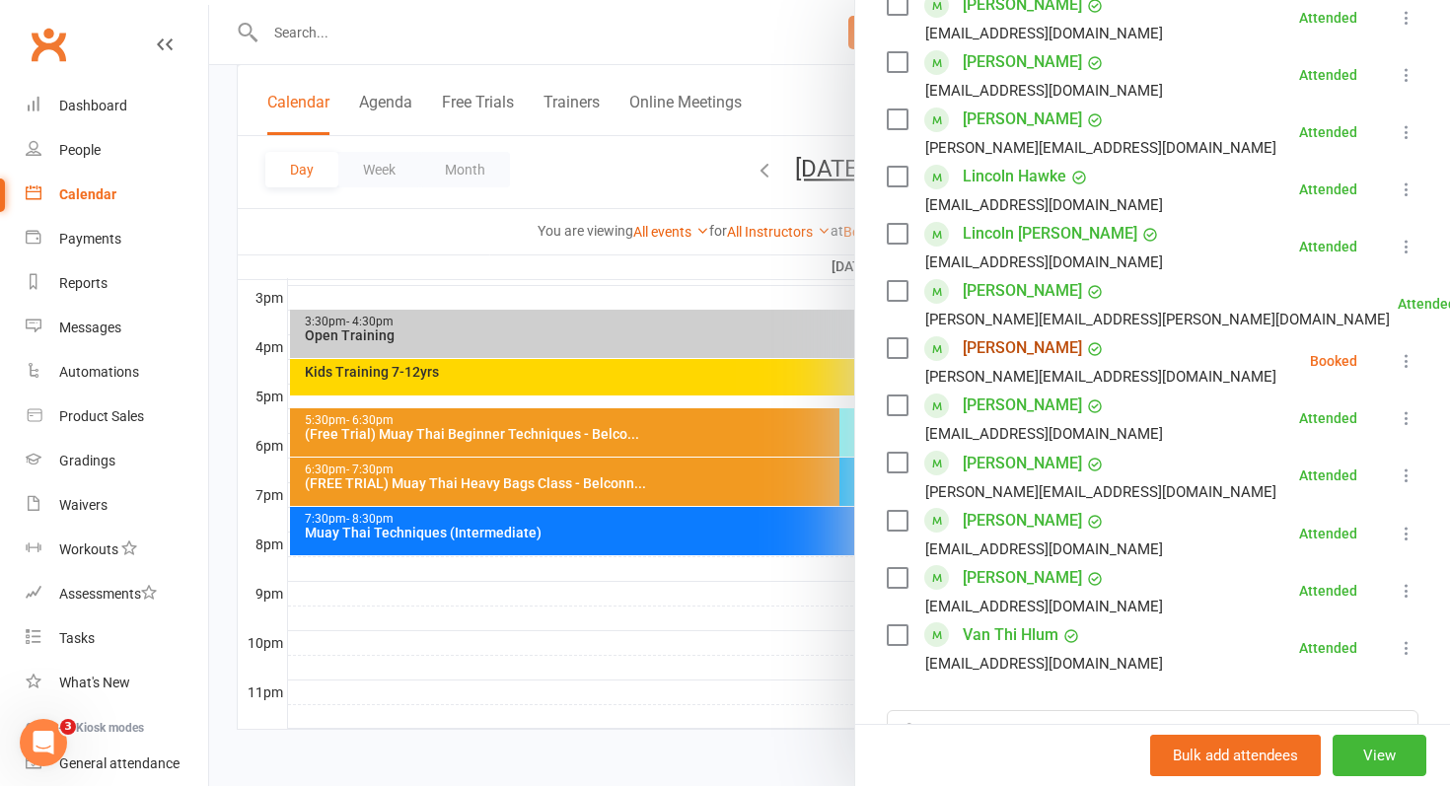
click at [1004, 357] on link "[PERSON_NAME]" at bounding box center [1022, 348] width 119 height 32
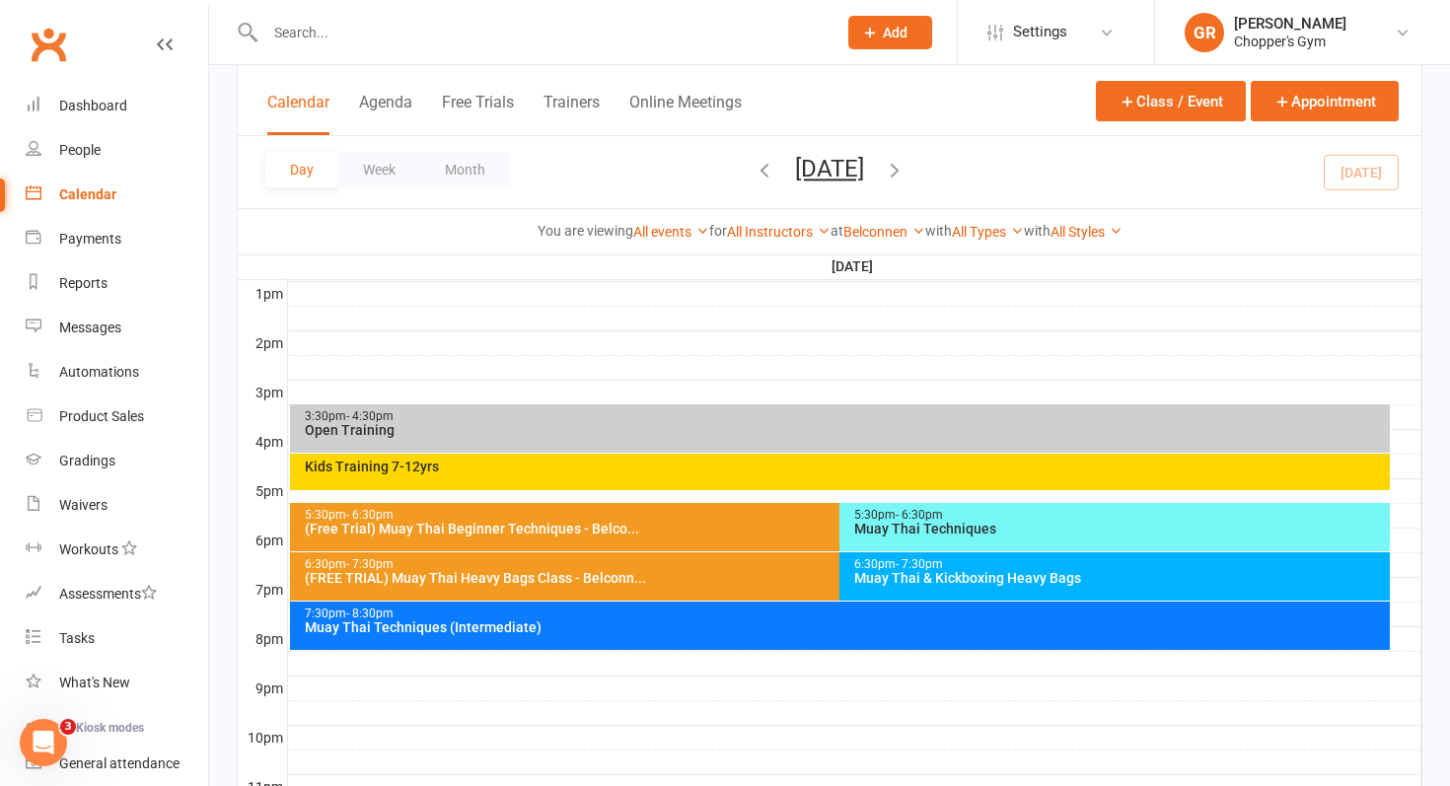
scroll to position [768, 0]
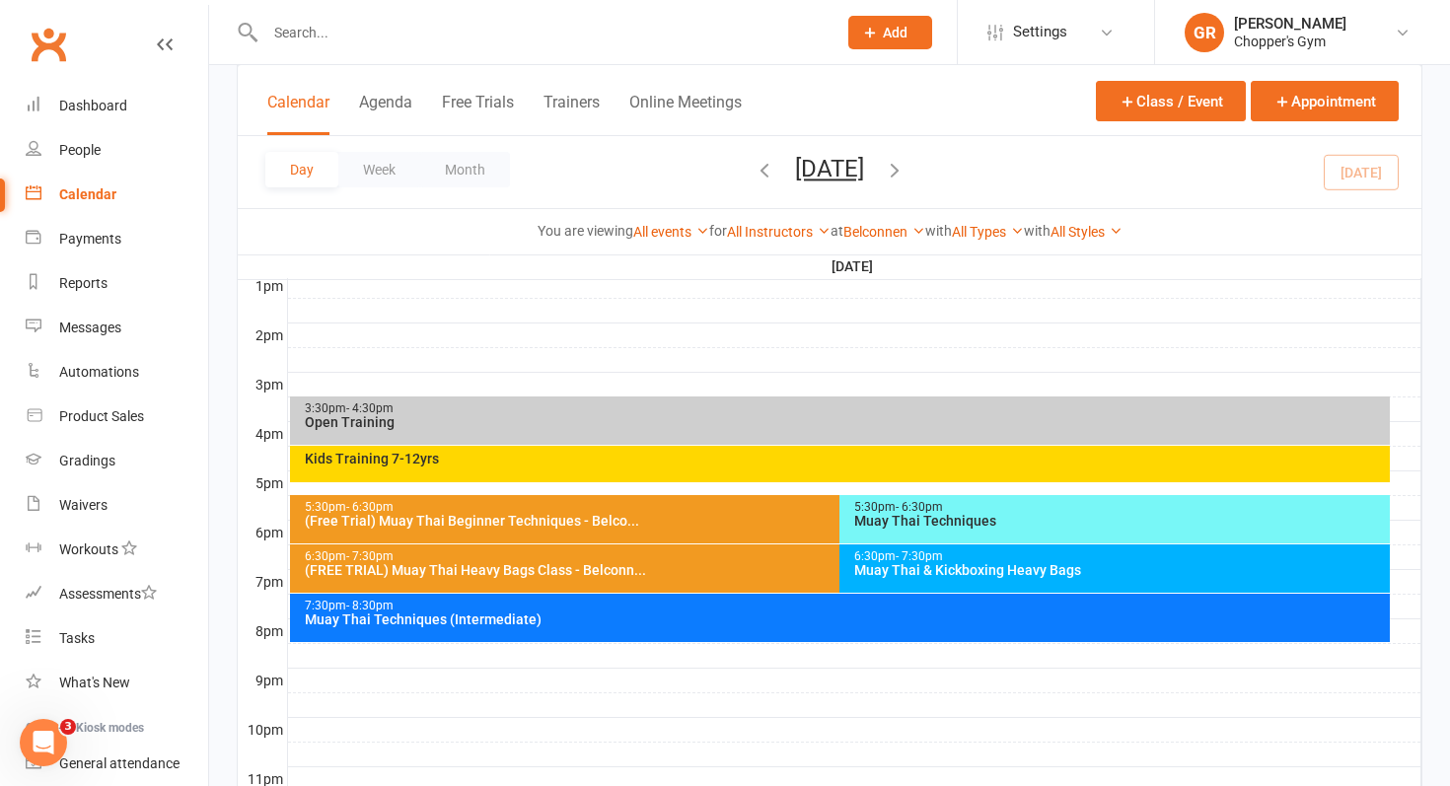
click at [978, 581] on div "6:30pm - 7:30pm Muay Thai & Kickboxing Heavy Bags" at bounding box center [1114, 569] width 550 height 48
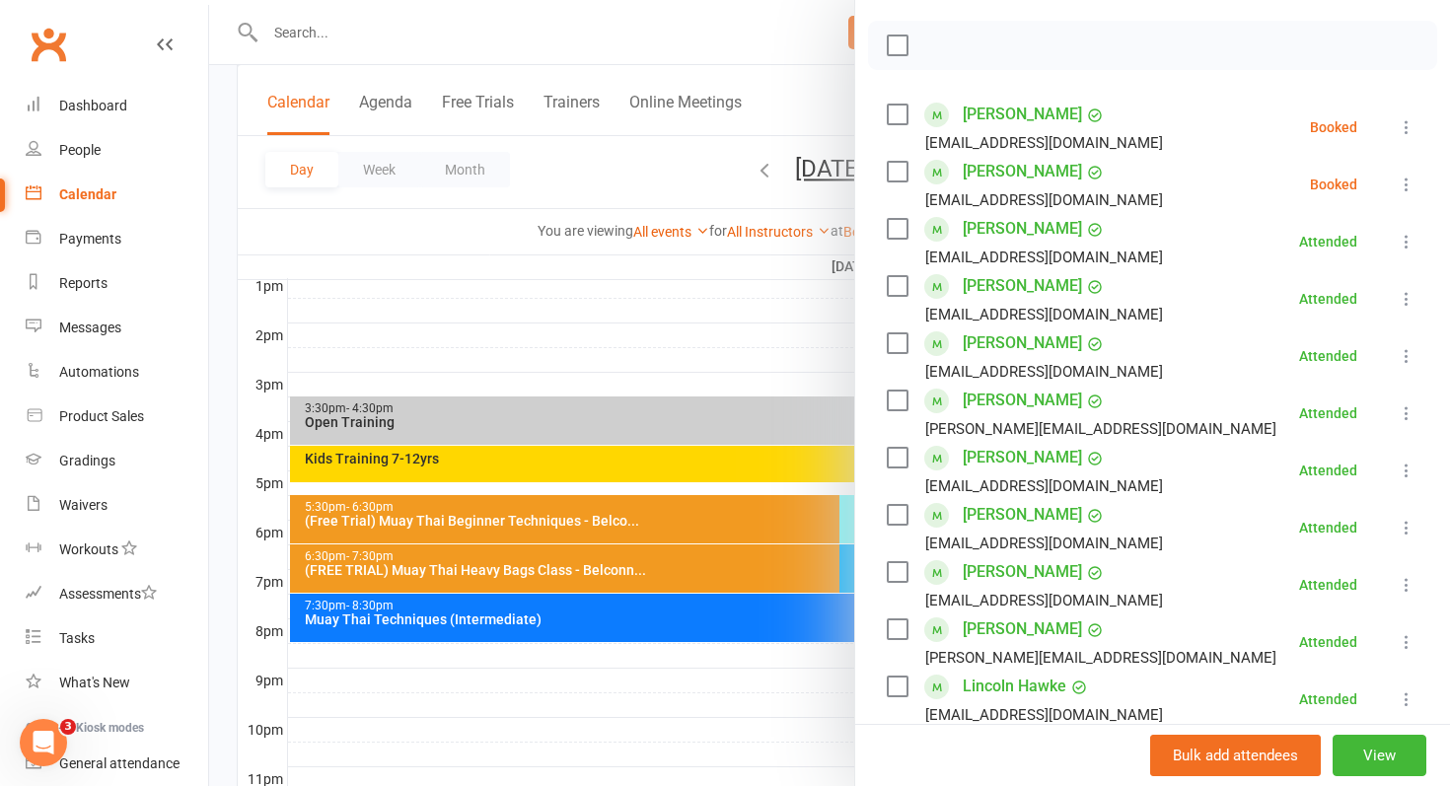
scroll to position [320, 0]
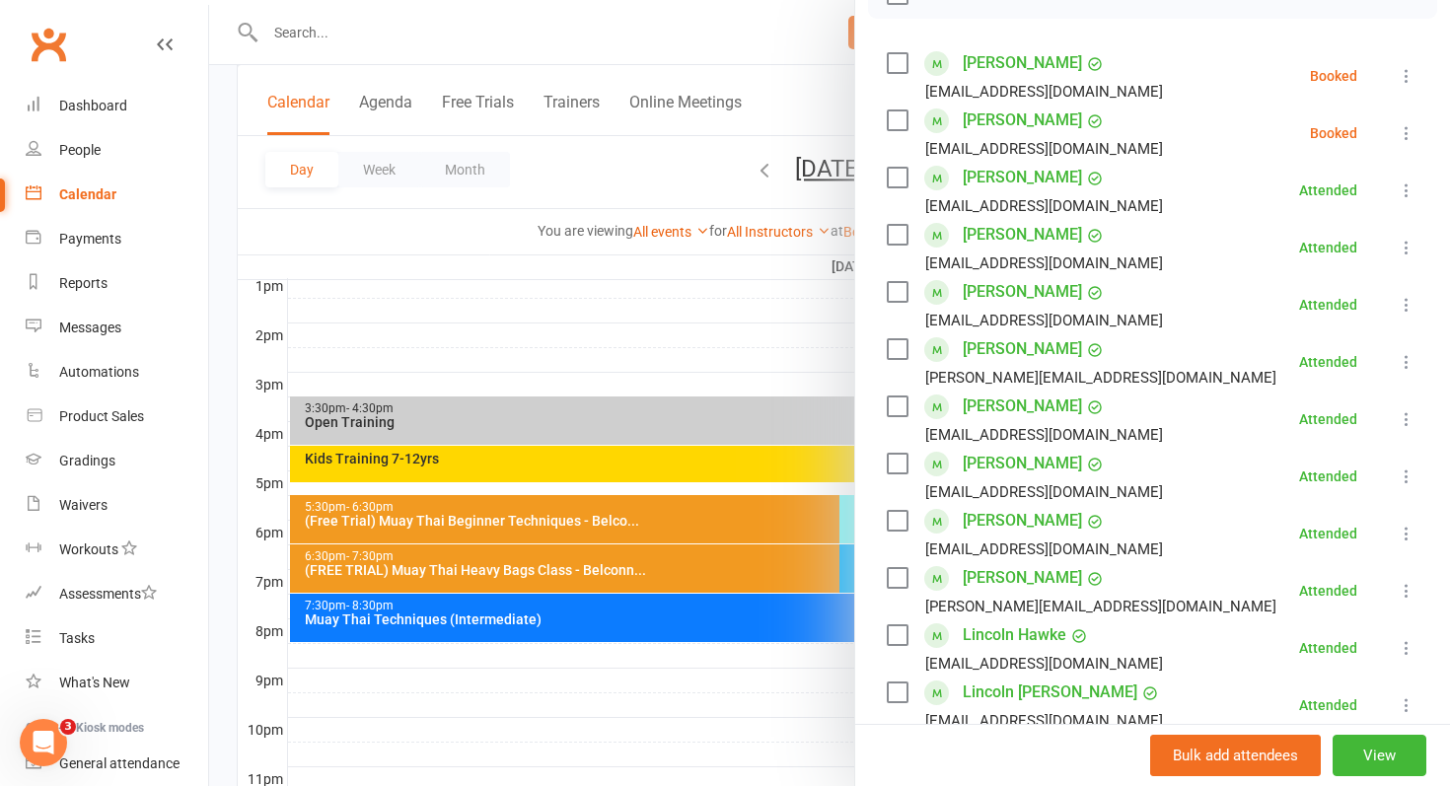
click at [1020, 110] on link "[PERSON_NAME]" at bounding box center [1022, 121] width 119 height 32
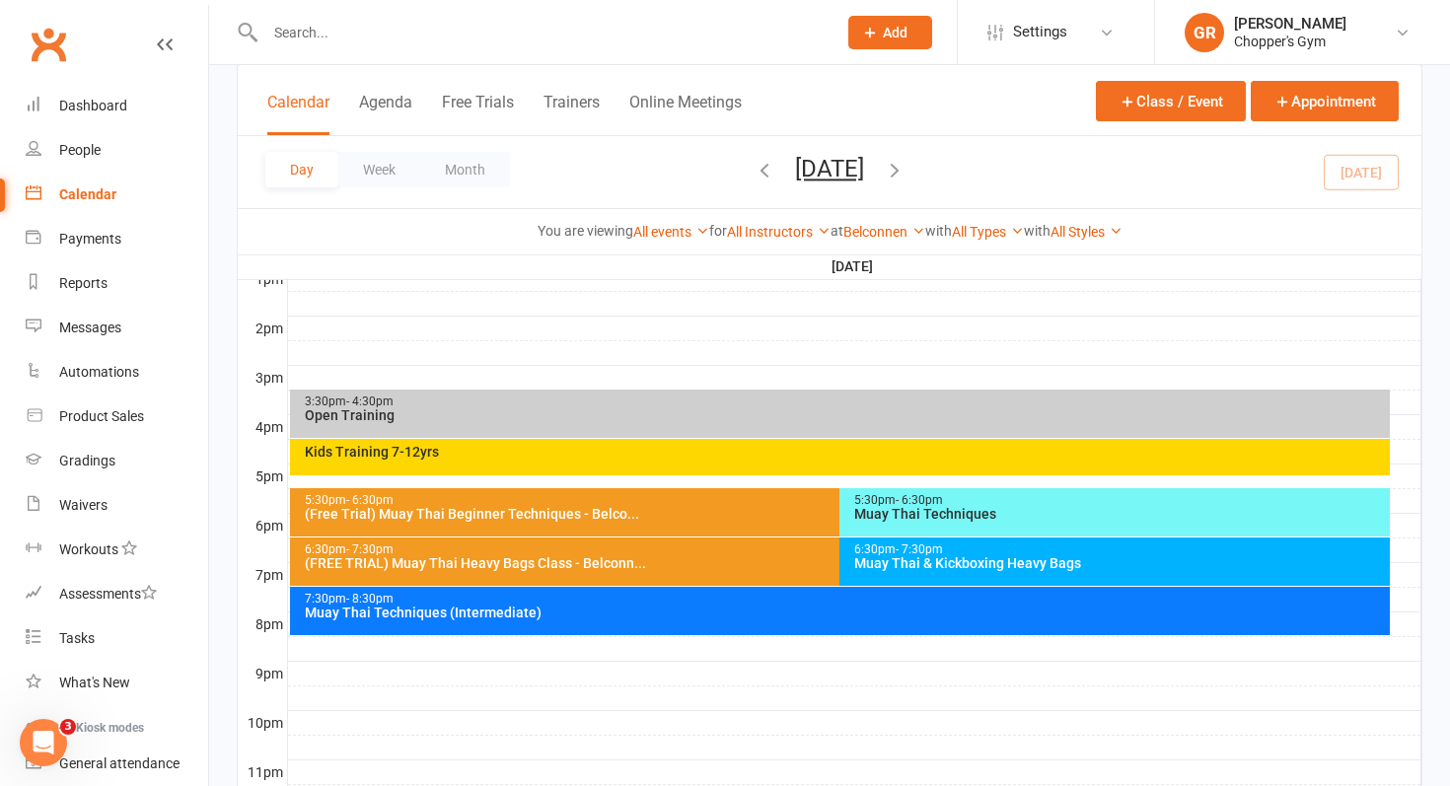
scroll to position [855, 0]
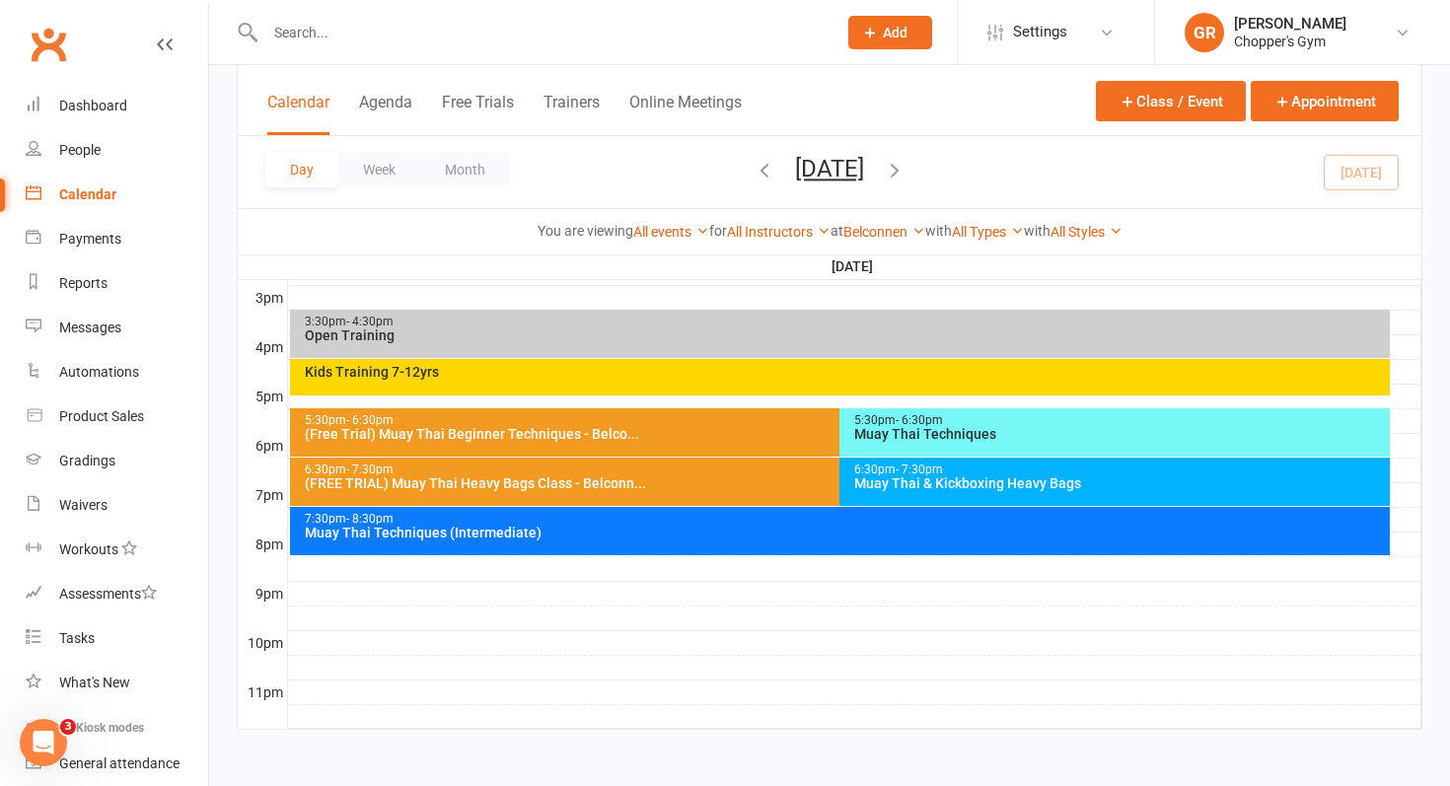
click at [980, 478] on div "Muay Thai & Kickboxing Heavy Bags" at bounding box center [1119, 483] width 533 height 14
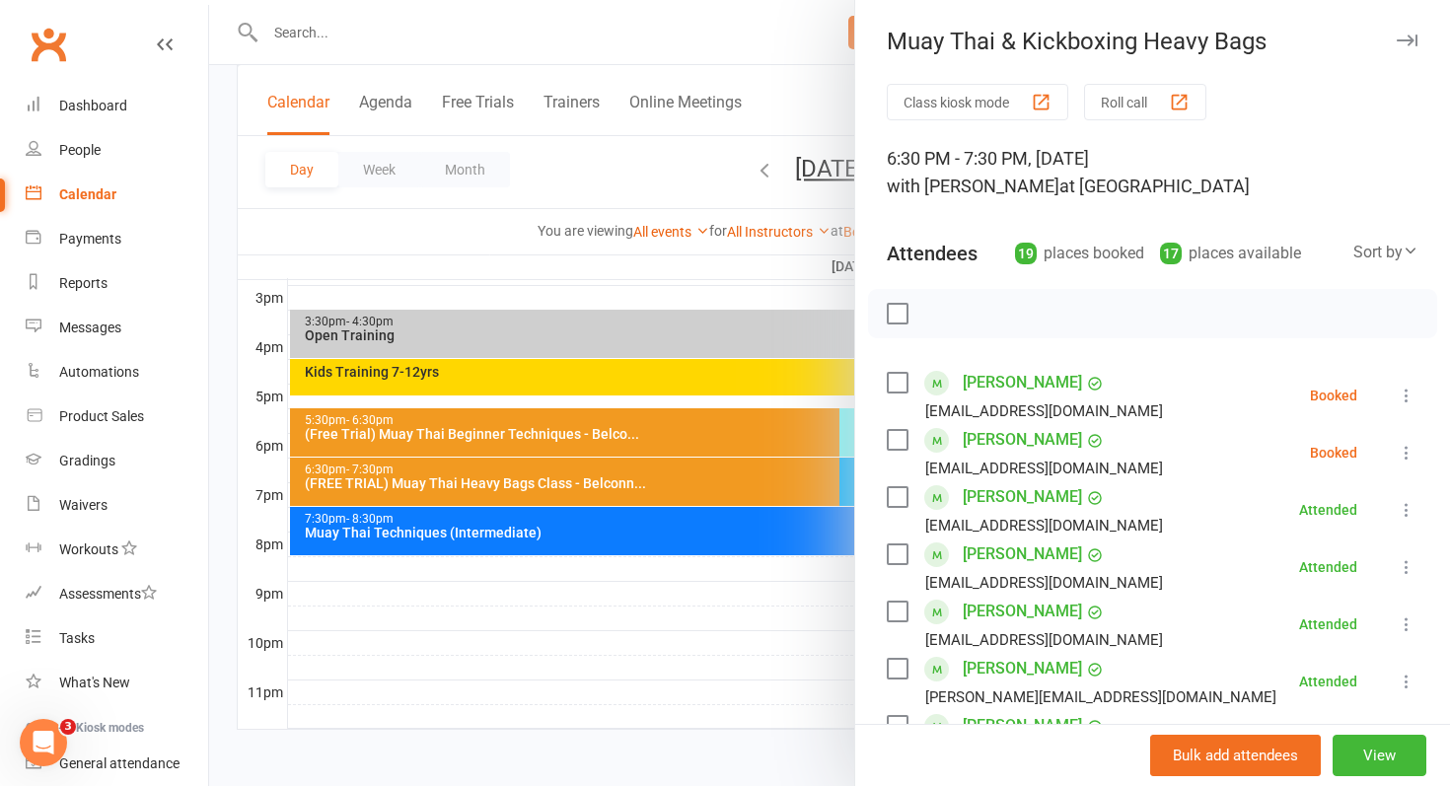
click at [1404, 452] on icon at bounding box center [1407, 453] width 20 height 20
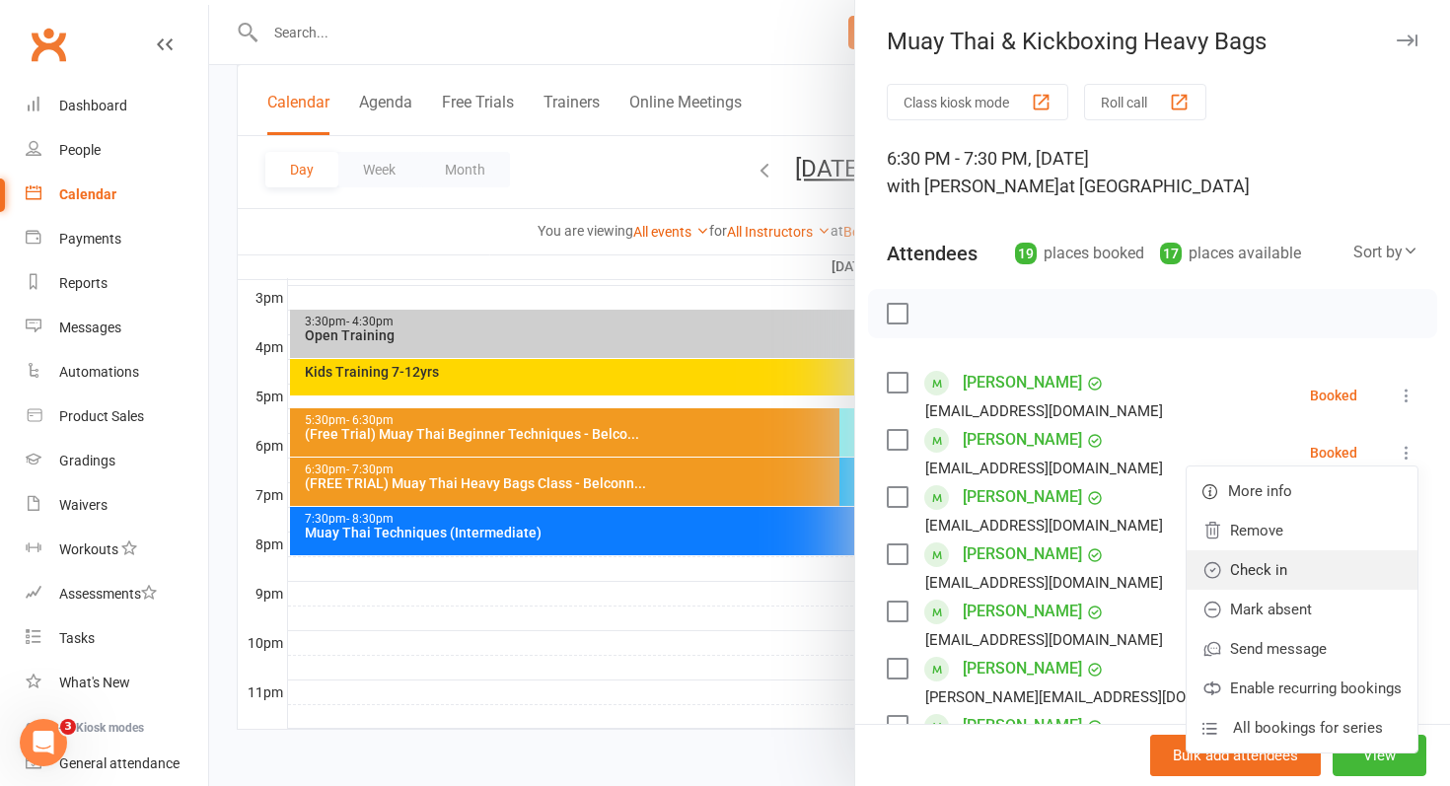
click at [1331, 559] on link "Check in" at bounding box center [1302, 569] width 231 height 39
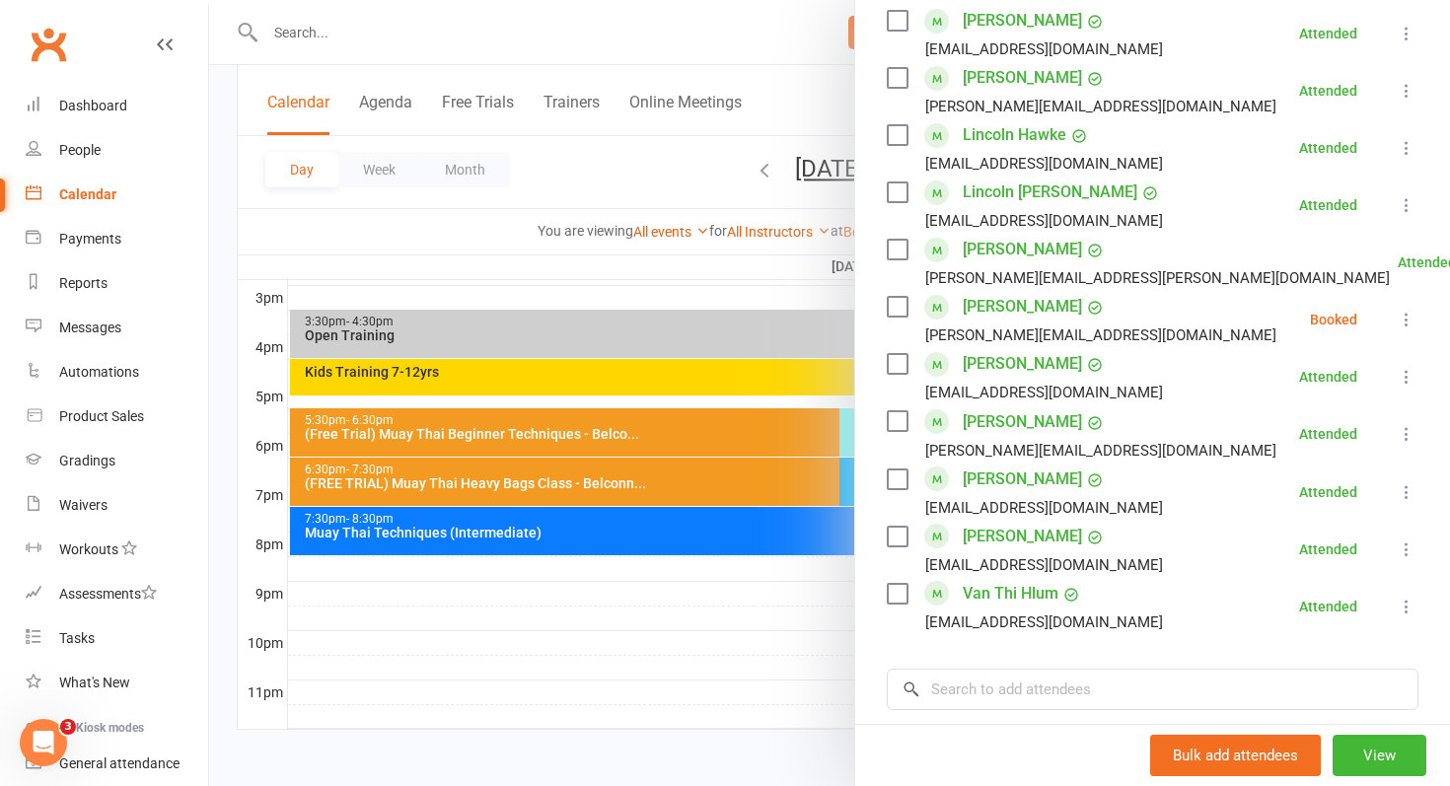
scroll to position [822, 0]
click at [1027, 365] on link "[PERSON_NAME]" at bounding box center [1022, 362] width 119 height 32
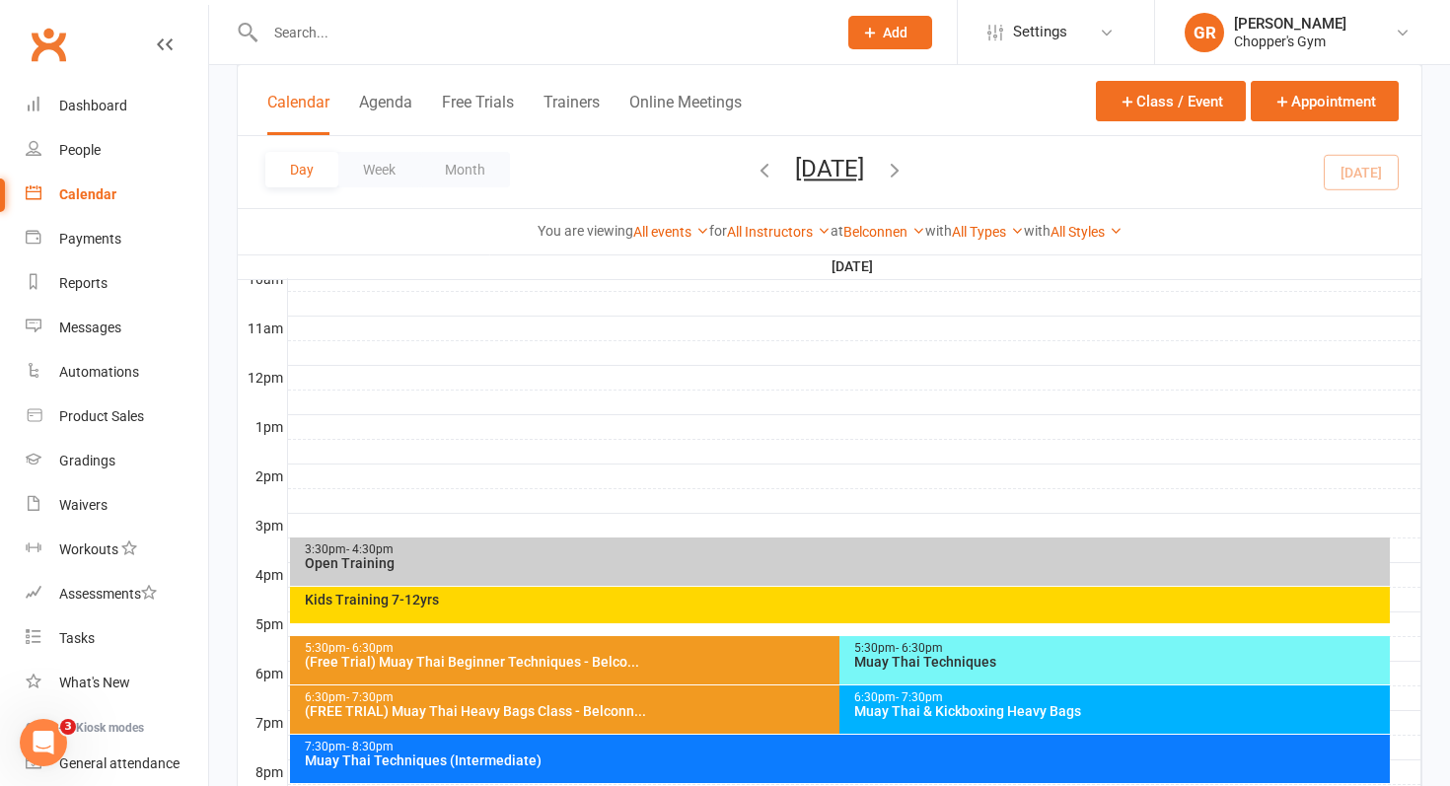
scroll to position [855, 0]
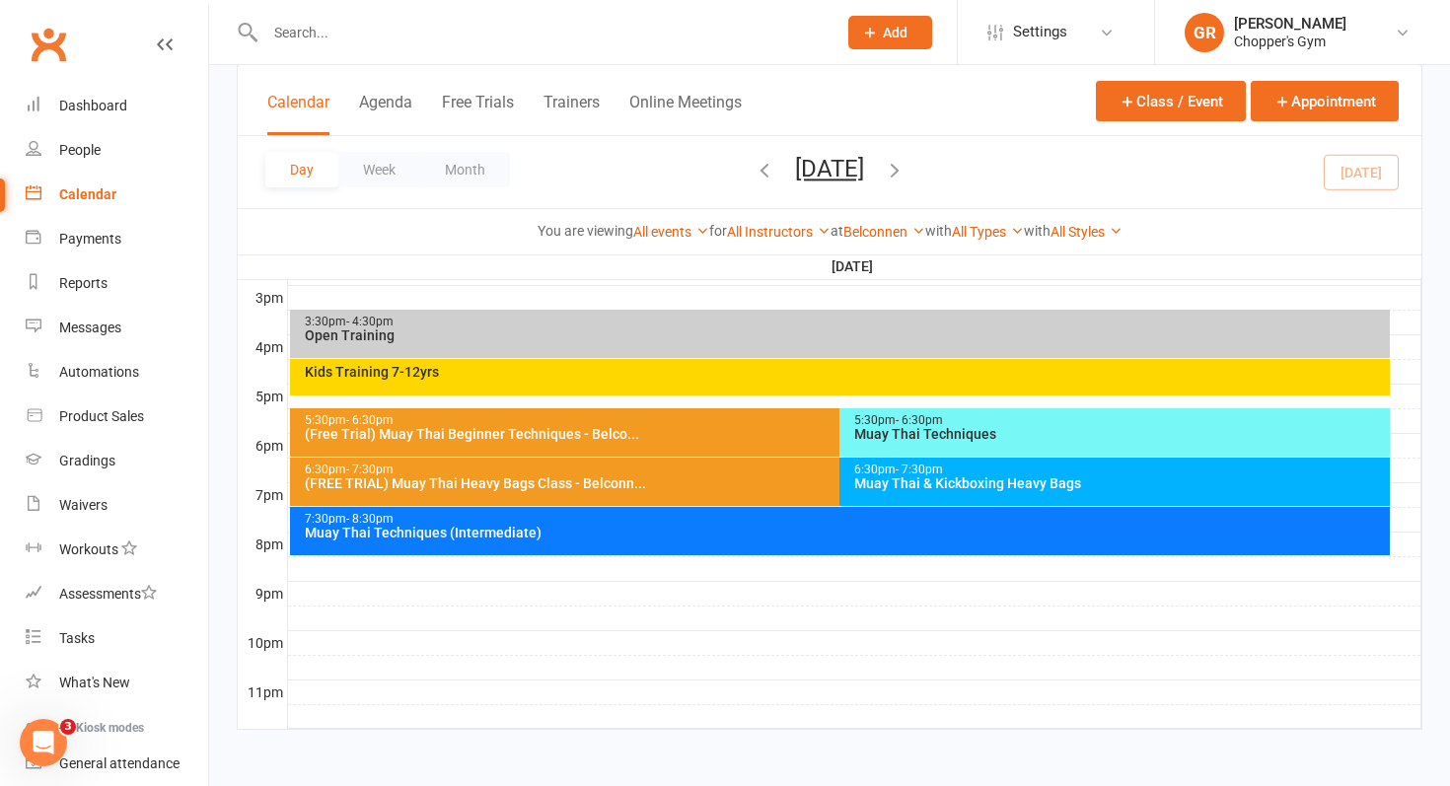
click at [999, 500] on div "6:30pm - 7:30pm Muay Thai & Kickboxing Heavy Bags" at bounding box center [1114, 482] width 550 height 48
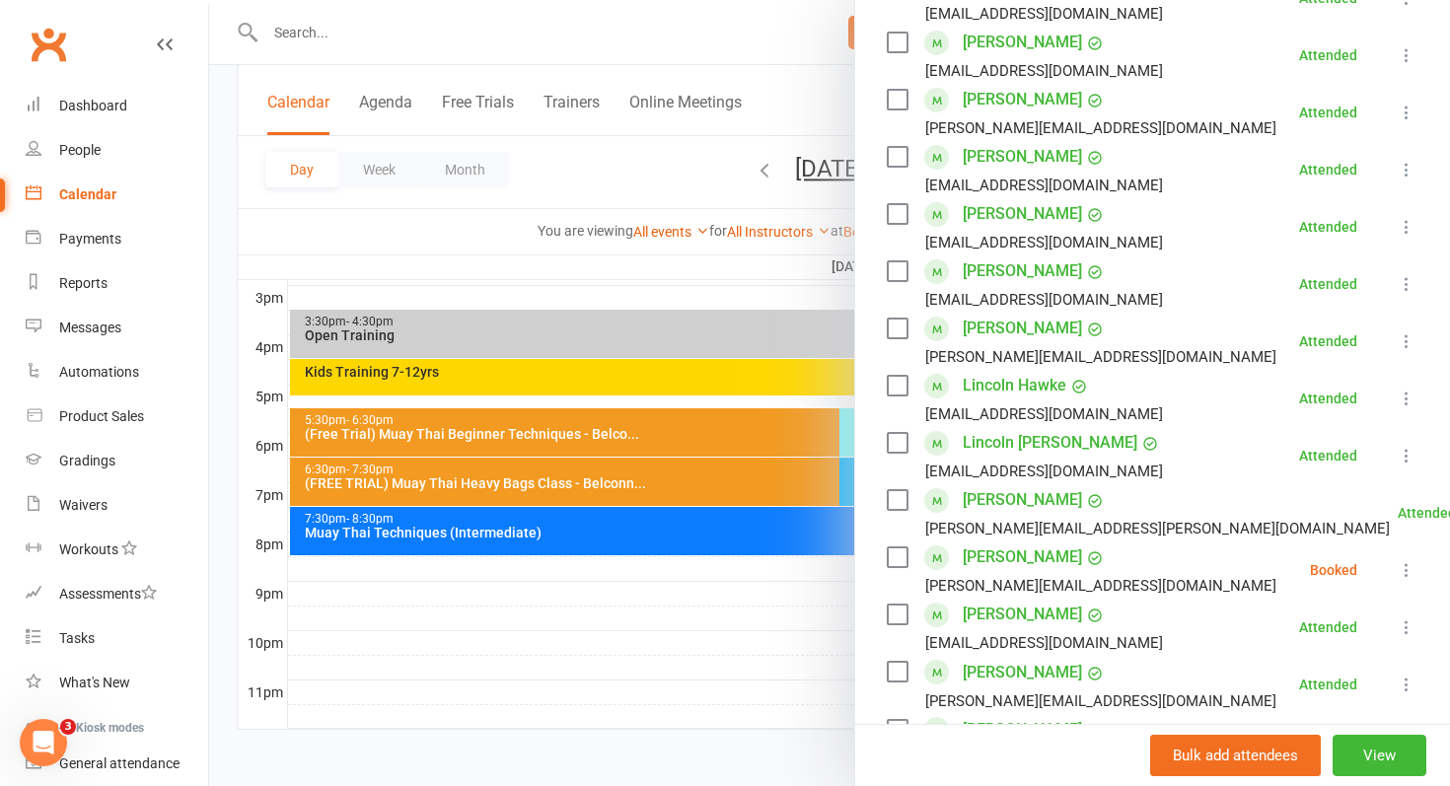
scroll to position [561, 0]
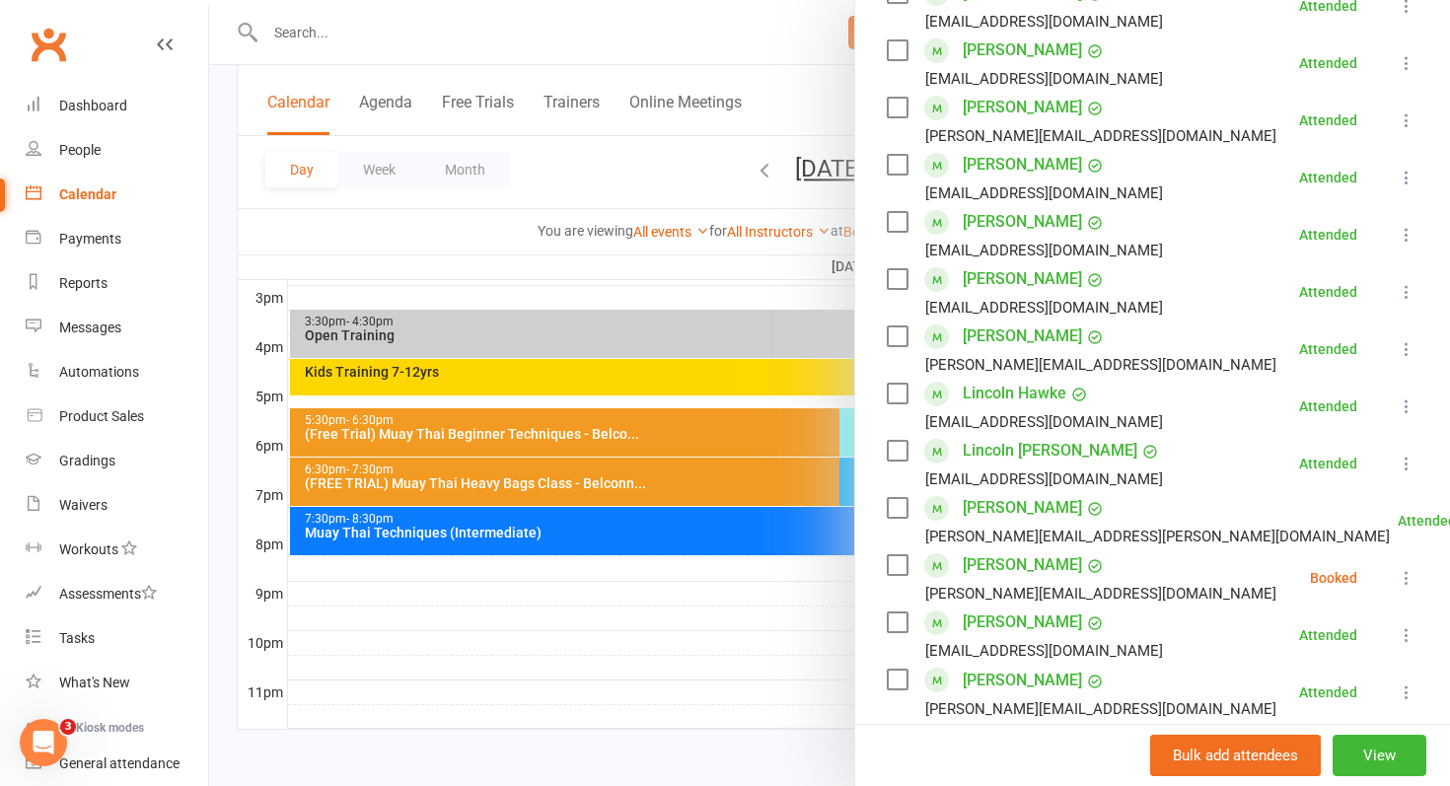
click at [1014, 339] on link "[PERSON_NAME]" at bounding box center [1022, 337] width 119 height 32
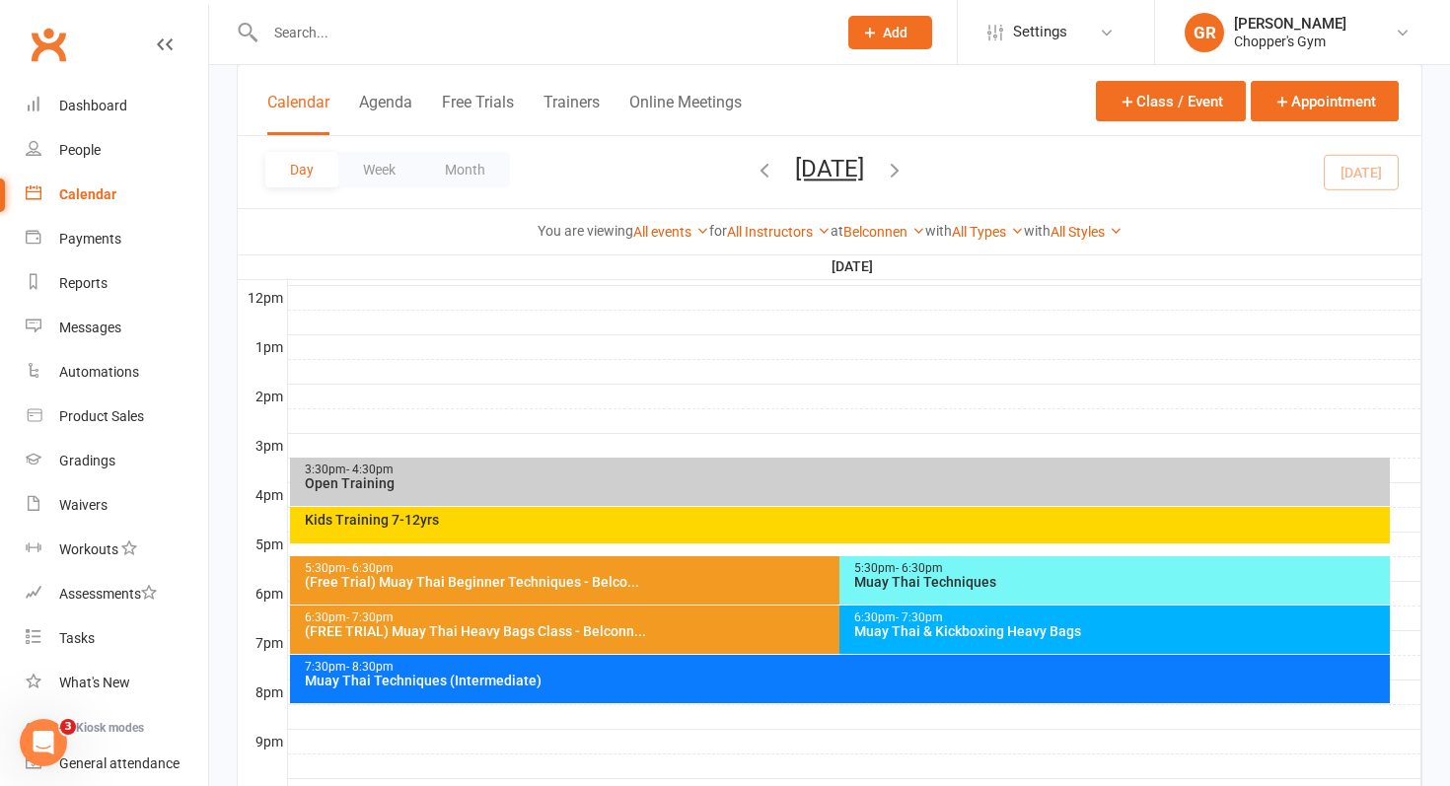
scroll to position [734, 0]
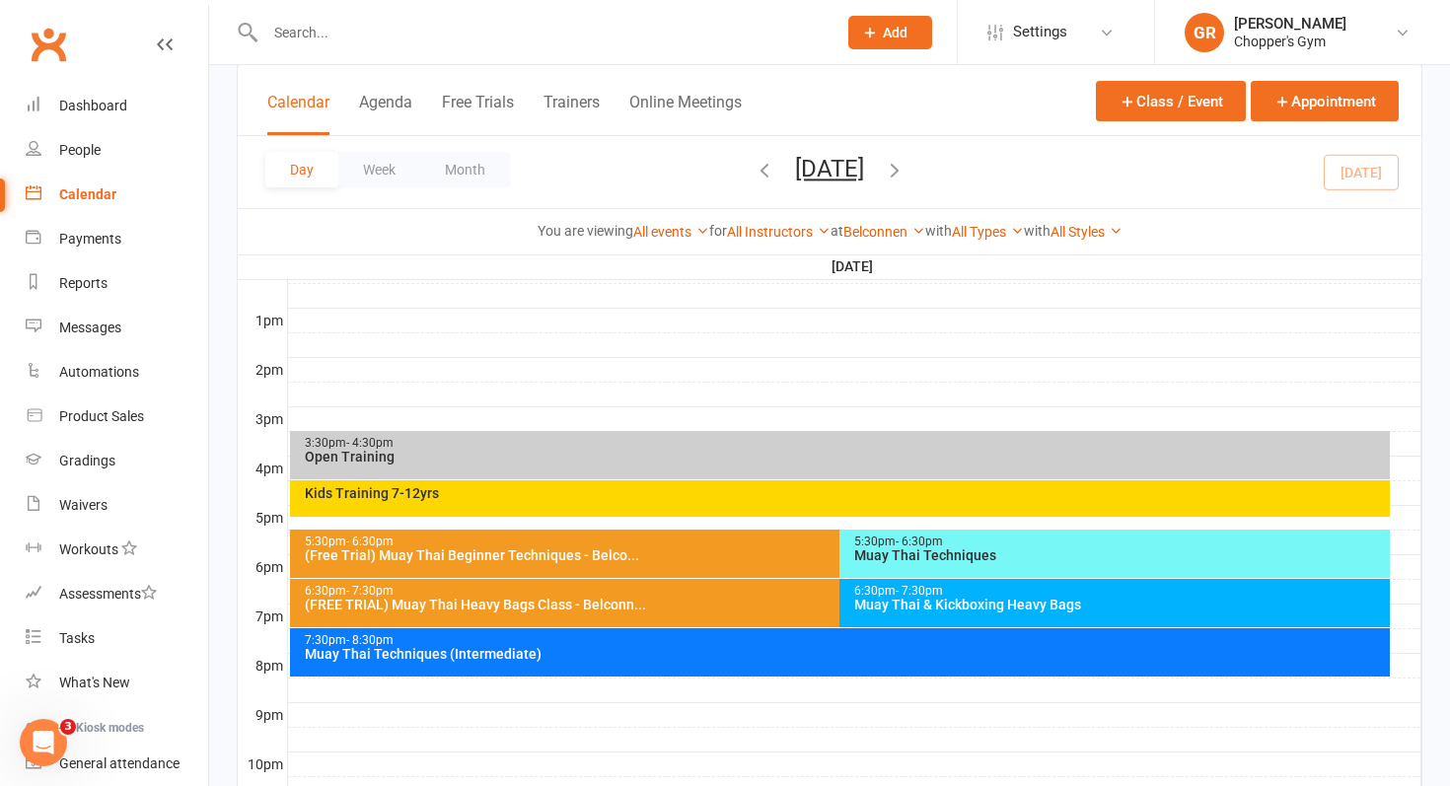
click at [1011, 607] on div "Muay Thai & Kickboxing Heavy Bags" at bounding box center [1119, 605] width 533 height 14
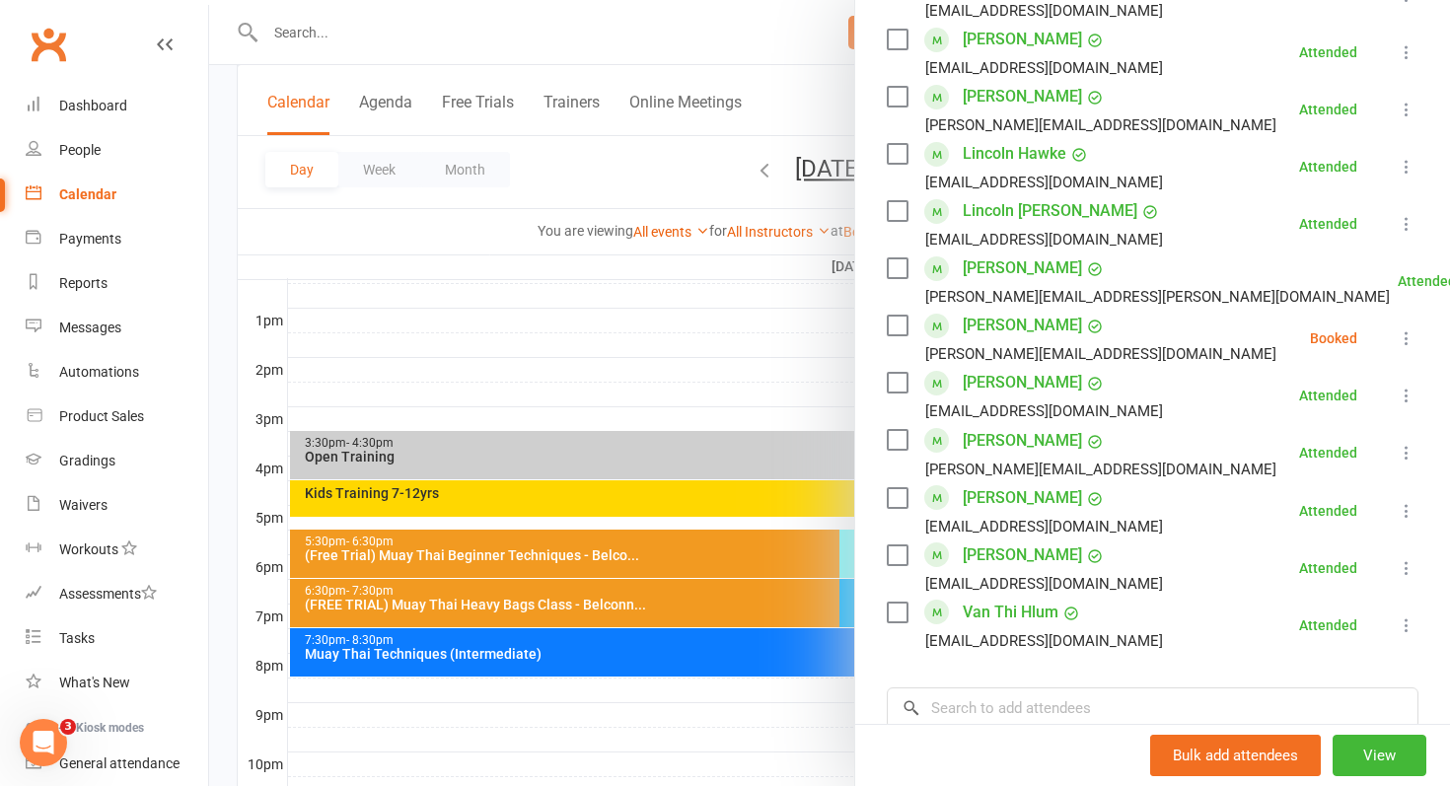
scroll to position [806, 0]
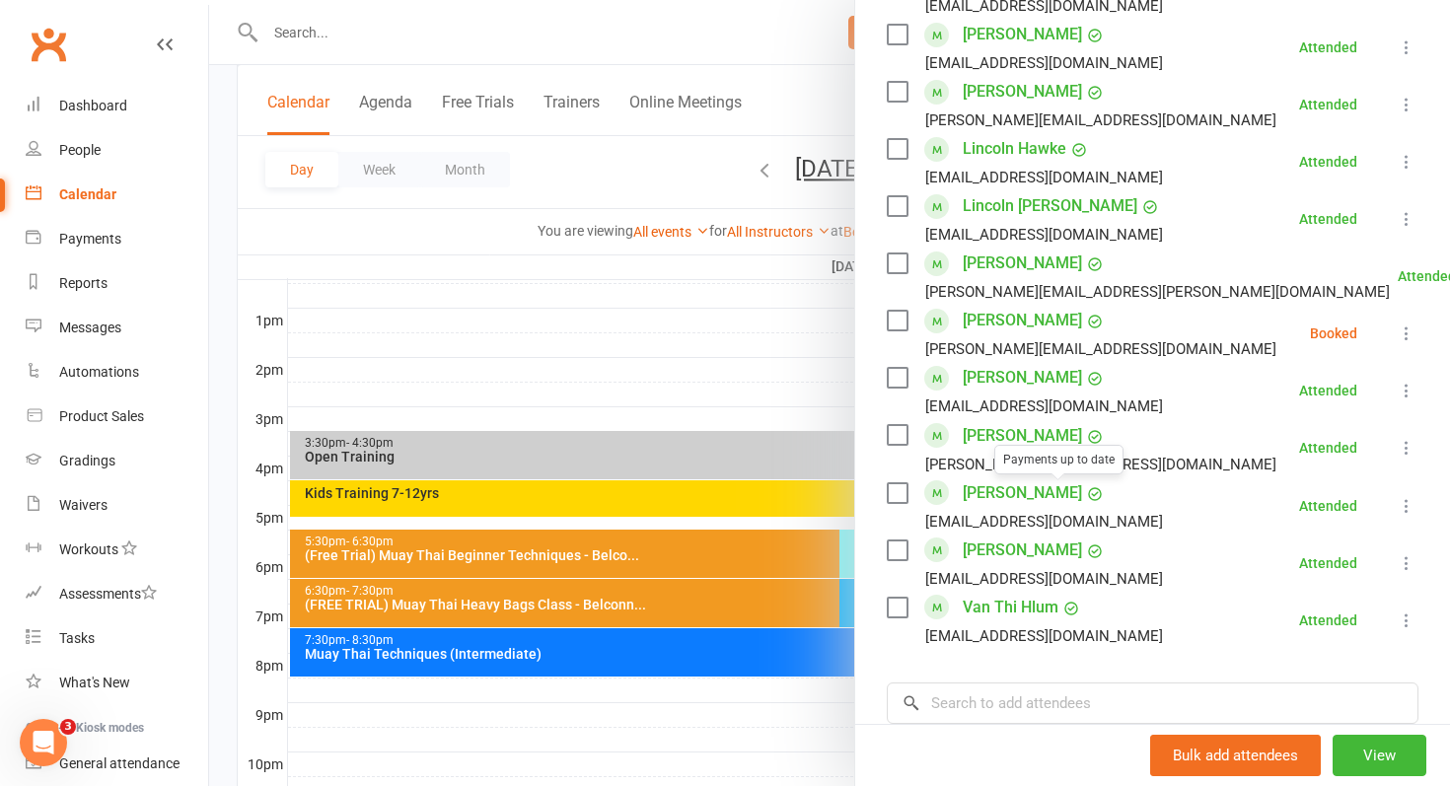
click at [774, 628] on div at bounding box center [829, 393] width 1241 height 786
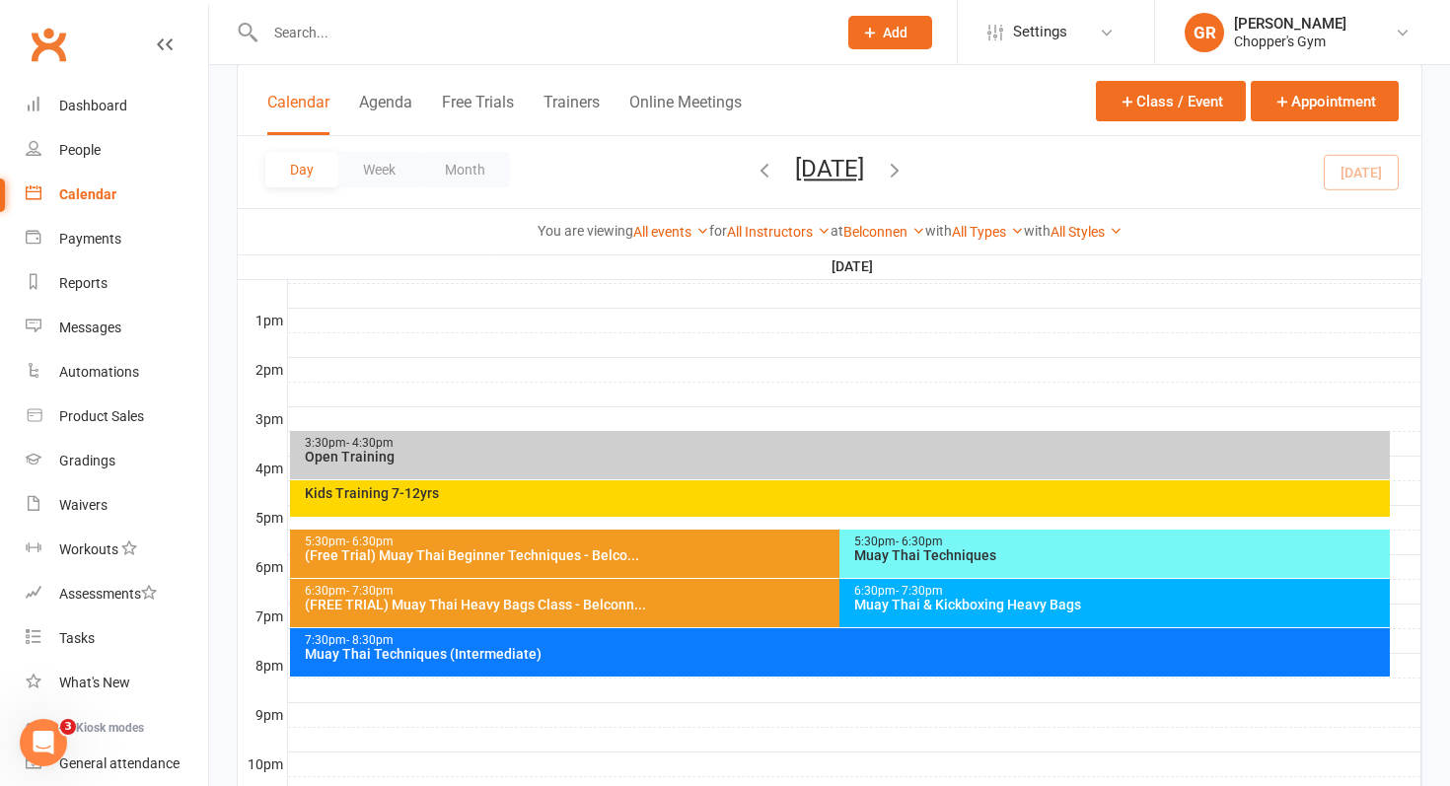
click at [774, 599] on div "(FREE TRIAL) Muay Thai Heavy Bags Class - Belconn..." at bounding box center [835, 605] width 1063 height 14
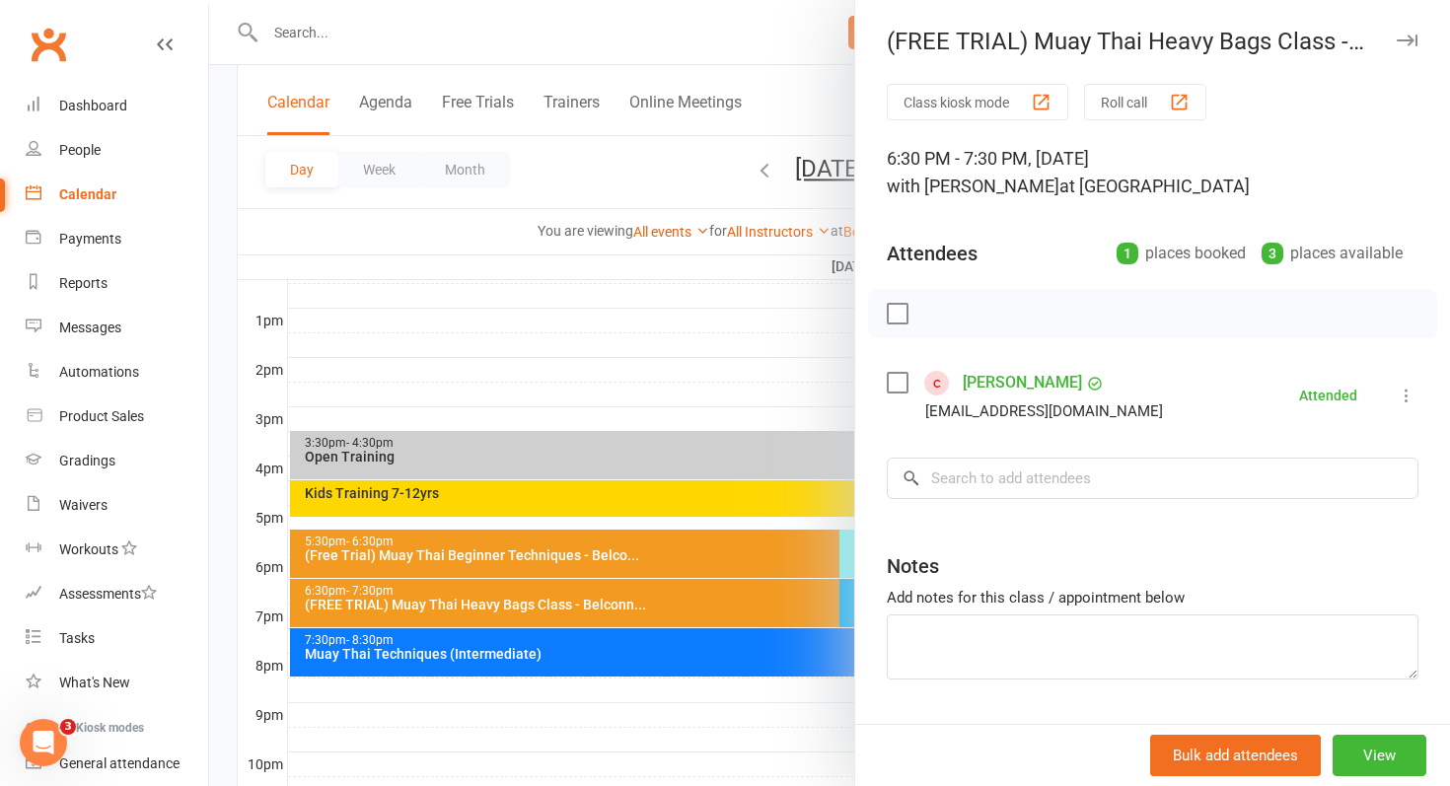
click at [714, 623] on div at bounding box center [829, 393] width 1241 height 786
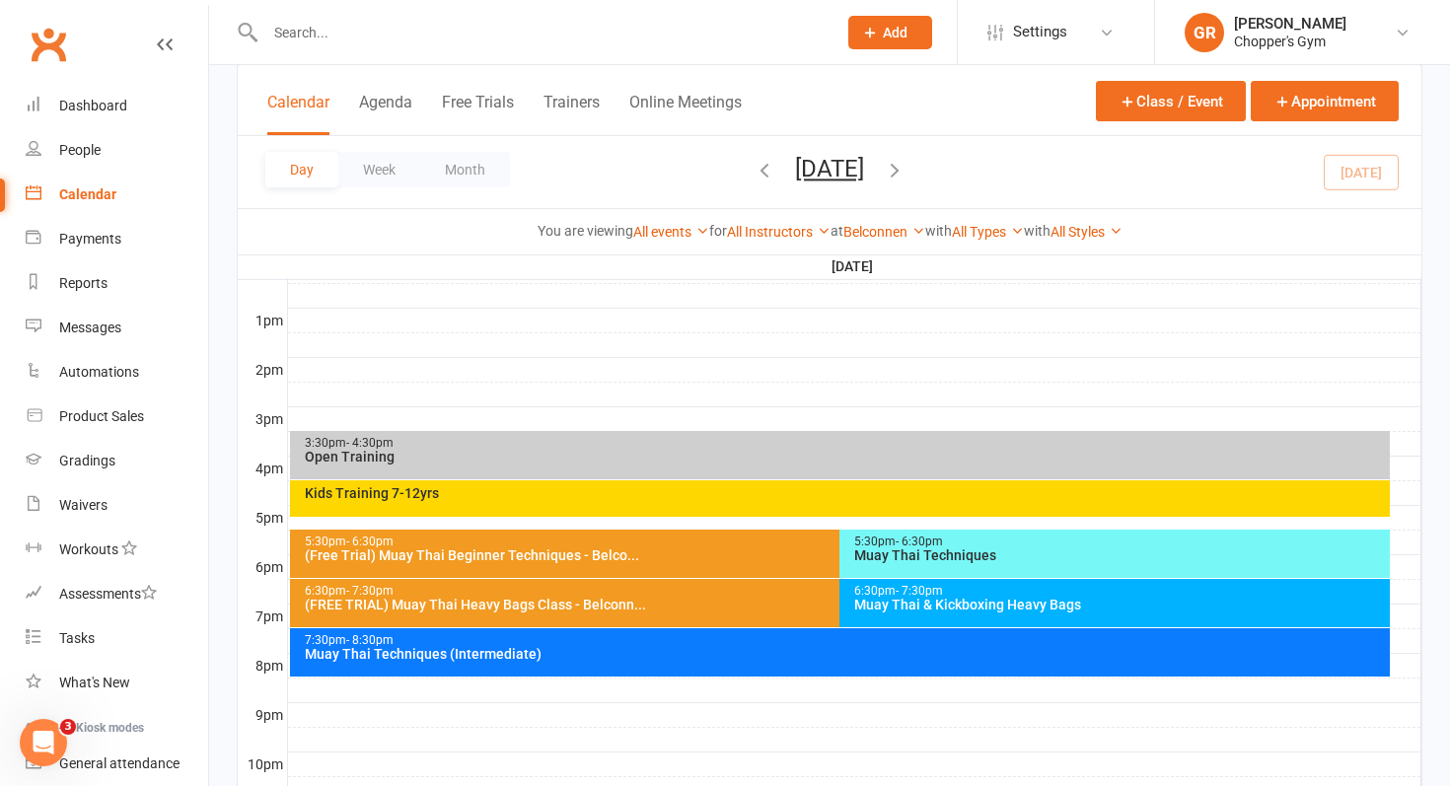
click at [700, 640] on div "7:30pm - 8:30pm" at bounding box center [845, 640] width 1083 height 13
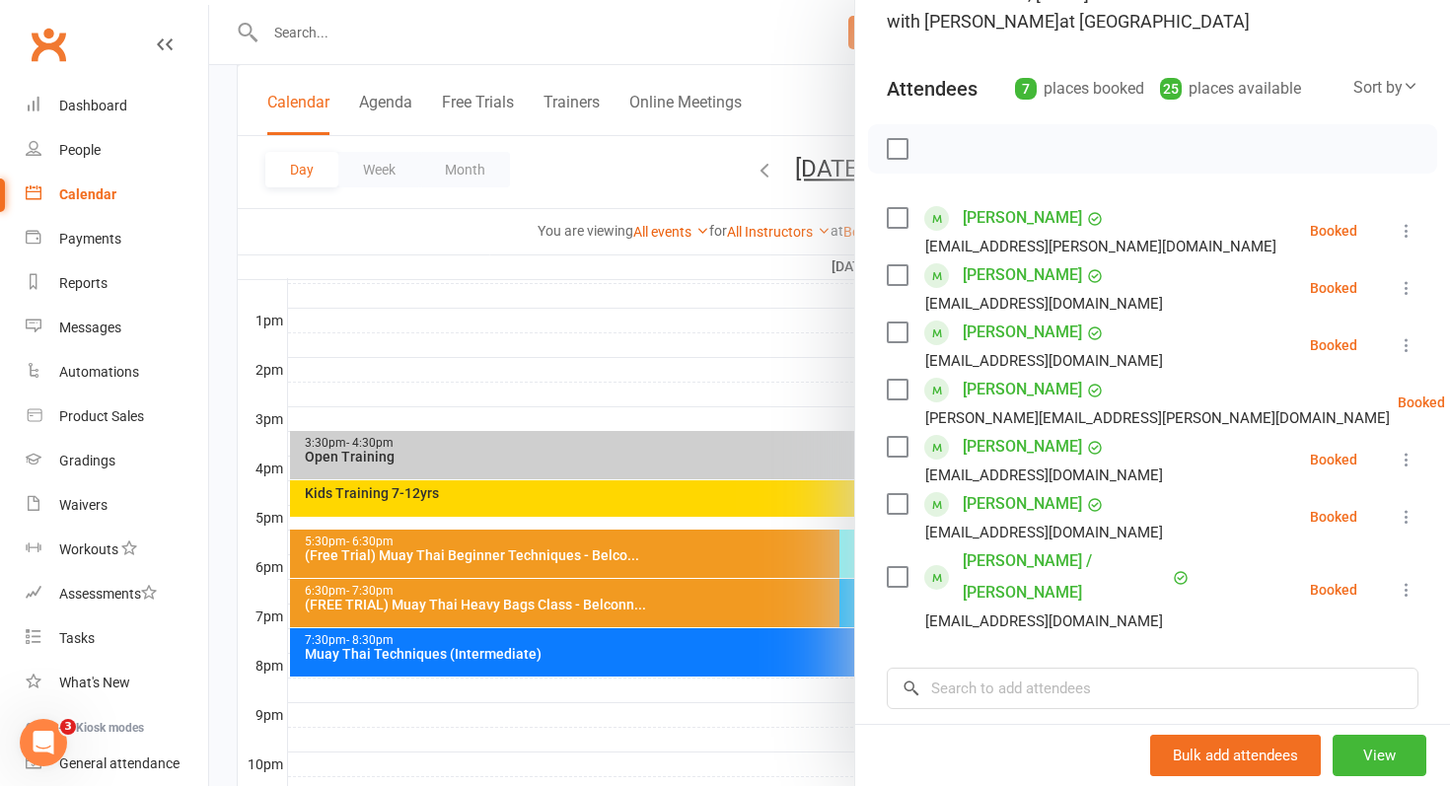
scroll to position [168, 0]
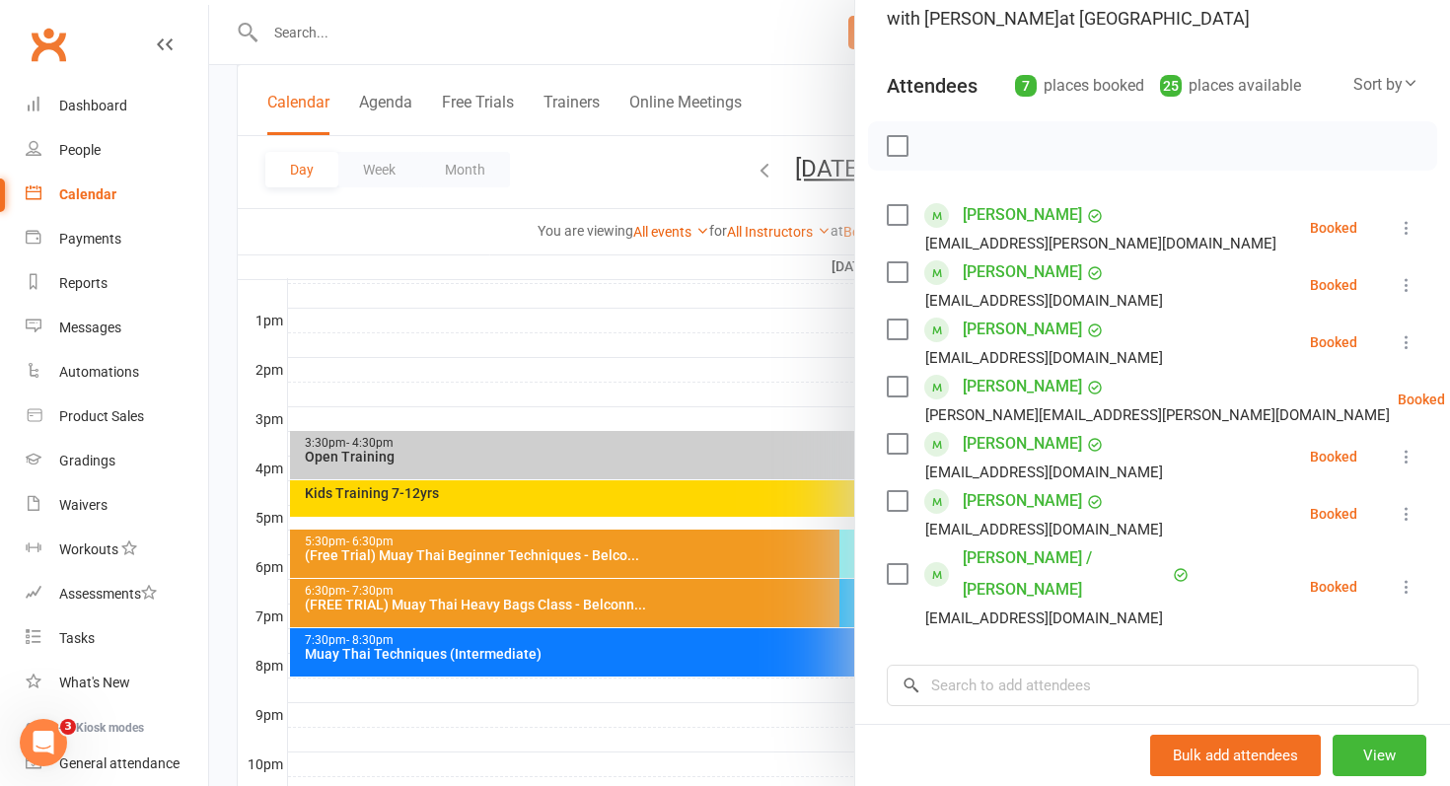
click at [740, 700] on div at bounding box center [829, 393] width 1241 height 786
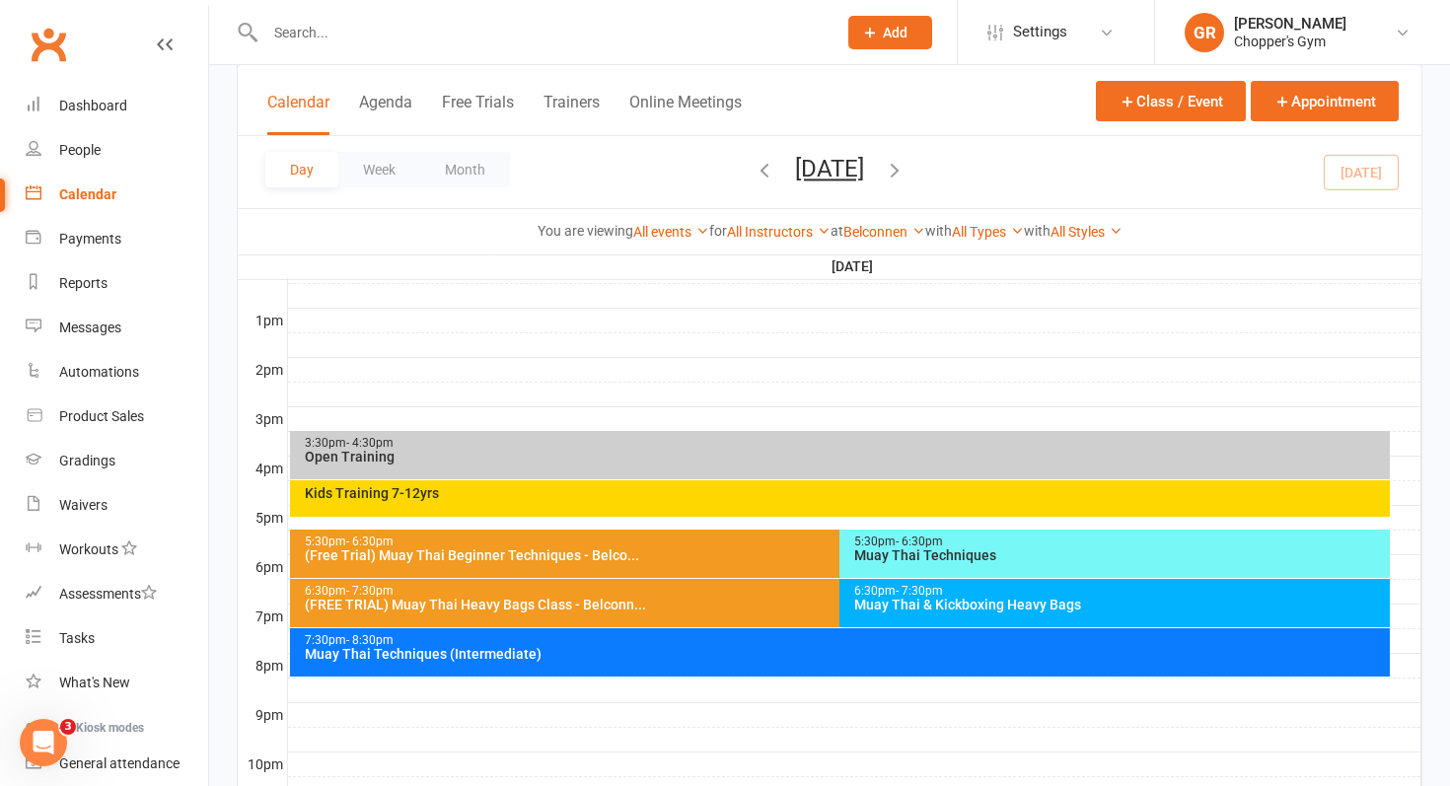
click at [949, 602] on div "Muay Thai & Kickboxing Heavy Bags" at bounding box center [1119, 605] width 533 height 14
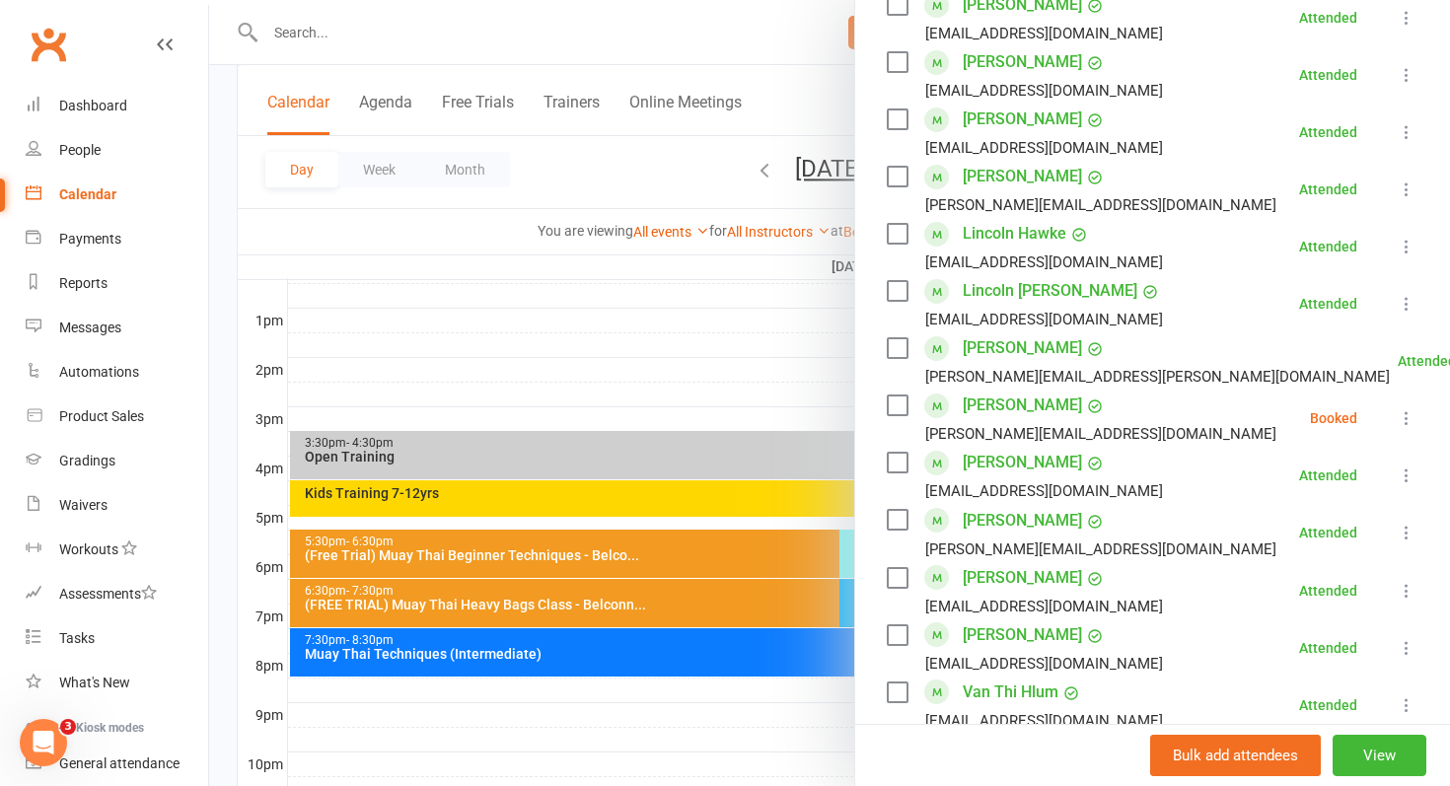
scroll to position [722, 0]
click at [724, 667] on div at bounding box center [829, 393] width 1241 height 786
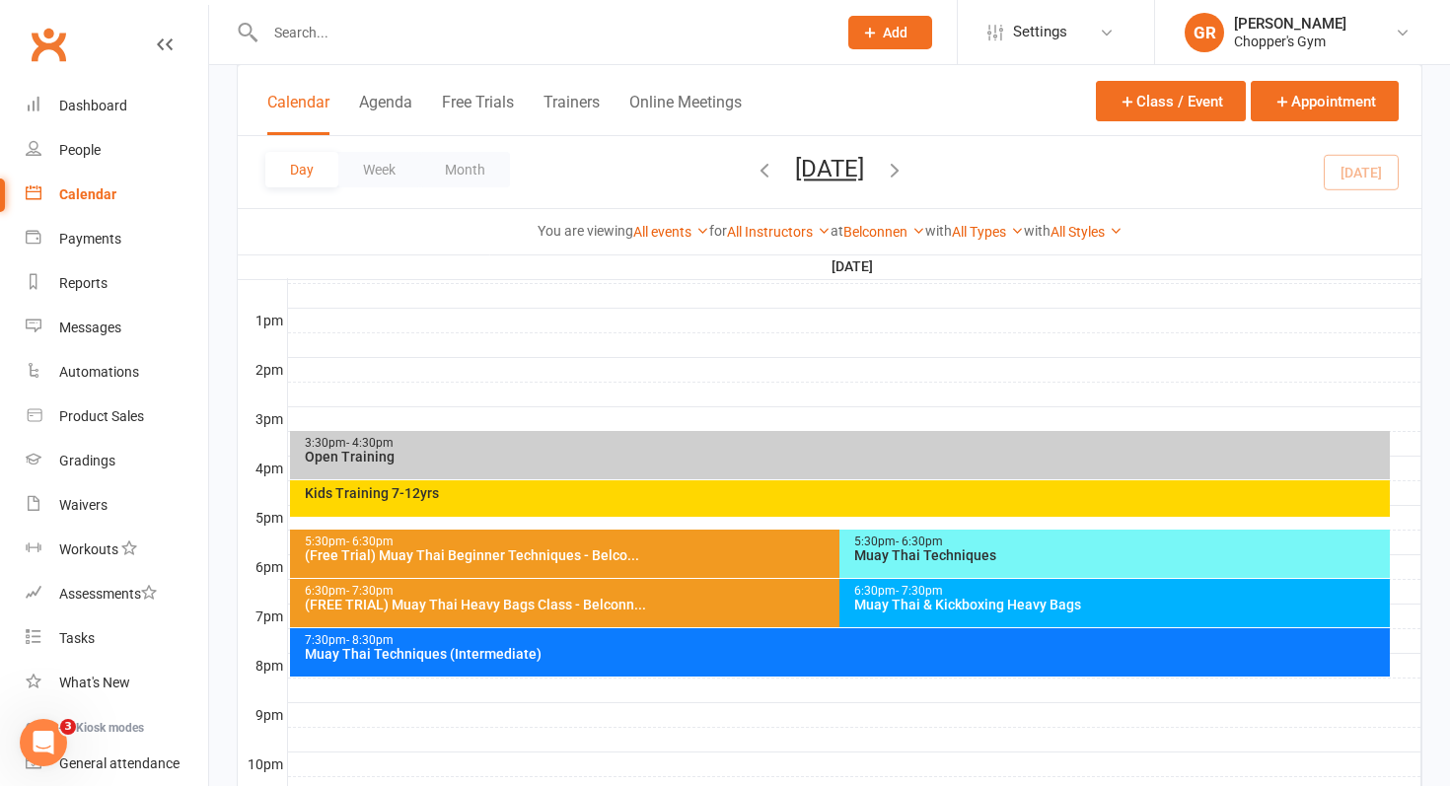
click at [729, 655] on div "Muay Thai Techniques (Intermediate)" at bounding box center [845, 654] width 1083 height 14
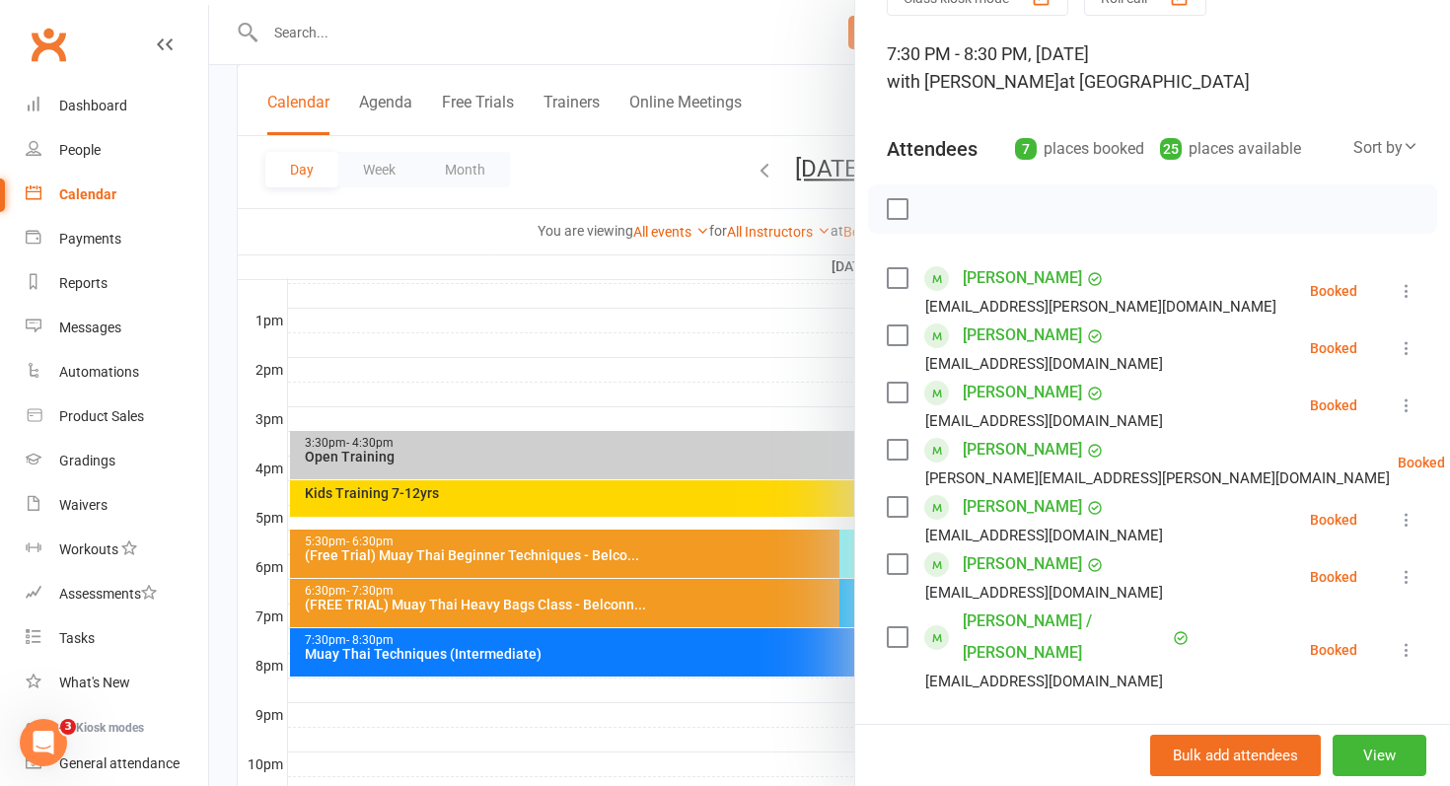
scroll to position [106, 0]
click at [774, 679] on div at bounding box center [829, 393] width 1241 height 786
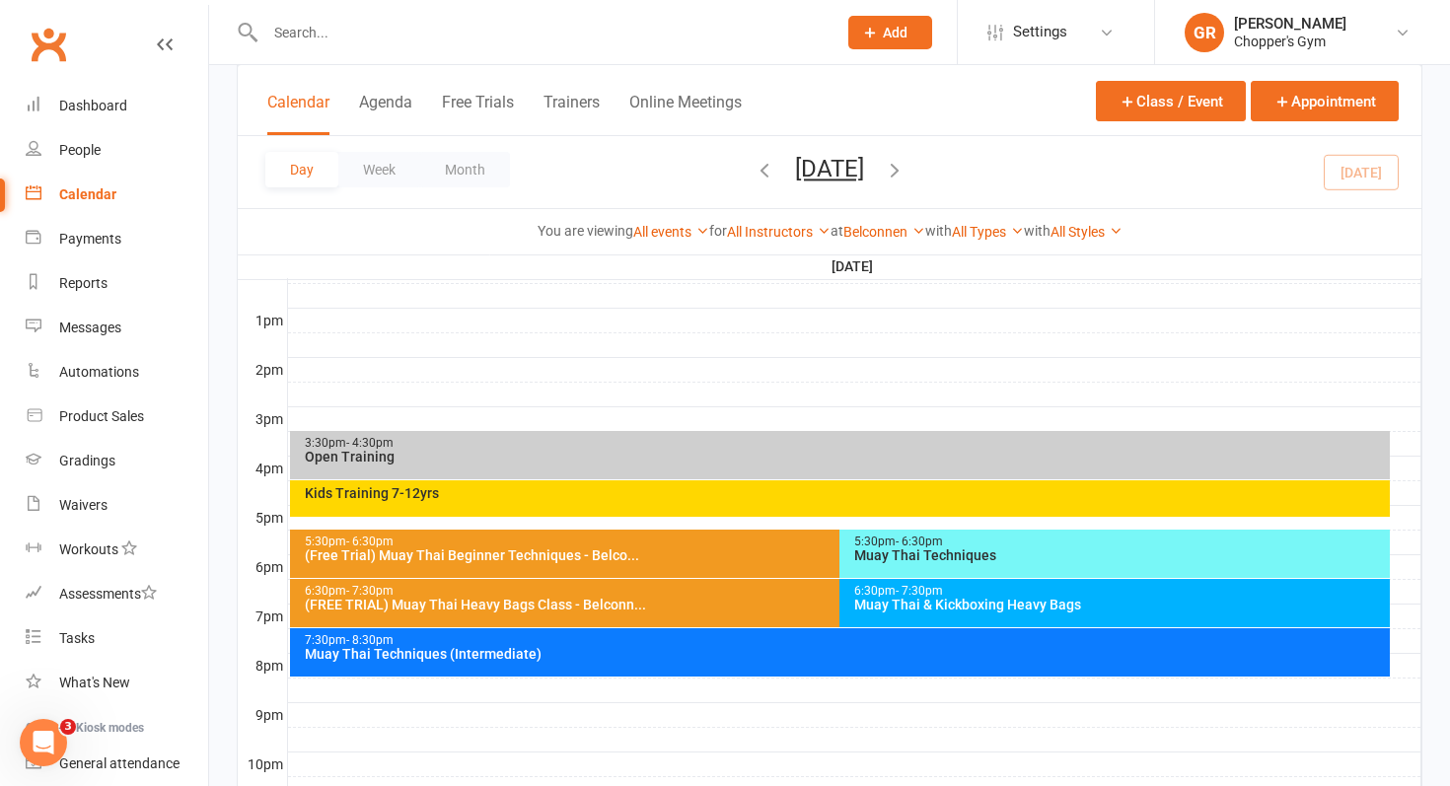
click at [781, 663] on div "7:30pm - 8:30pm Muay Thai Techniques (Intermediate)" at bounding box center [840, 652] width 1101 height 48
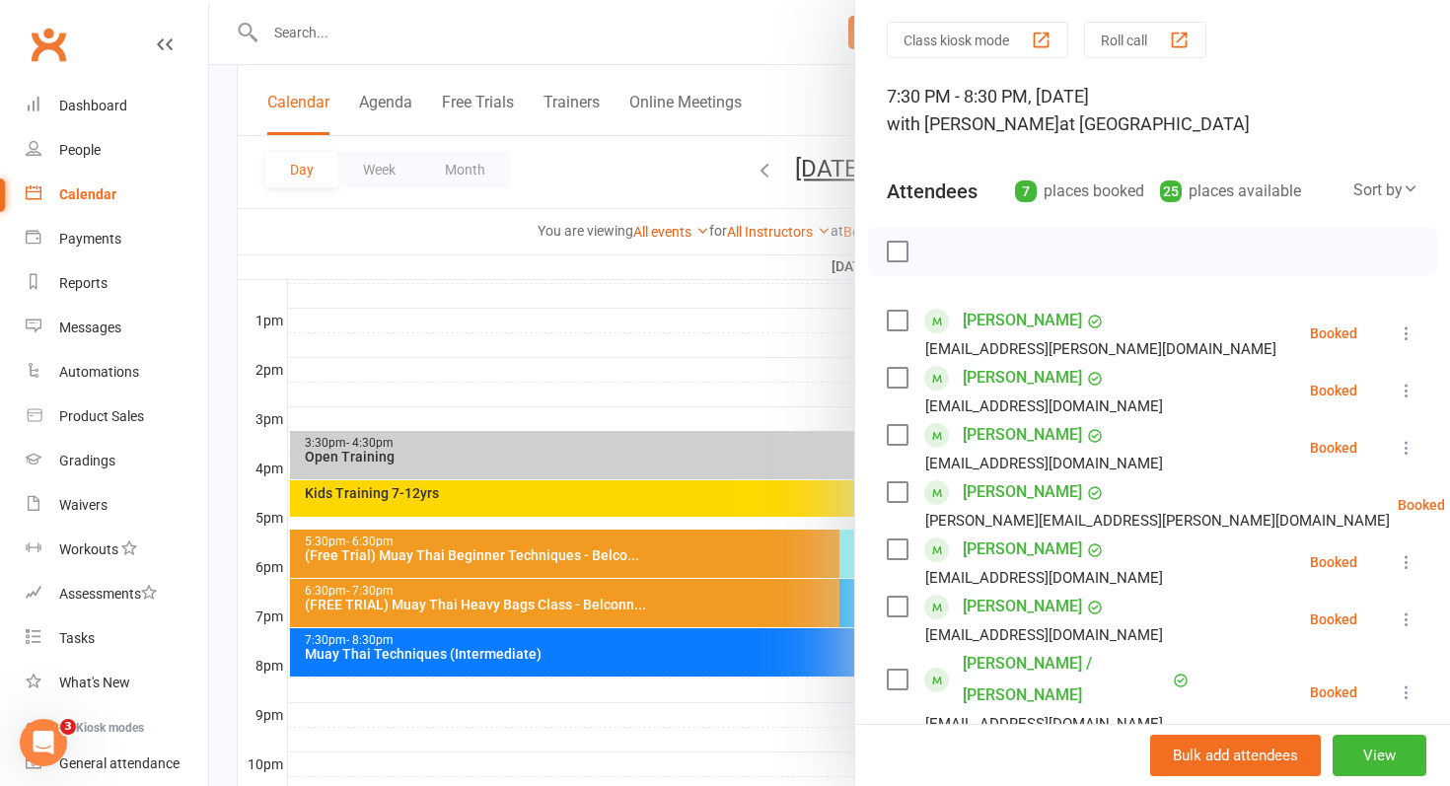
scroll to position [64, 0]
click at [711, 710] on div at bounding box center [829, 393] width 1241 height 786
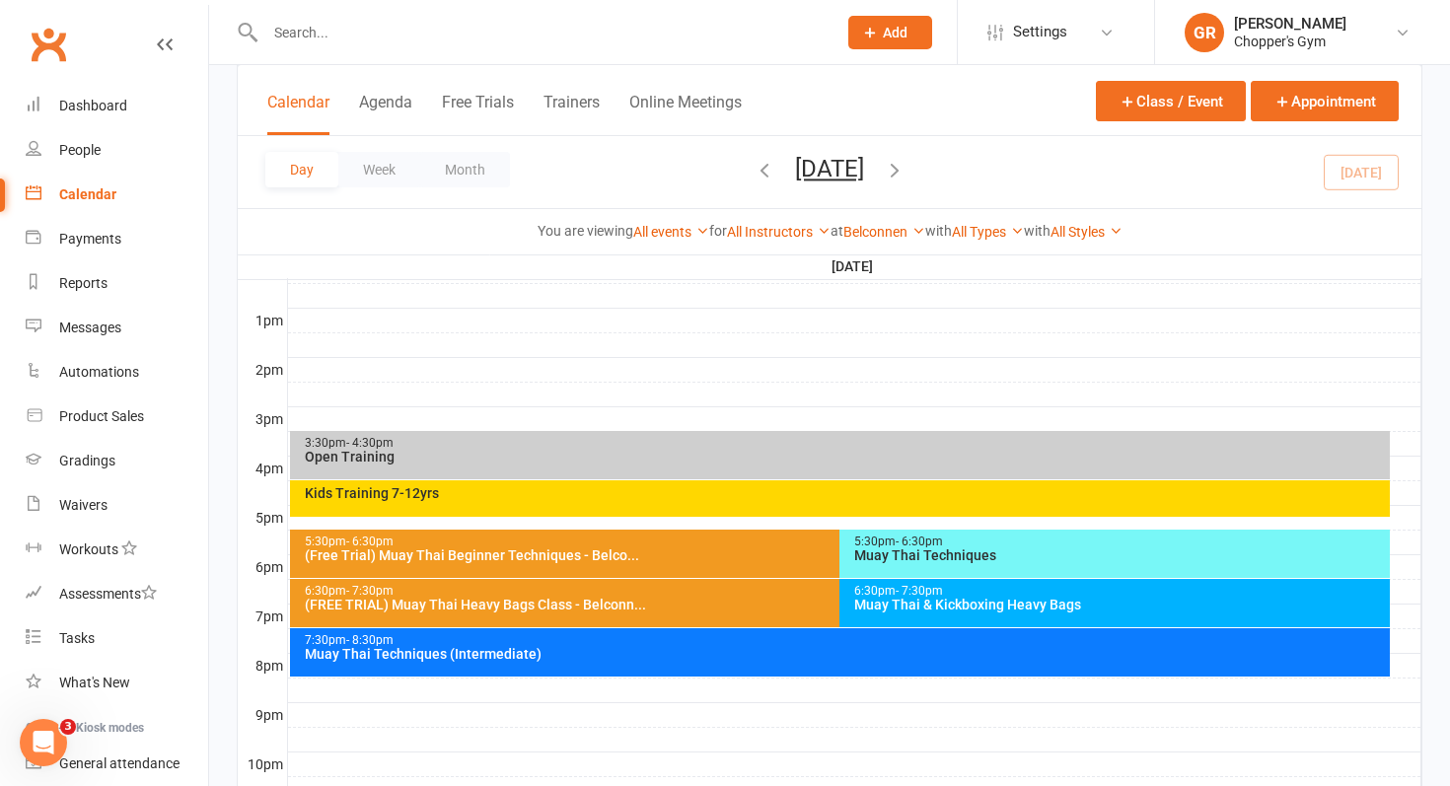
click at [785, 659] on div "Muay Thai Techniques (Intermediate)" at bounding box center [845, 654] width 1083 height 14
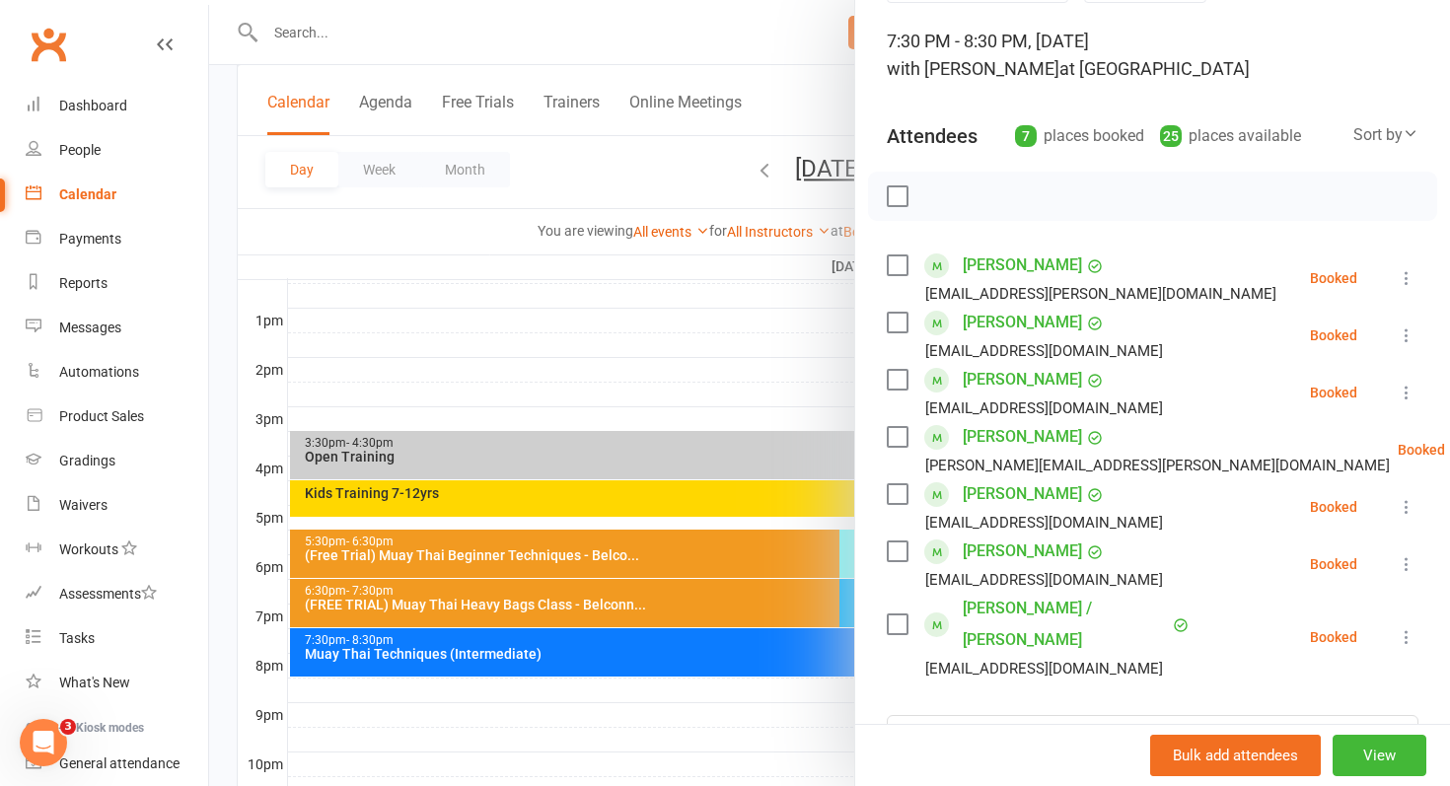
scroll to position [121, 0]
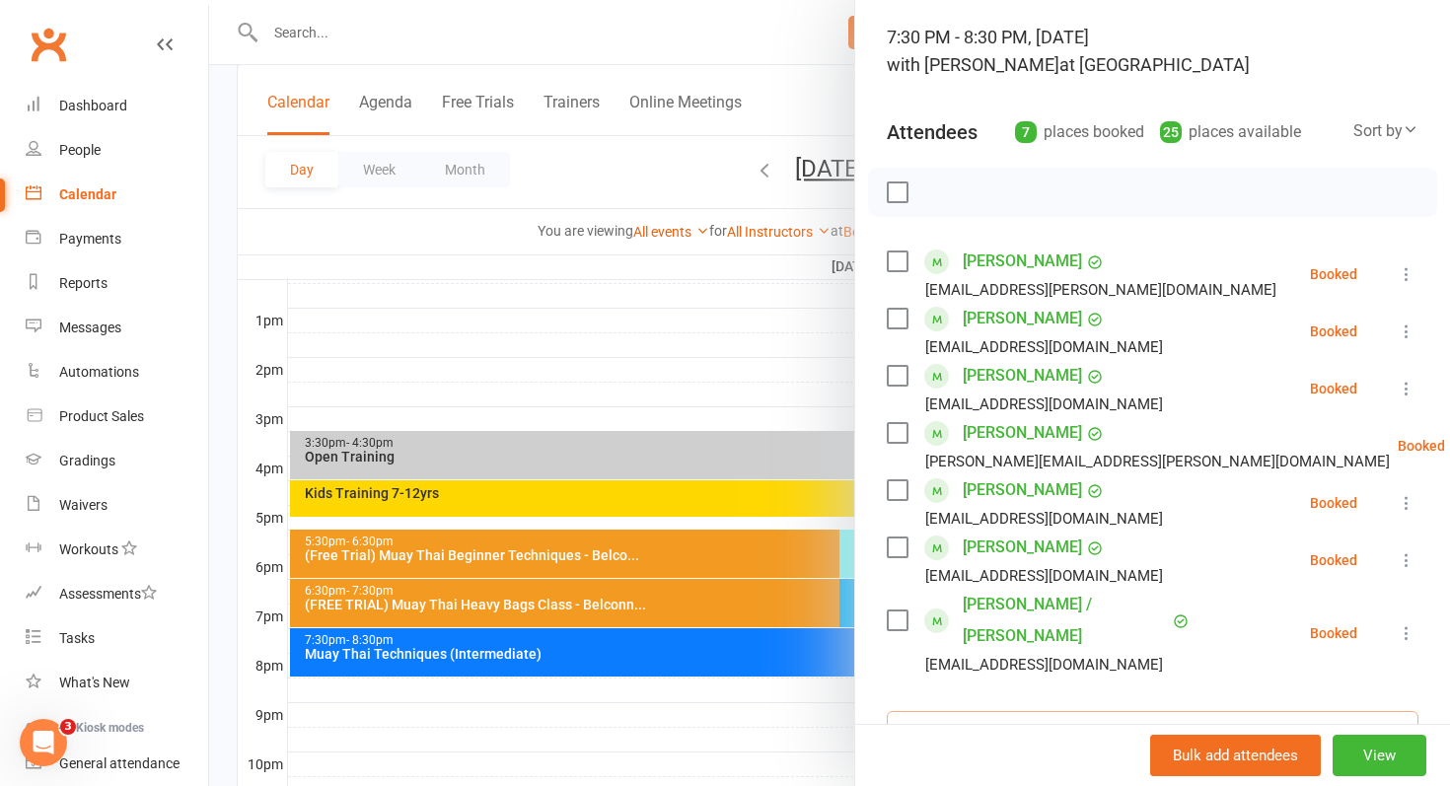
click at [990, 711] on input "search" at bounding box center [1153, 731] width 532 height 41
click at [633, 575] on div at bounding box center [829, 393] width 1241 height 786
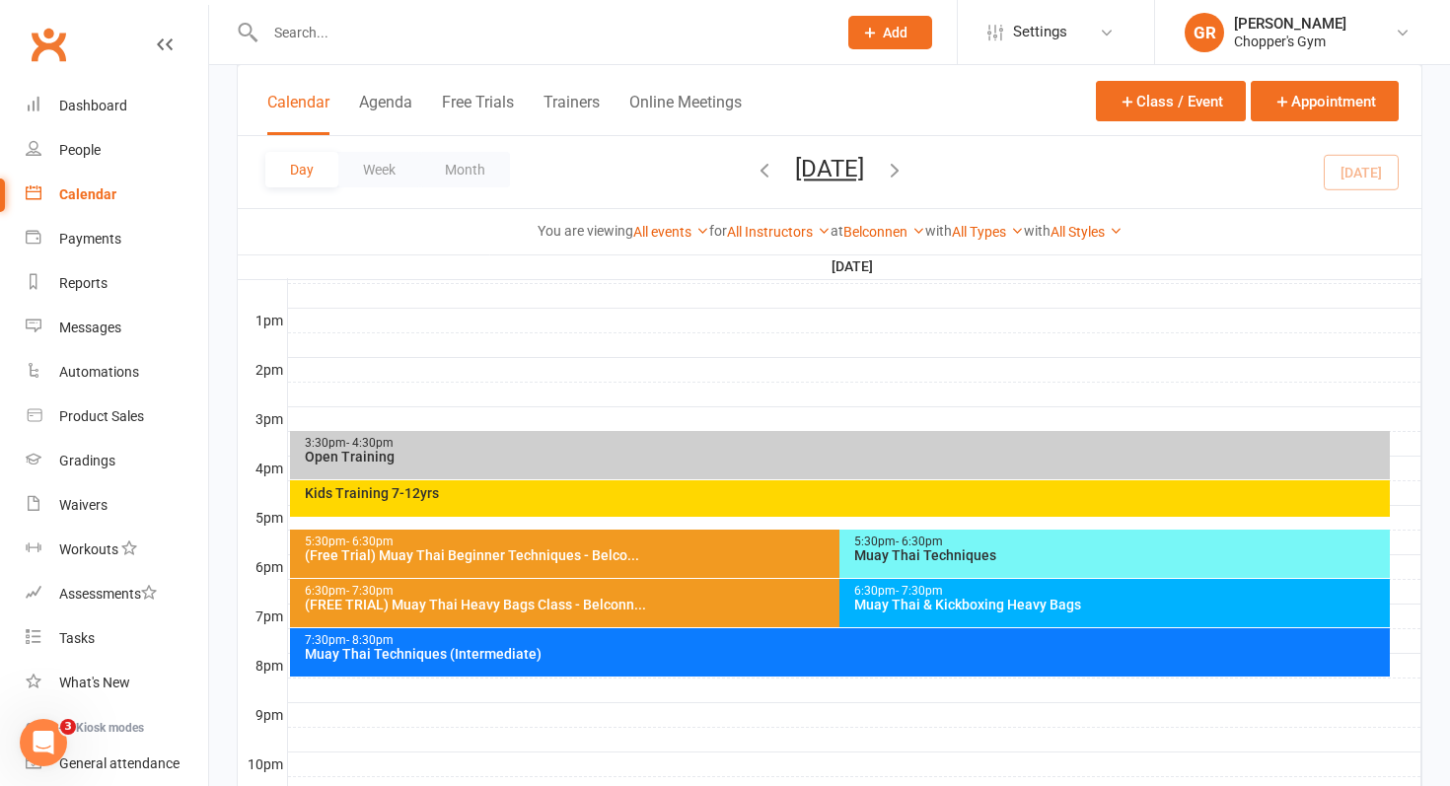
click at [421, 50] on div at bounding box center [530, 32] width 586 height 64
click at [326, 26] on input "text" at bounding box center [540, 33] width 563 height 28
click at [484, 36] on input "text" at bounding box center [540, 33] width 563 height 28
click at [754, 161] on icon "button" at bounding box center [765, 170] width 22 height 22
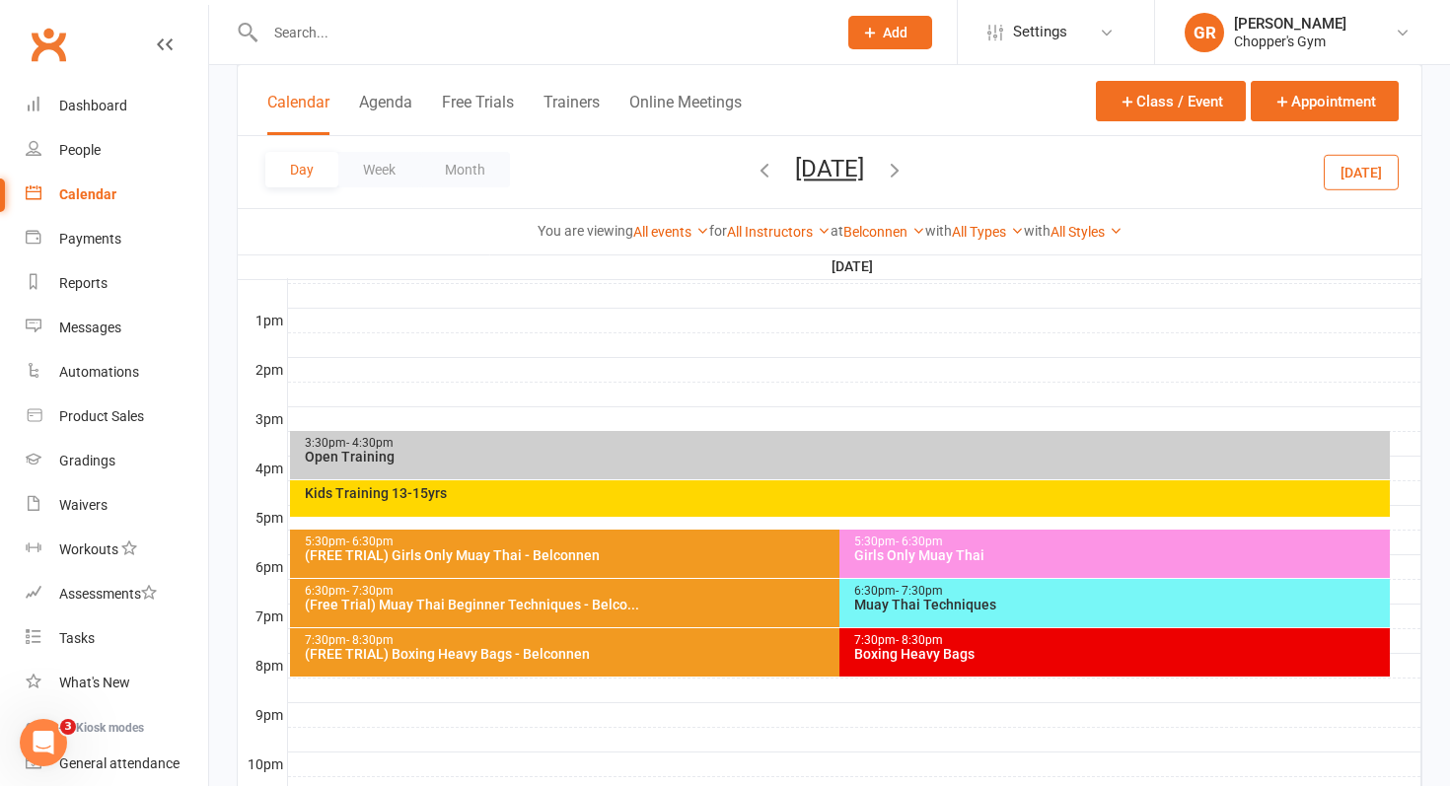
click at [881, 593] on div "6:30pm - 7:30pm" at bounding box center [1119, 591] width 533 height 13
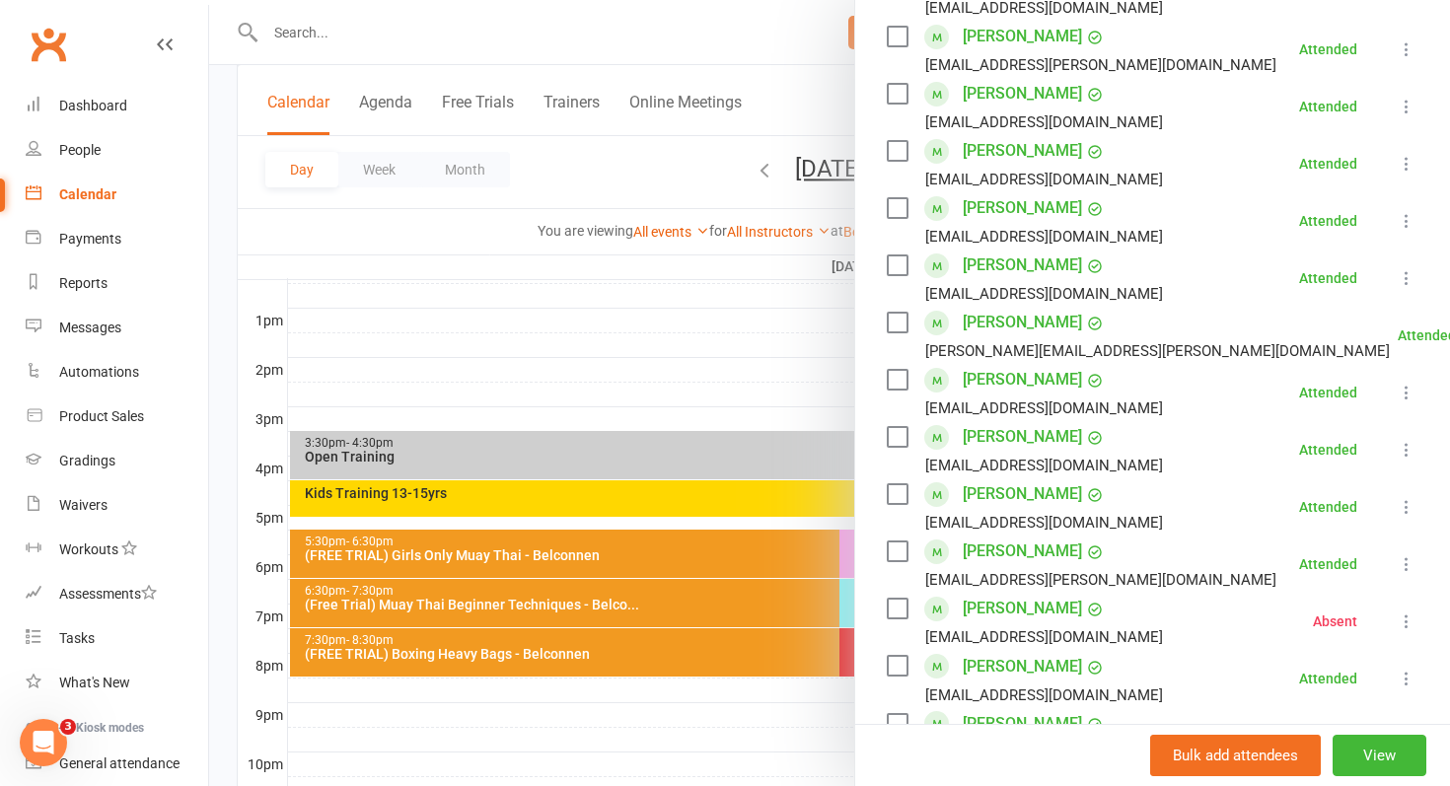
scroll to position [595, 0]
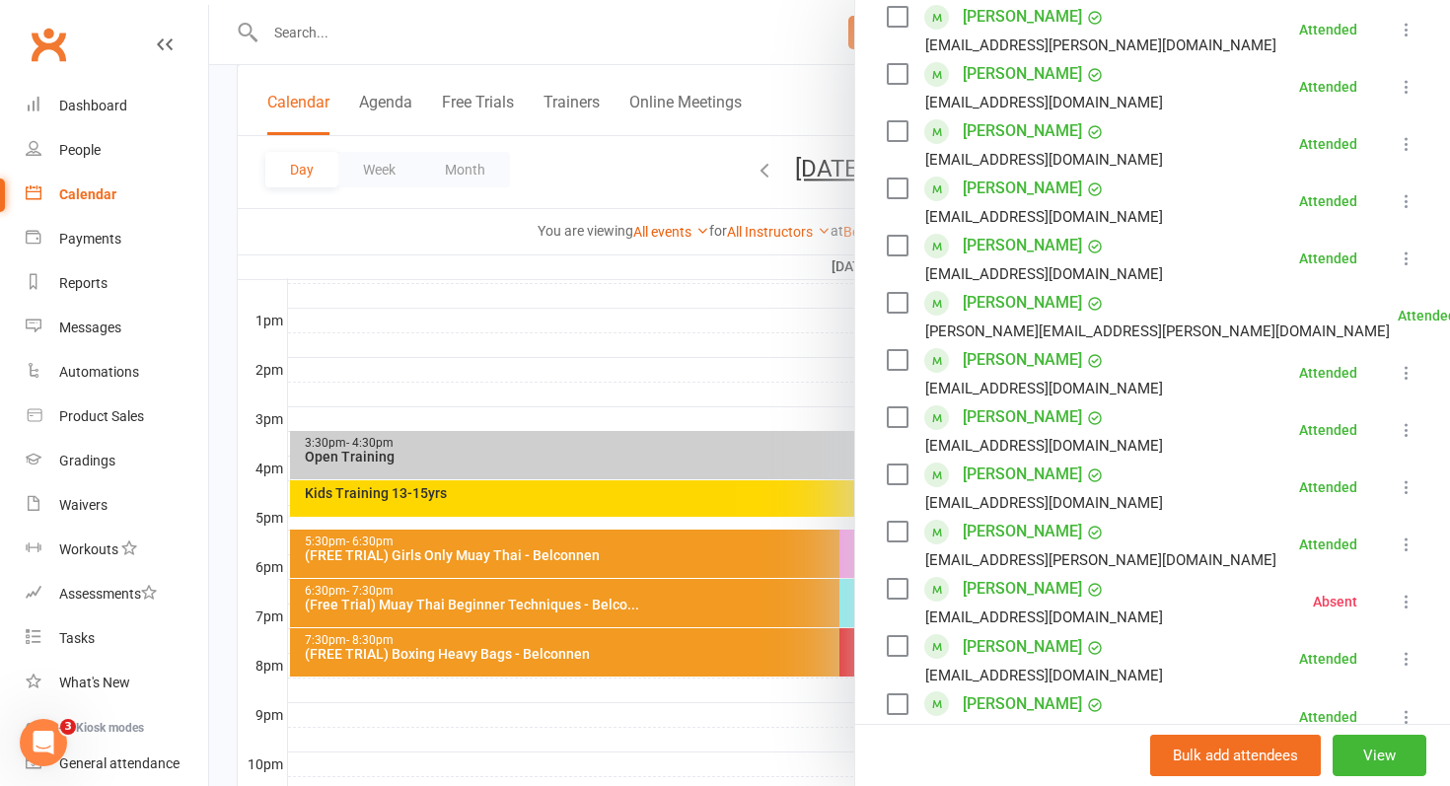
click at [658, 412] on div at bounding box center [829, 393] width 1241 height 786
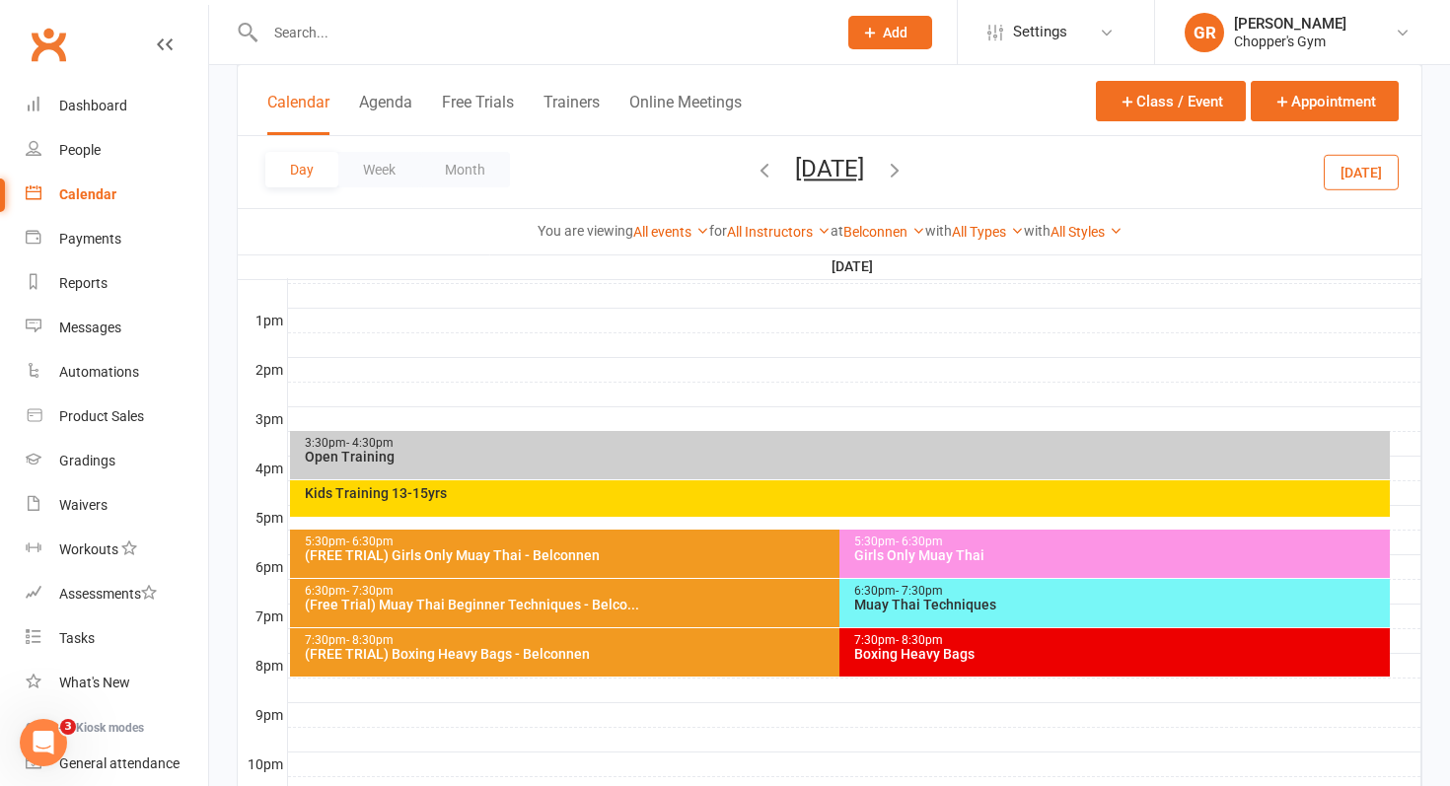
click at [476, 53] on div at bounding box center [530, 32] width 586 height 64
click at [461, 28] on input "text" at bounding box center [540, 33] width 563 height 28
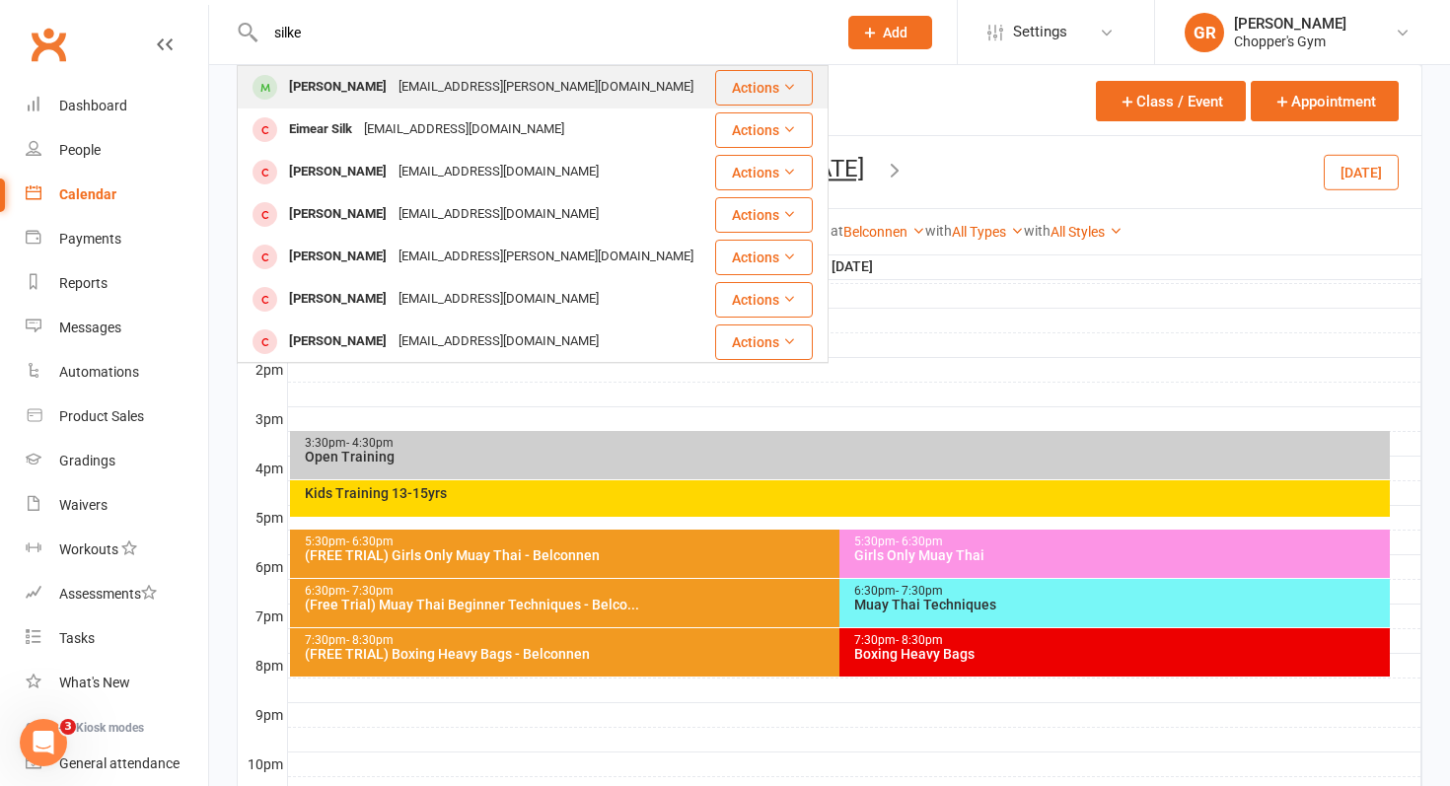
type input "silke"
click at [426, 79] on div "[EMAIL_ADDRESS][PERSON_NAME][DOMAIN_NAME]" at bounding box center [546, 87] width 307 height 29
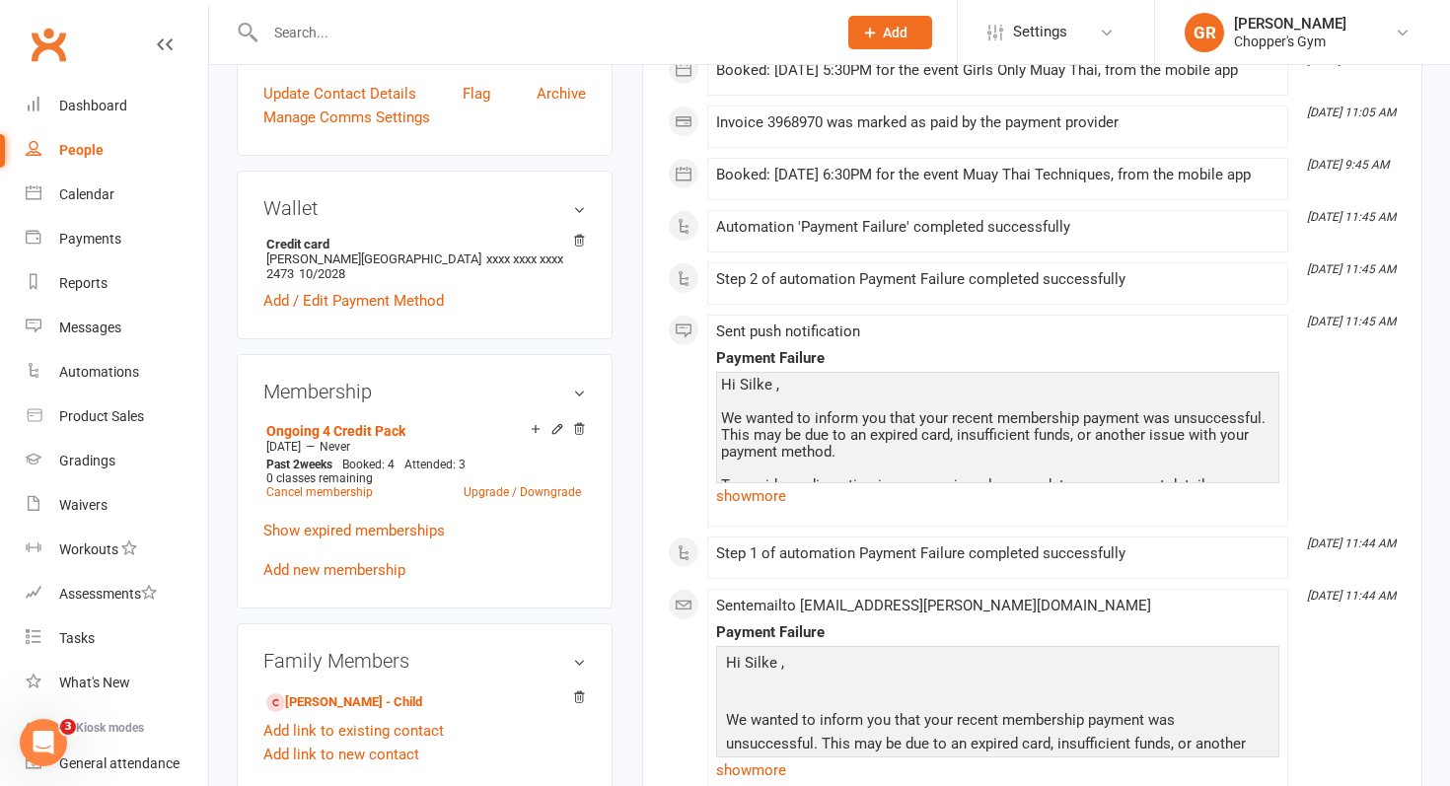
scroll to position [514, 0]
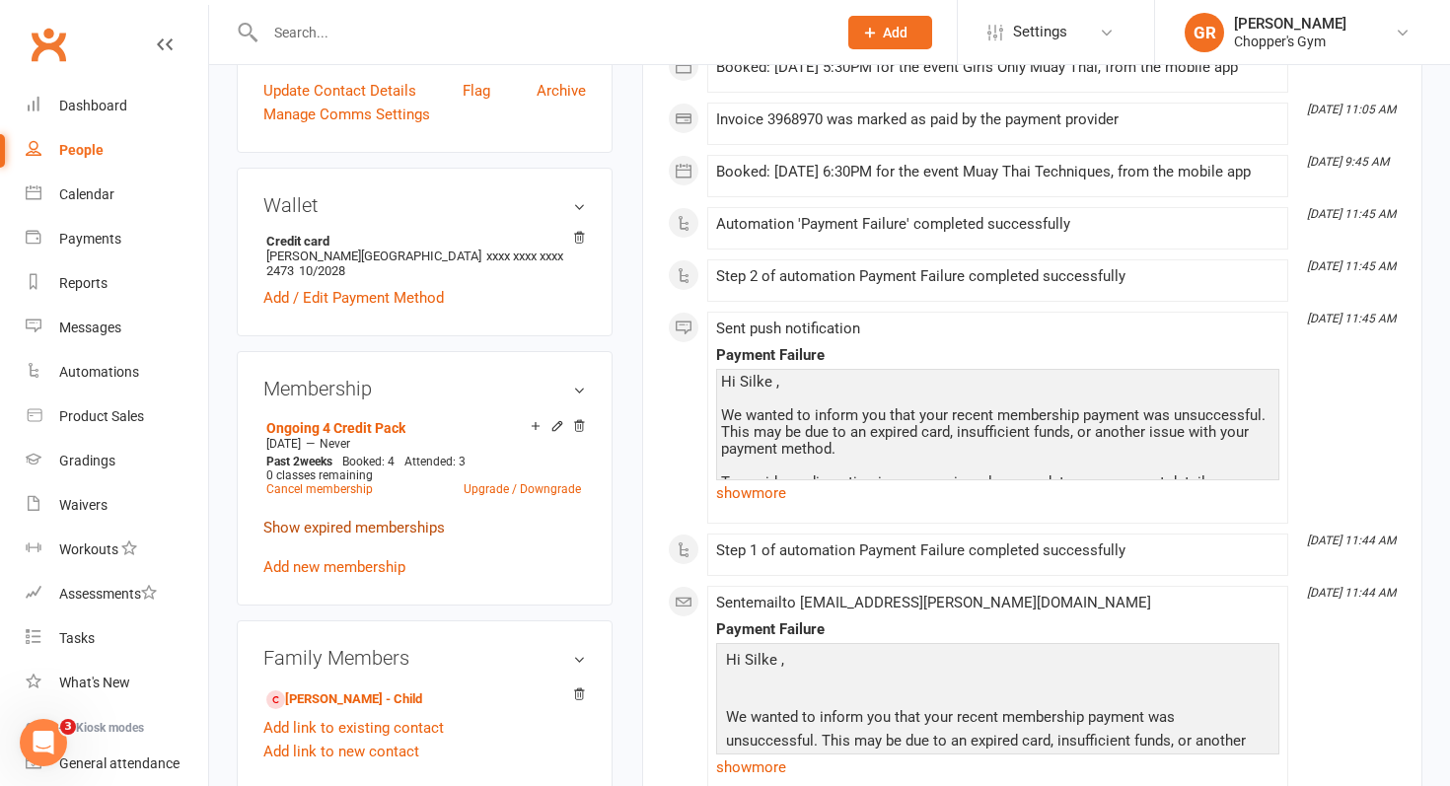
click at [418, 519] on link "Show expired memberships" at bounding box center [354, 528] width 182 height 18
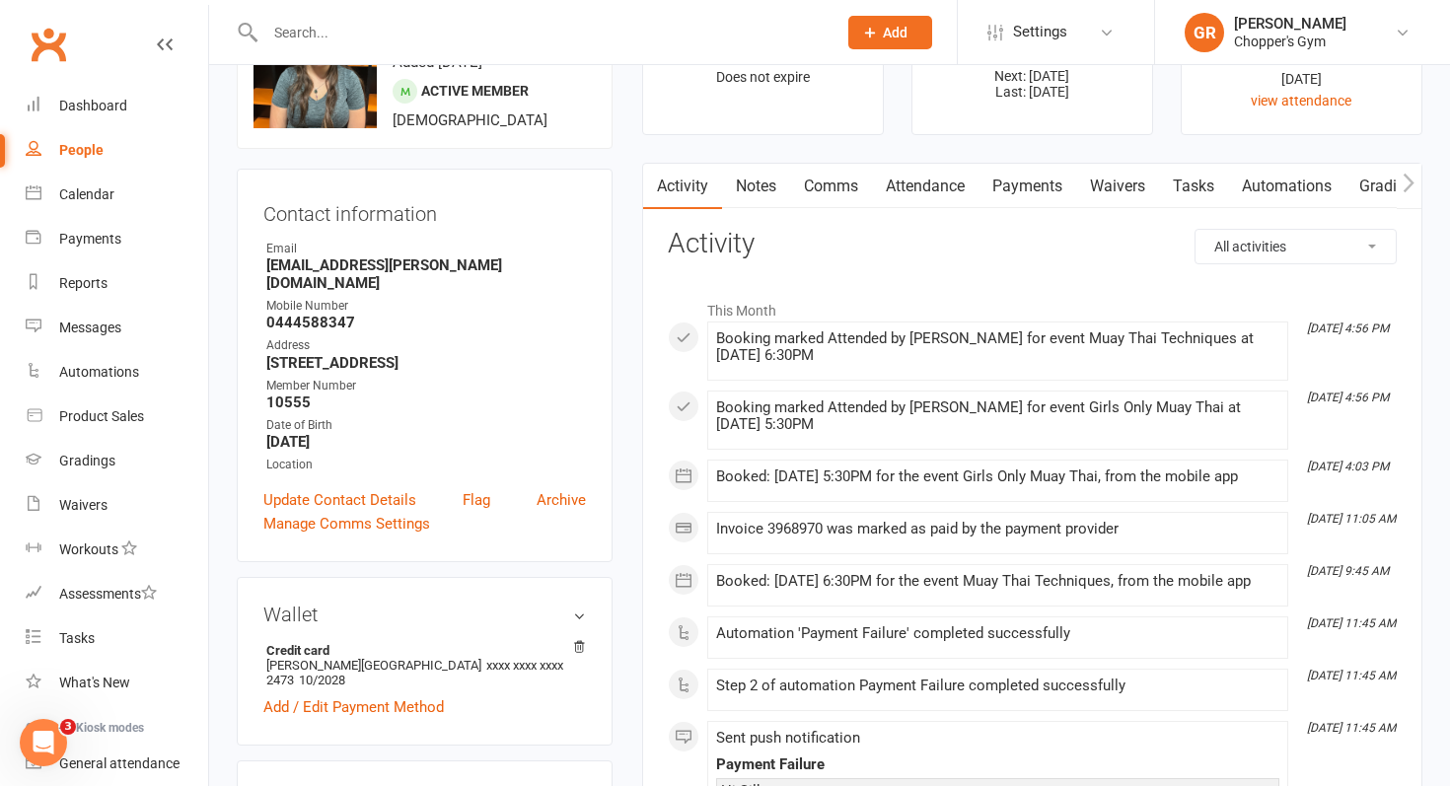
scroll to position [47, 0]
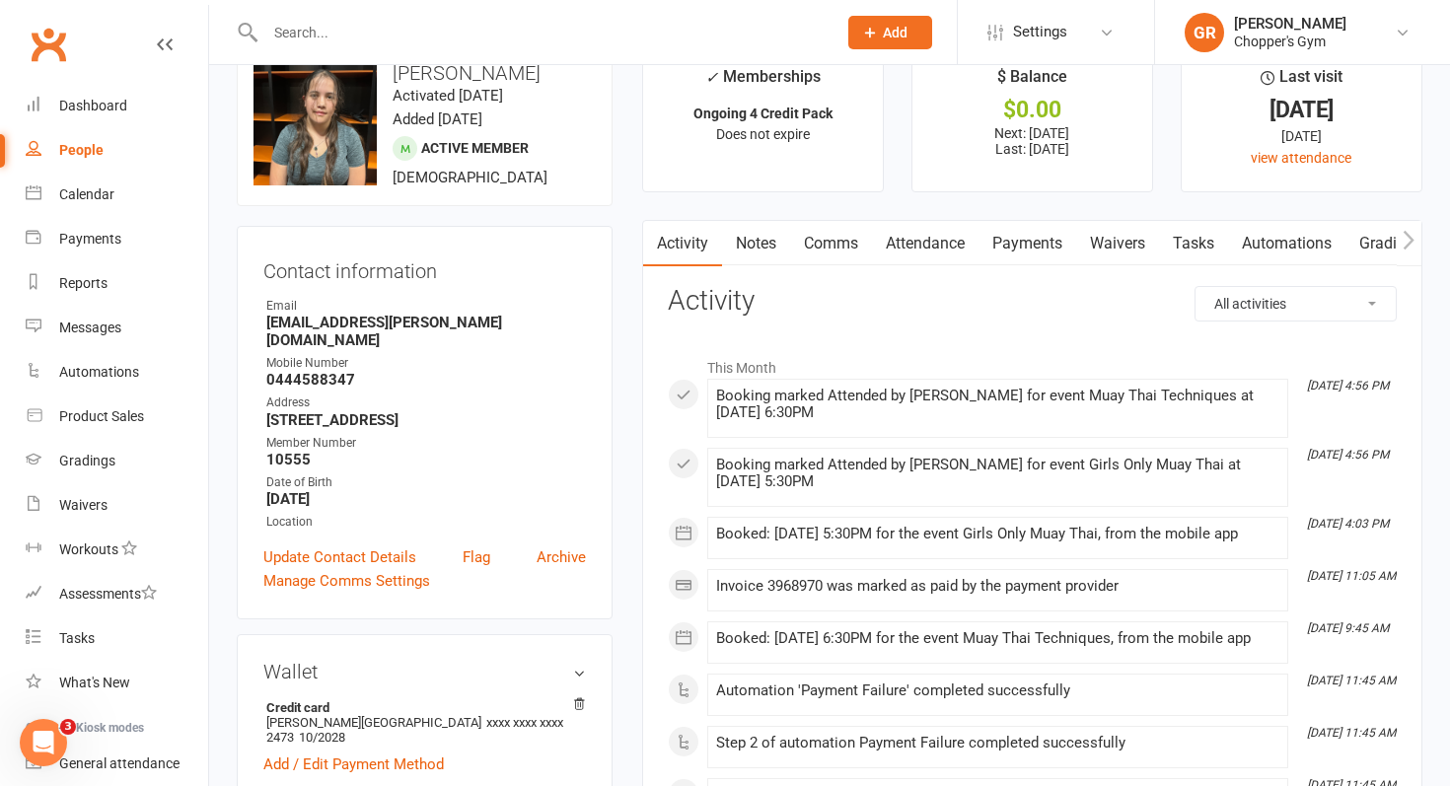
click at [1024, 243] on link "Payments" at bounding box center [1028, 243] width 98 height 45
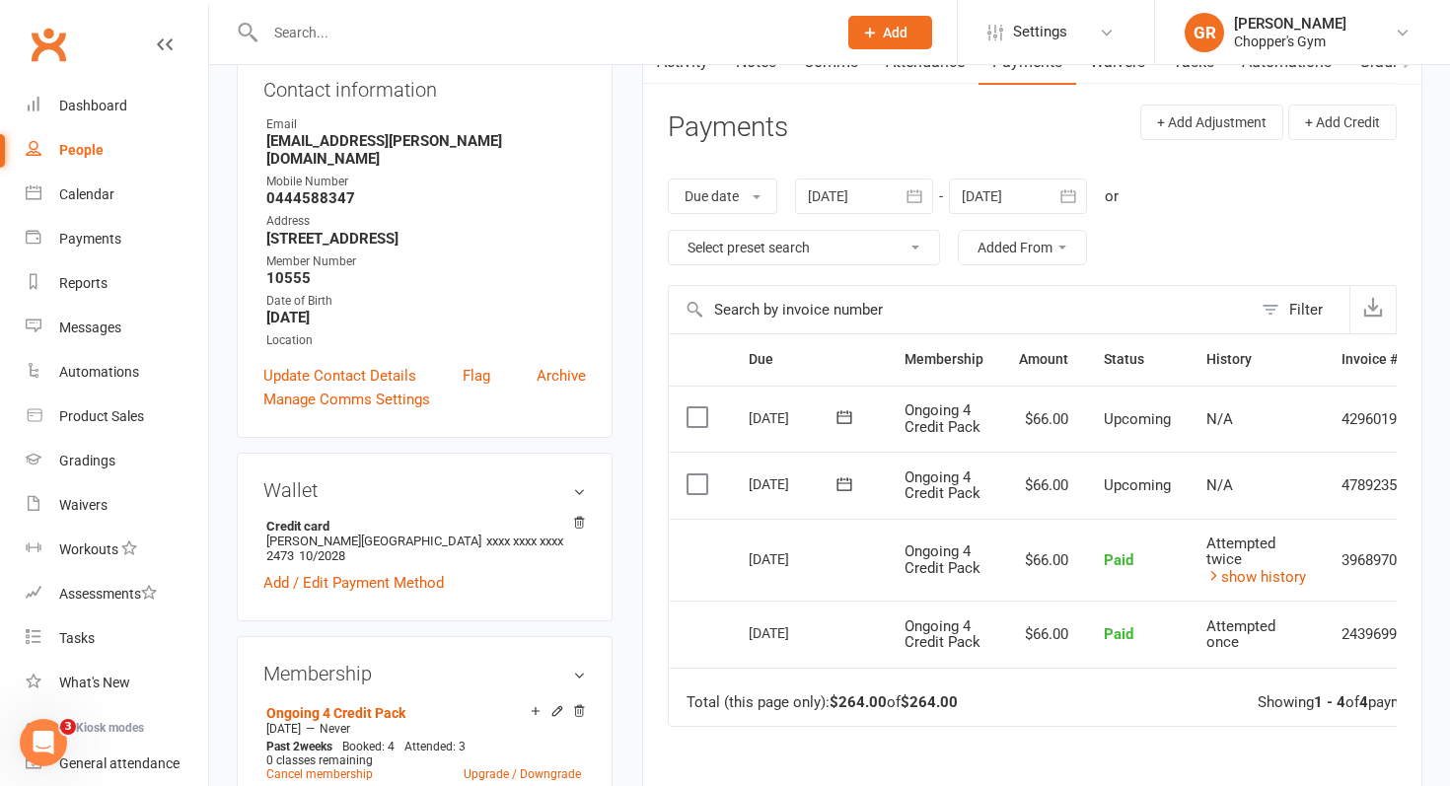
scroll to position [234, 0]
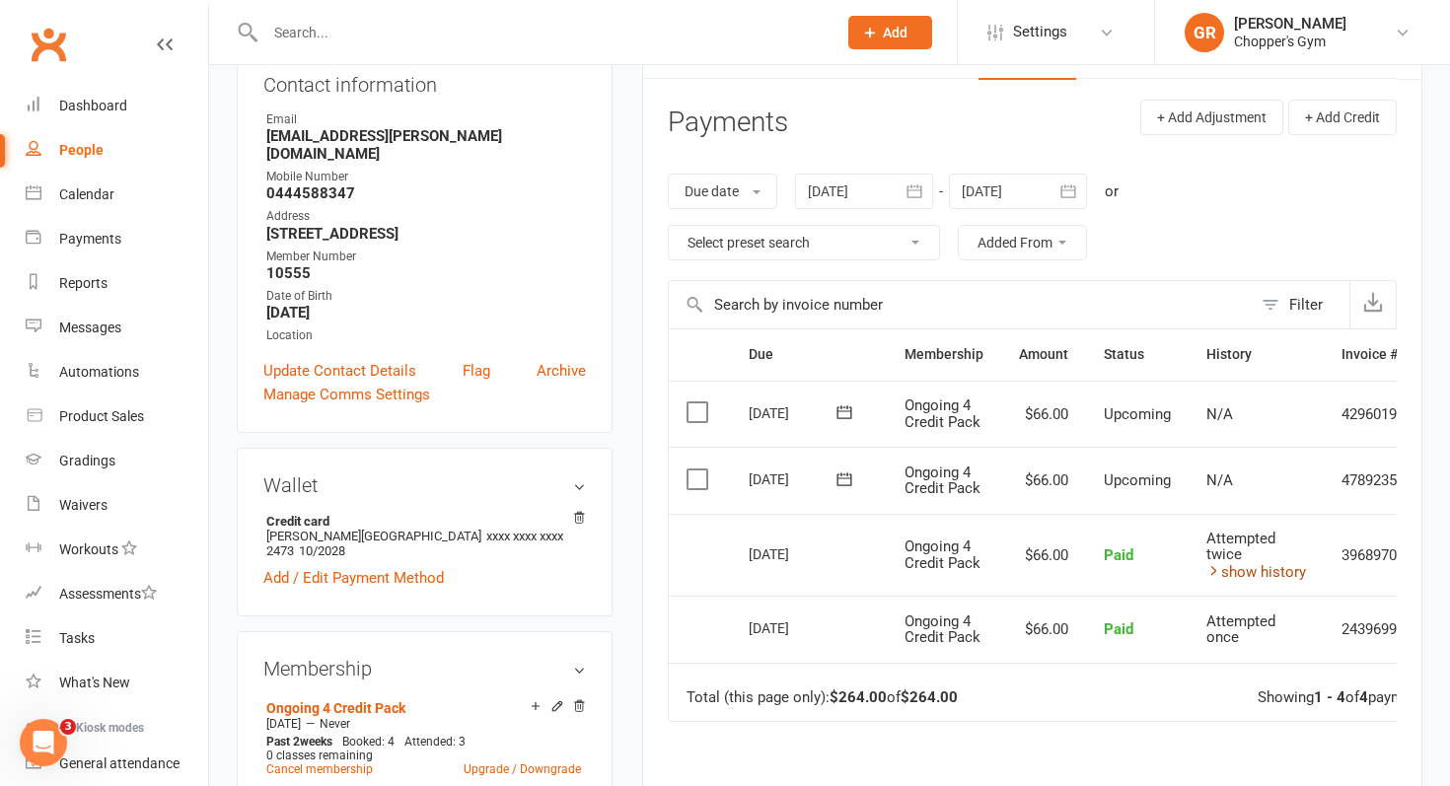
click at [1288, 574] on link "show history" at bounding box center [1256, 572] width 100 height 18
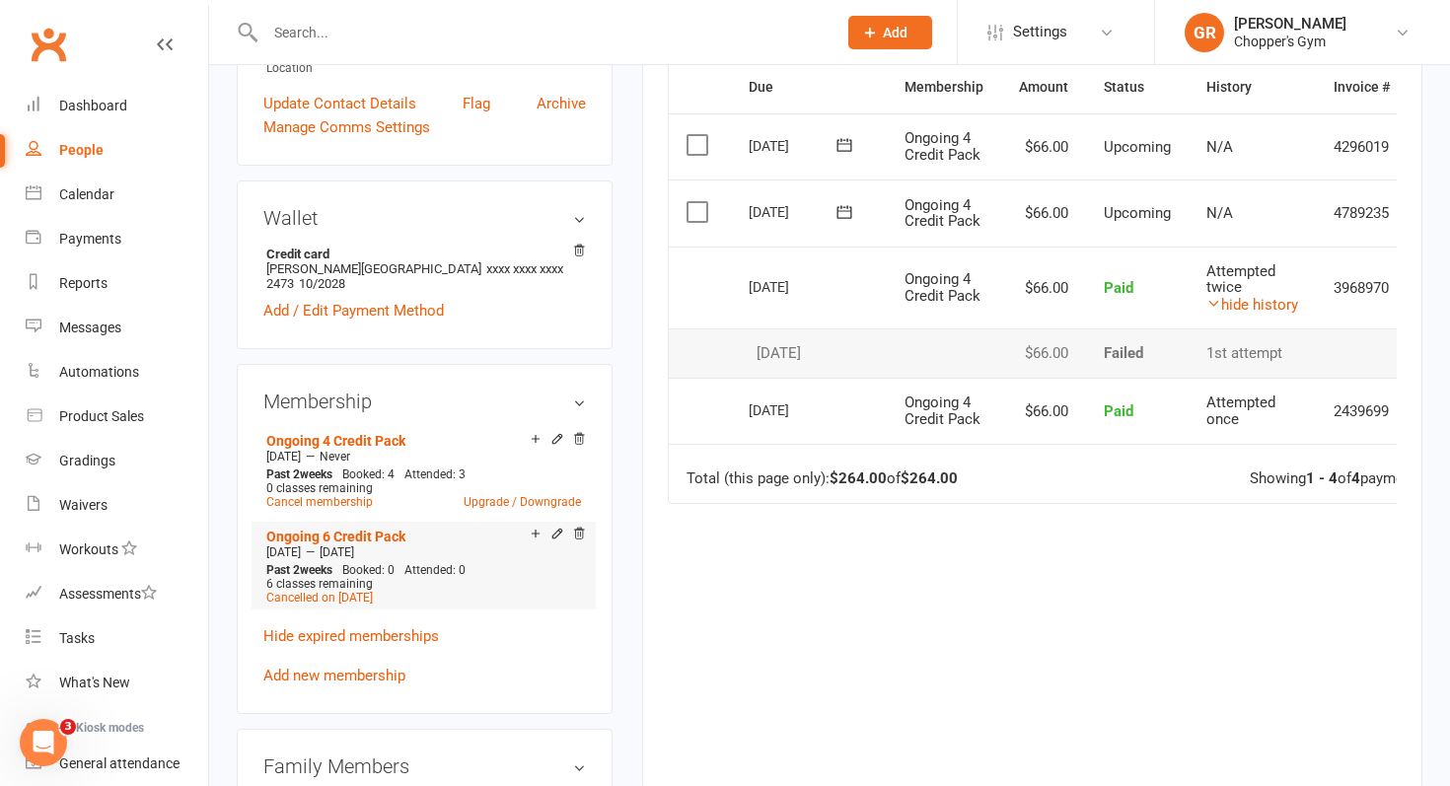
scroll to position [502, 0]
click at [534, 434] on icon at bounding box center [536, 438] width 8 height 8
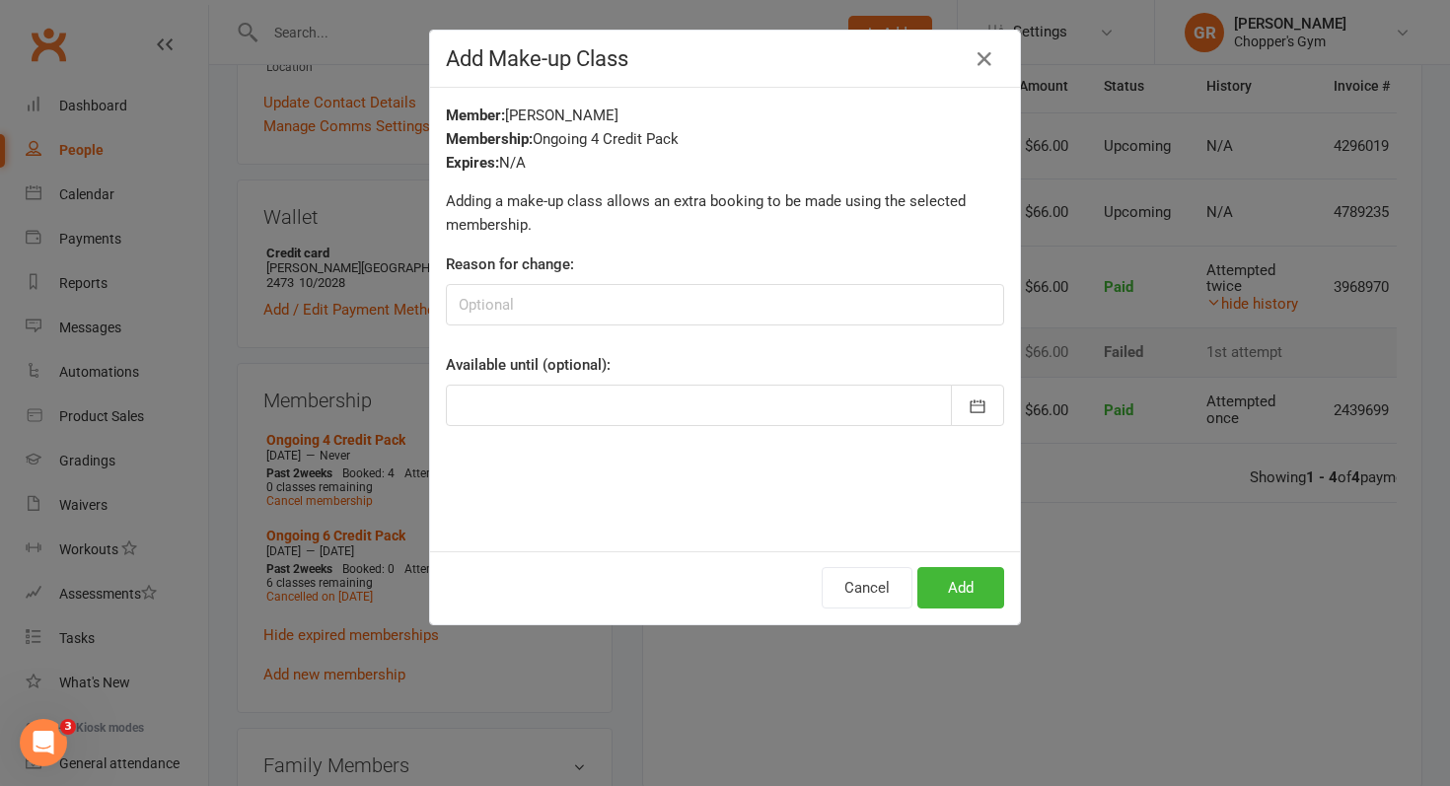
click at [586, 412] on div at bounding box center [725, 405] width 558 height 41
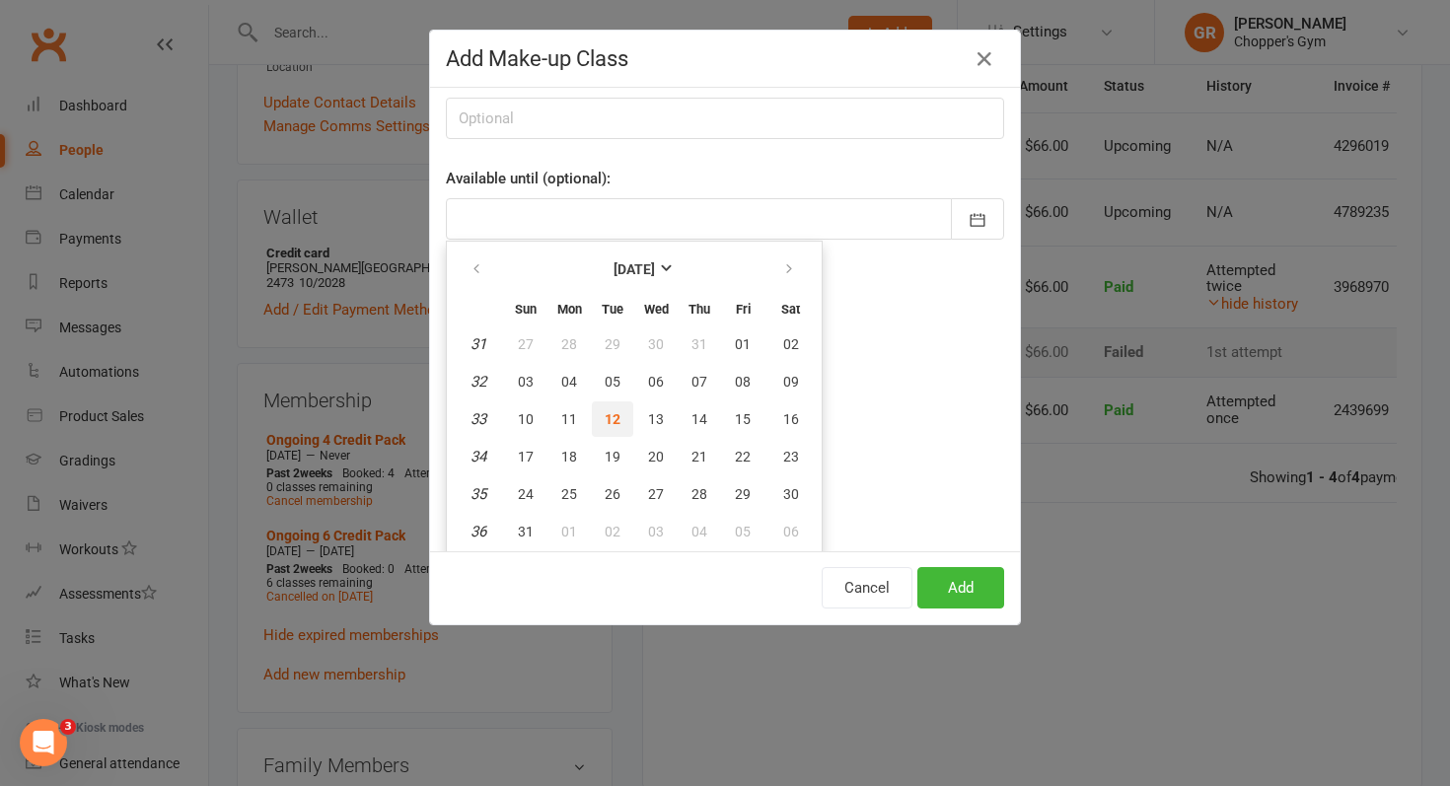
click at [615, 418] on span "12" at bounding box center [613, 419] width 16 height 16
type input "[DATE]"
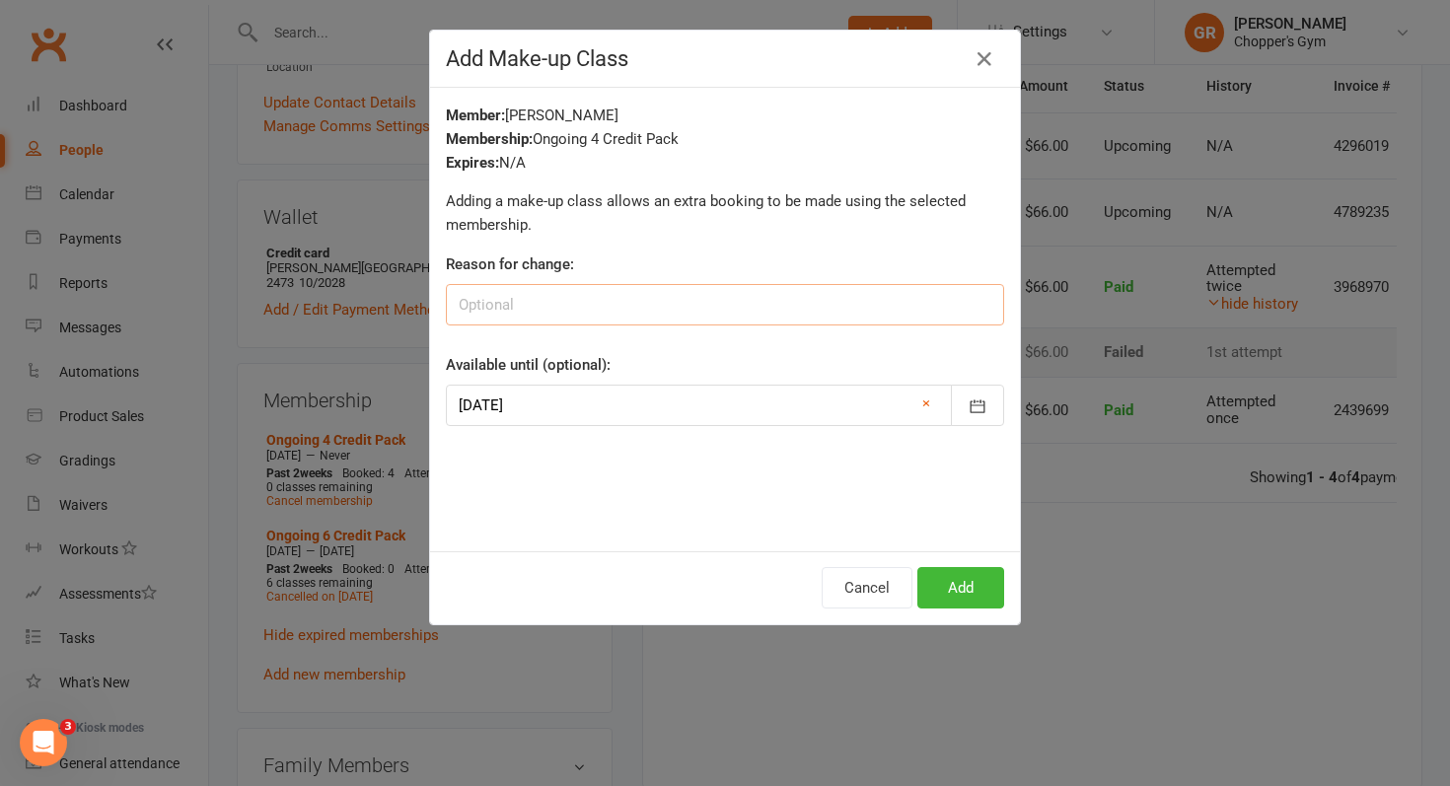
click at [600, 303] on input at bounding box center [725, 304] width 558 height 41
click at [527, 302] on input at bounding box center [725, 304] width 558 height 41
type input "membership roll over"
click at [982, 407] on icon "button" at bounding box center [978, 407] width 20 height 20
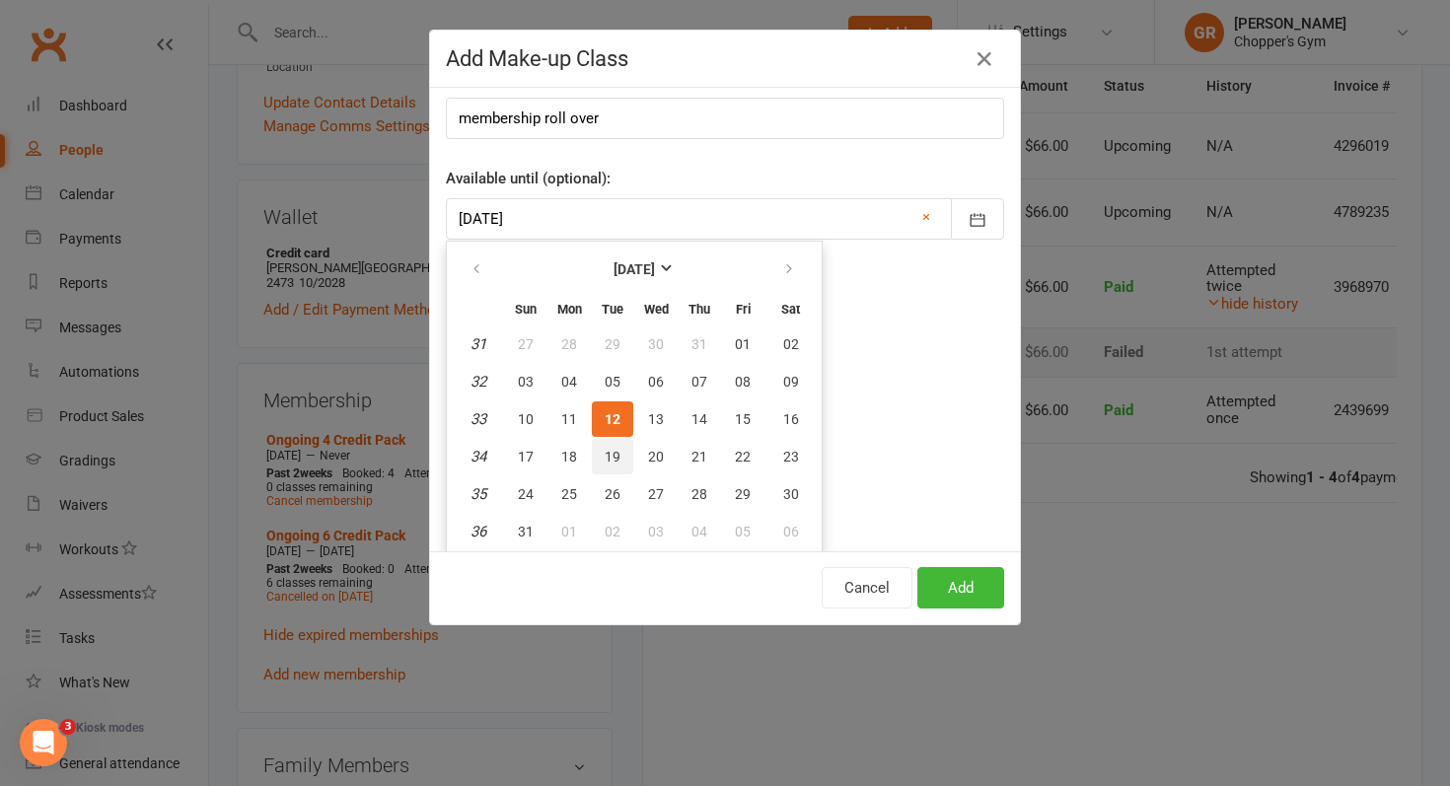
click at [610, 449] on span "19" at bounding box center [613, 457] width 16 height 16
type input "[DATE]"
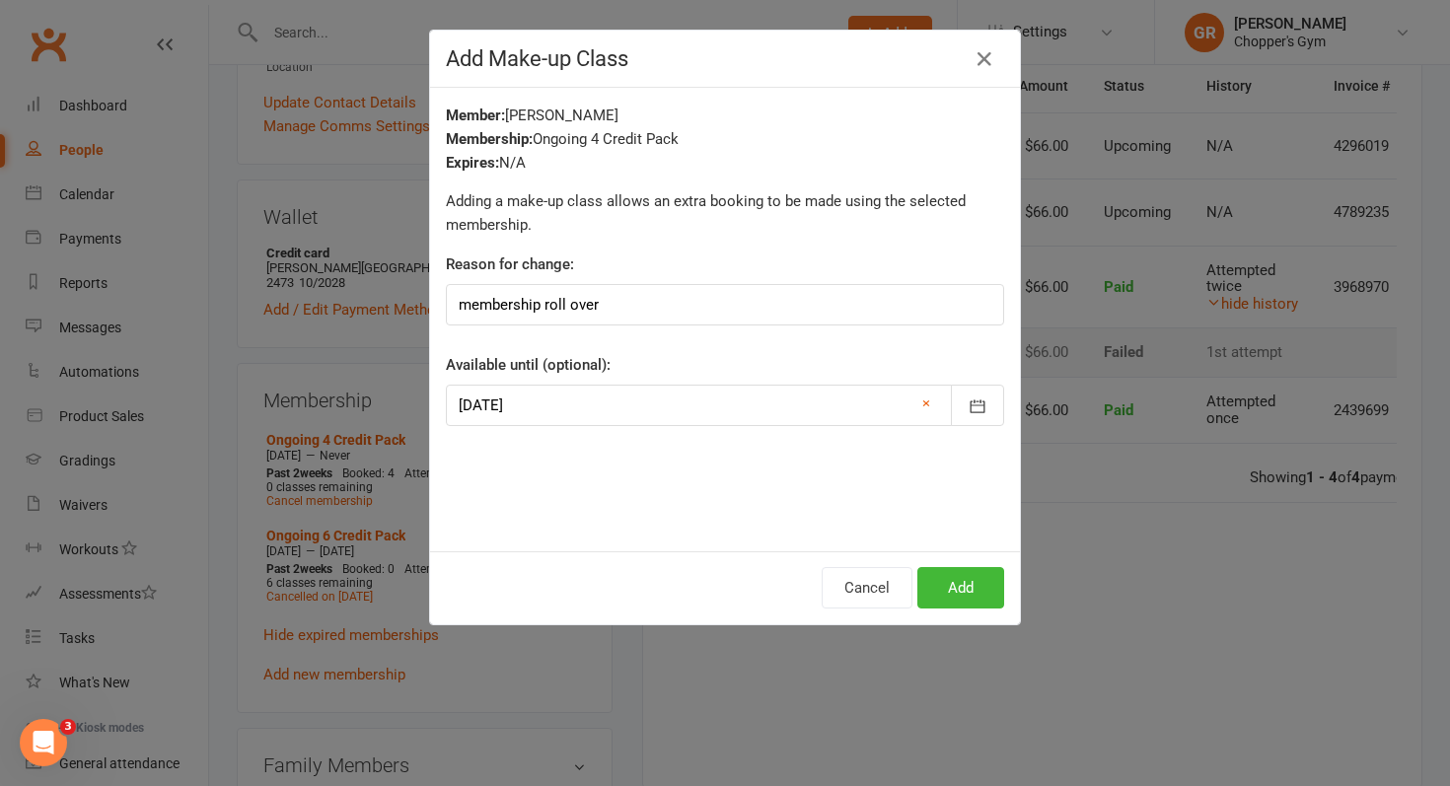
scroll to position [0, 0]
drag, startPoint x: 730, startPoint y: 85, endPoint x: 714, endPoint y: 82, distance: 16.1
click at [714, 82] on div "Add Make-up Class" at bounding box center [725, 59] width 590 height 57
click at [790, 256] on div "Reason for change: membership roll over" at bounding box center [725, 289] width 558 height 73
click at [626, 141] on div "Membership: Ongoing 4 Credit Pack" at bounding box center [725, 139] width 558 height 24
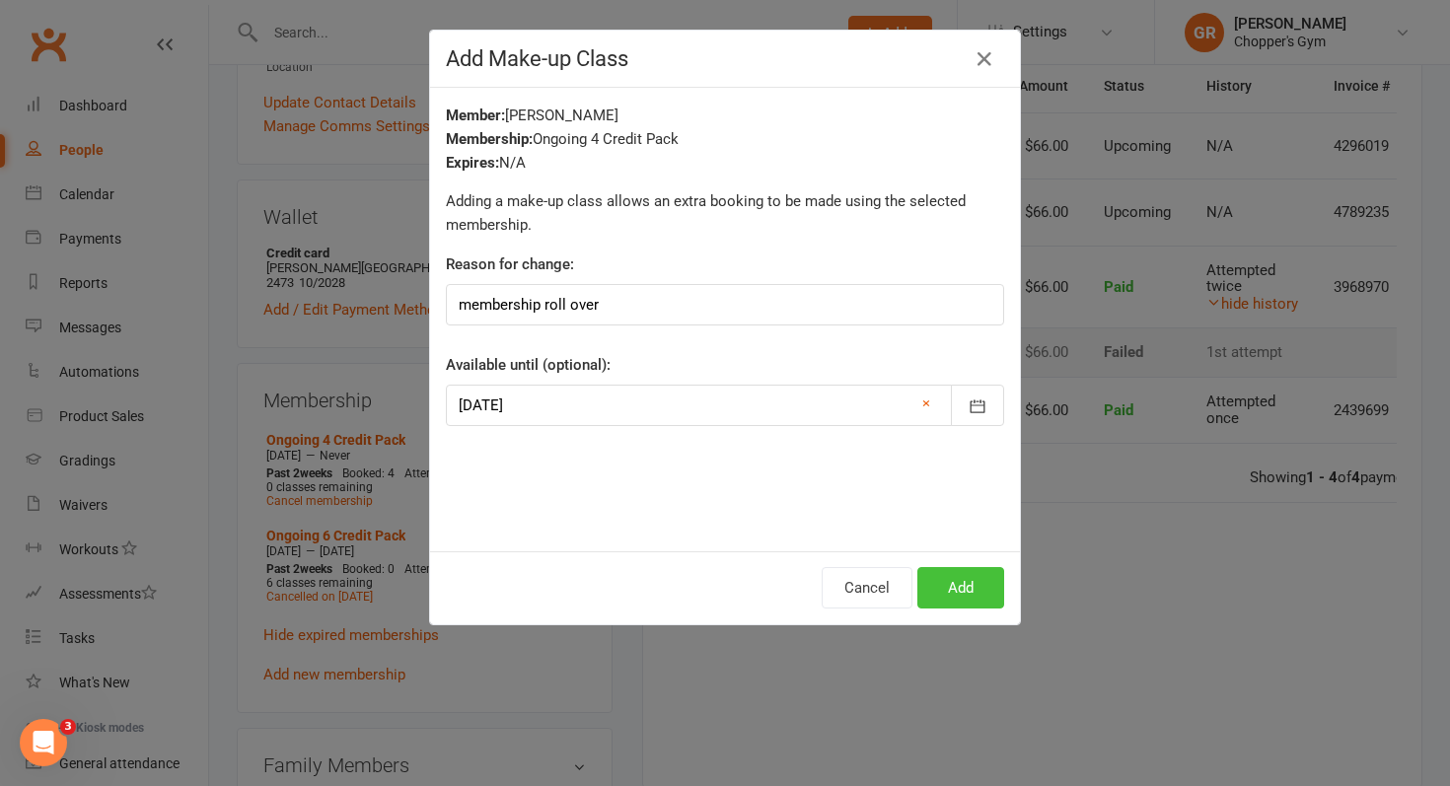
click at [974, 585] on button "Add" at bounding box center [960, 587] width 87 height 41
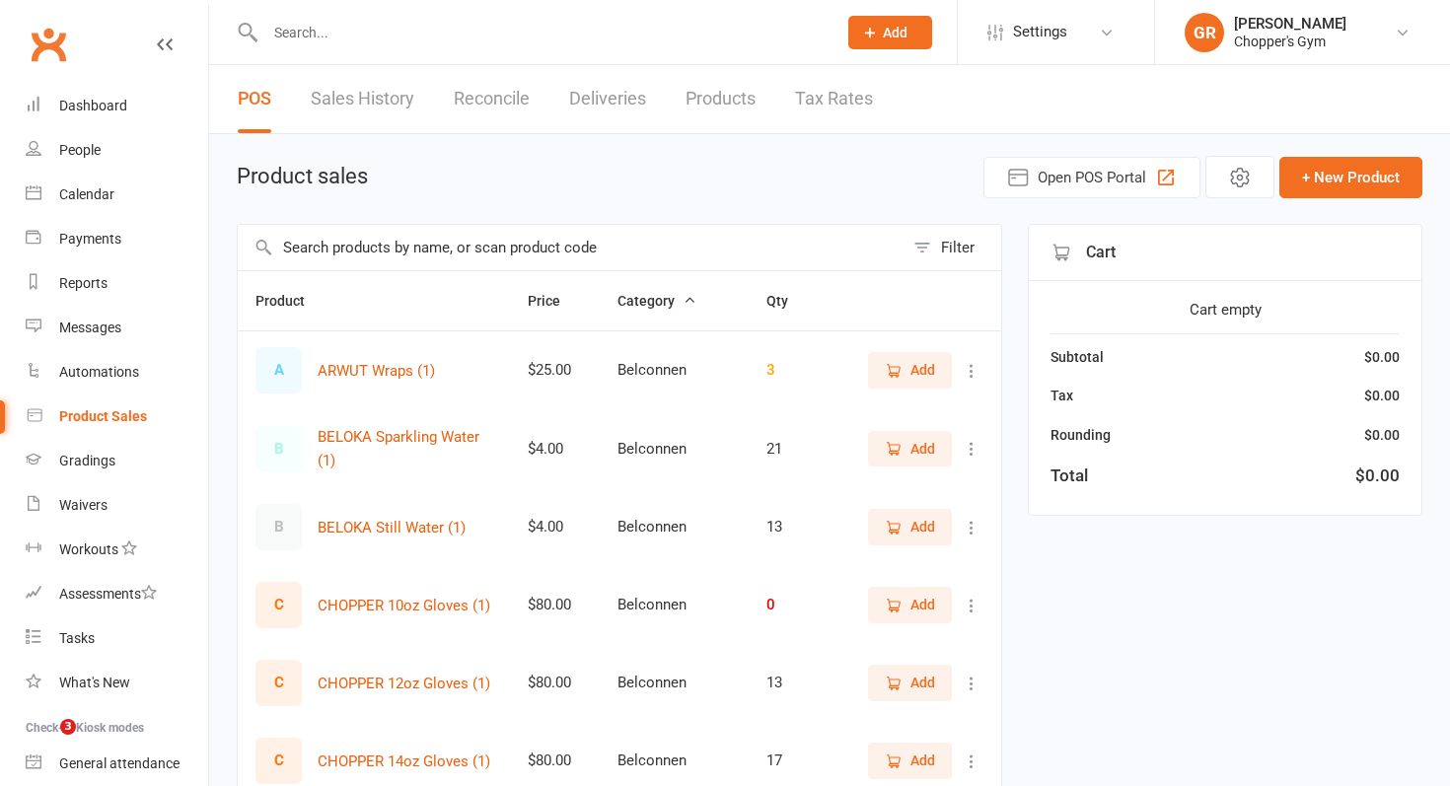
select select "100"
click at [44, 204] on link "Calendar" at bounding box center [117, 195] width 182 height 44
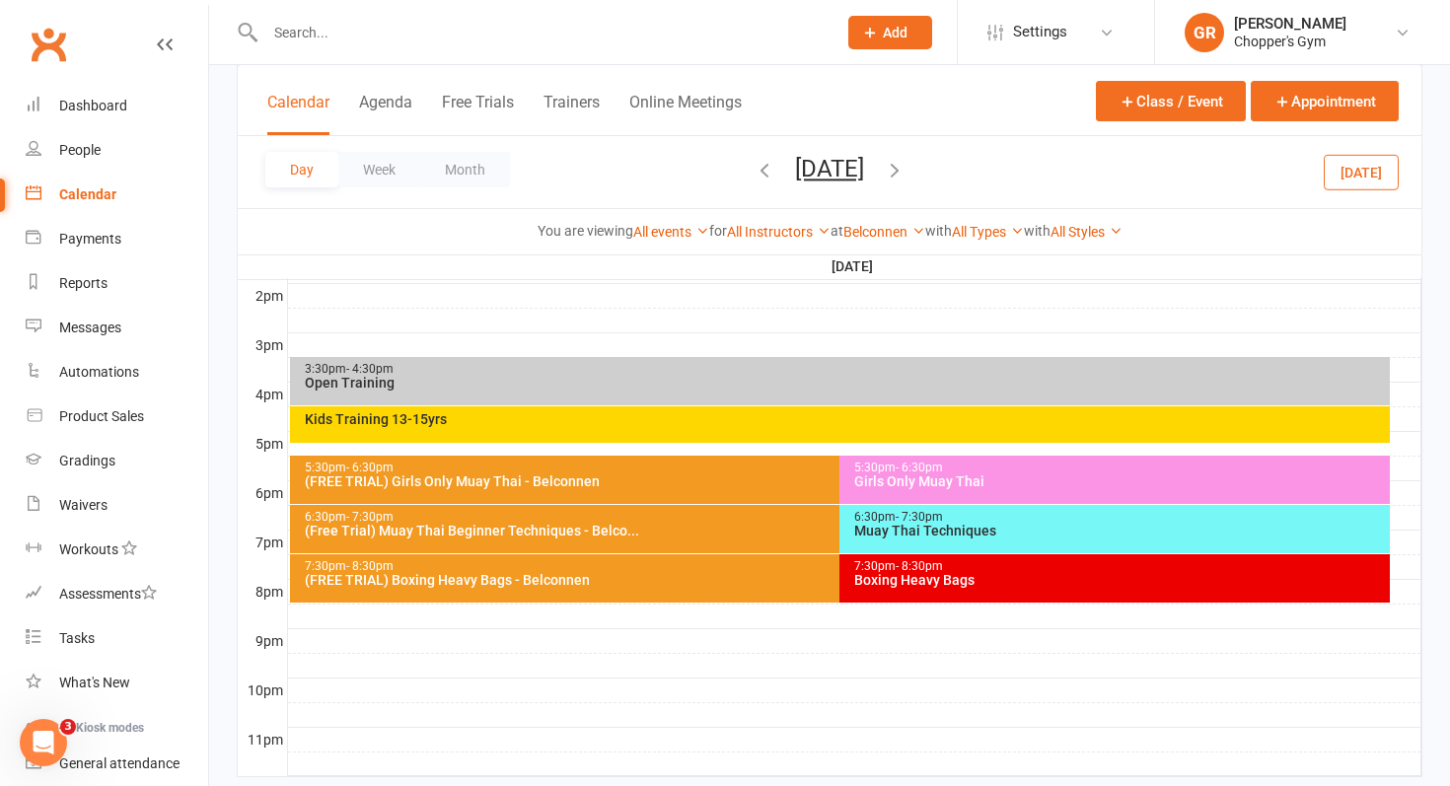
scroll to position [849, 0]
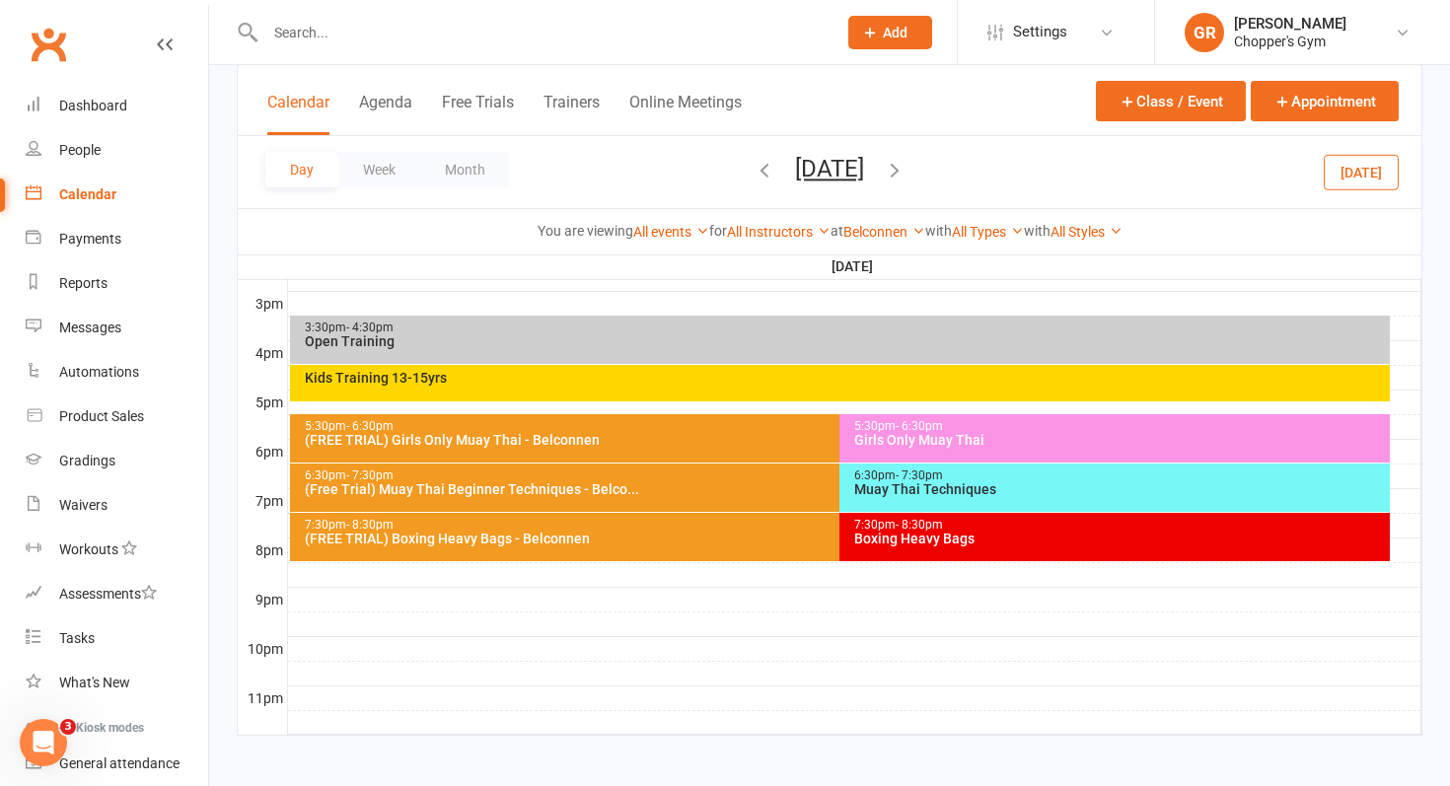
click at [906, 173] on icon "button" at bounding box center [895, 170] width 22 height 22
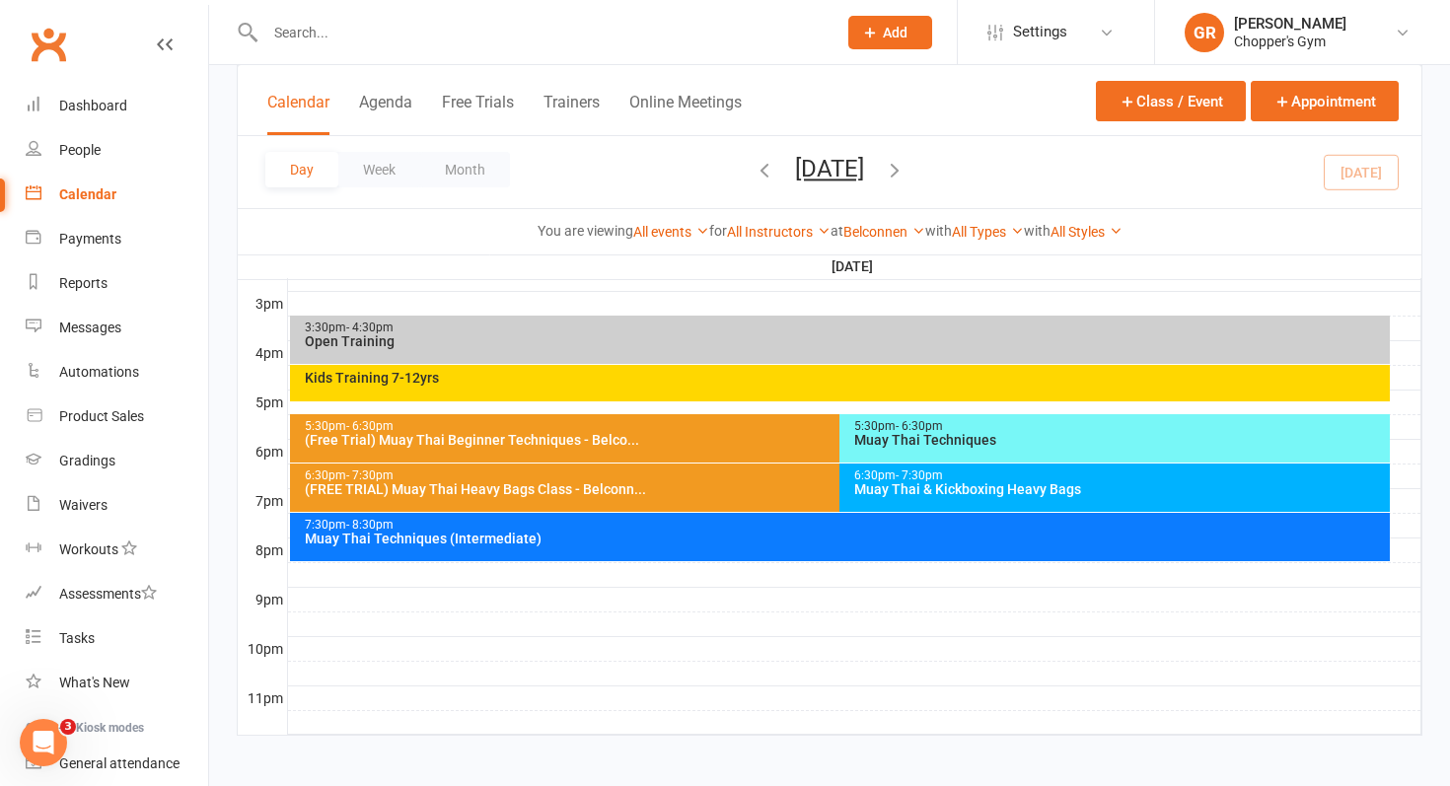
click at [901, 523] on div "7:30pm - 8:30pm" at bounding box center [845, 525] width 1083 height 13
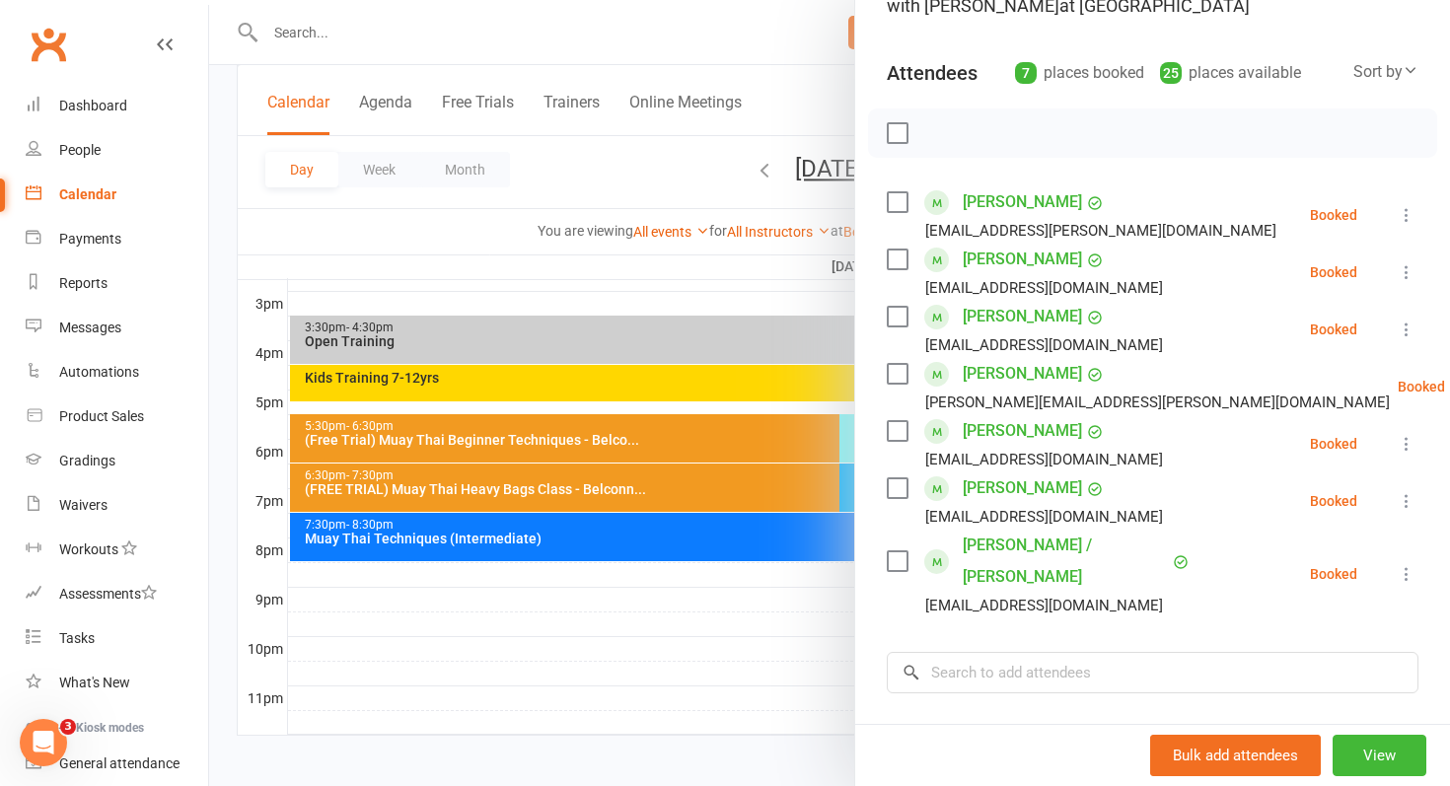
scroll to position [195, 0]
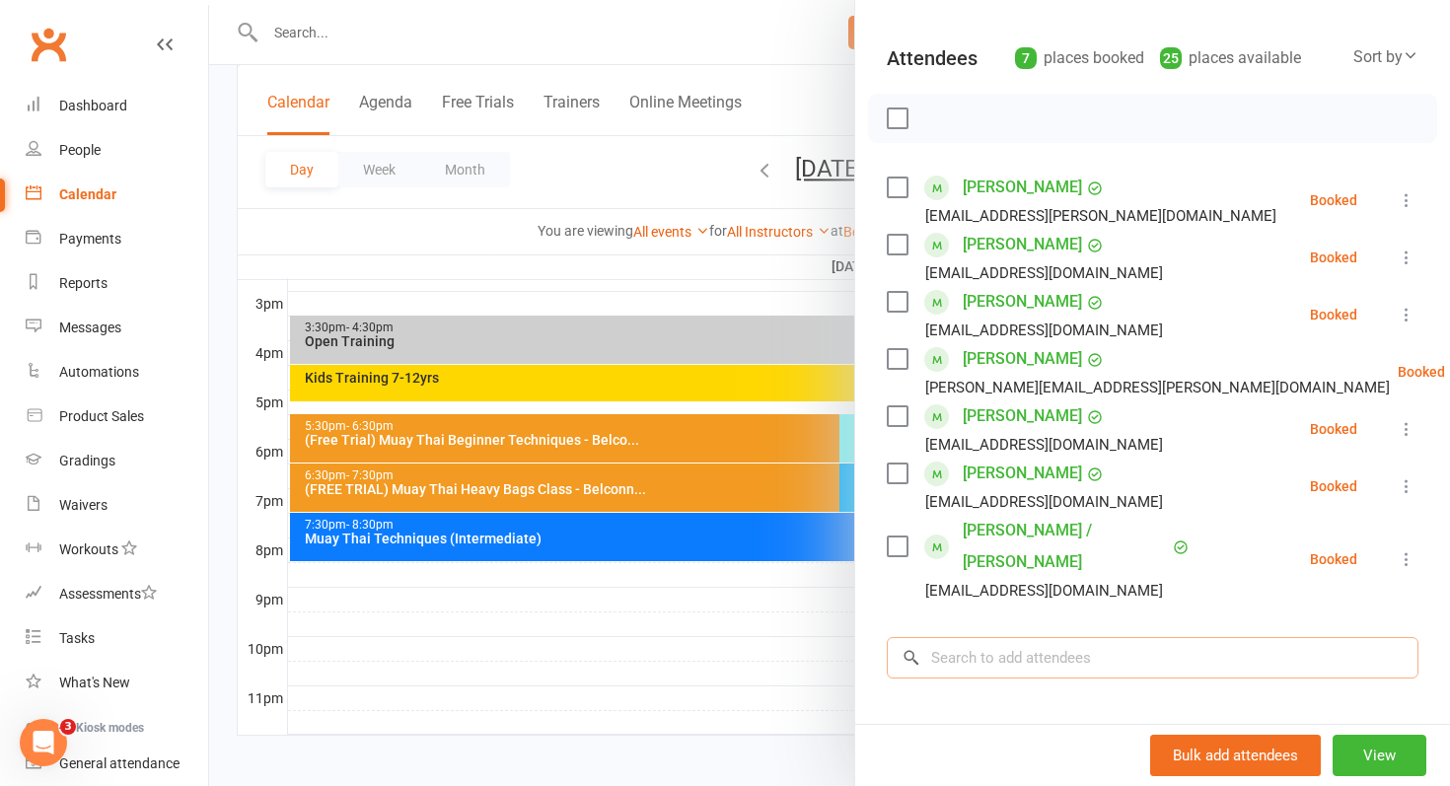
click at [1138, 637] on input "search" at bounding box center [1153, 657] width 532 height 41
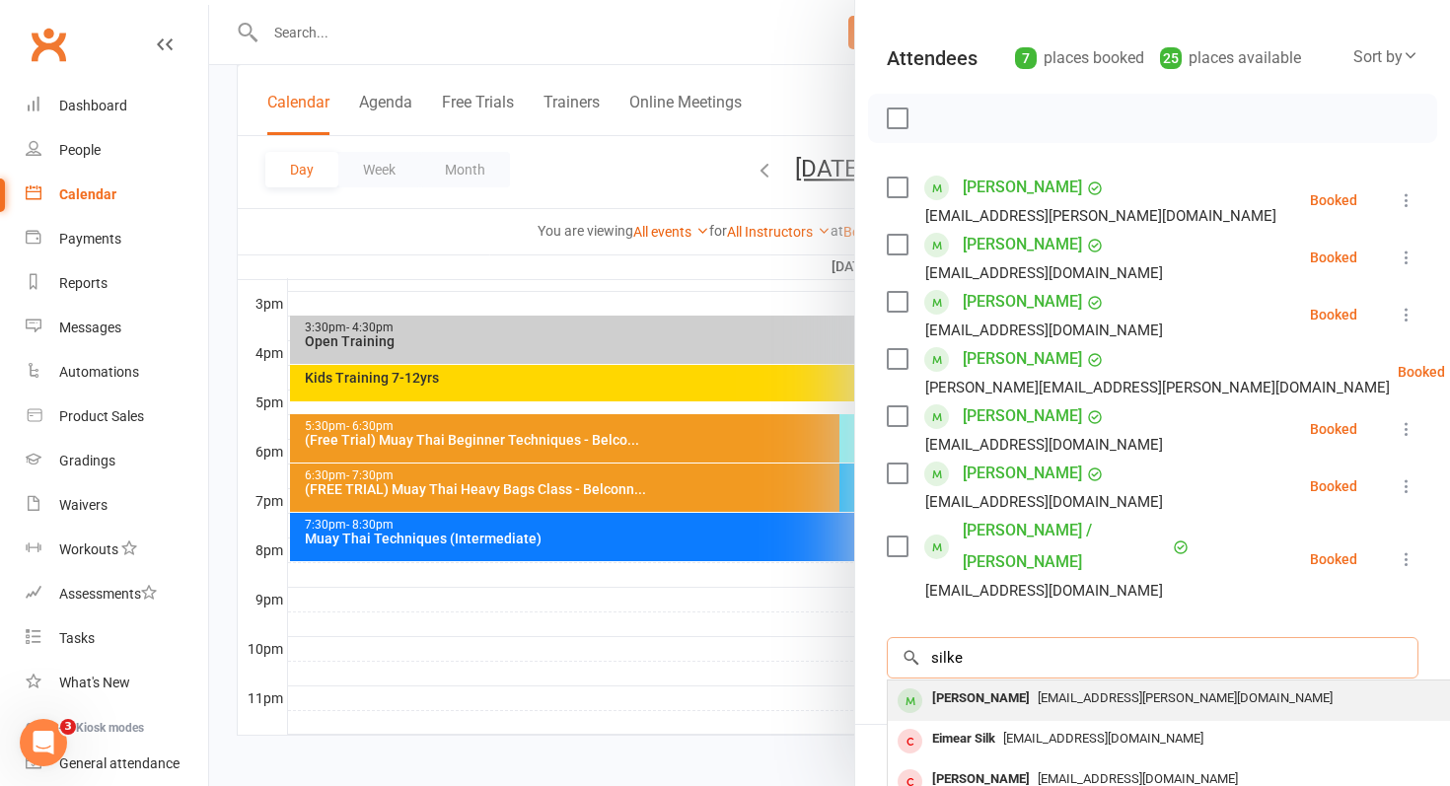
type input "silke"
click at [1121, 691] on span "[EMAIL_ADDRESS][PERSON_NAME][DOMAIN_NAME]" at bounding box center [1185, 698] width 295 height 15
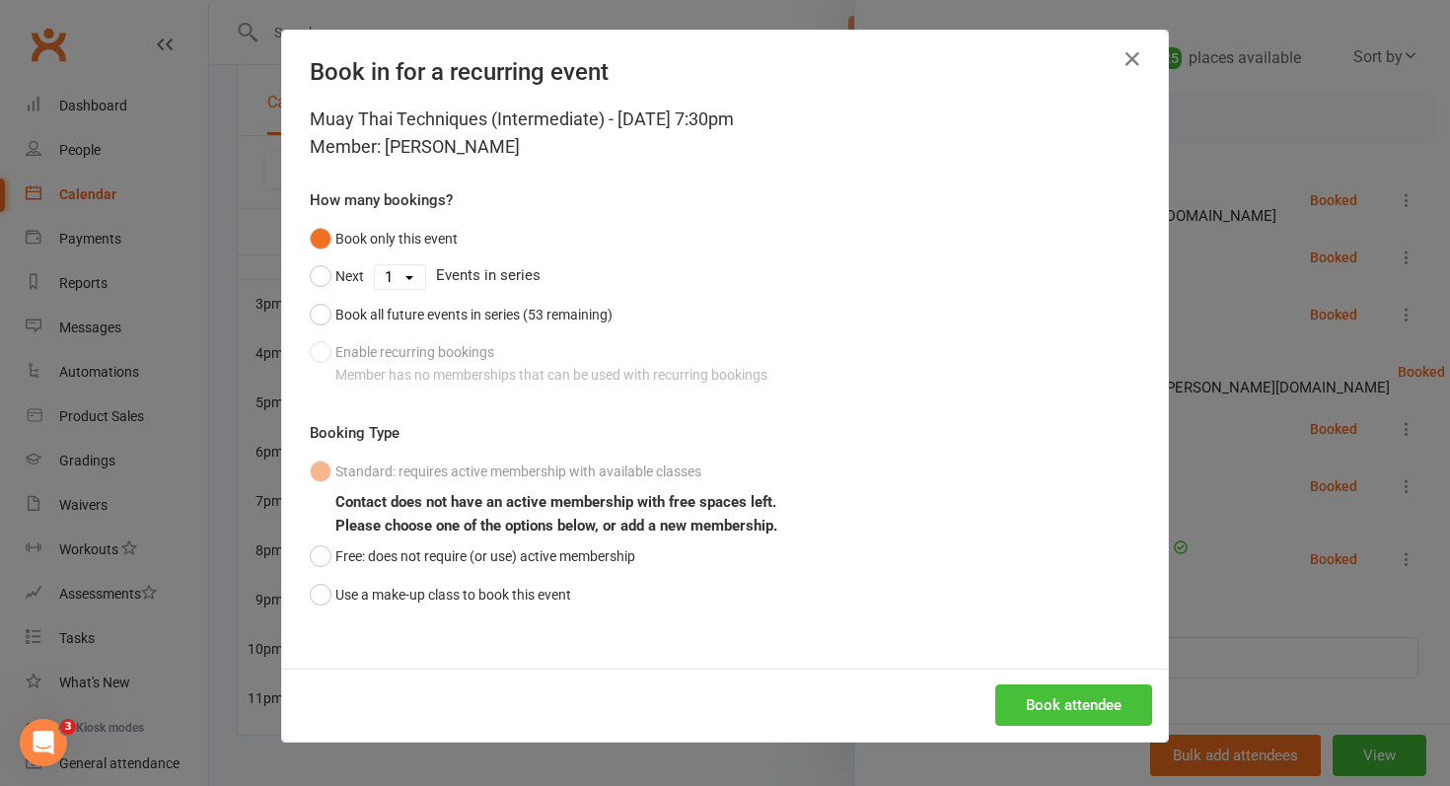
click at [1092, 692] on button "Book attendee" at bounding box center [1073, 705] width 157 height 41
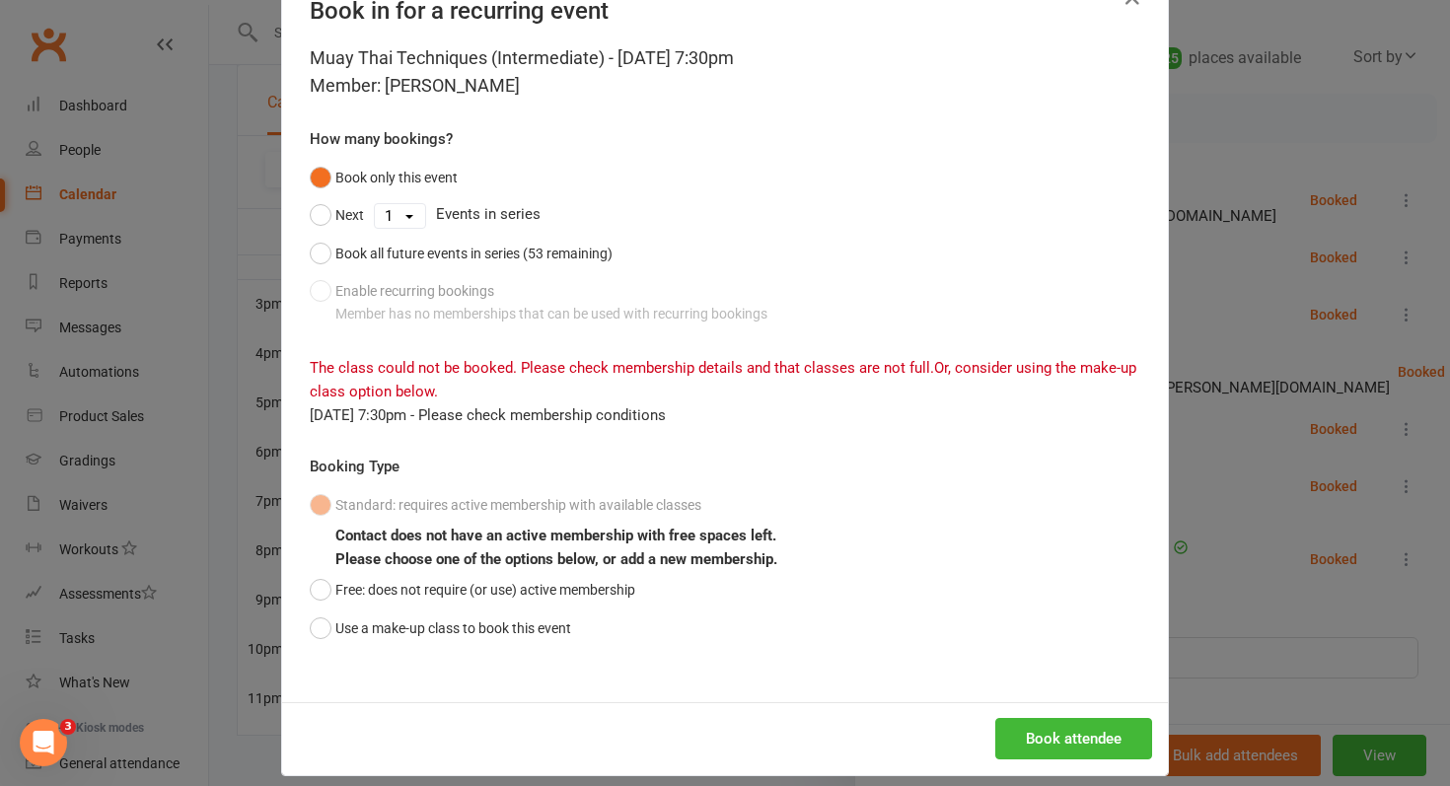
scroll to position [81, 0]
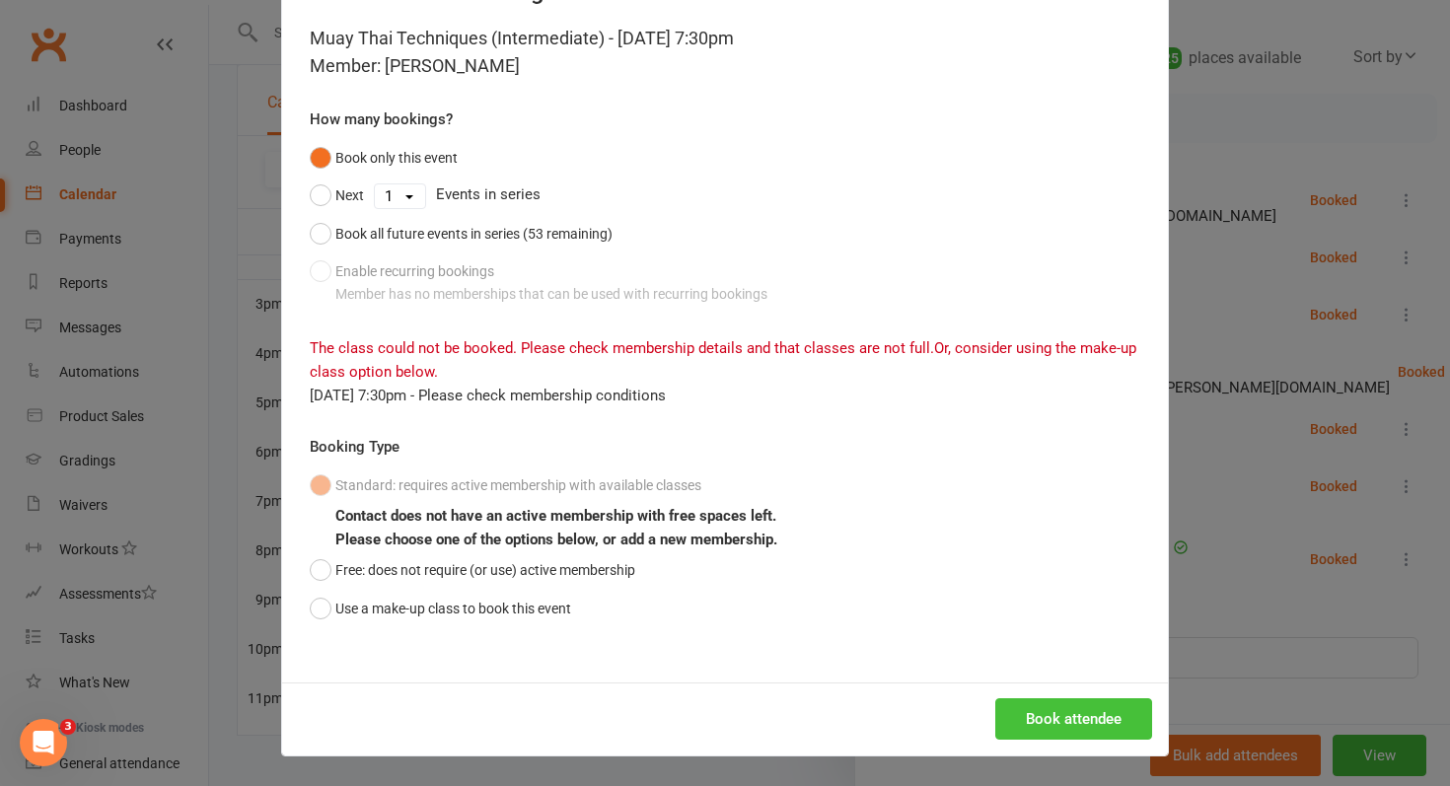
click at [1053, 715] on button "Book attendee" at bounding box center [1073, 718] width 157 height 41
click at [1128, 85] on div "Muay Thai Techniques (Intermediate) - Aug 12, 2025 7:30pm Member: Silke Zwick H…" at bounding box center [725, 354] width 886 height 658
click at [1259, 117] on div "Book in for a recurring event Muay Thai Techniques (Intermediate) - Aug 12, 202…" at bounding box center [725, 393] width 1450 height 786
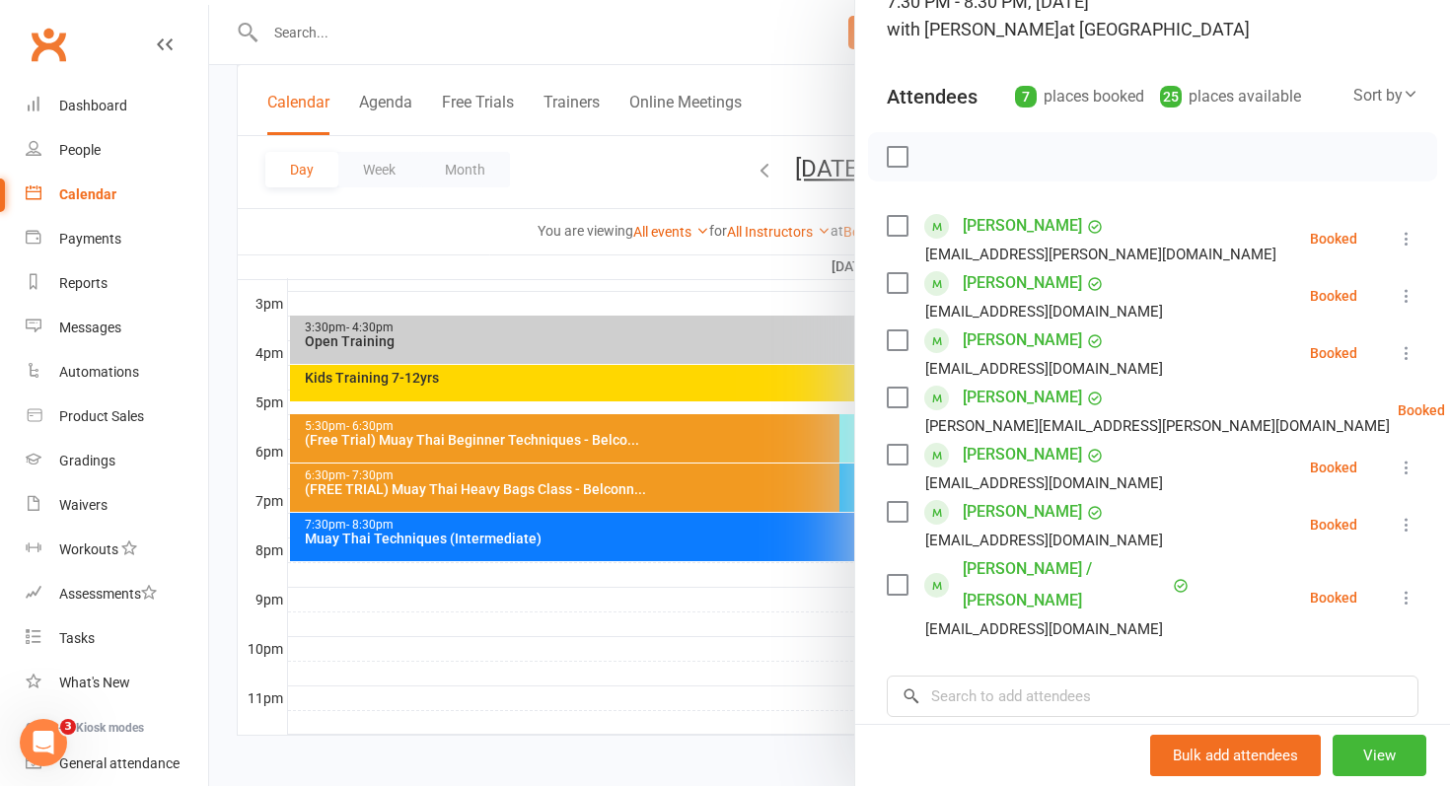
scroll to position [158, 0]
click at [805, 629] on div at bounding box center [829, 393] width 1241 height 786
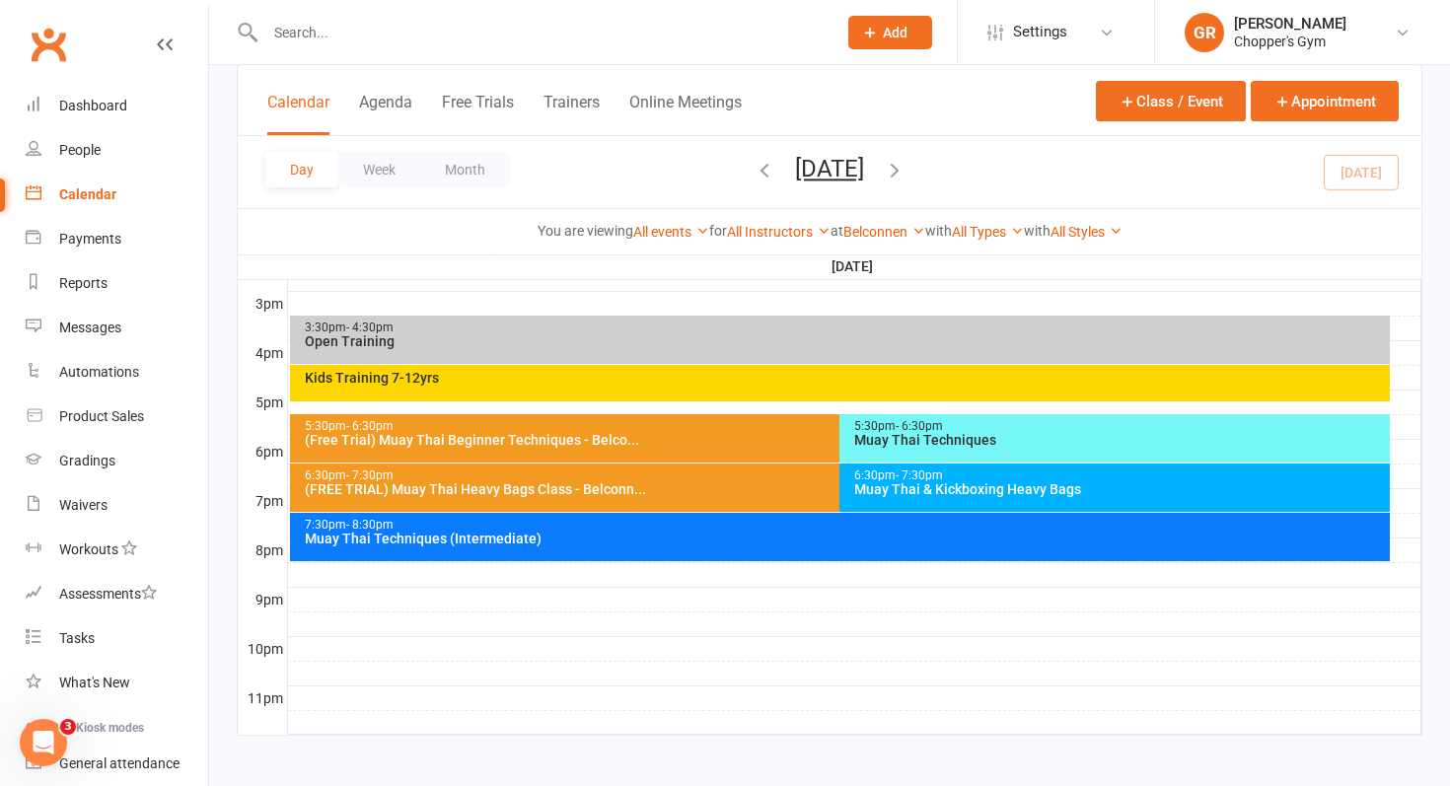
click at [923, 482] on div "Muay Thai & Kickboxing Heavy Bags" at bounding box center [1119, 489] width 533 height 14
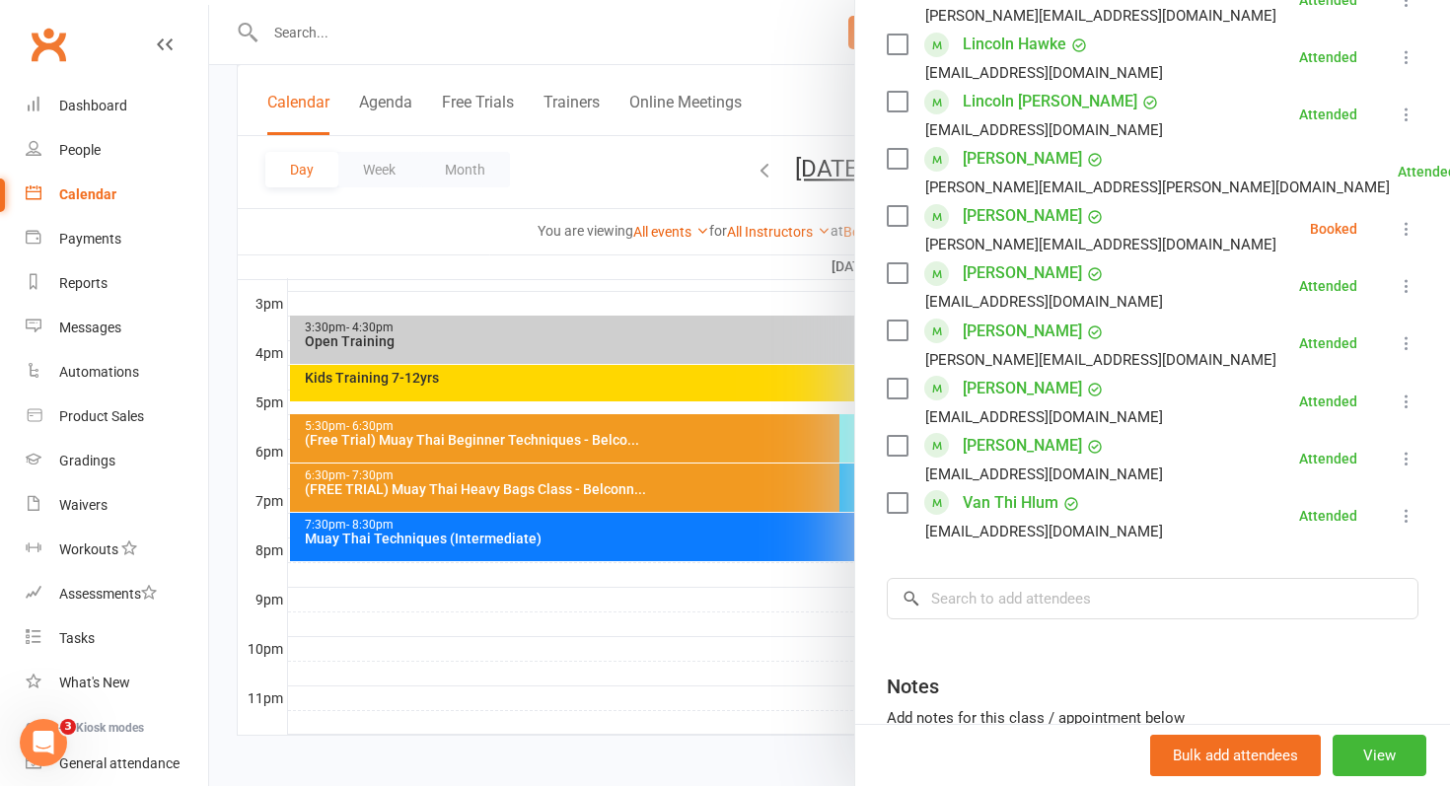
scroll to position [1084, 0]
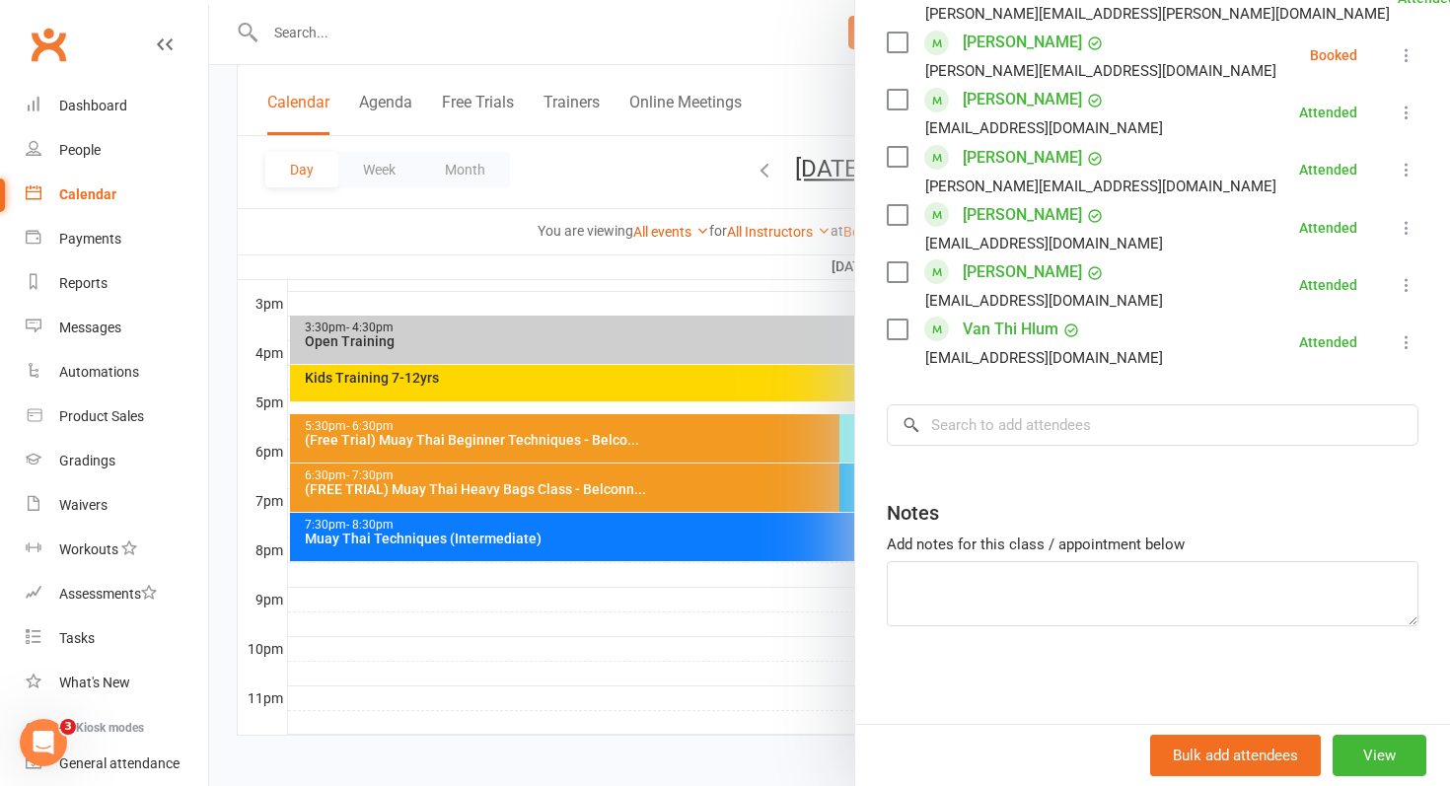
click at [707, 682] on div at bounding box center [829, 393] width 1241 height 786
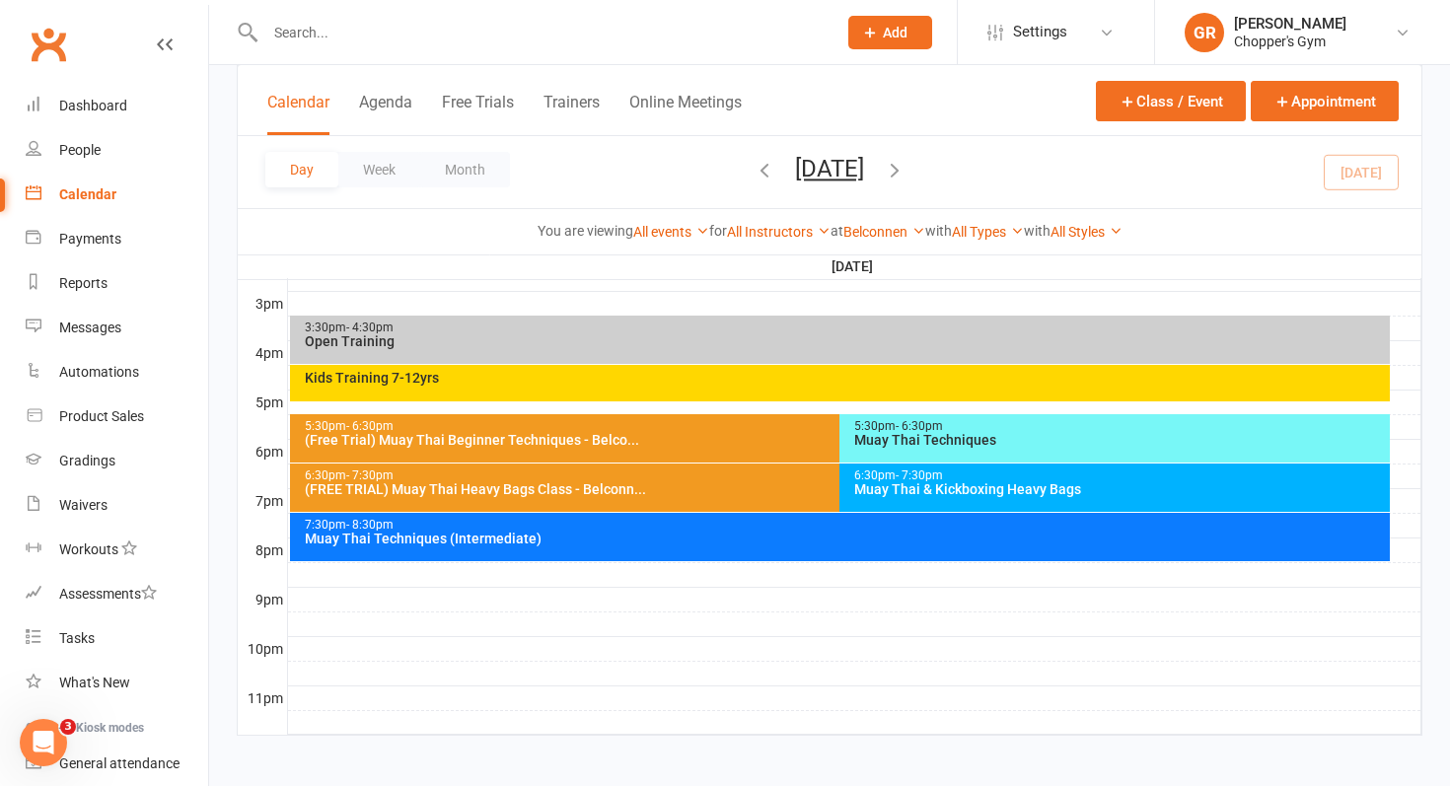
click at [814, 541] on div "Muay Thai Techniques (Intermediate)" at bounding box center [845, 539] width 1083 height 14
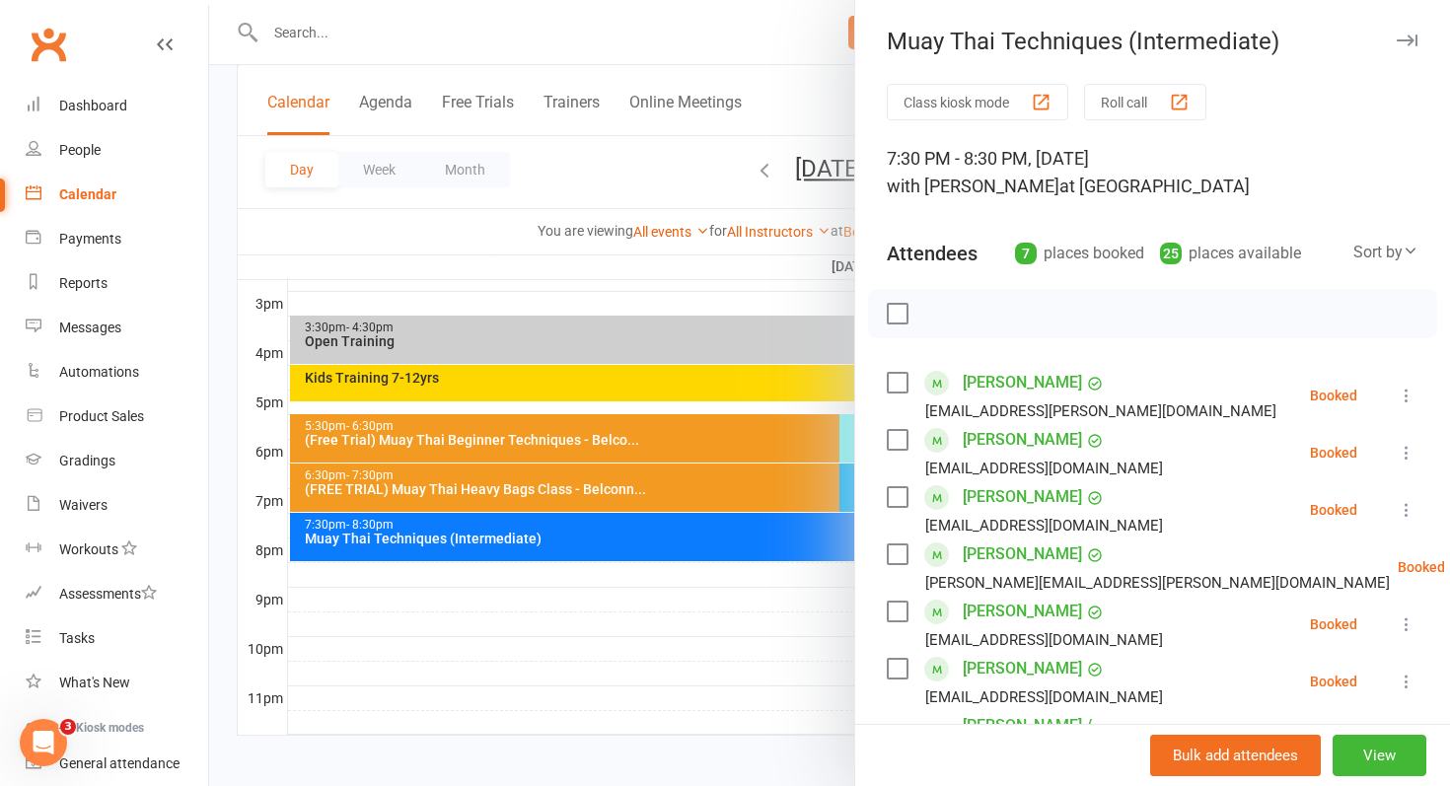
scroll to position [398, 0]
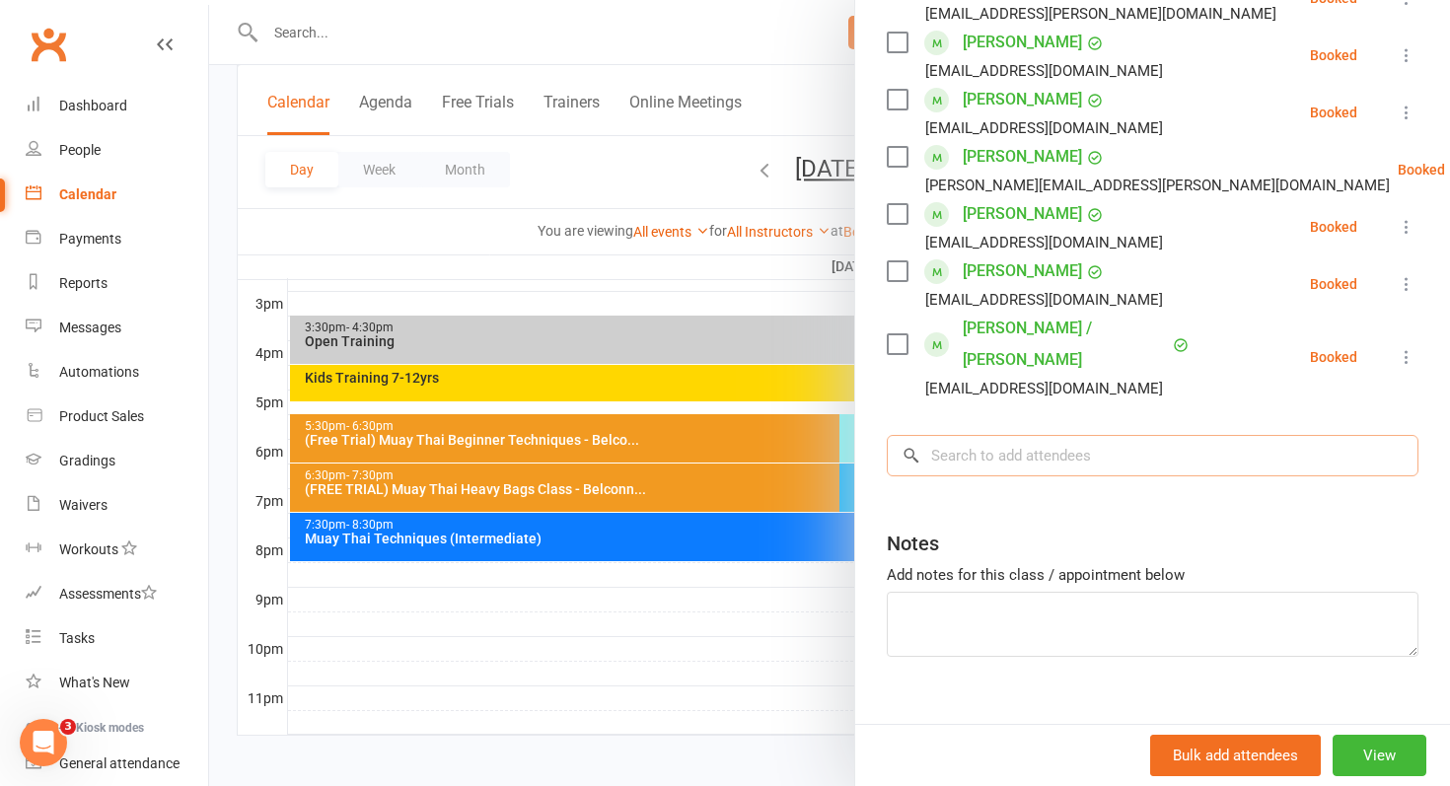
click at [1028, 435] on input "search" at bounding box center [1153, 455] width 532 height 41
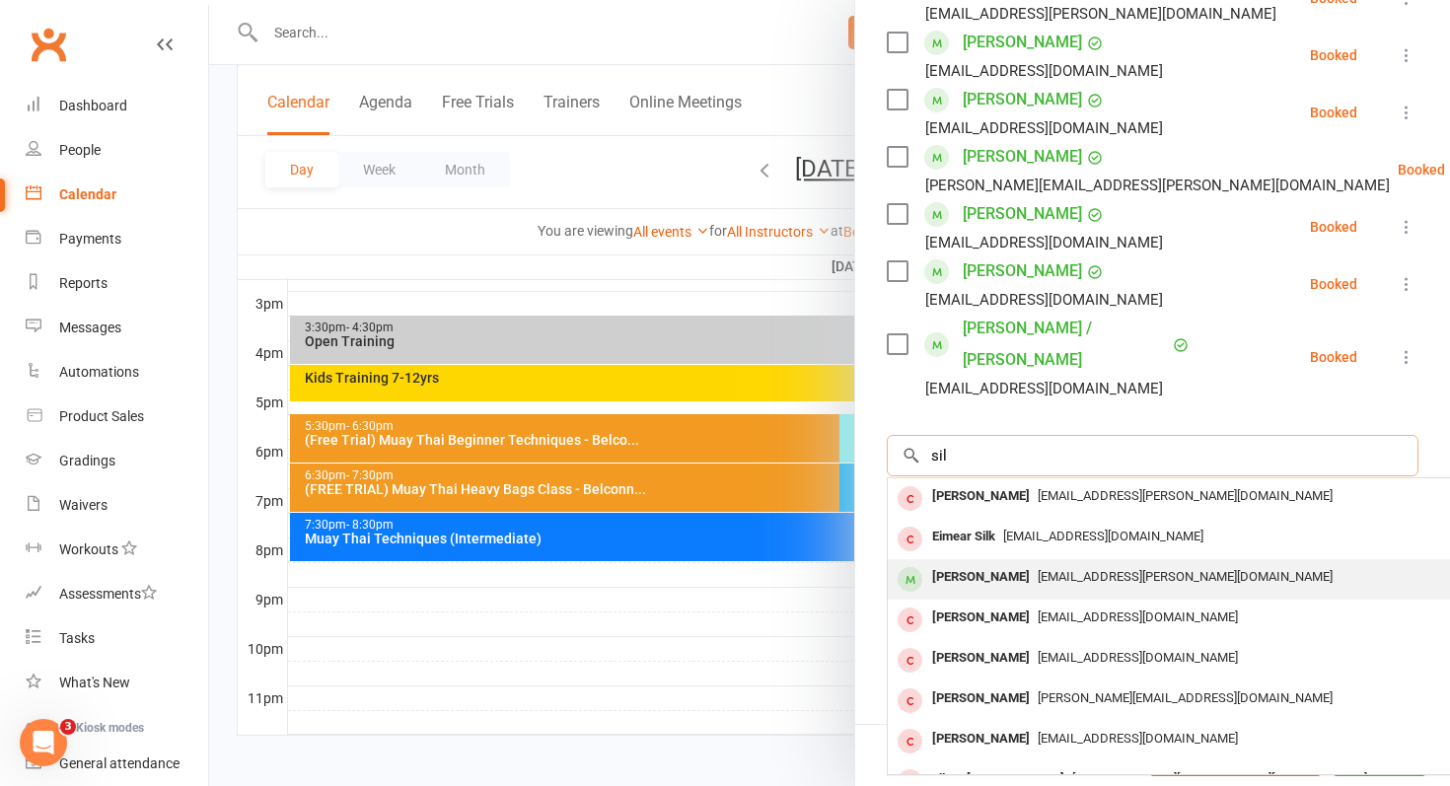
type input "sil"
click at [991, 563] on div "[PERSON_NAME]" at bounding box center [980, 577] width 113 height 29
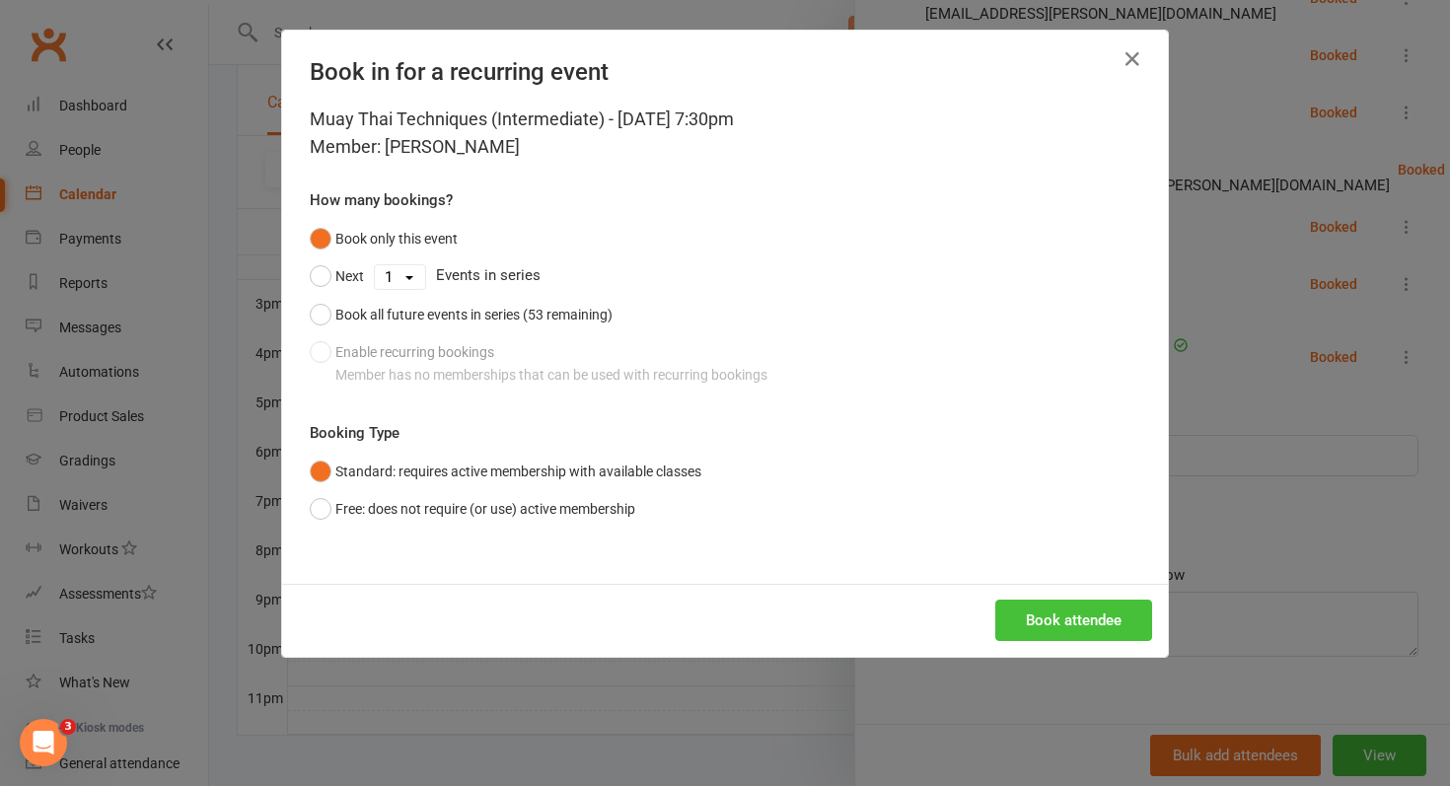
click at [1104, 627] on button "Book attendee" at bounding box center [1073, 620] width 157 height 41
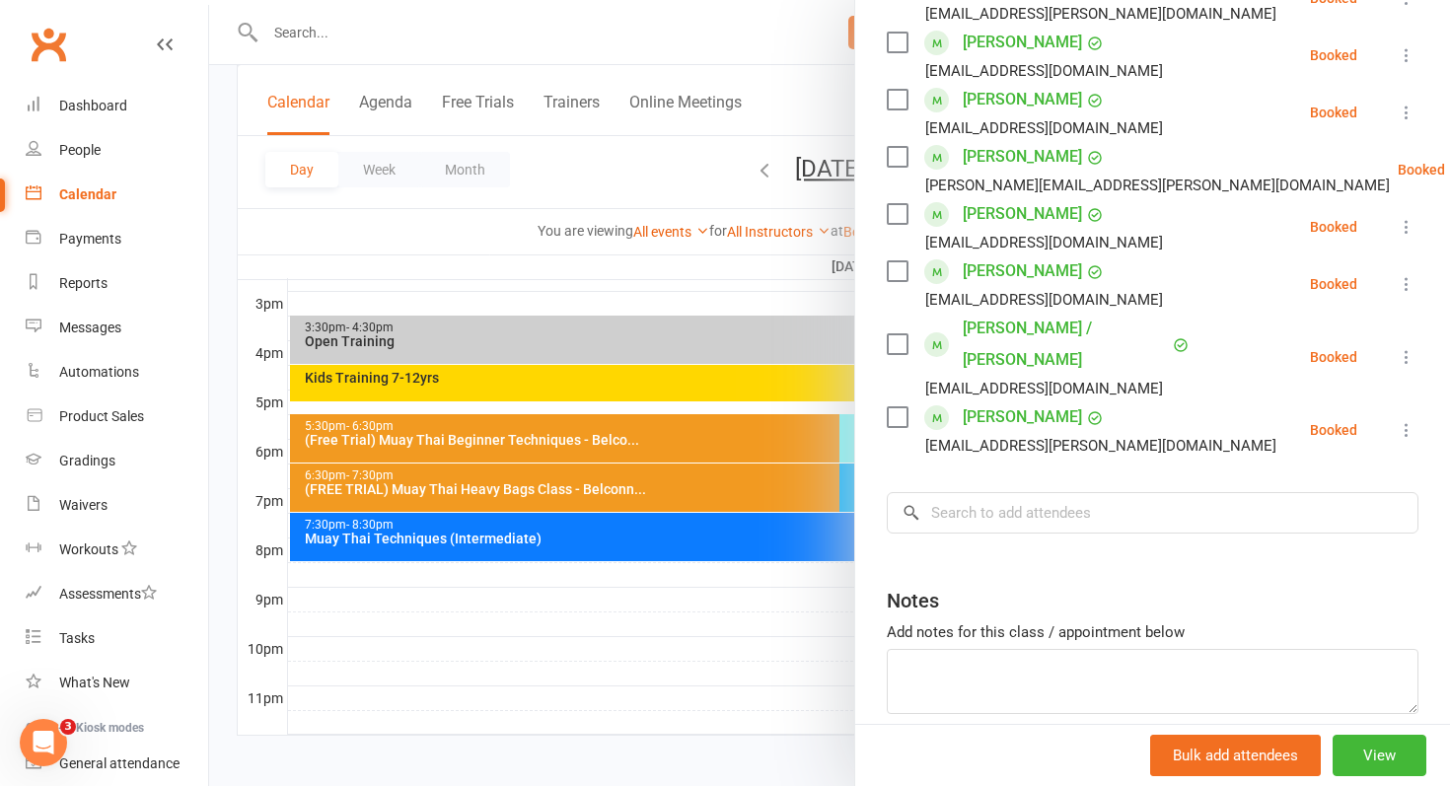
click at [1398, 420] on icon at bounding box center [1407, 430] width 20 height 20
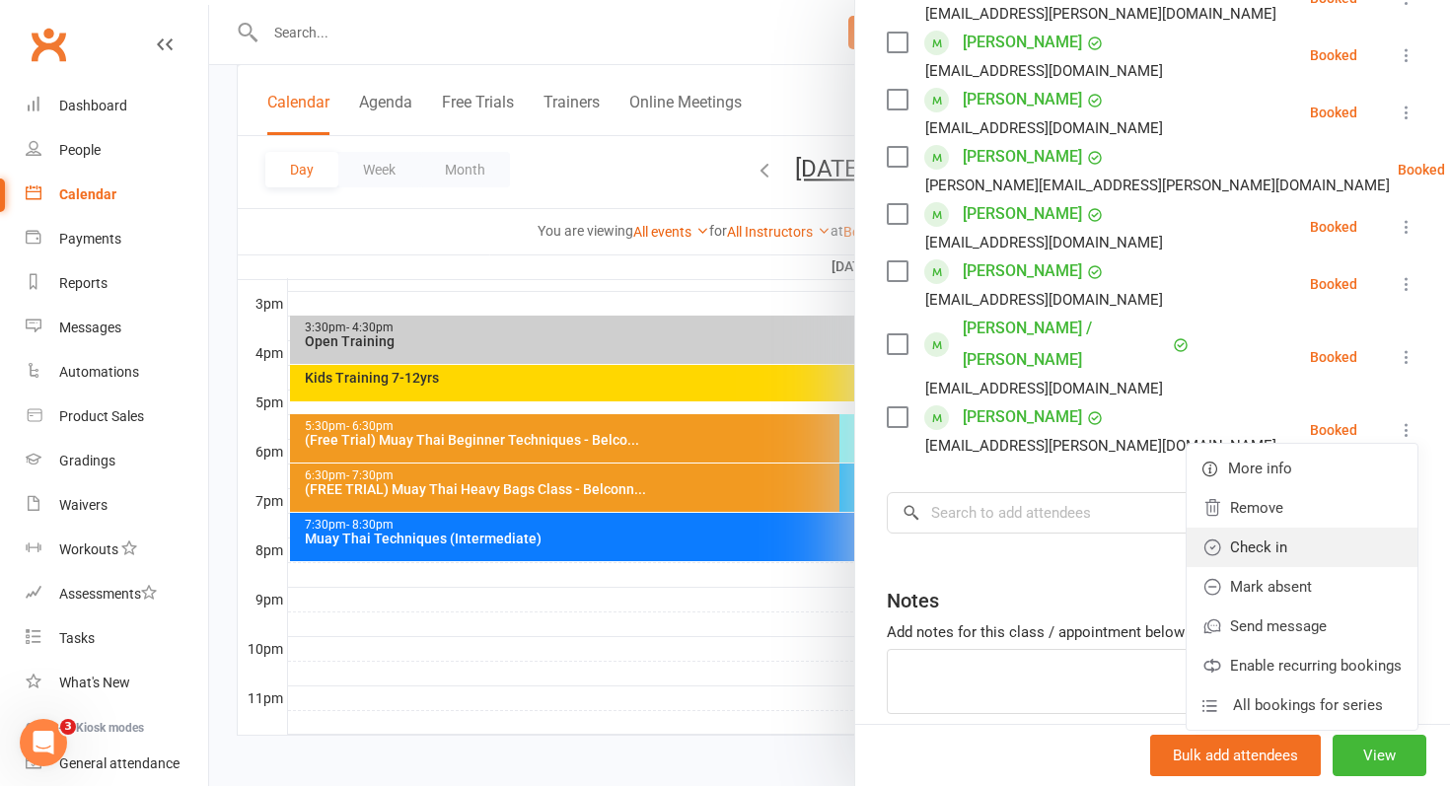
click at [1346, 528] on link "Check in" at bounding box center [1302, 547] width 231 height 39
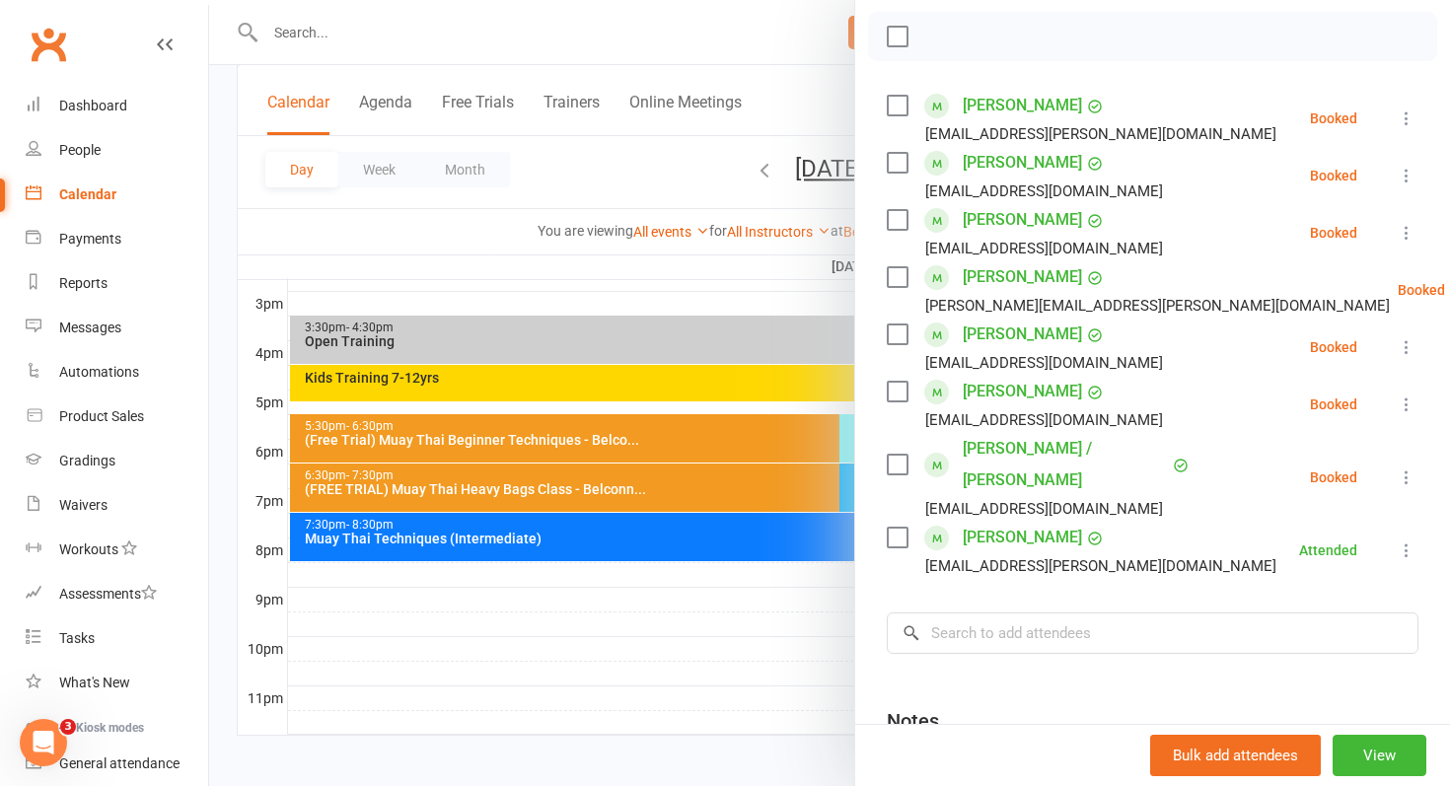
scroll to position [255, 0]
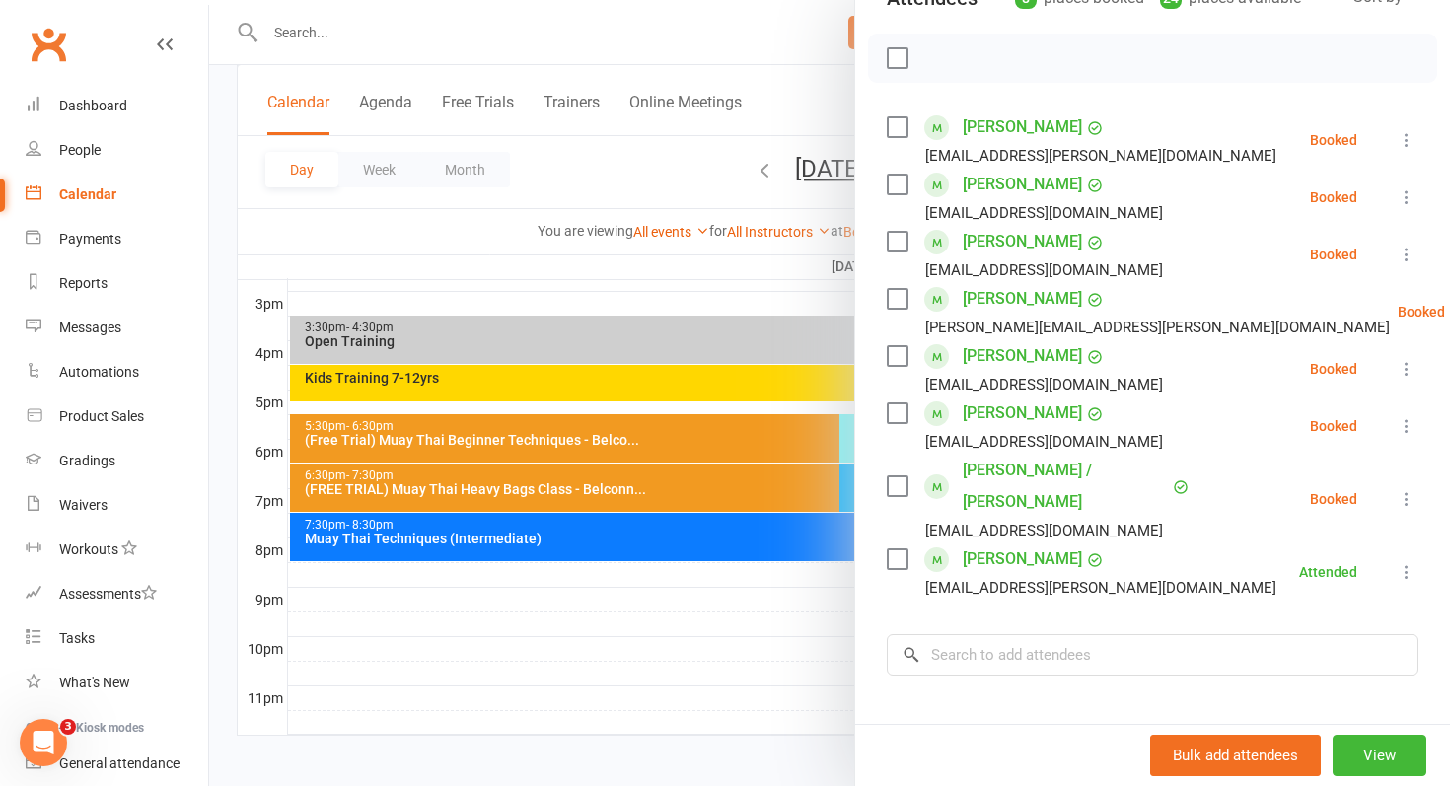
click at [640, 602] on div at bounding box center [829, 393] width 1241 height 786
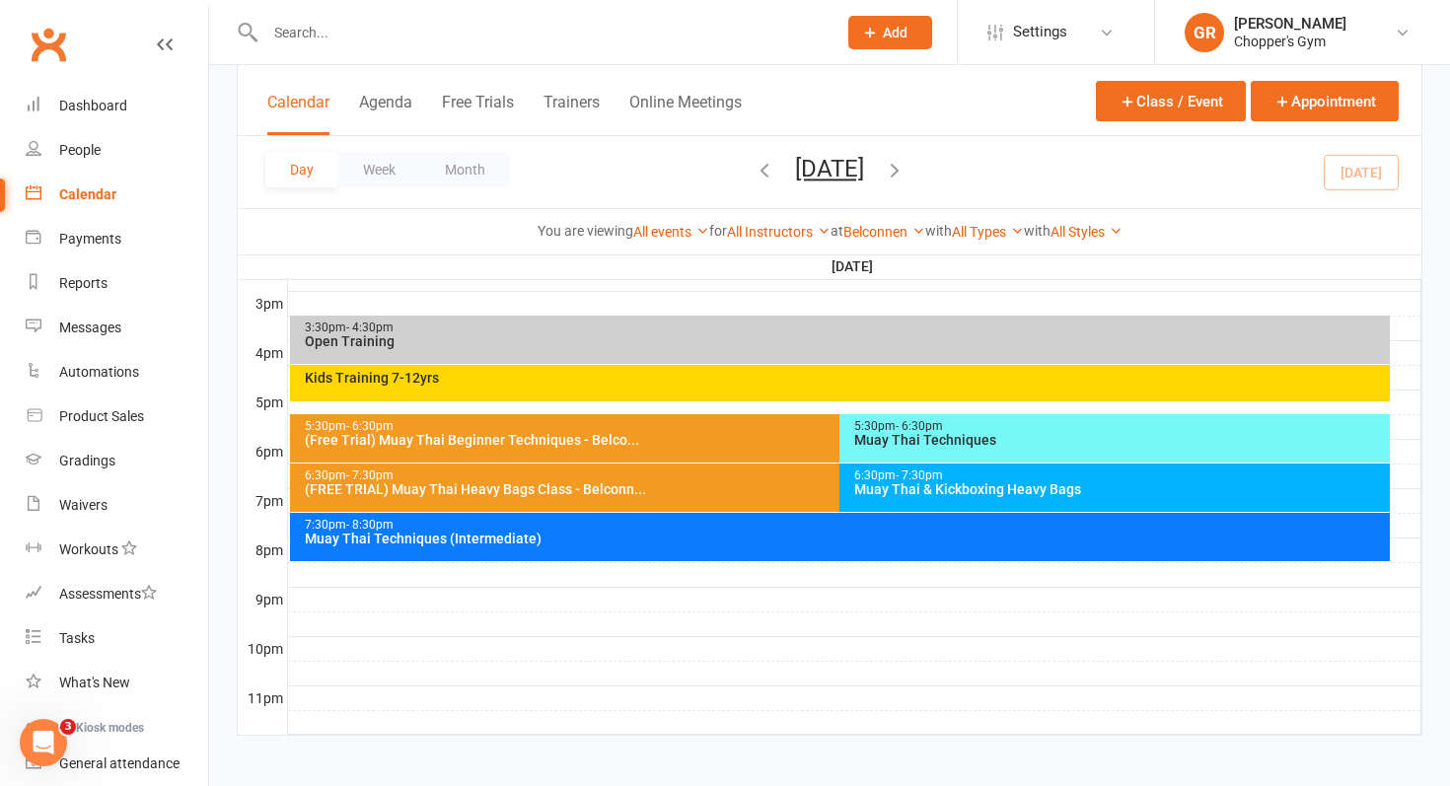
click at [899, 487] on div "Muay Thai & Kickboxing Heavy Bags" at bounding box center [1119, 489] width 533 height 14
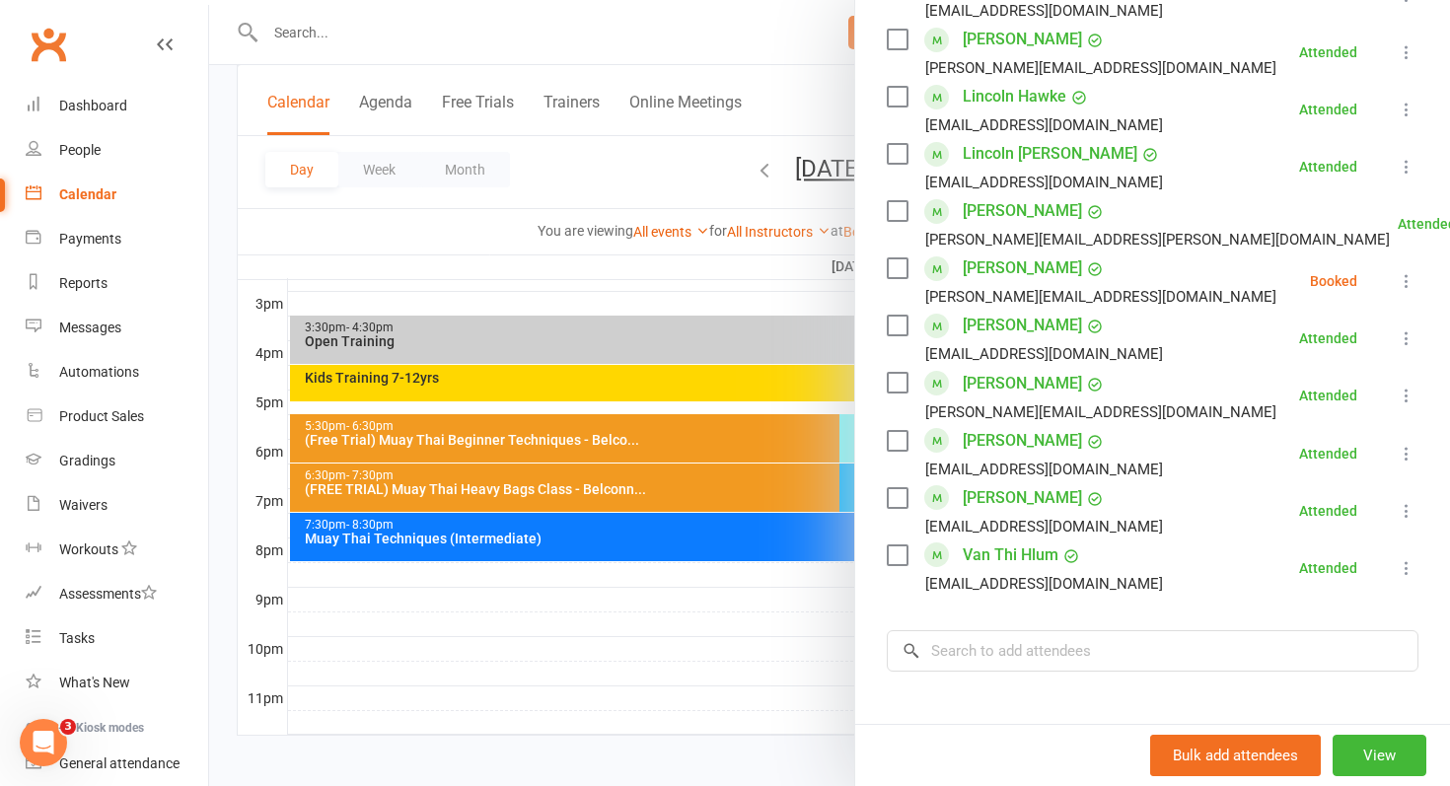
scroll to position [875, 0]
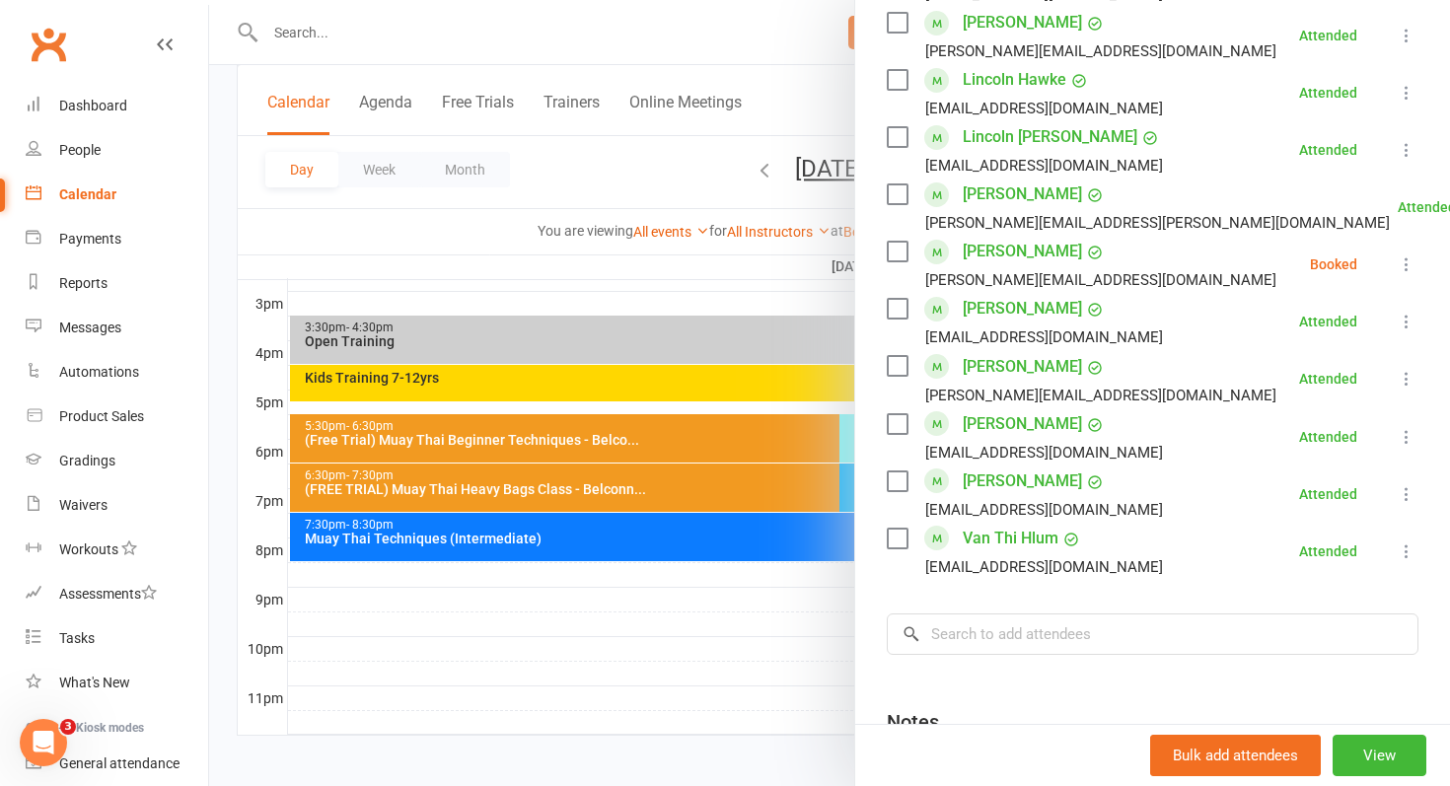
click at [1407, 258] on icon at bounding box center [1407, 265] width 20 height 20
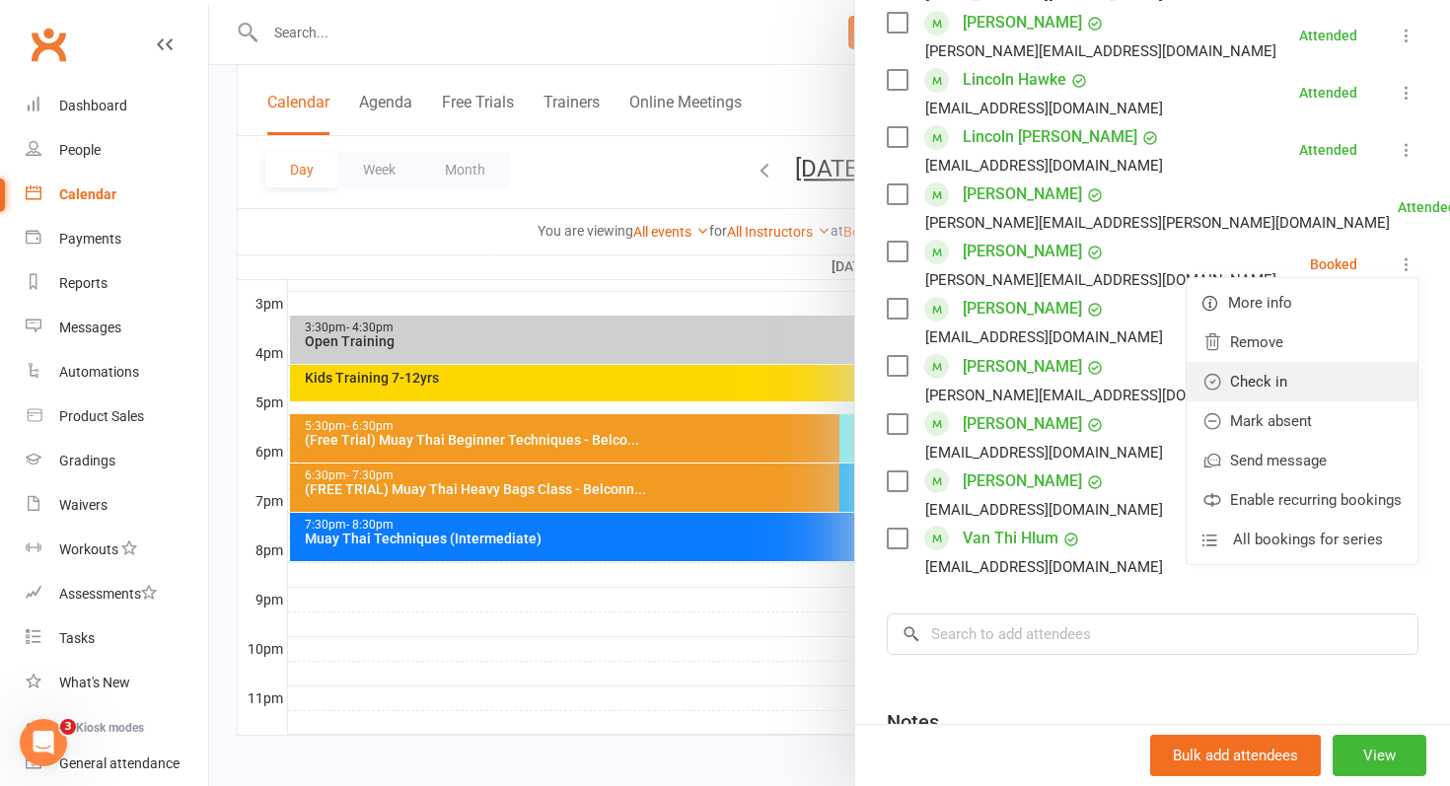
click at [1352, 377] on link "Check in" at bounding box center [1302, 381] width 231 height 39
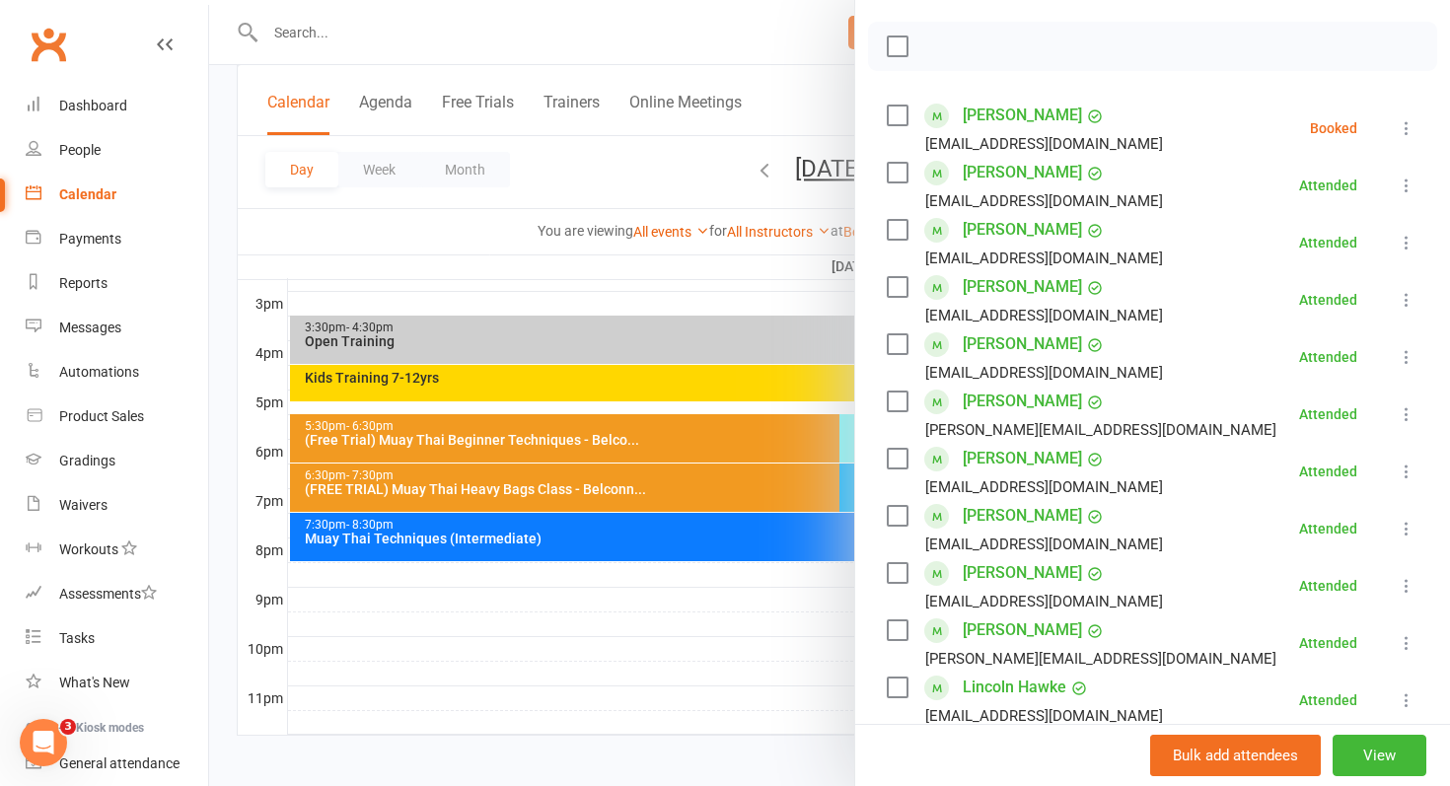
scroll to position [226, 0]
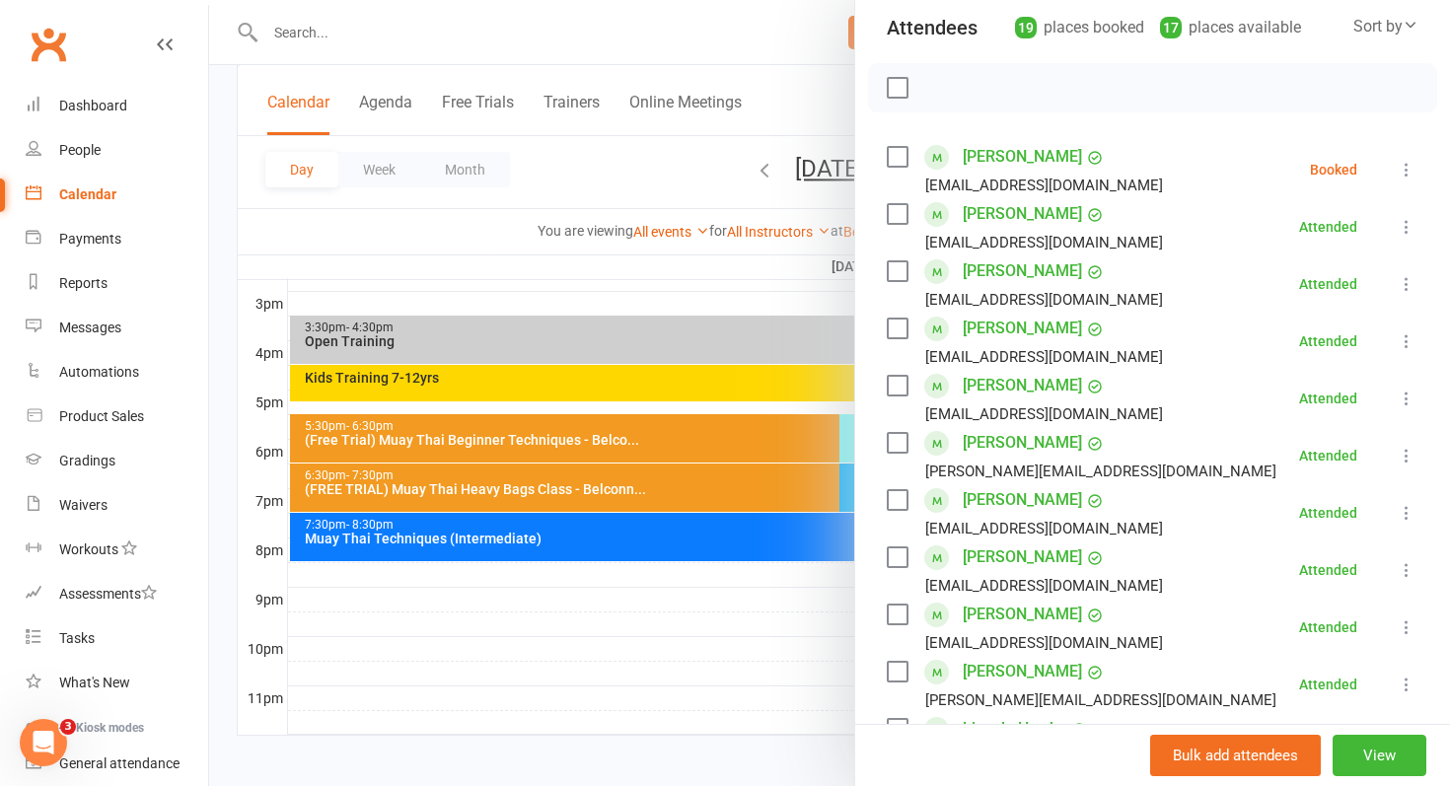
click at [1407, 172] on icon at bounding box center [1407, 170] width 20 height 20
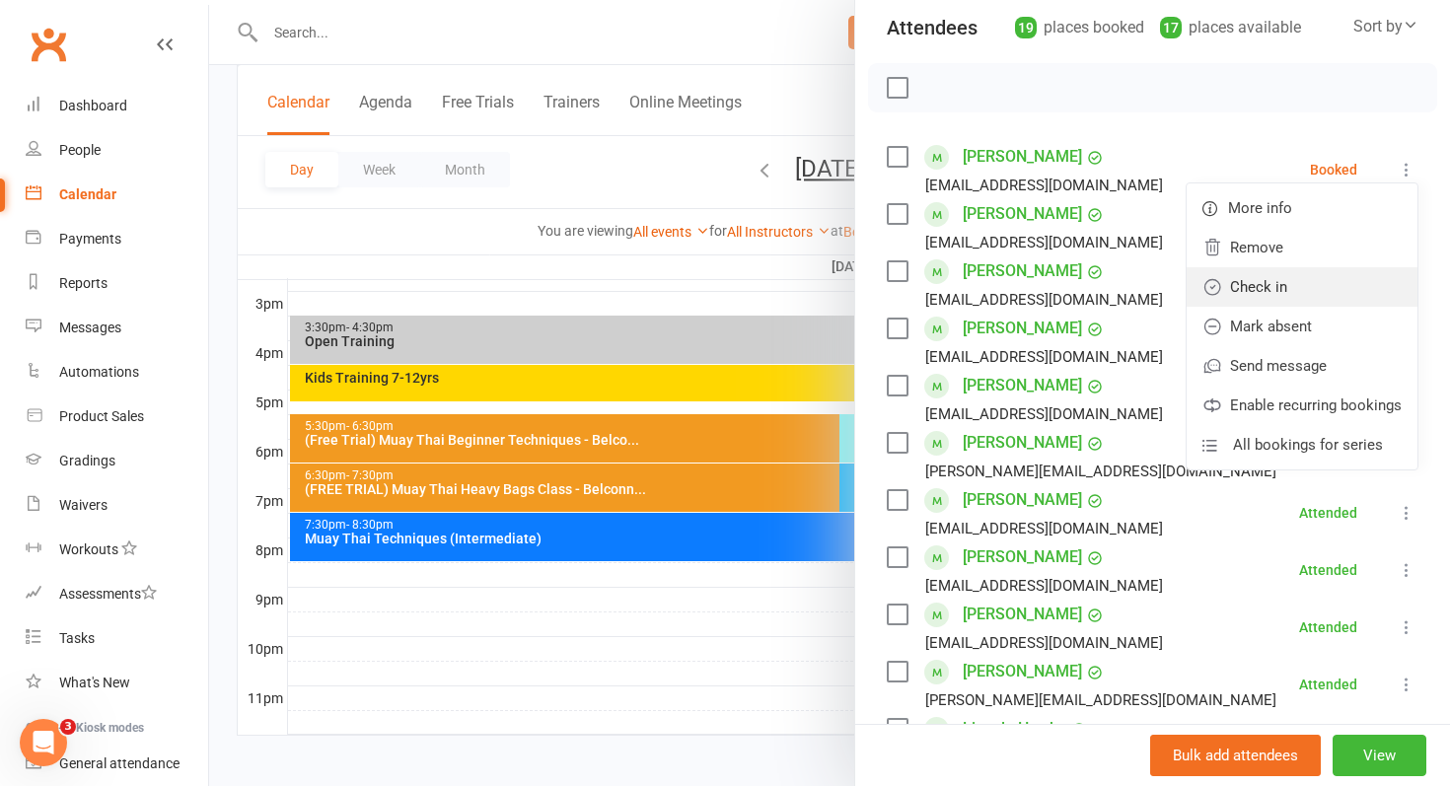
click at [1337, 303] on link "Check in" at bounding box center [1302, 286] width 231 height 39
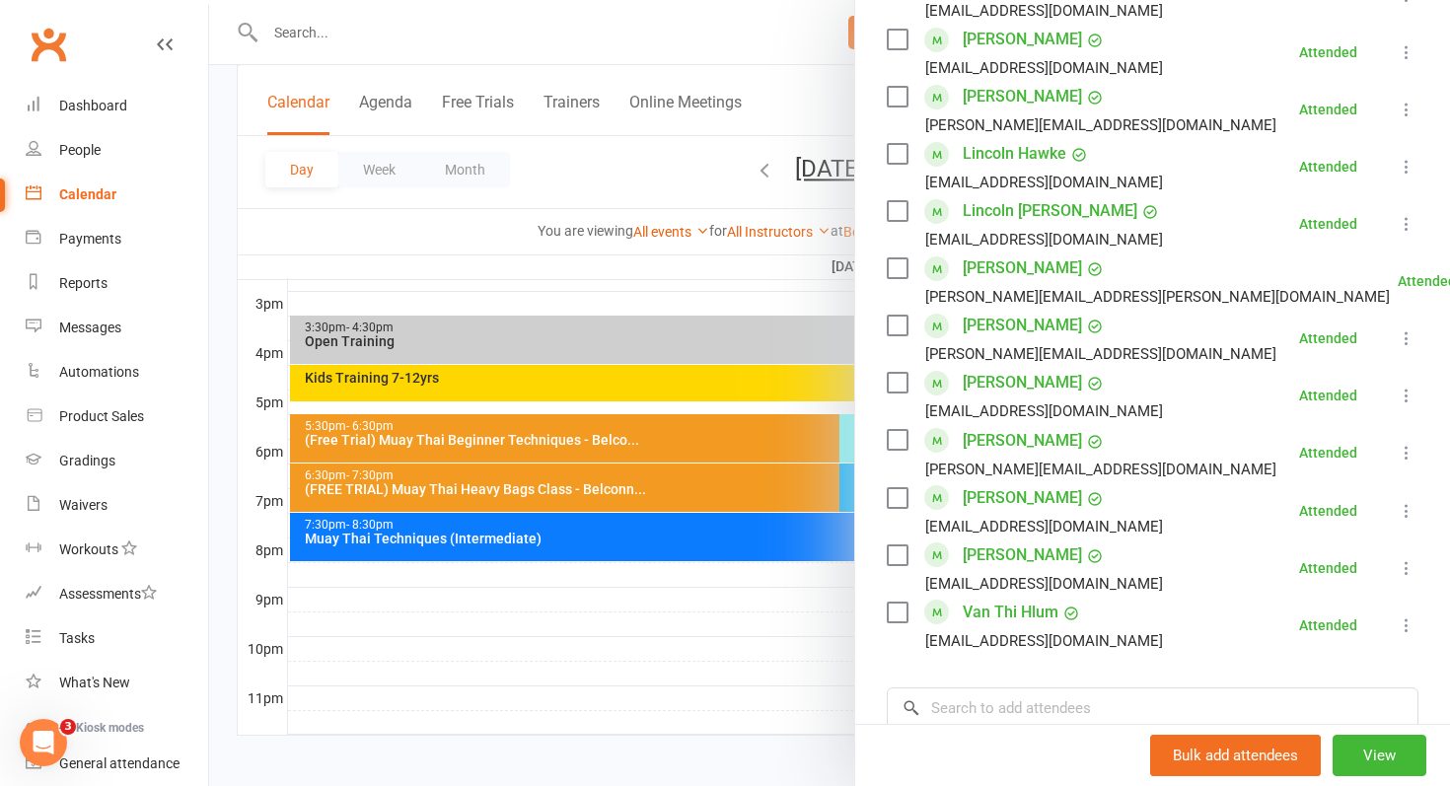
scroll to position [676, 0]
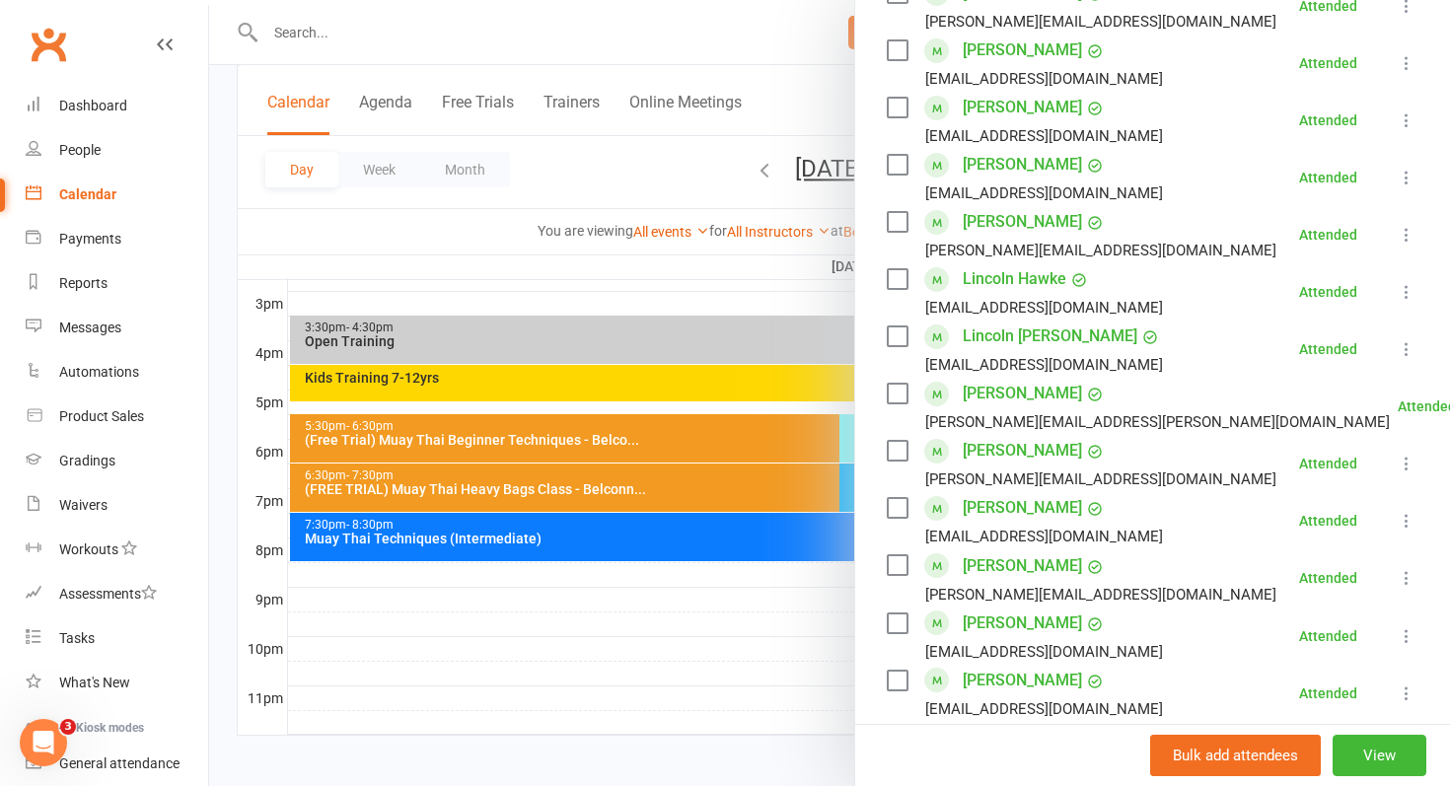
click at [531, 544] on div at bounding box center [829, 393] width 1241 height 786
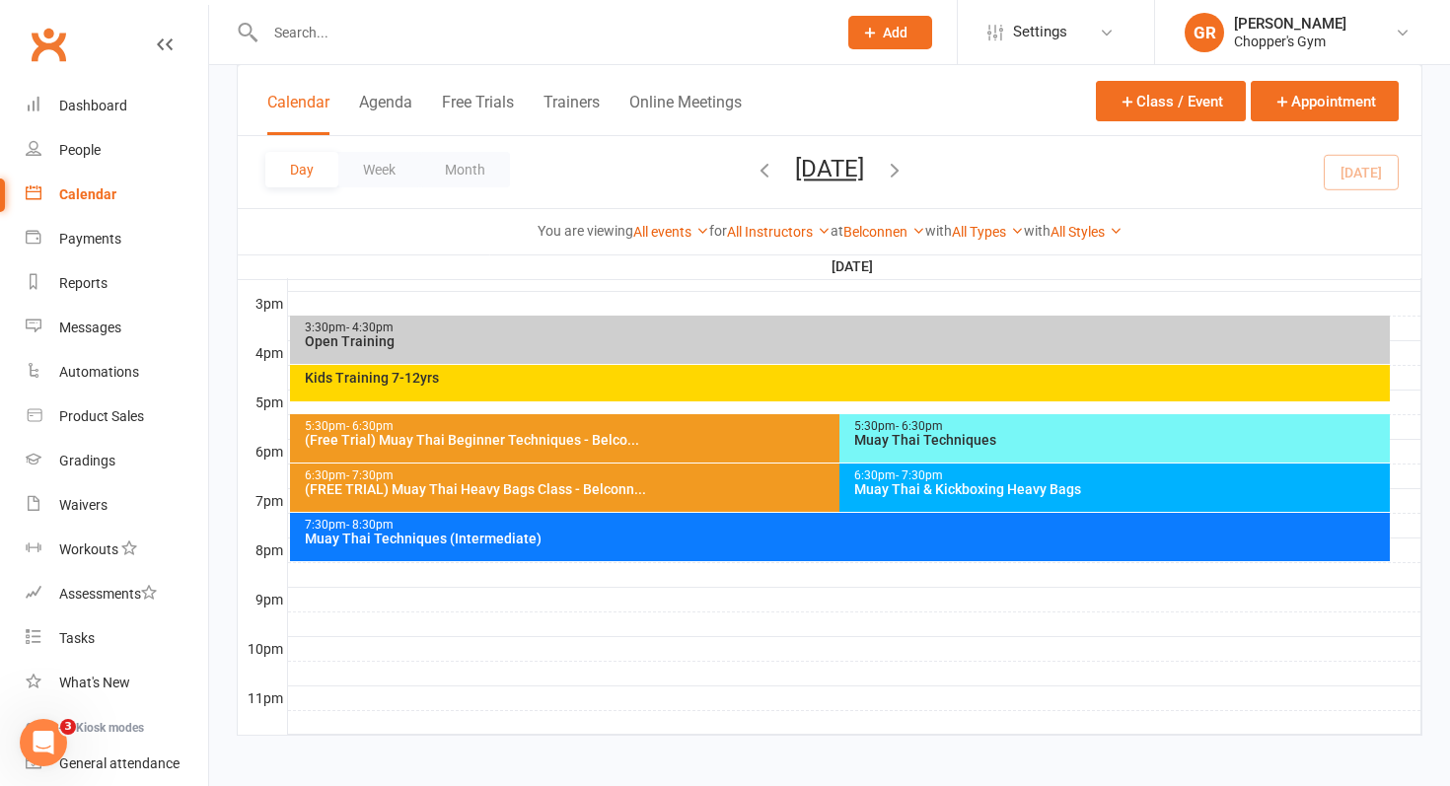
click at [531, 544] on div "Muay Thai Techniques (Intermediate)" at bounding box center [845, 539] width 1083 height 14
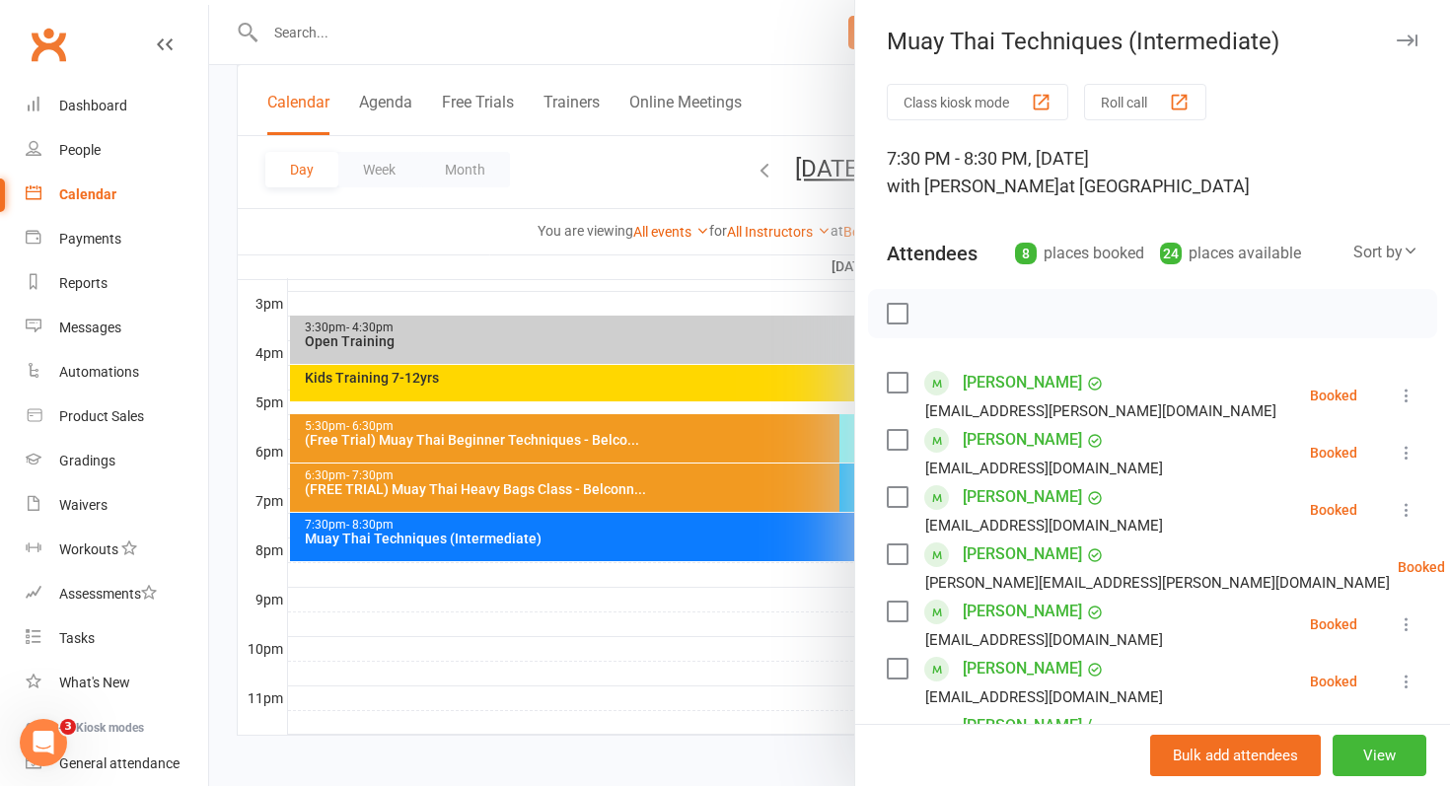
click at [1017, 497] on link "[PERSON_NAME]" at bounding box center [1022, 497] width 119 height 32
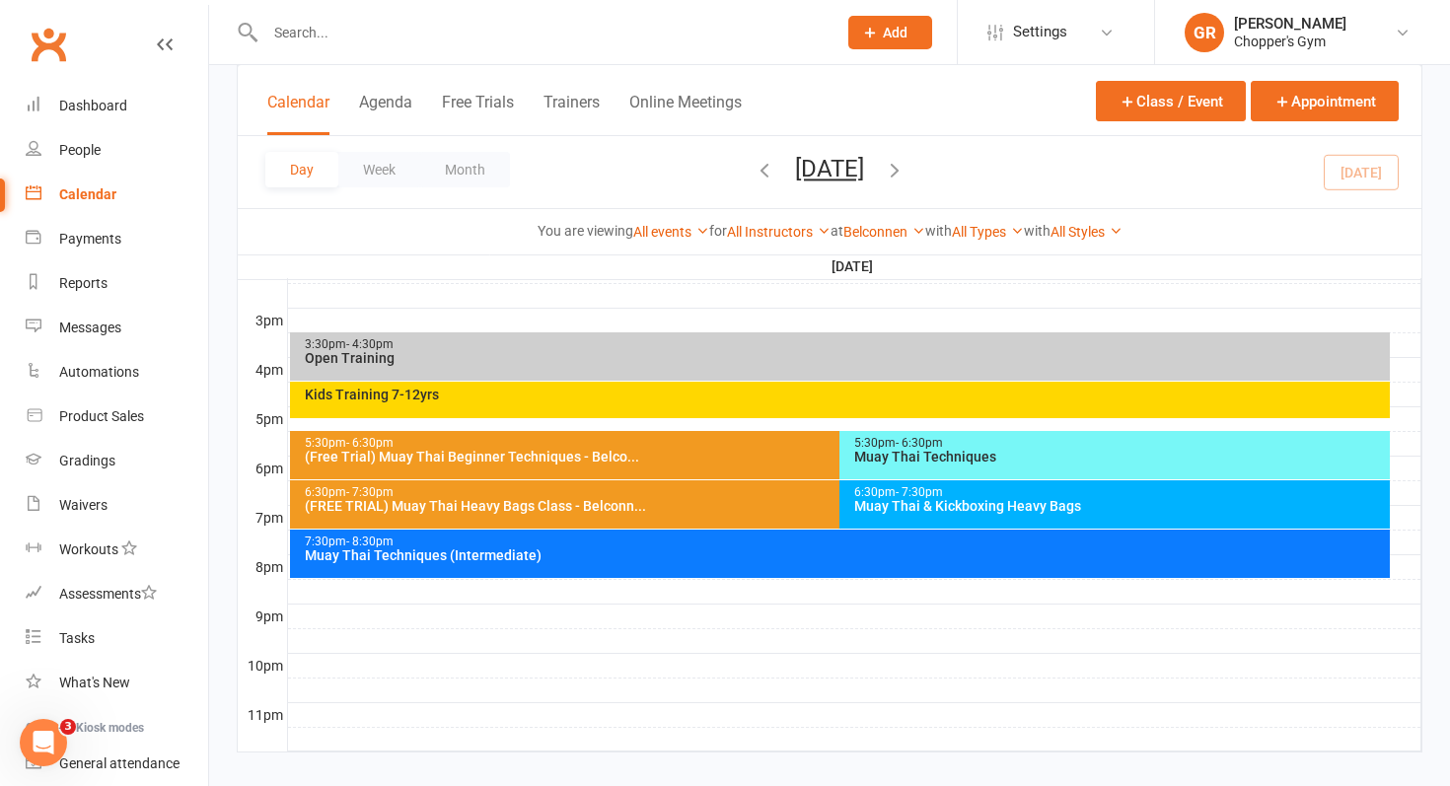
scroll to position [855, 0]
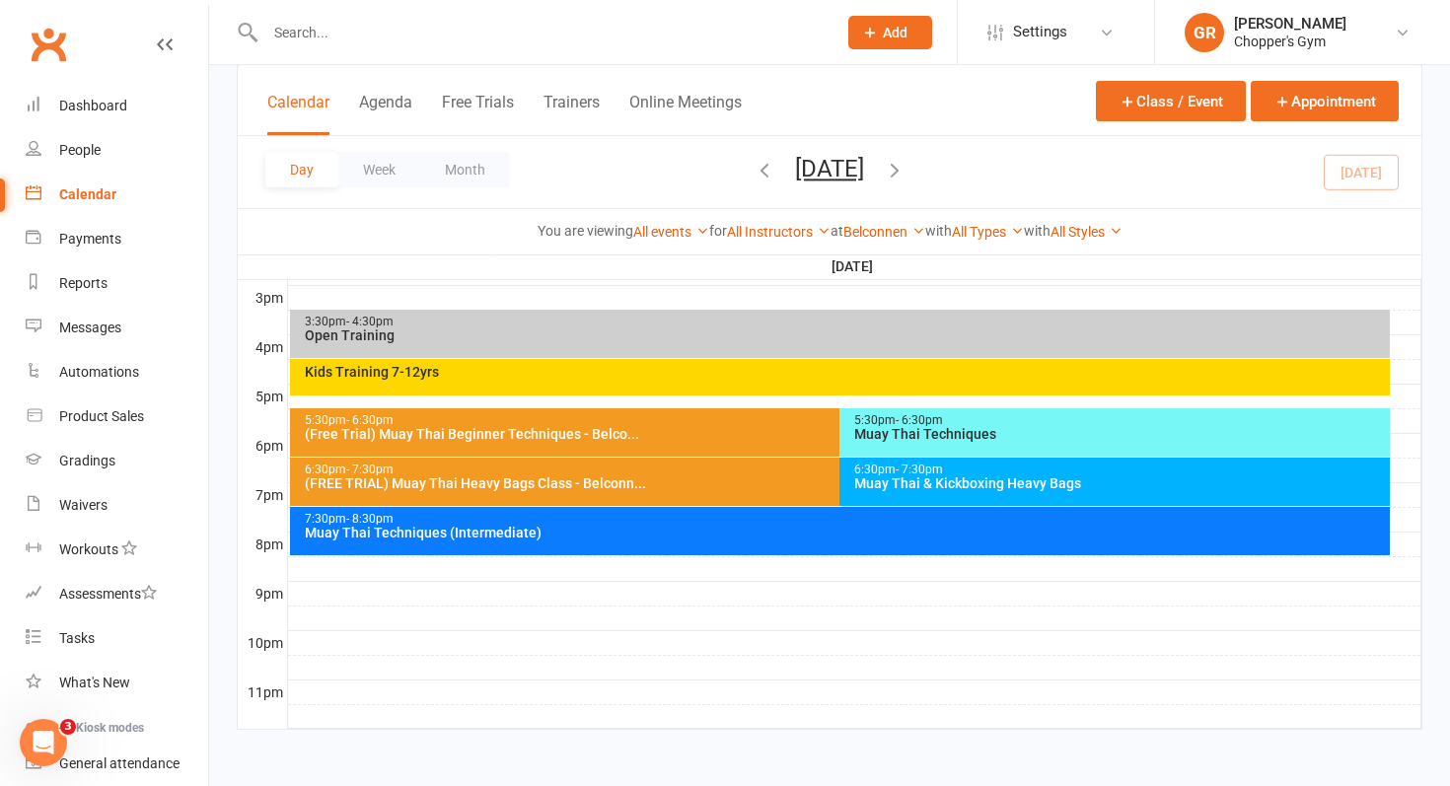
click at [888, 532] on div "Muay Thai Techniques (Intermediate)" at bounding box center [845, 533] width 1083 height 14
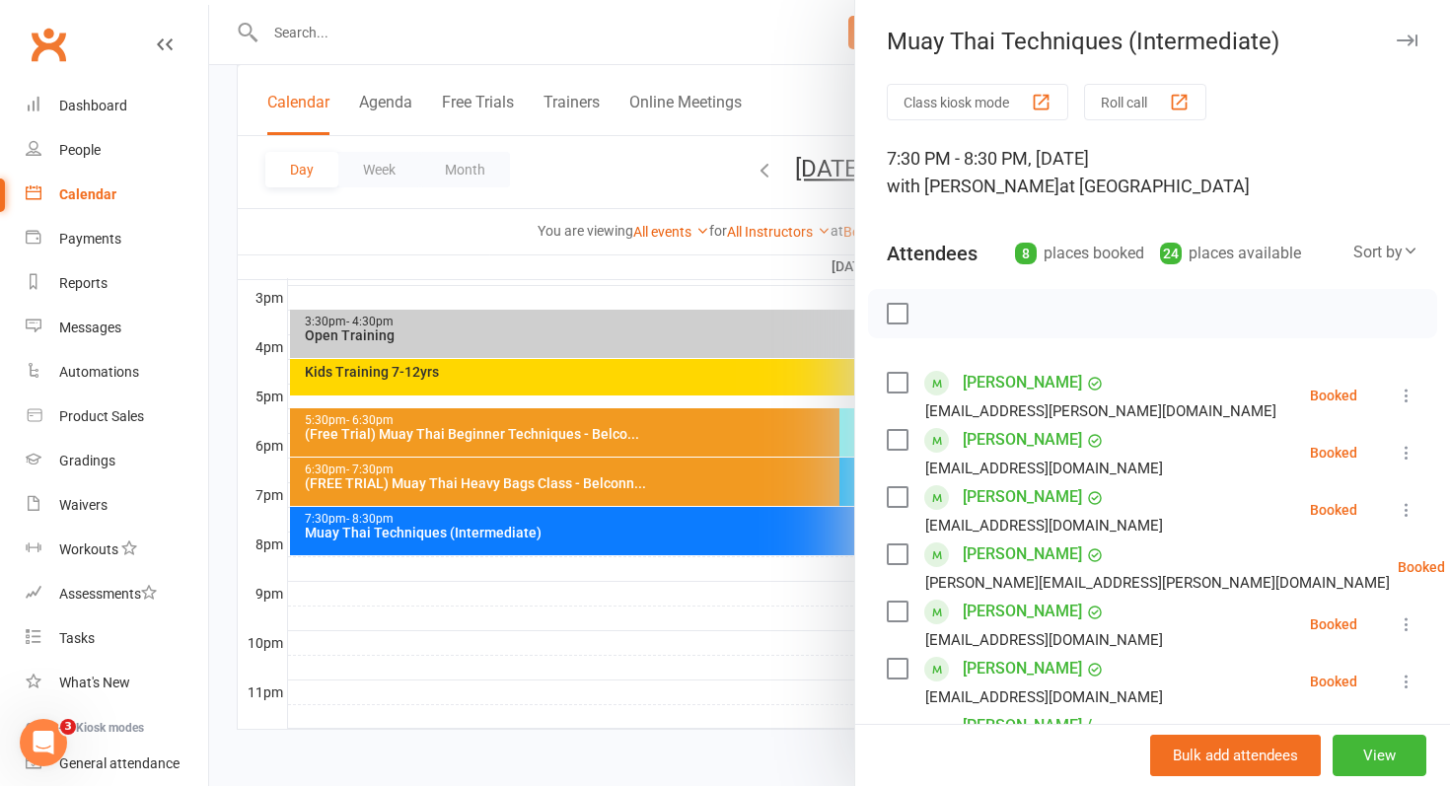
click at [540, 623] on div at bounding box center [829, 393] width 1241 height 786
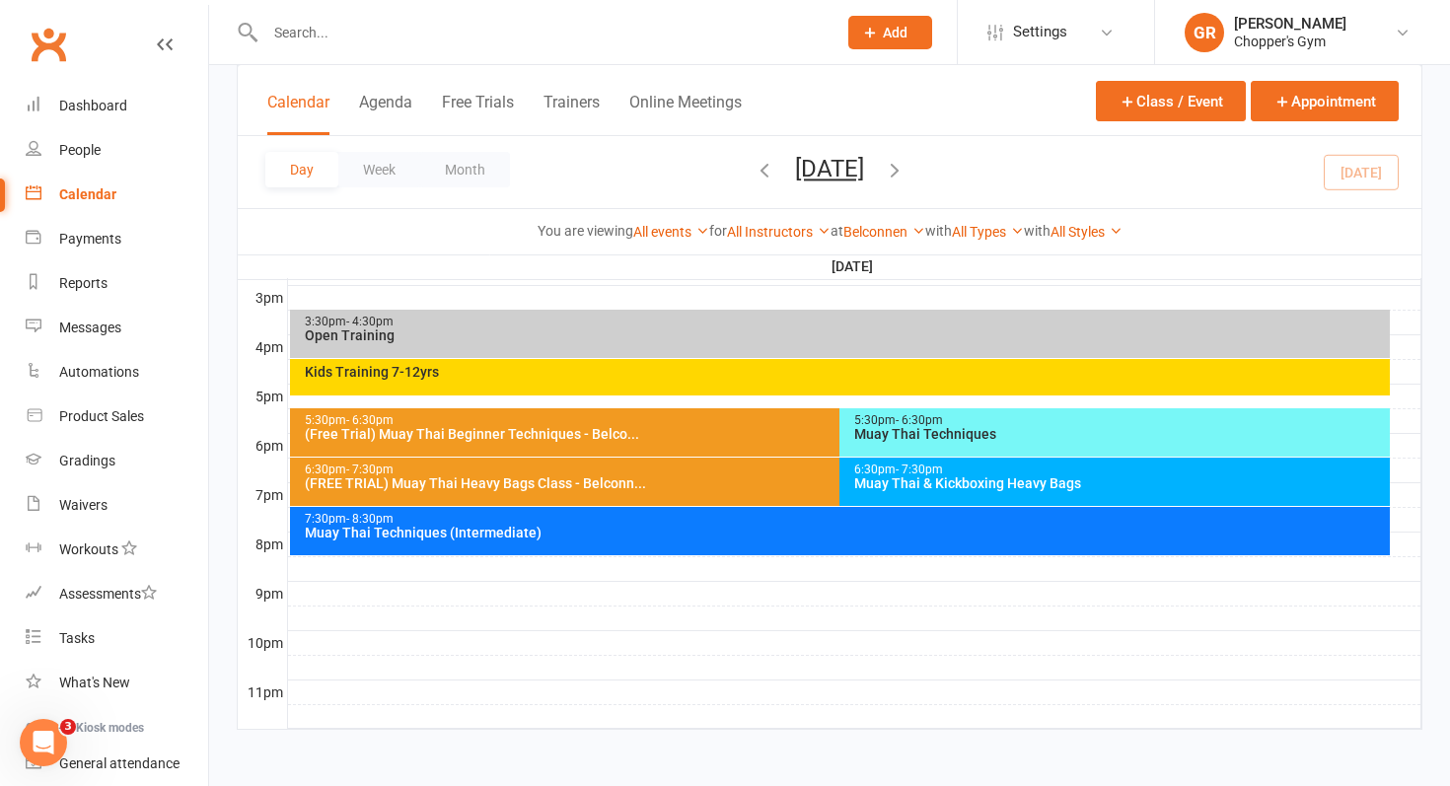
click at [801, 594] on div at bounding box center [854, 594] width 1133 height 24
click at [775, 618] on div at bounding box center [854, 619] width 1133 height 24
click at [861, 288] on div at bounding box center [854, 298] width 1133 height 24
click at [788, 531] on div "Muay Thai Techniques (Intermediate)" at bounding box center [845, 533] width 1083 height 14
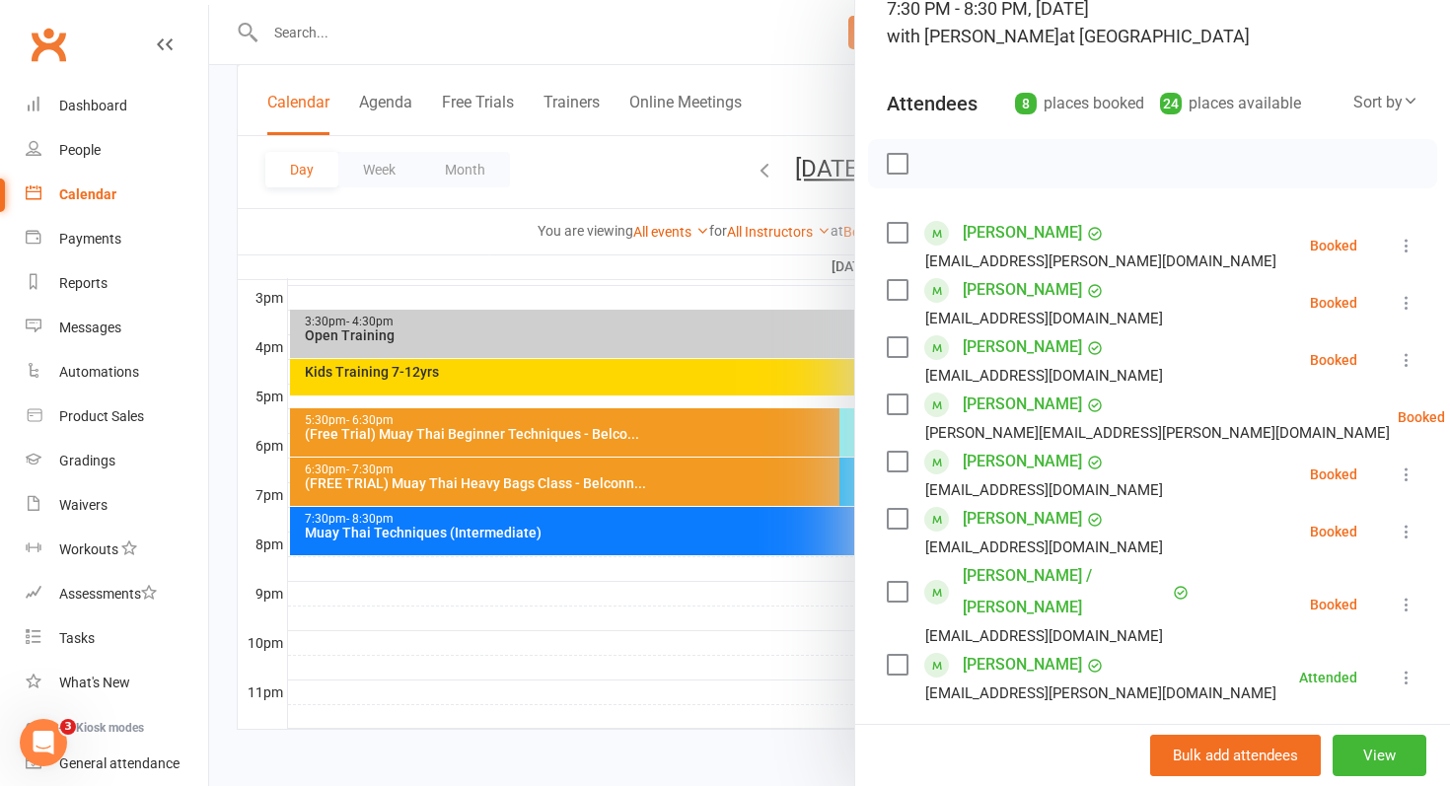
scroll to position [155, 0]
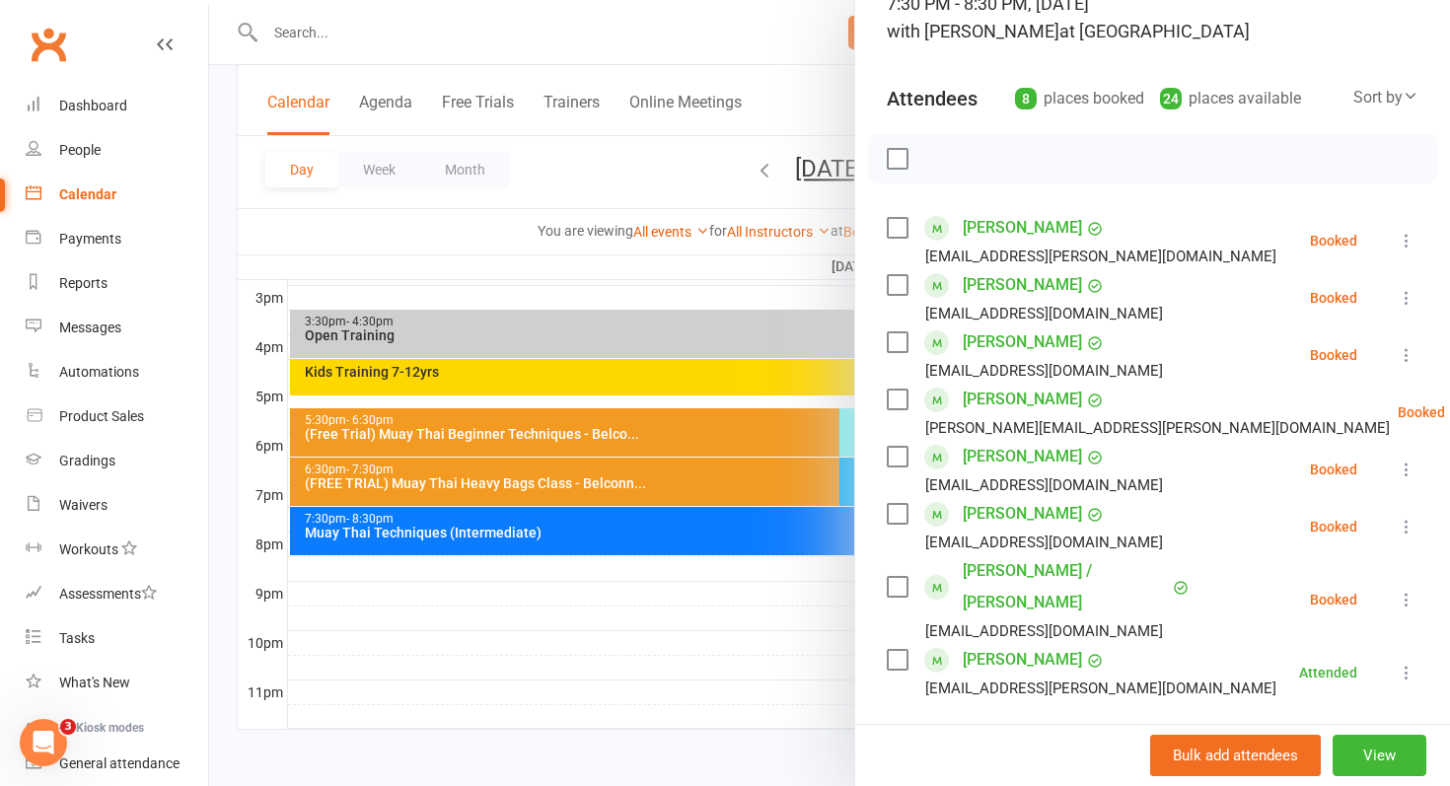
click at [1407, 590] on icon at bounding box center [1407, 600] width 20 height 20
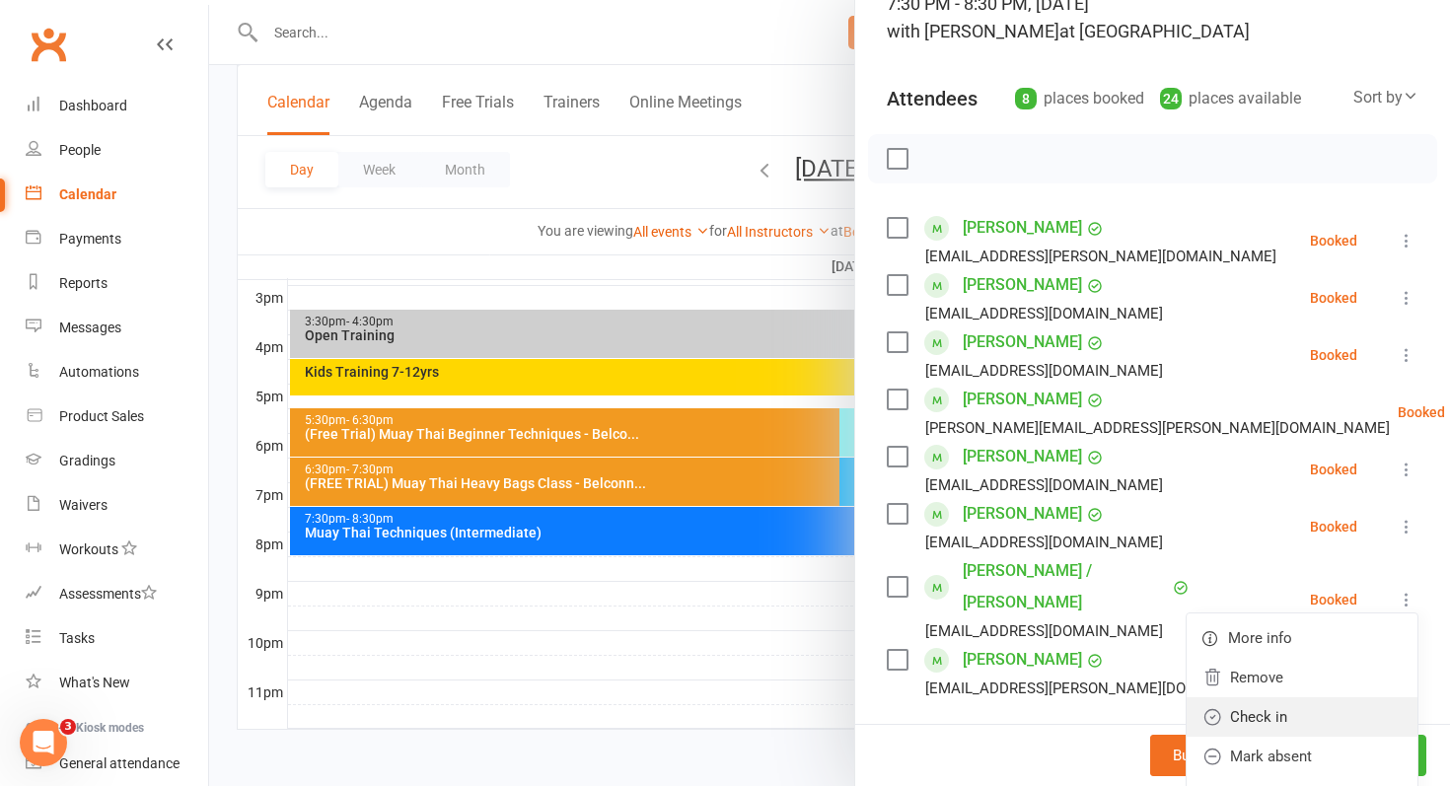
click at [1344, 697] on link "Check in" at bounding box center [1302, 716] width 231 height 39
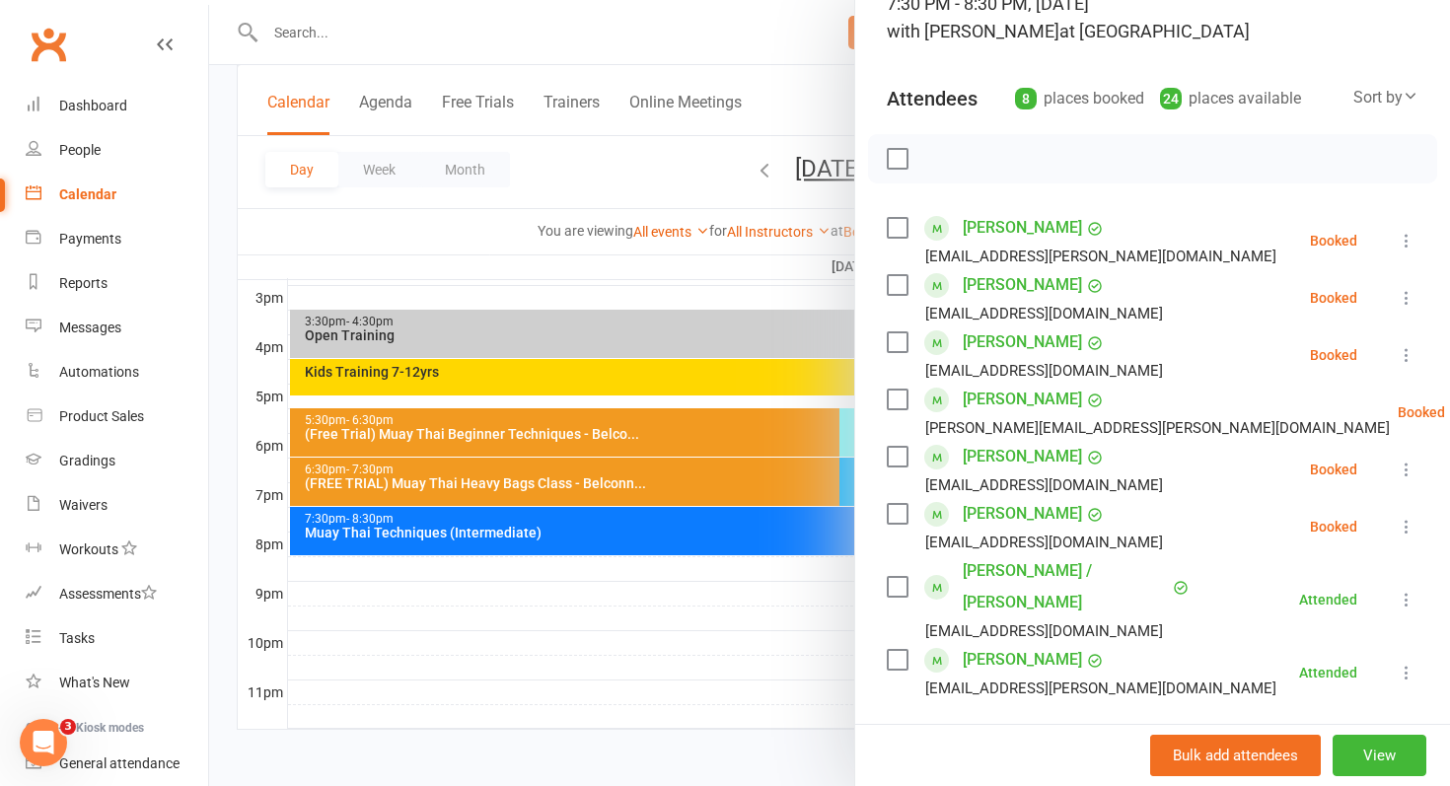
drag, startPoint x: 1344, startPoint y: 692, endPoint x: 1072, endPoint y: 784, distance: 286.4
click at [1072, 784] on div "Bulk add attendees View" at bounding box center [1152, 755] width 595 height 62
click at [1411, 465] on icon at bounding box center [1407, 470] width 20 height 20
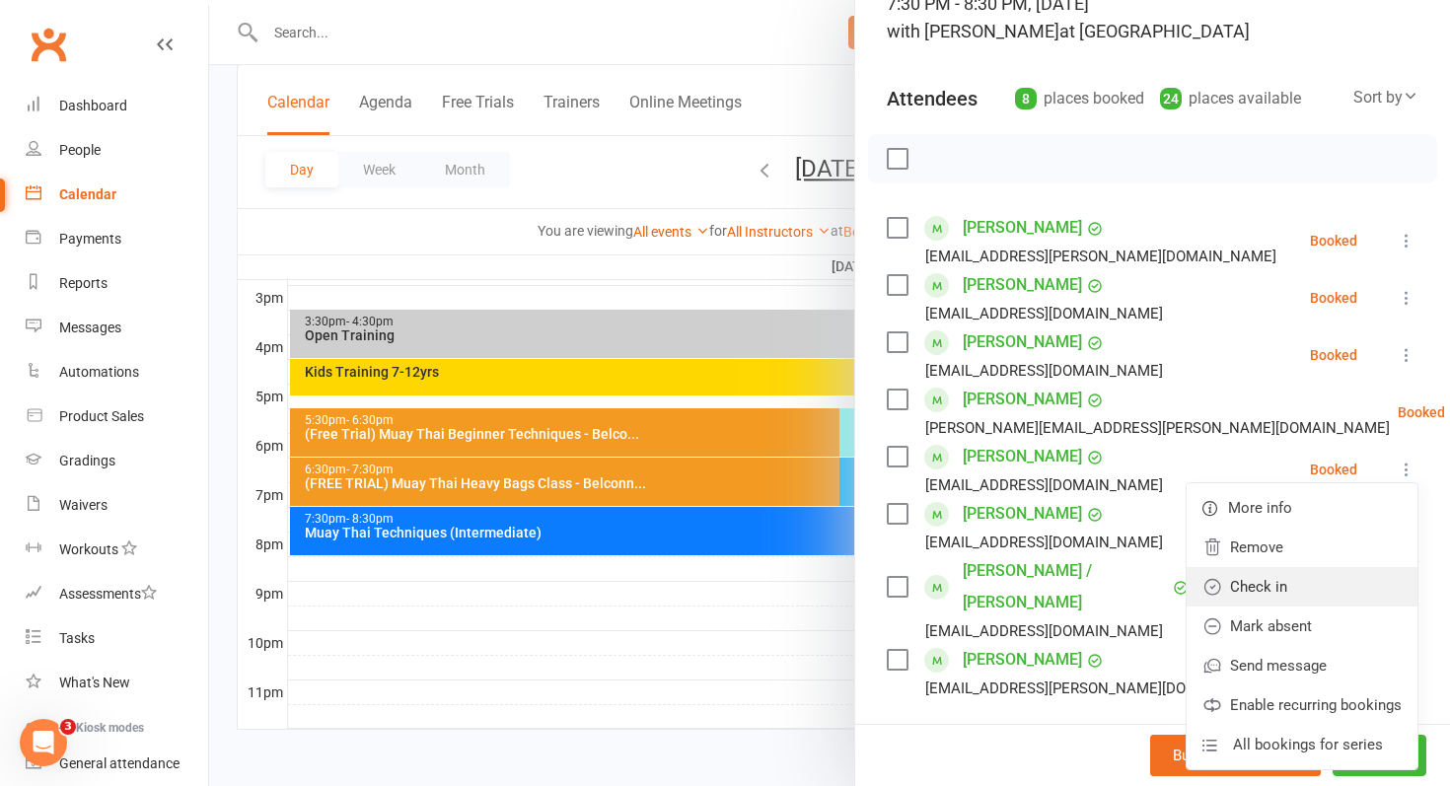
click at [1316, 591] on link "Check in" at bounding box center [1302, 586] width 231 height 39
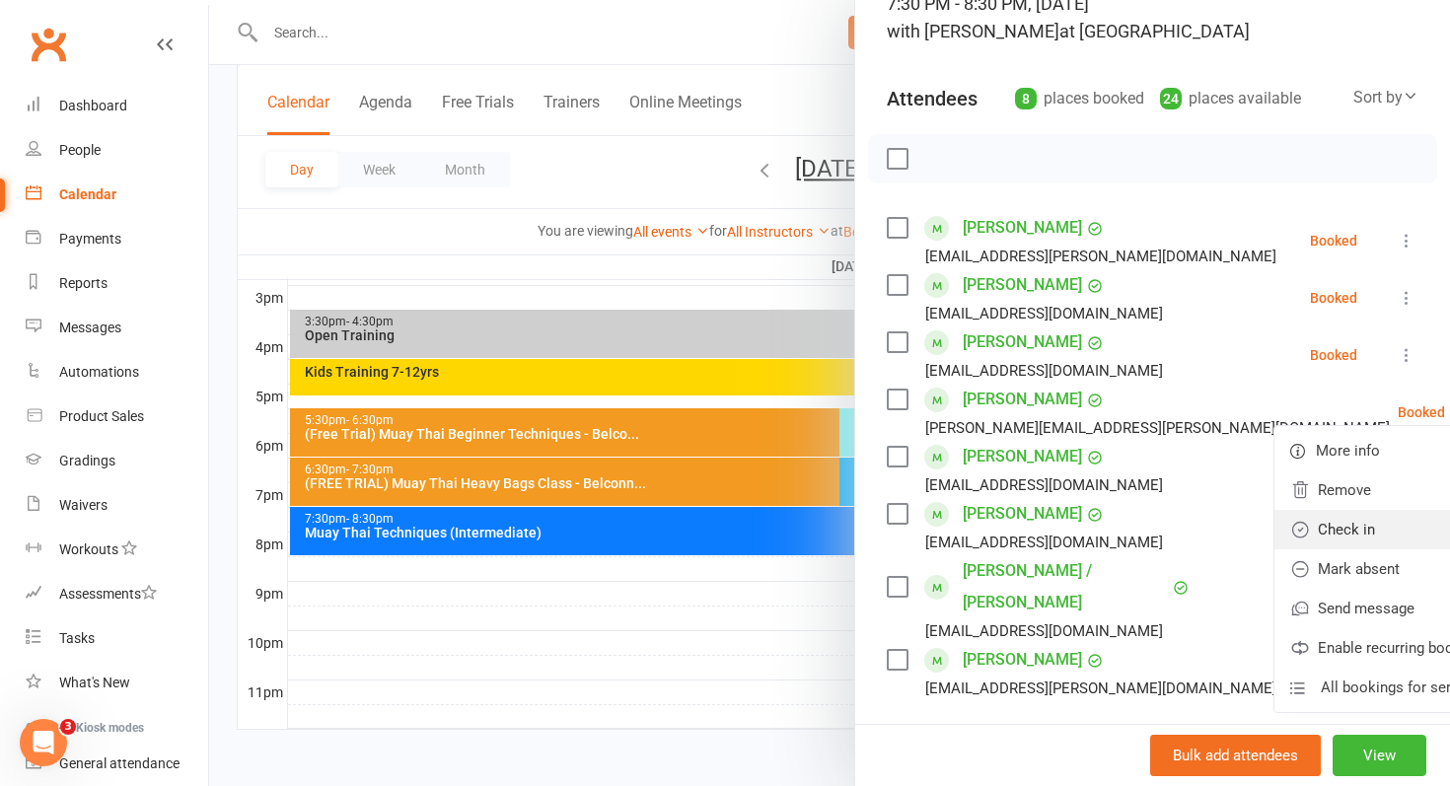
click at [1394, 516] on link "Check in" at bounding box center [1389, 529] width 231 height 39
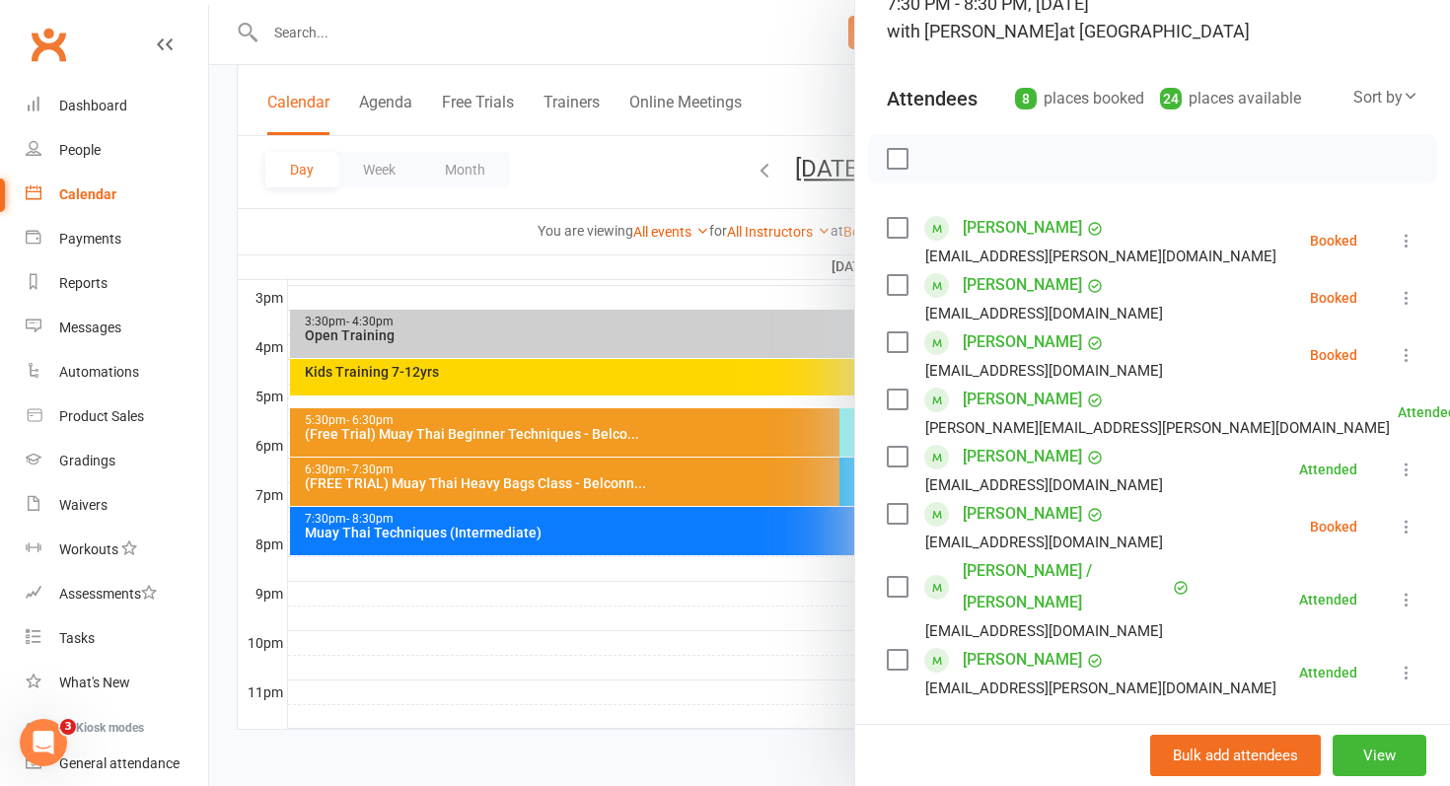
click at [1407, 345] on icon at bounding box center [1407, 355] width 20 height 20
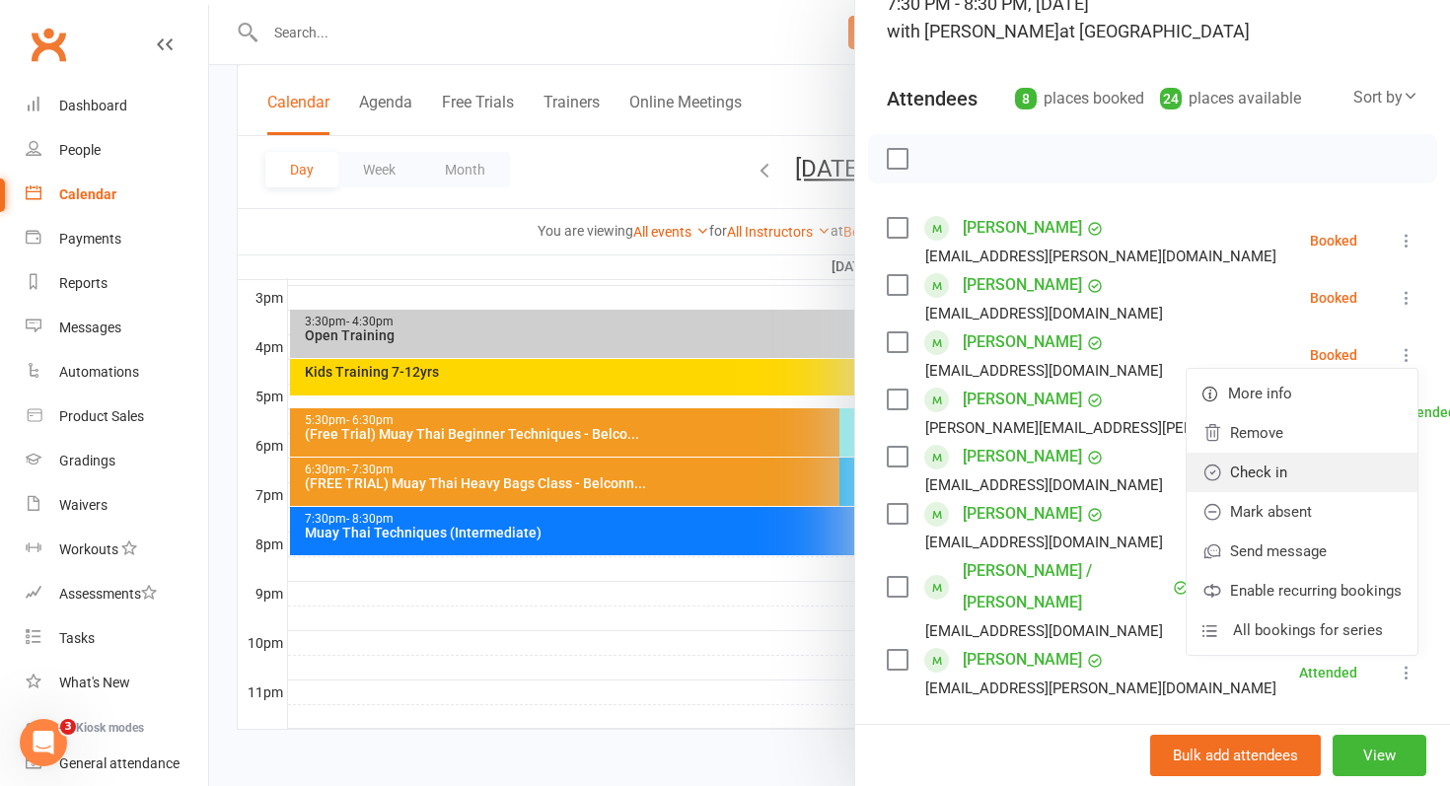
click at [1385, 473] on link "Check in" at bounding box center [1302, 472] width 231 height 39
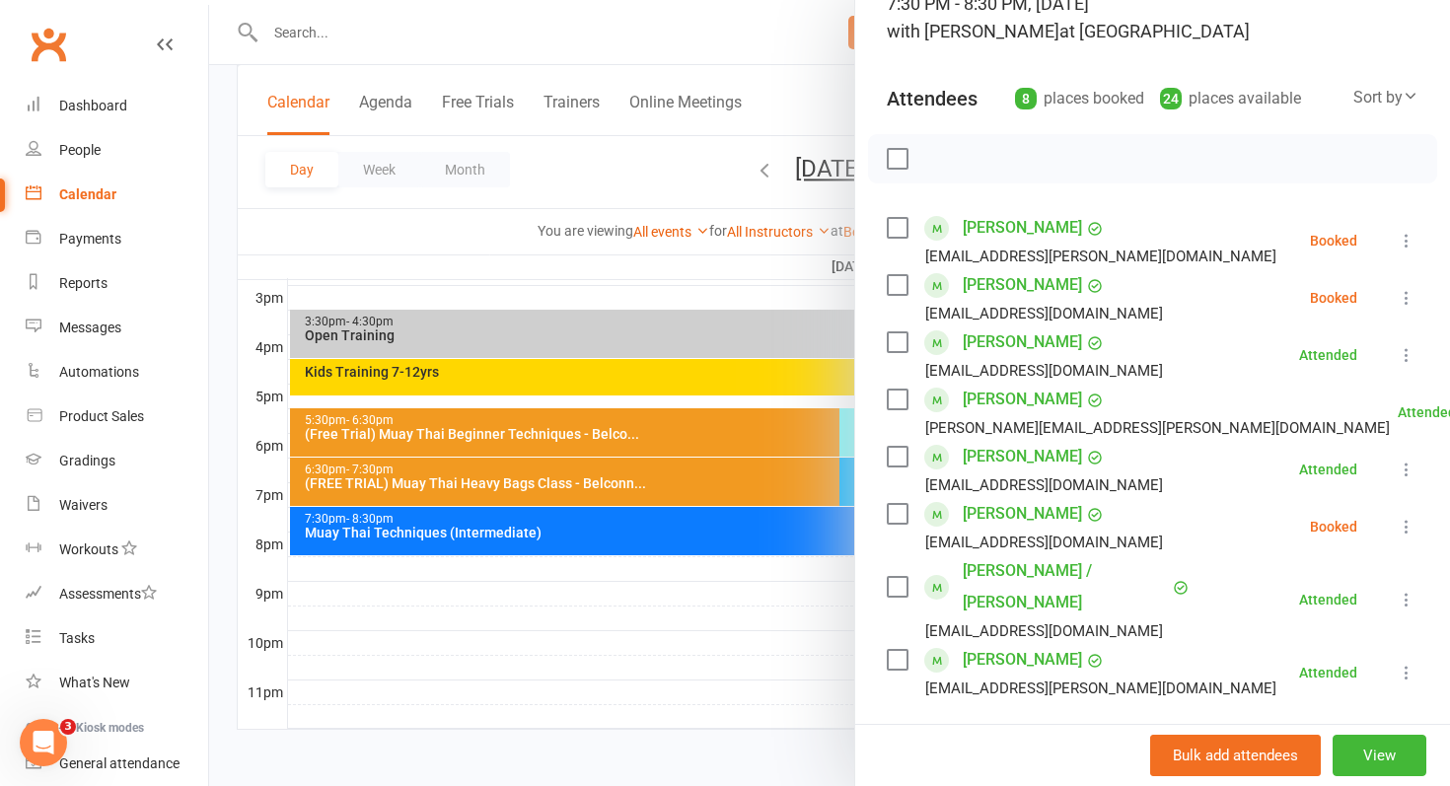
click at [1406, 234] on icon at bounding box center [1407, 241] width 20 height 20
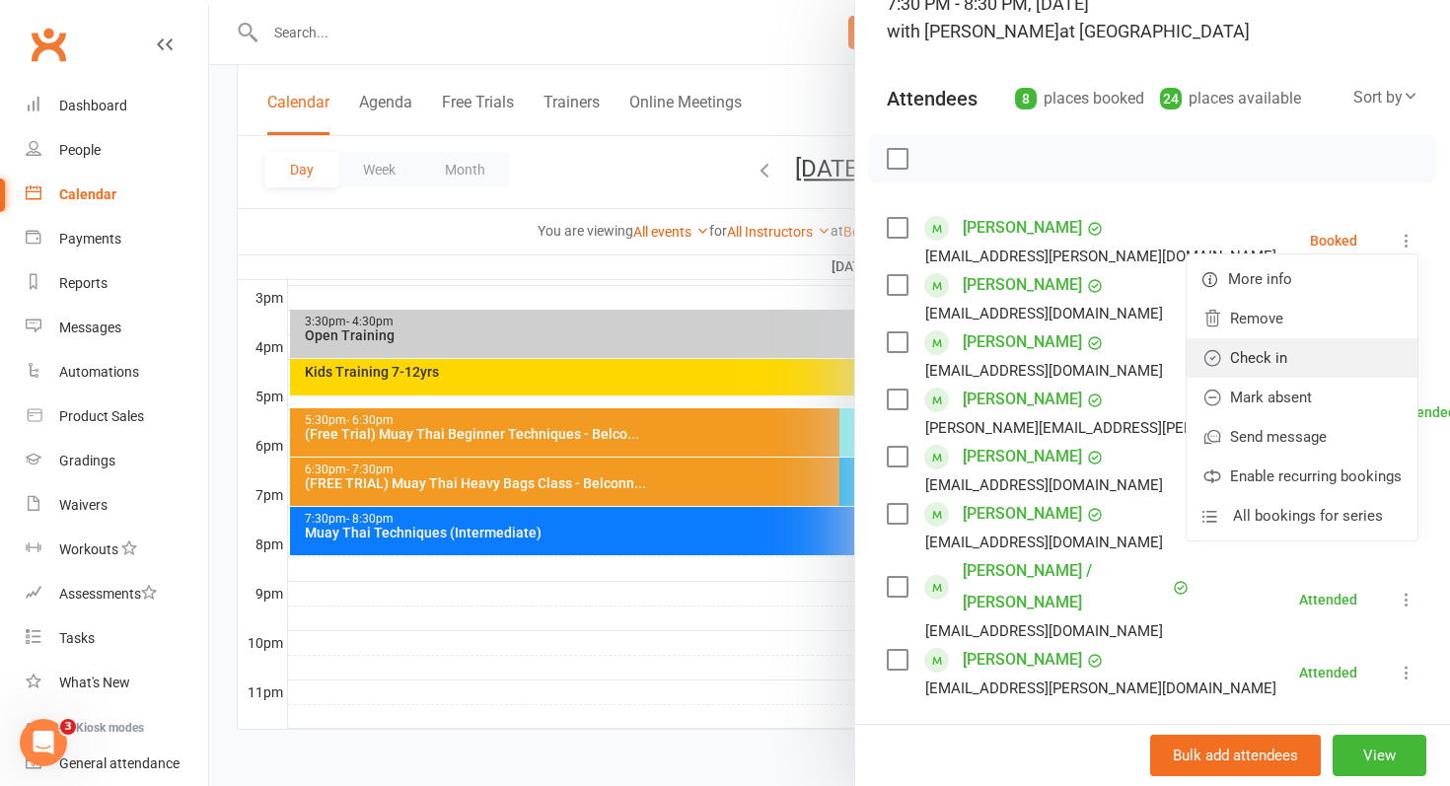
click at [1379, 352] on link "Check in" at bounding box center [1302, 357] width 231 height 39
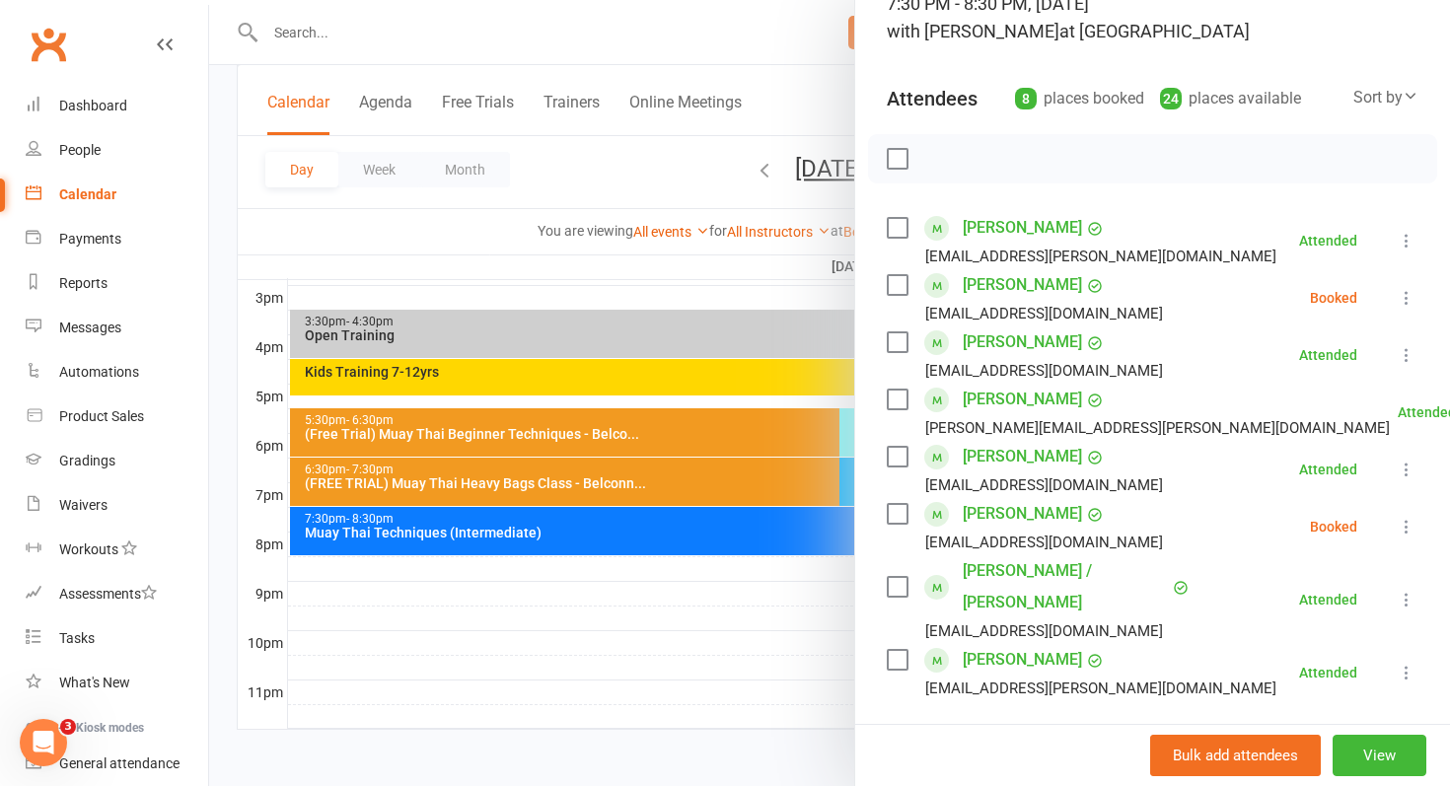
click at [789, 653] on div at bounding box center [829, 393] width 1241 height 786
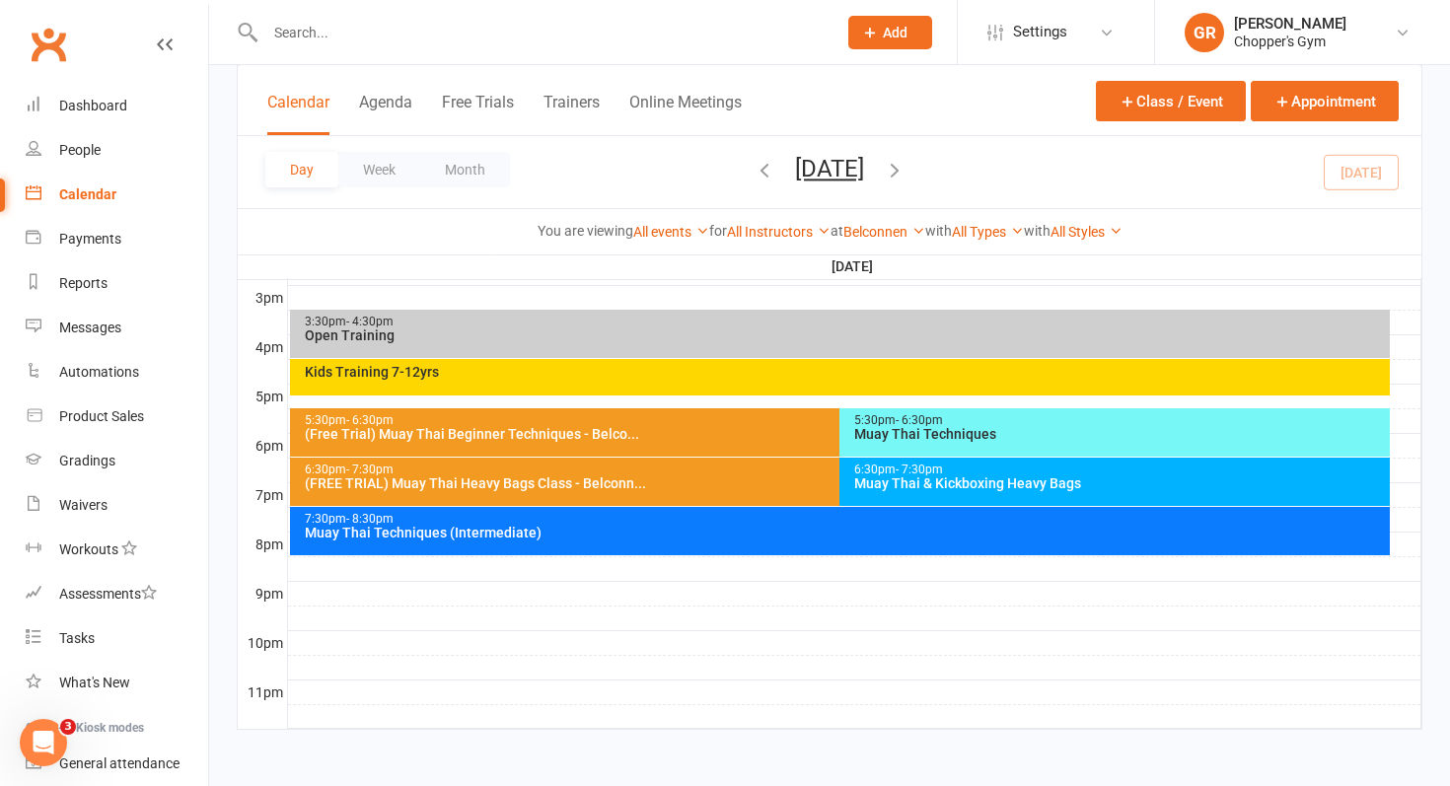
click at [932, 501] on div "6:30pm - 7:30pm Muay Thai & Kickboxing Heavy Bags" at bounding box center [1114, 482] width 550 height 48
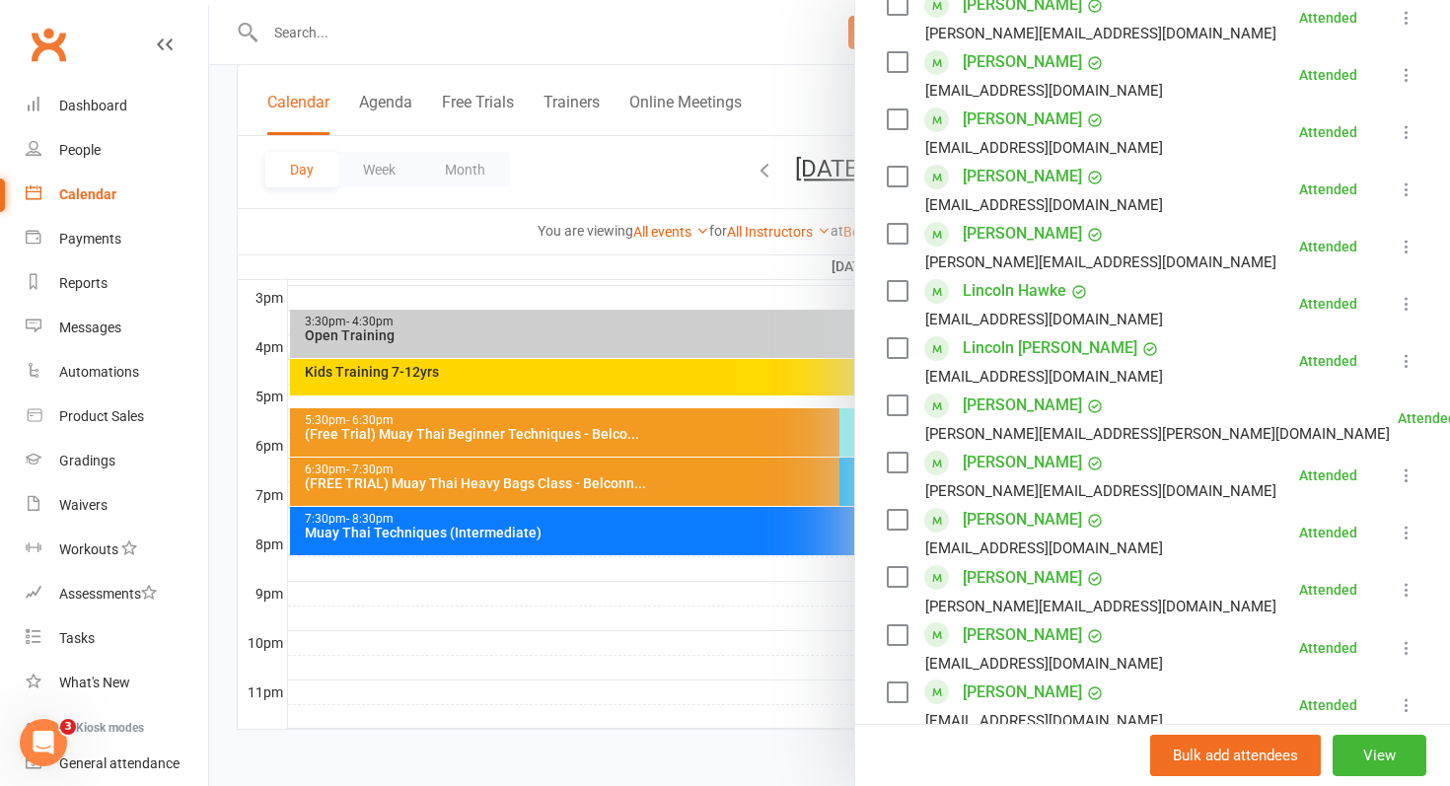
scroll to position [1084, 0]
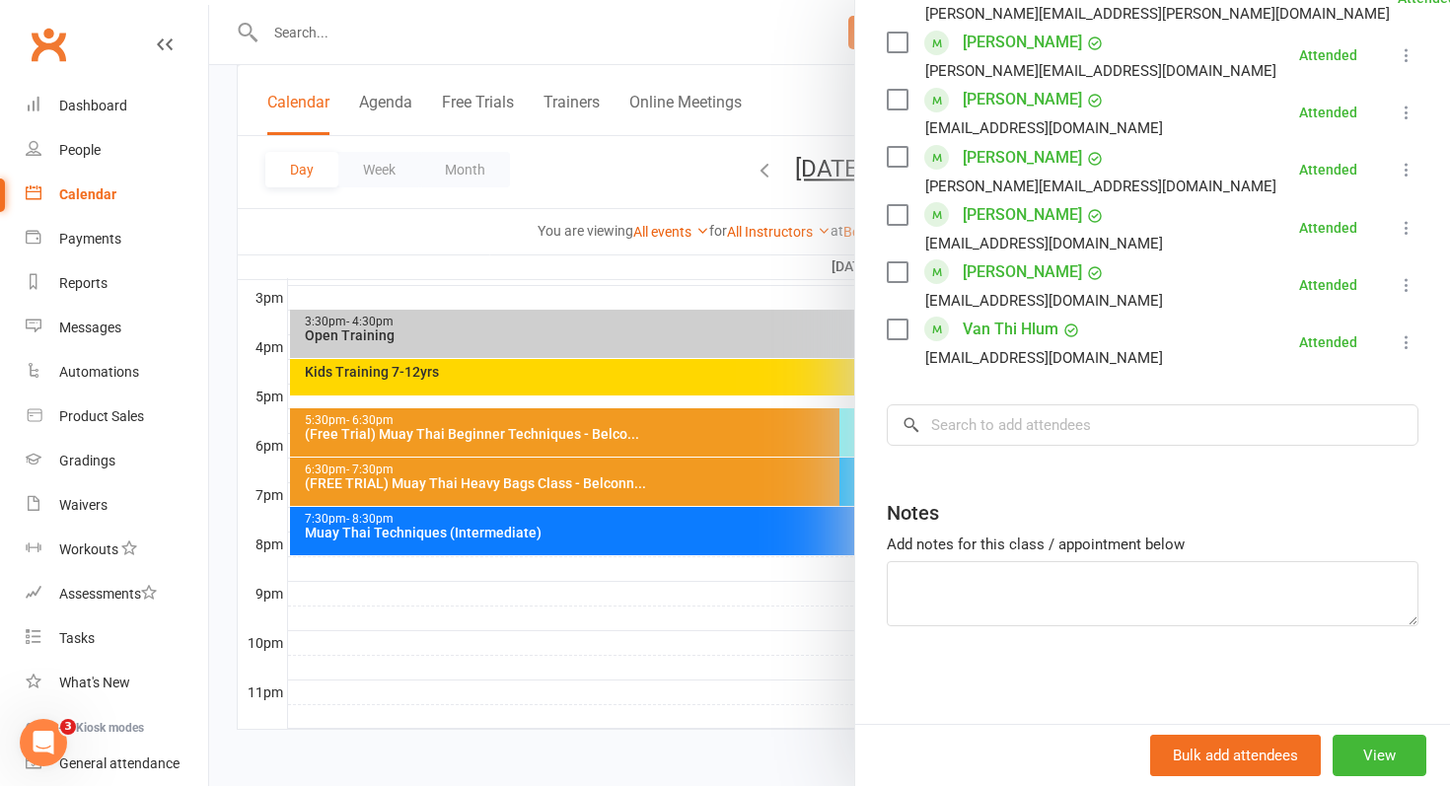
click at [665, 612] on div at bounding box center [829, 393] width 1241 height 786
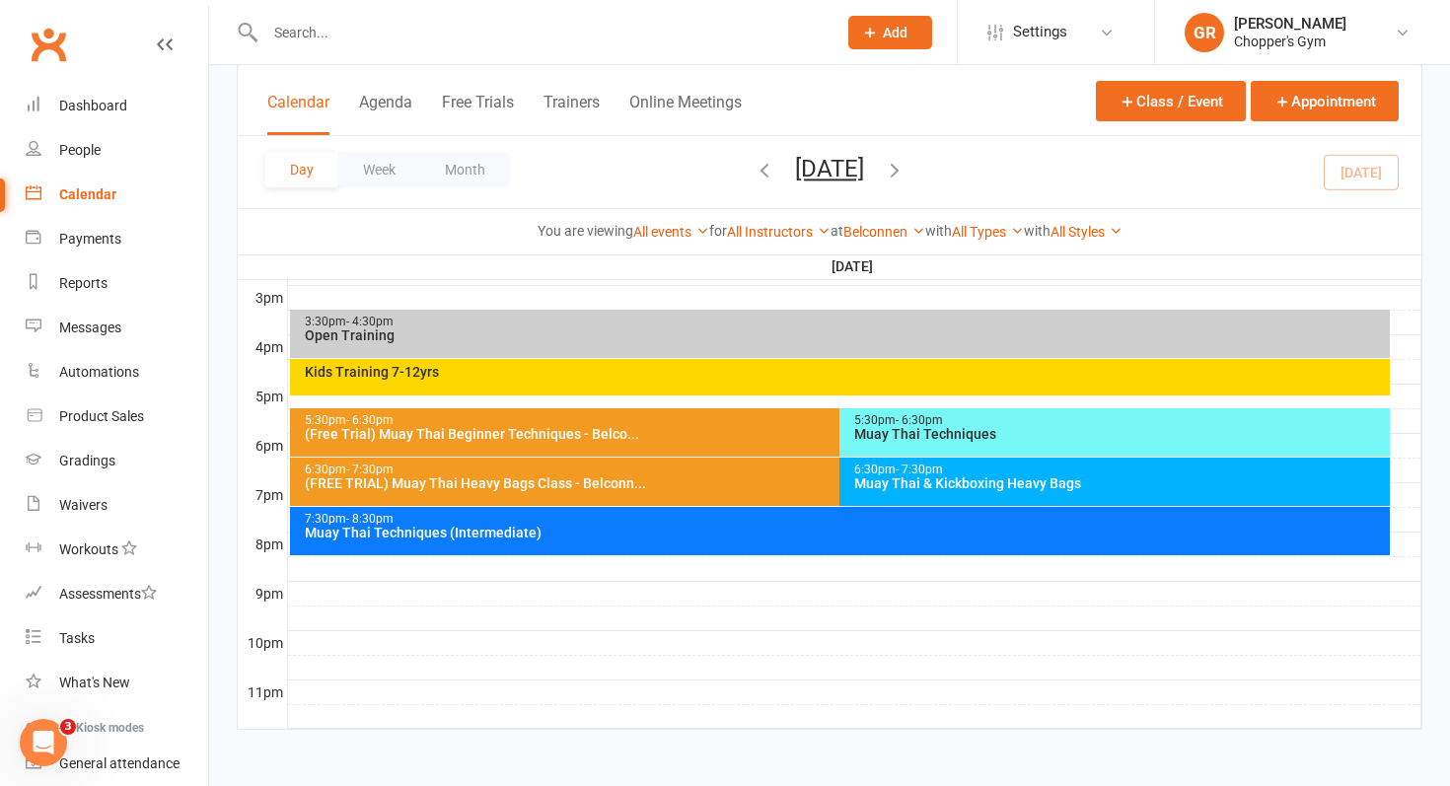
click at [703, 526] on div "Muay Thai Techniques (Intermediate)" at bounding box center [845, 533] width 1083 height 14
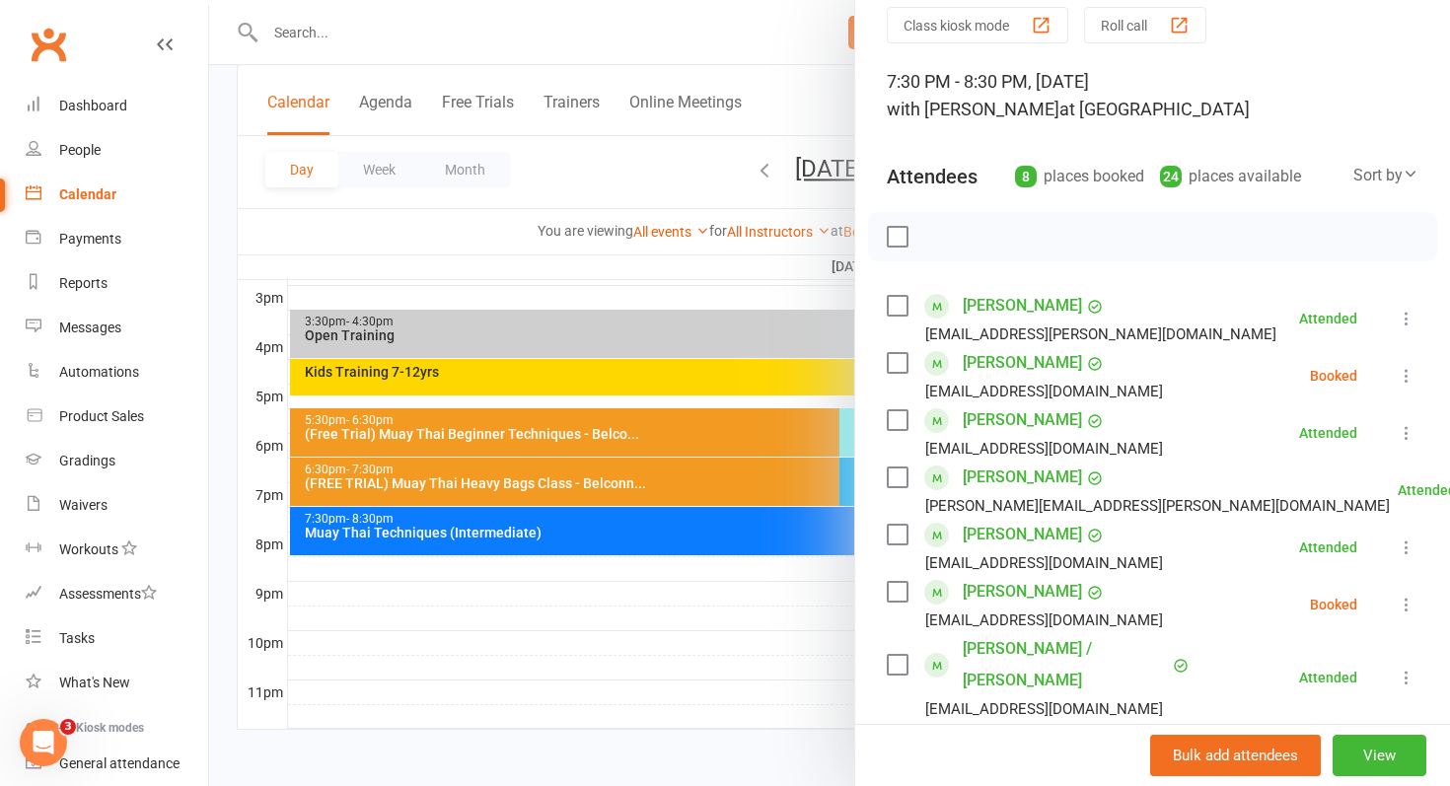
scroll to position [90, 0]
